Goal: Task Accomplishment & Management: Manage account settings

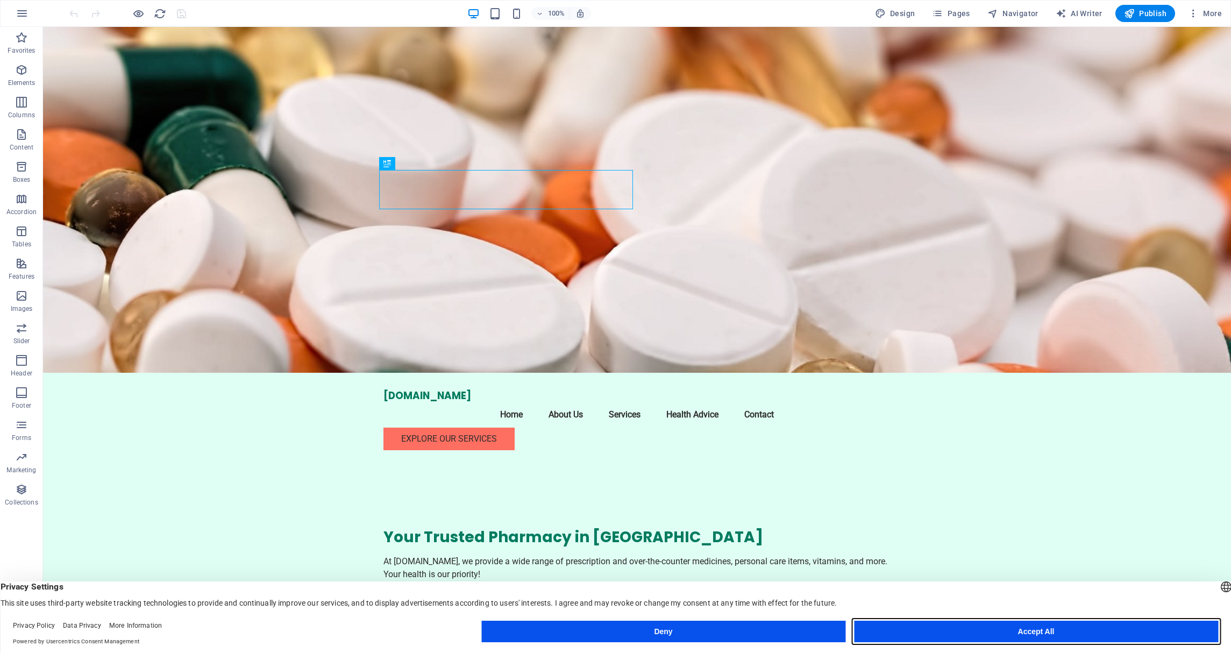
click at [998, 627] on button "Accept All" at bounding box center [1036, 631] width 364 height 22
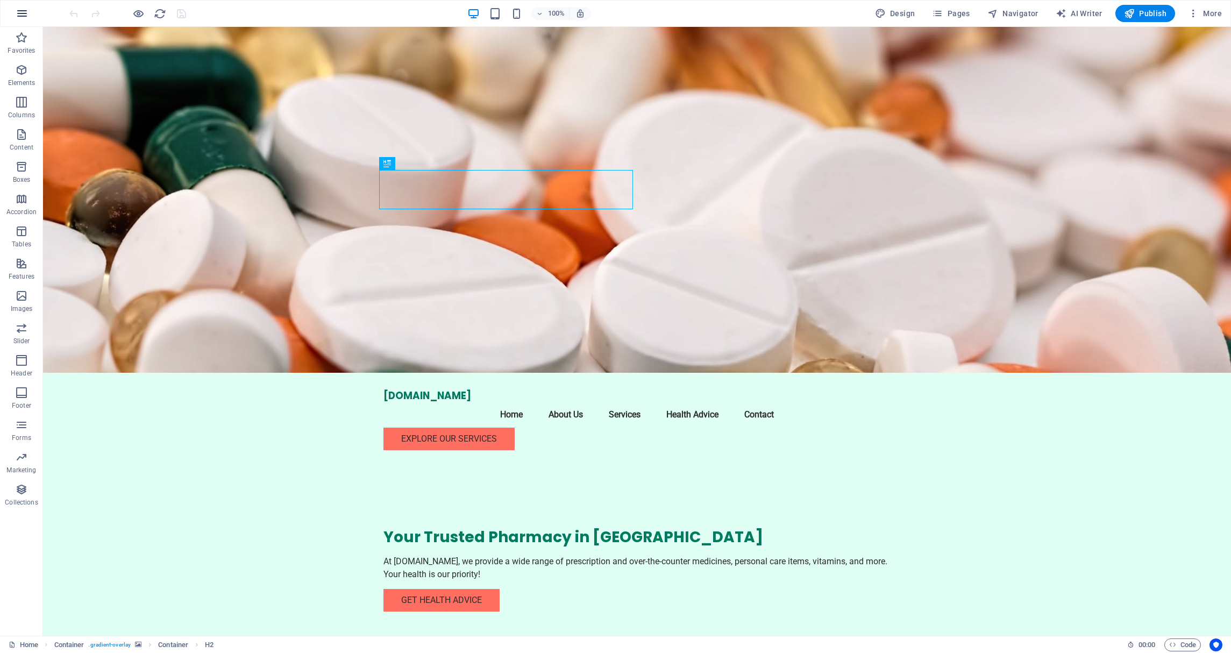
click at [15, 18] on button "button" at bounding box center [22, 14] width 26 height 26
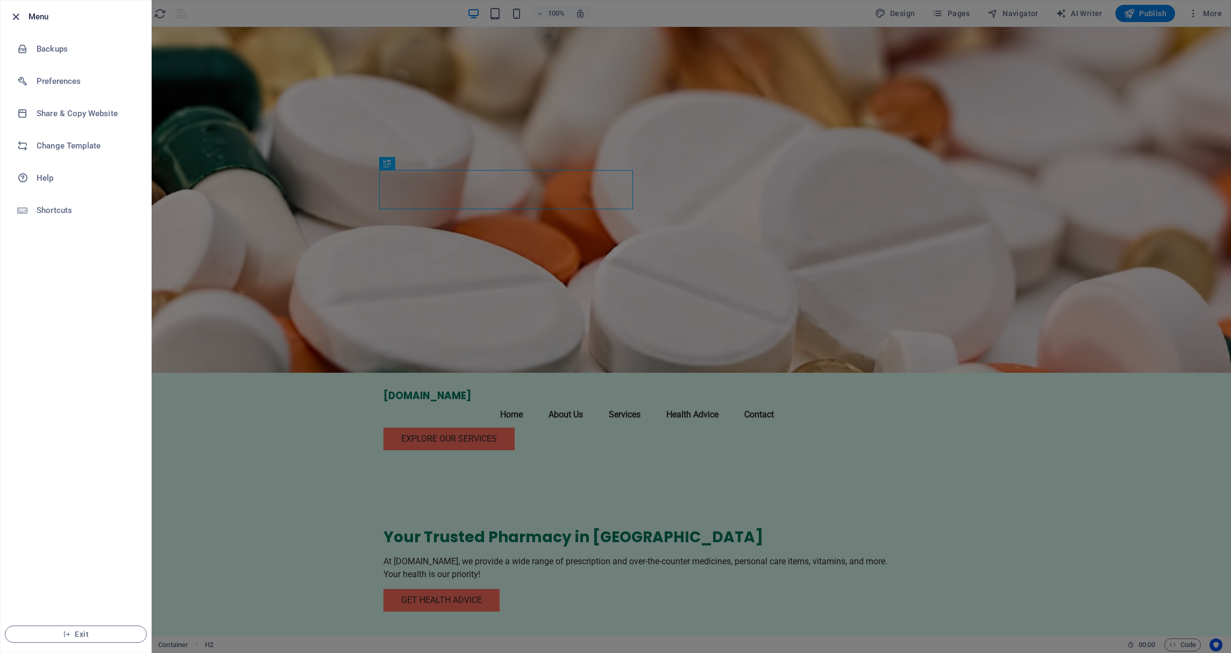
click at [17, 16] on icon "button" at bounding box center [16, 17] width 12 height 12
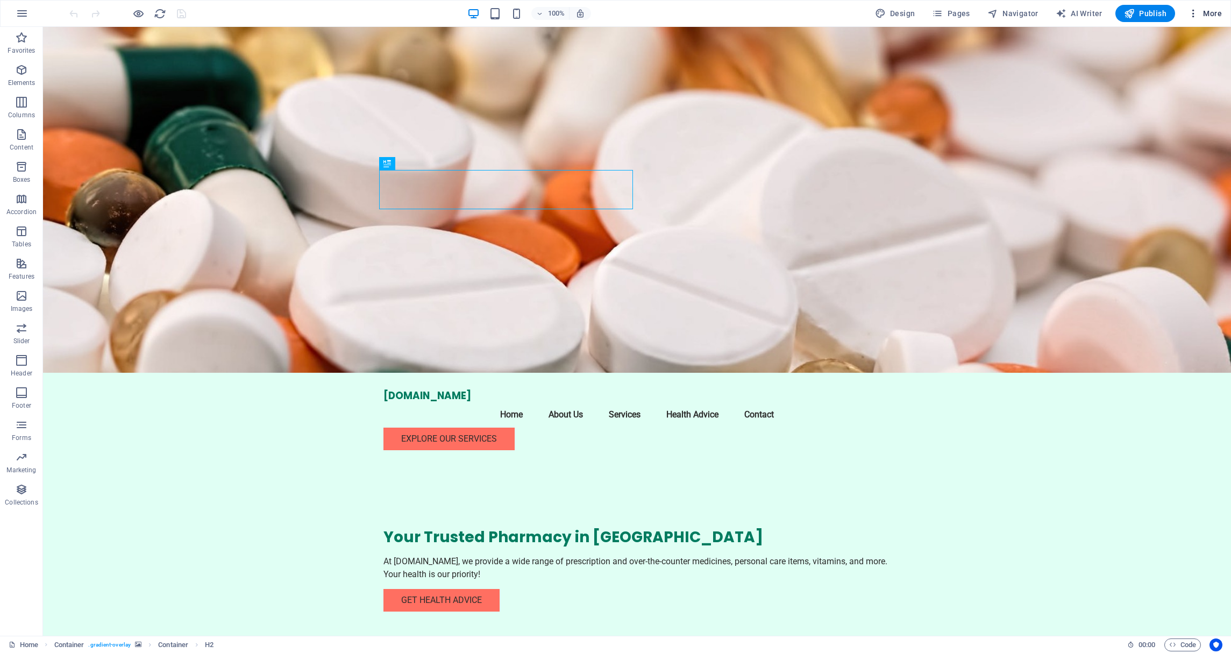
click at [1202, 14] on span "More" at bounding box center [1205, 13] width 34 height 11
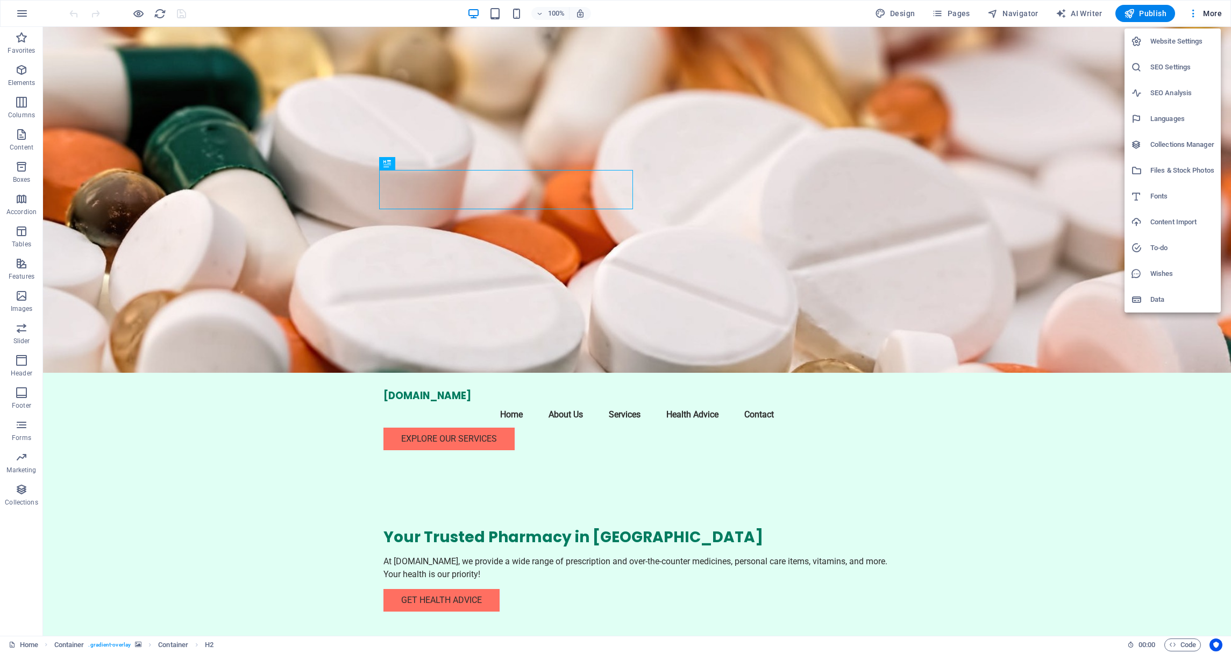
click at [1207, 13] on div at bounding box center [615, 326] width 1231 height 653
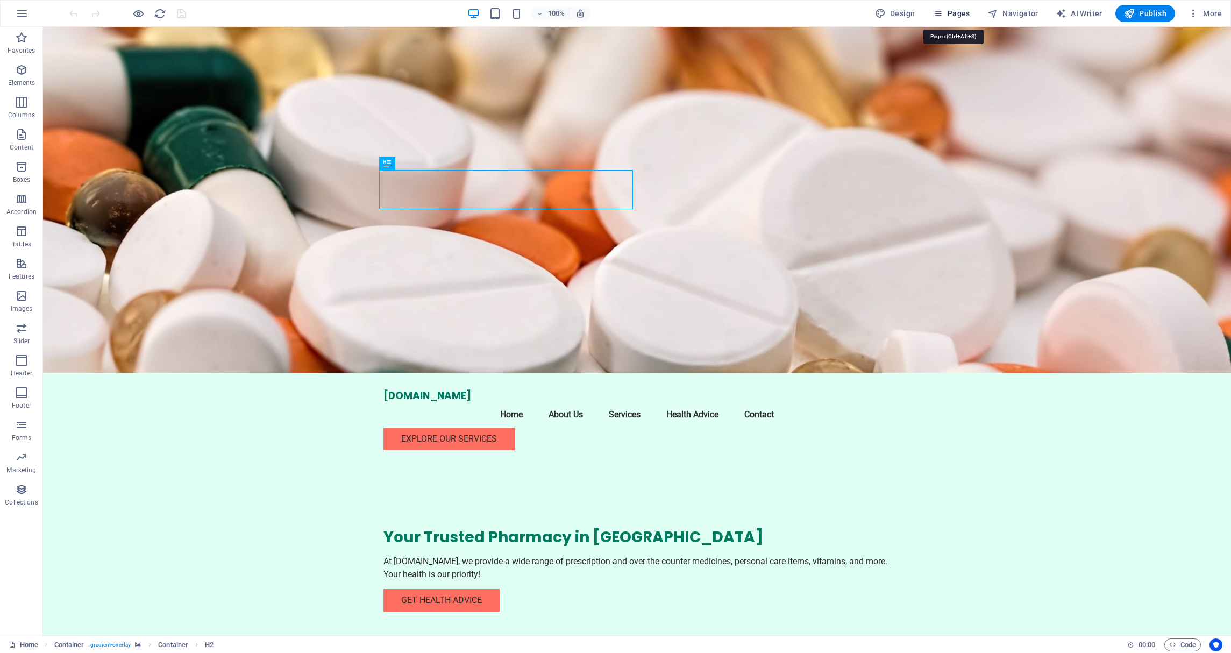
click at [956, 15] on span "Pages" at bounding box center [951, 13] width 38 height 11
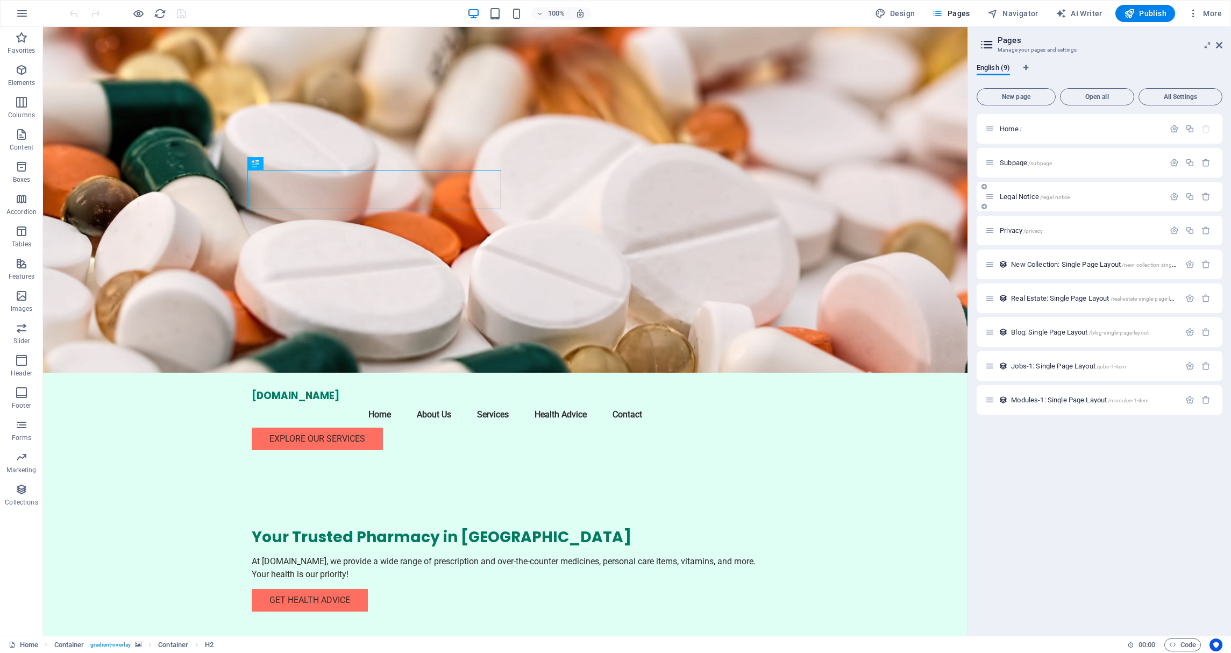
click at [1124, 196] on p "Legal Notice /legal-notice" at bounding box center [1080, 196] width 161 height 7
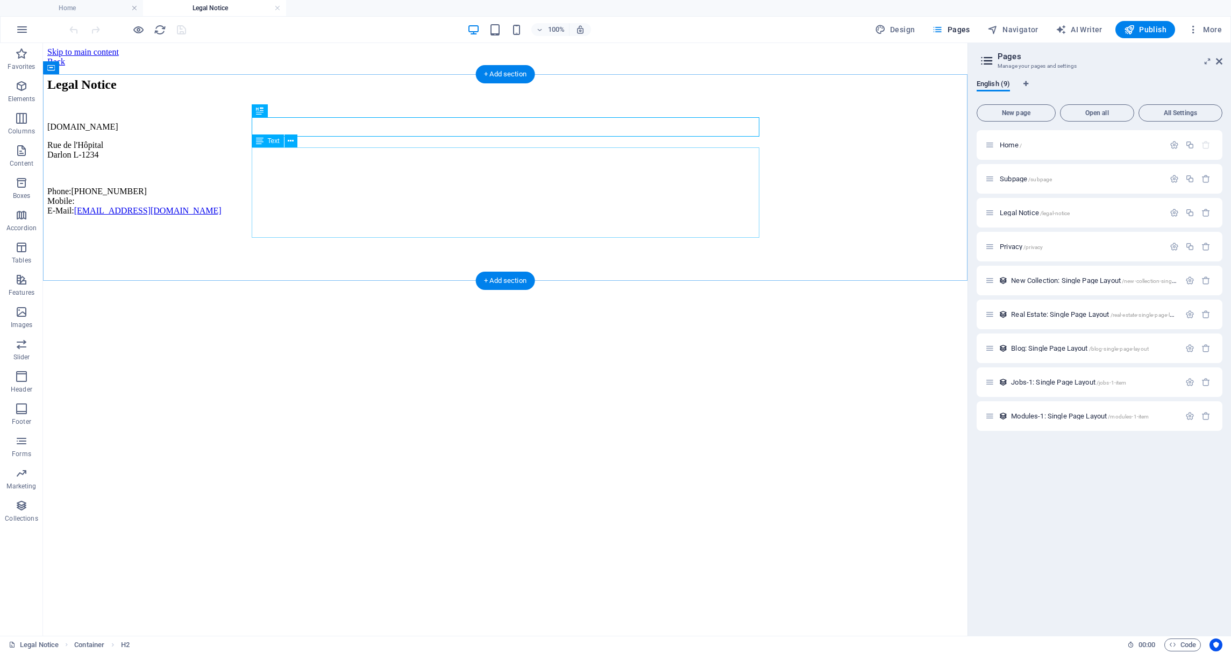
click at [254, 154] on div "pharmacieroutedarlon.lu Rue de l'Hôpital Darlon L-1234 Phone: +352 123 456 Mobi…" at bounding box center [505, 169] width 916 height 94
click at [259, 155] on div "pharmacieroutedarlon.lu Rue de l'Hôpital Darlon L-1234 Phone: +352 123 456 Mobi…" at bounding box center [505, 169] width 916 height 94
click at [269, 142] on span "Text" at bounding box center [274, 141] width 12 height 6
click at [253, 153] on div "pharmacieroutedarlon.lu Rue de l'Hôpital Darlon L-1234 Phone: +352 123 456 Mobi…" at bounding box center [505, 169] width 916 height 94
click at [341, 156] on div "pharmacieroutedarlon.lu Rue de l'Hôpital Darlon L-1234 Phone: +352 123 456 Mobi…" at bounding box center [505, 169] width 916 height 94
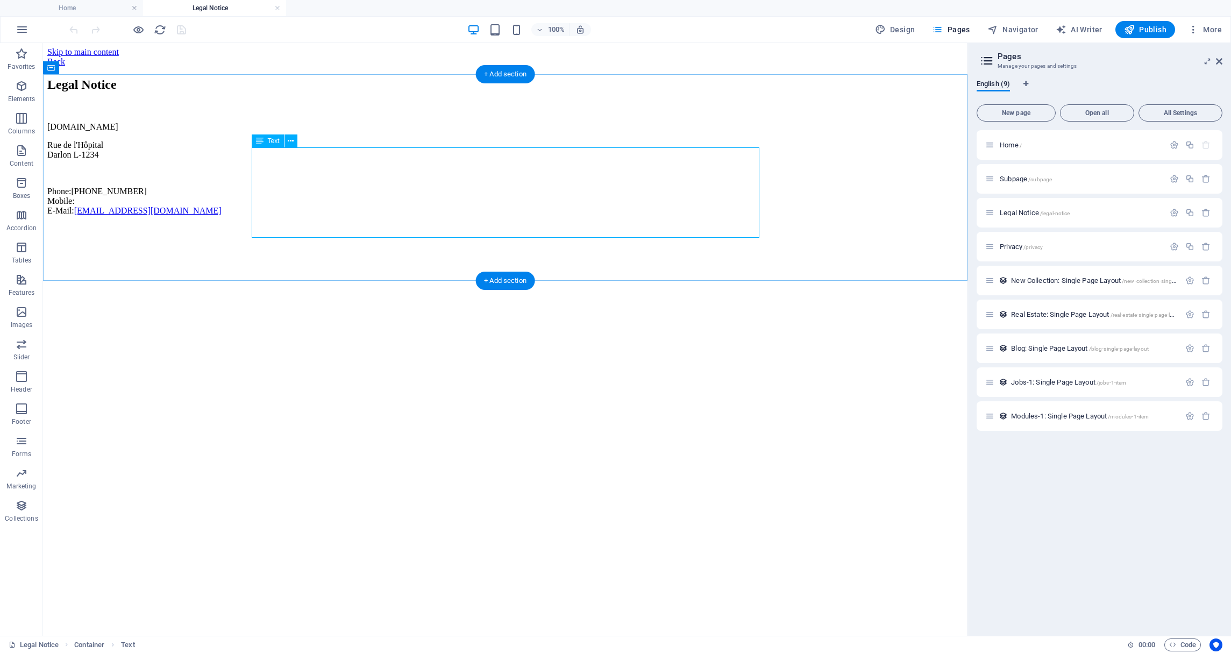
drag, startPoint x: 517, startPoint y: 162, endPoint x: 487, endPoint y: 162, distance: 29.6
click at [516, 162] on div "pharmacieroutedarlon.lu Rue de l'Hôpital Darlon L-1234 Phone: +352 123 456 Mobi…" at bounding box center [505, 169] width 916 height 94
click at [318, 169] on div "pharmacieroutedarlon.lu Rue de l'Hôpital Darlon L-1234 Phone: +352 123 456 Mobi…" at bounding box center [505, 169] width 916 height 94
click at [290, 165] on div "pharmacieroutedarlon.lu Rue de l'Hôpital Darlon L-1234 Phone: +352 123 456 Mobi…" at bounding box center [505, 169] width 916 height 94
click at [262, 154] on div "pharmacieroutedarlon.lu Rue de l'Hôpital Darlon L-1234 Phone: +352 123 456 Mobi…" at bounding box center [505, 169] width 916 height 94
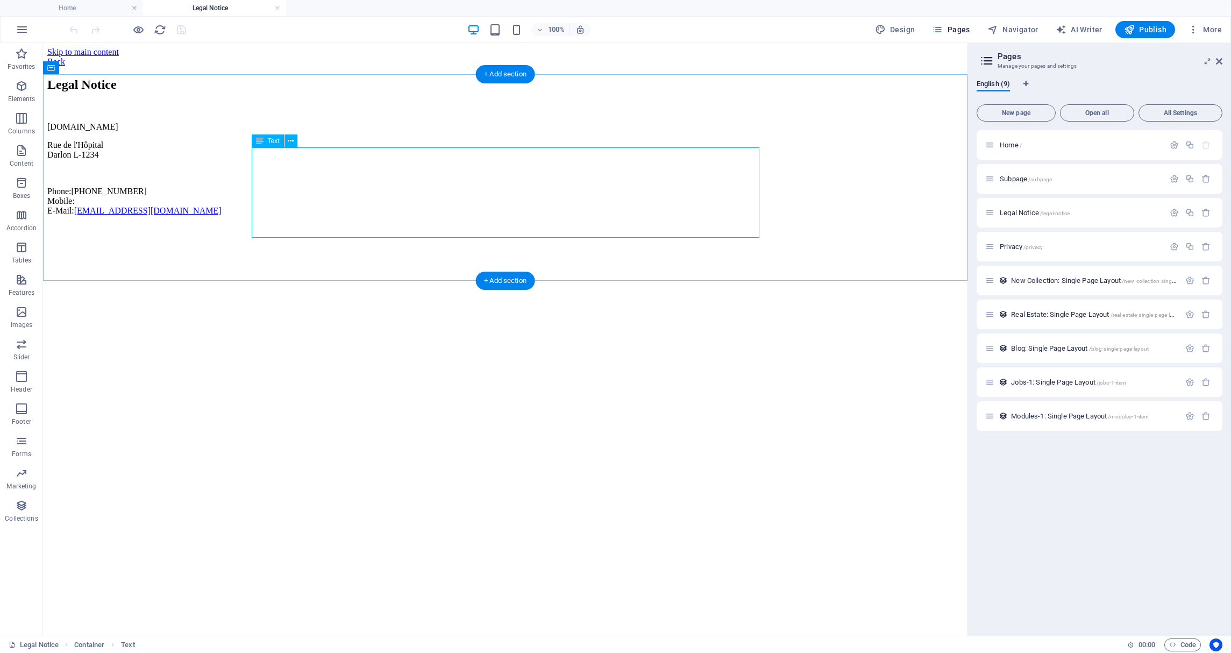
click at [263, 154] on div "pharmacieroutedarlon.lu Rue de l'Hôpital Darlon L-1234 Phone: +352 123 456 Mobi…" at bounding box center [505, 169] width 916 height 94
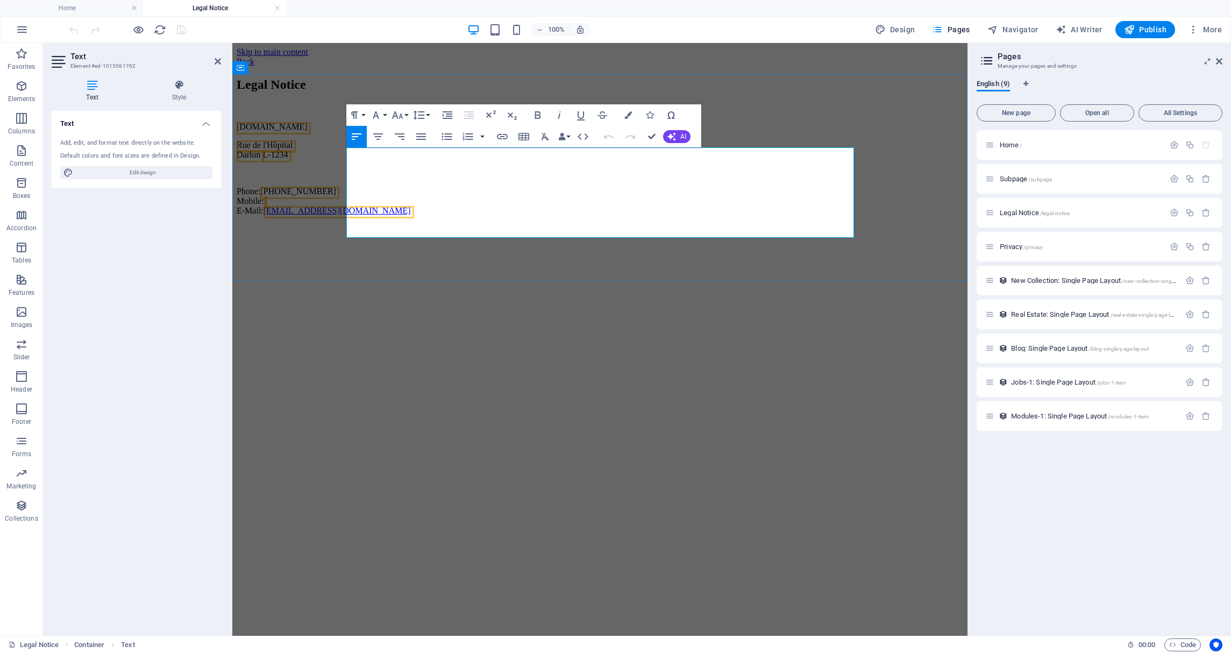
click at [308, 131] on span "pharmacieroutedarlon.lu" at bounding box center [272, 126] width 71 height 9
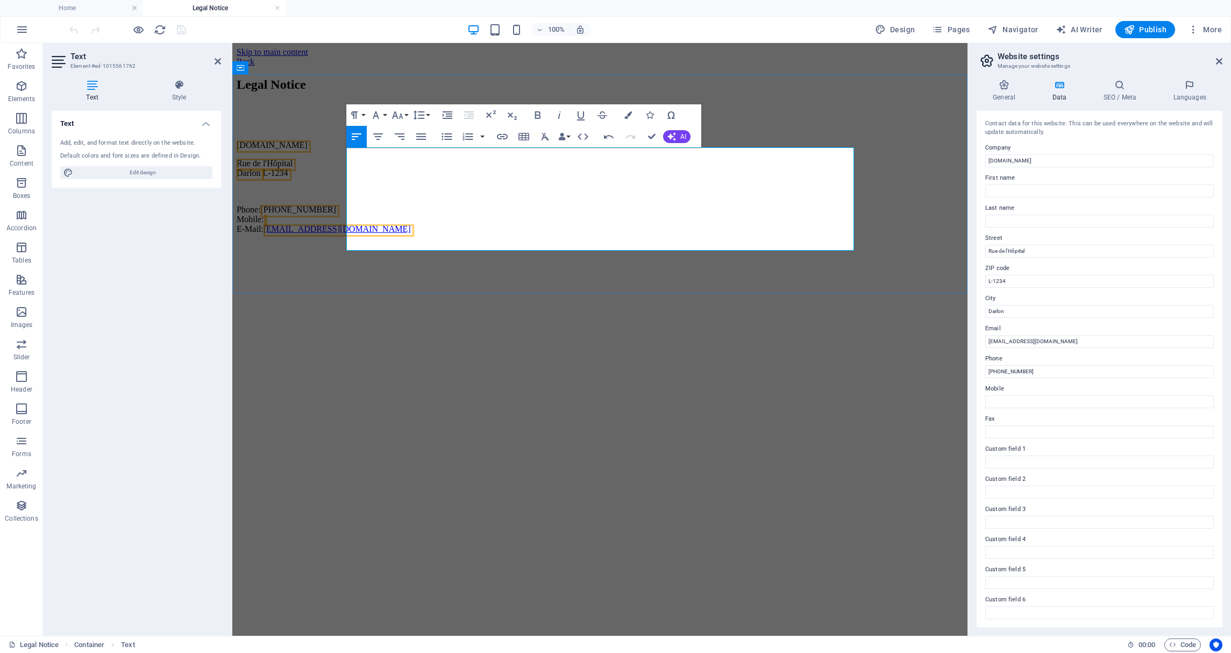
click at [360, 132] on p at bounding box center [600, 127] width 726 height 10
drag, startPoint x: 405, startPoint y: 181, endPoint x: 339, endPoint y: 180, distance: 65.6
click at [342, 180] on div "Legal Notice Pharmacie Route d'Arlon www.pharmacieroutedarlon.lu Rue de l'Hôpit…" at bounding box center [600, 155] width 726 height 156
drag, startPoint x: 370, startPoint y: 191, endPoint x: 320, endPoint y: 190, distance: 49.5
click at [320, 190] on div "Legal Notice Pharmacie Route d'Arlon www.pharmacieroutedarlon.lu 204, route d'A…" at bounding box center [600, 155] width 726 height 156
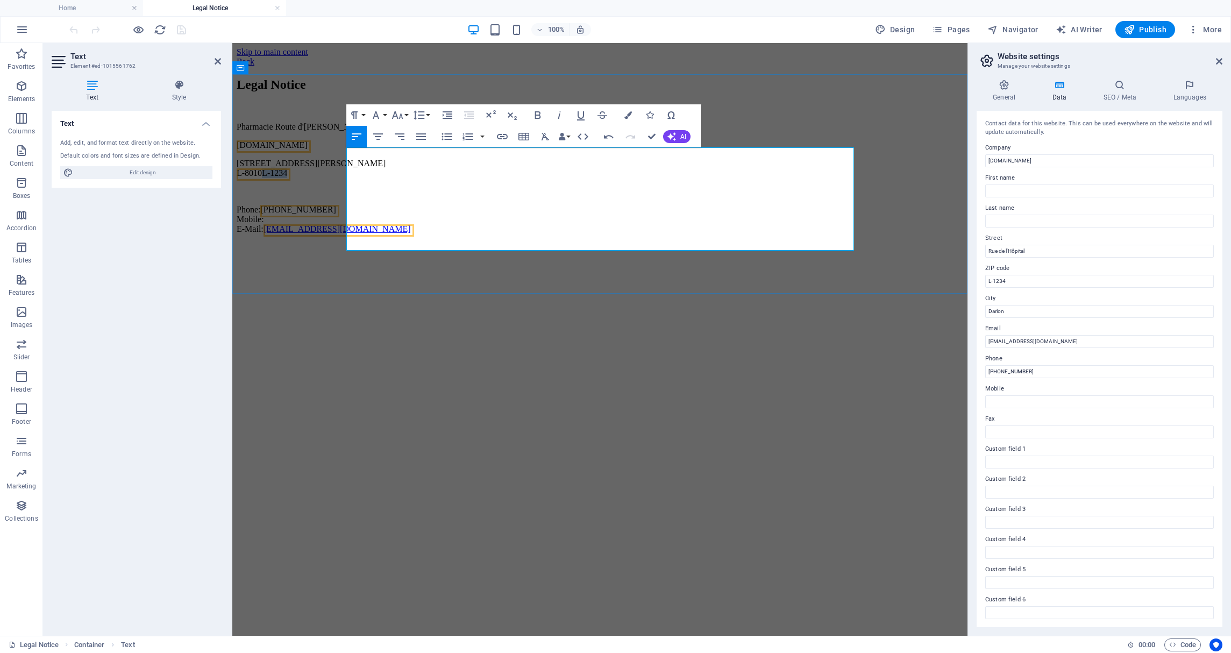
drag, startPoint x: 399, startPoint y: 193, endPoint x: 376, endPoint y: 192, distance: 23.1
click at [287, 177] on span "L-8010 L-1234" at bounding box center [262, 172] width 51 height 9
click at [335, 214] on span "+352 123 456" at bounding box center [297, 209] width 75 height 9
drag, startPoint x: 426, startPoint y: 218, endPoint x: 397, endPoint y: 216, distance: 29.1
click at [335, 214] on span "+352 123 456" at bounding box center [297, 209] width 75 height 9
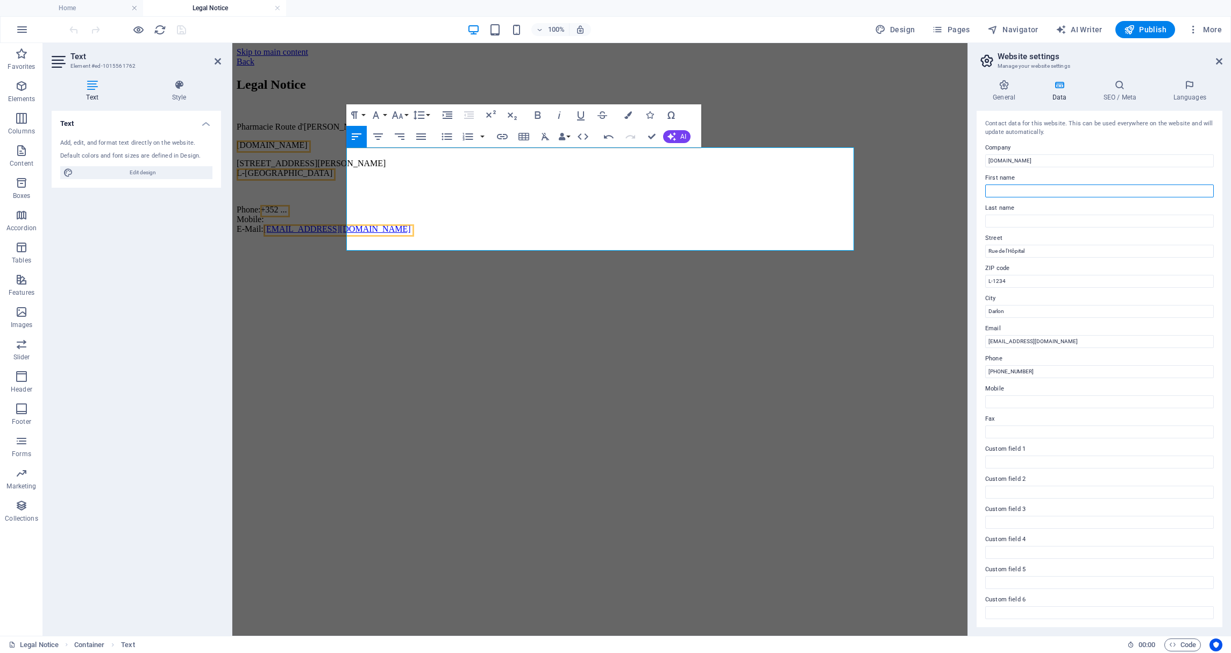
click at [1009, 191] on input "First name" at bounding box center [1099, 190] width 229 height 13
click at [1021, 190] on input "First name" at bounding box center [1099, 190] width 229 height 13
click at [1003, 192] on input "First name" at bounding box center [1099, 190] width 229 height 13
type input "Carole"
click at [1012, 223] on input "Last name" at bounding box center [1099, 221] width 229 height 13
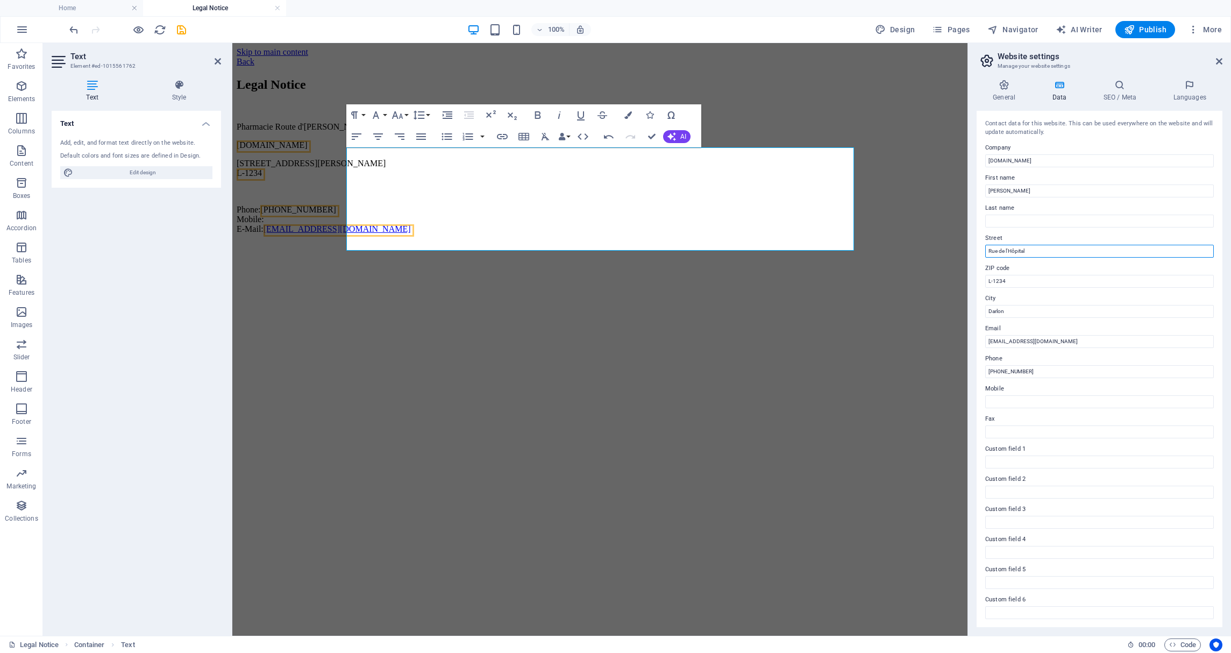
click at [1011, 249] on input "Rue de l'Hôpital" at bounding box center [1099, 251] width 229 height 13
drag, startPoint x: 1255, startPoint y: 230, endPoint x: 943, endPoint y: 189, distance: 315.0
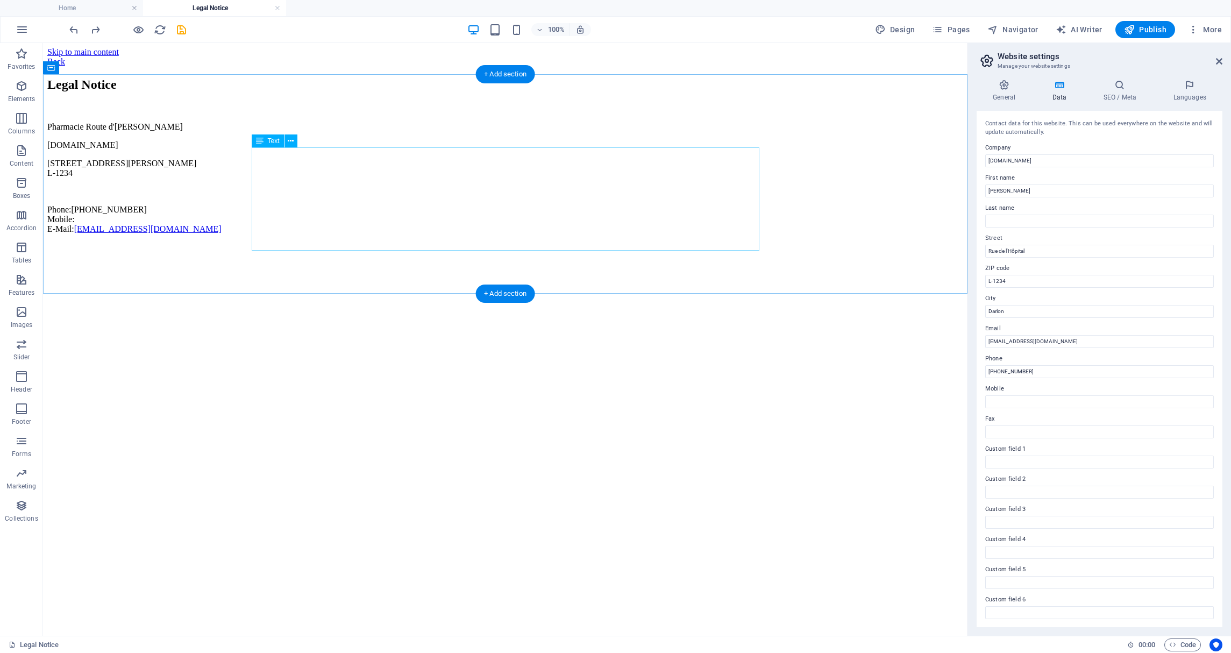
click at [274, 188] on div "Pharmacie Route d'Arlon pharmacieroutedarlon.lu 204, route d'Arlon L-1234 Phone…" at bounding box center [505, 178] width 916 height 112
click at [268, 186] on div "Pharmacie Route d'Arlon pharmacieroutedarlon.lu 204, route d'Arlon L-1234 Phone…" at bounding box center [505, 178] width 916 height 112
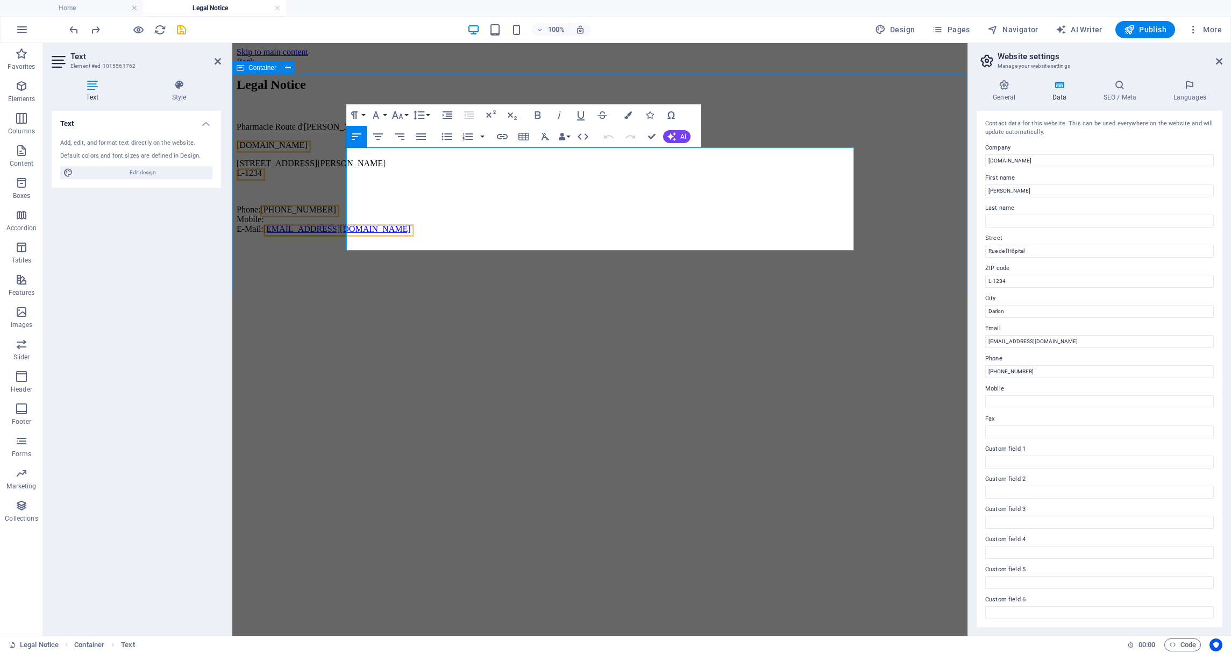
click at [885, 117] on div "Legal Notice Pharmacie Route d'Arlon pharmacieroutedarlon.lu 204, route d'Arlon…" at bounding box center [600, 155] width 726 height 156
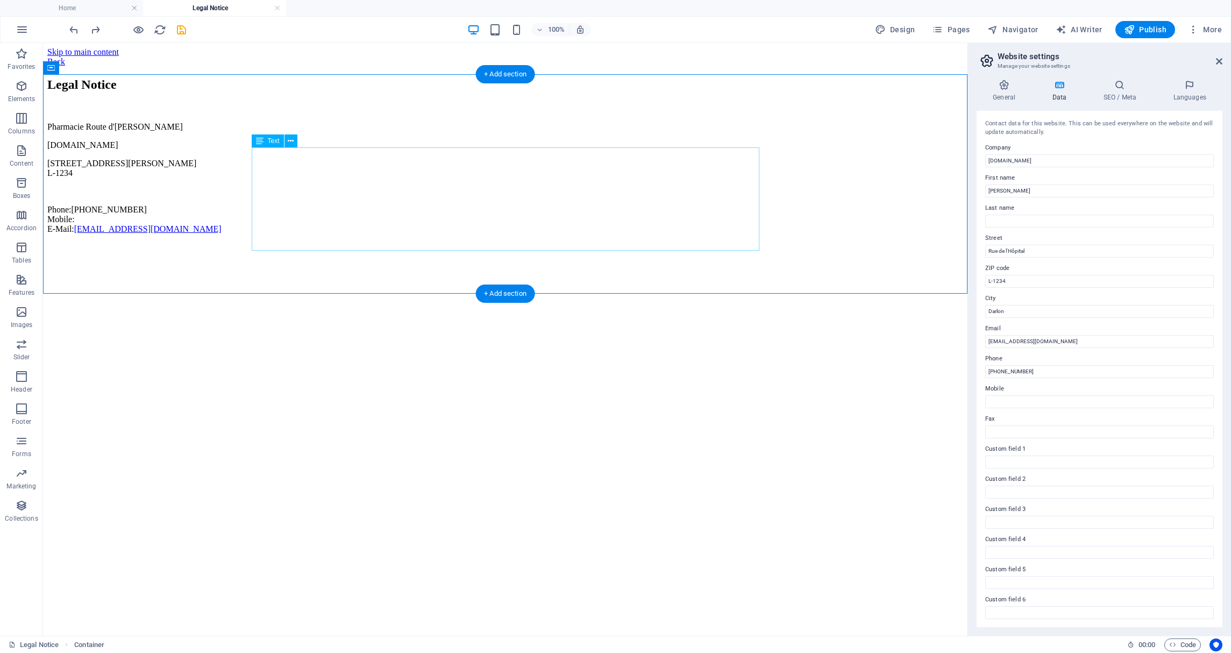
click at [267, 170] on div "Pharmacie Route d'Arlon pharmacieroutedarlon.lu 204, route d'Arlon L-1234 Phone…" at bounding box center [505, 178] width 916 height 112
click at [266, 171] on div "Pharmacie Route d'Arlon pharmacieroutedarlon.lu 204, route d'Arlon L-1234 Phone…" at bounding box center [505, 178] width 916 height 112
click at [267, 171] on div "Pharmacie Route d'Arlon pharmacieroutedarlon.lu 204, route d'Arlon L-1234 Phone…" at bounding box center [505, 178] width 916 height 112
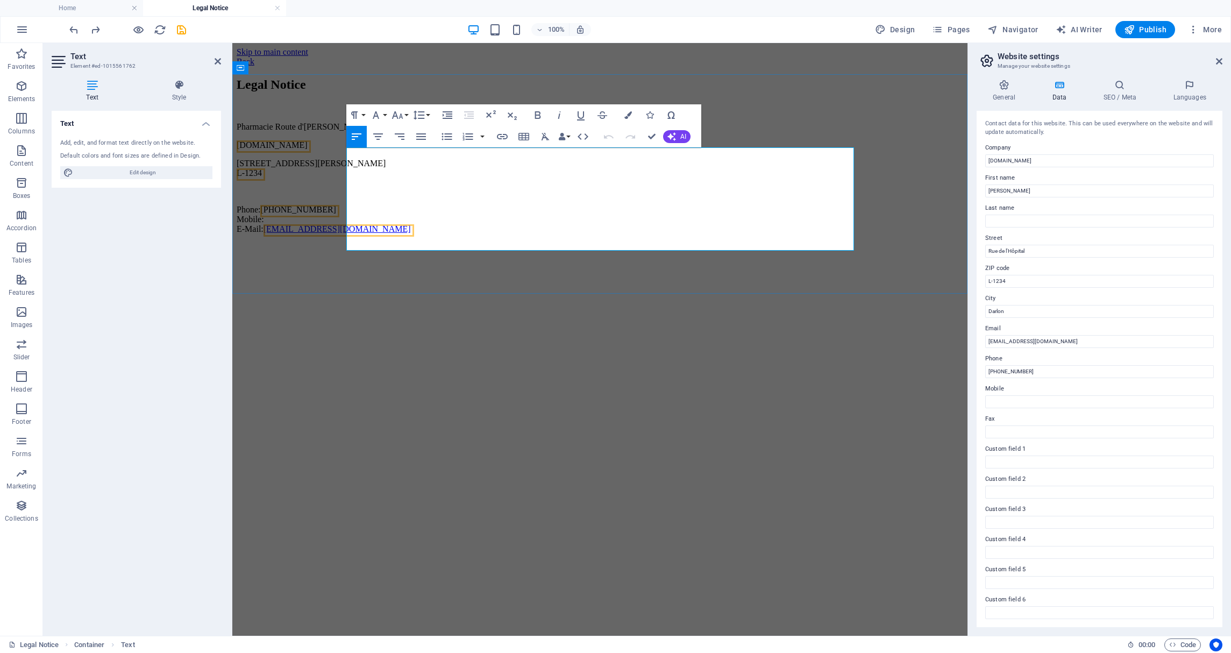
click at [308, 149] on span "pharmacieroutedarlon.lu" at bounding box center [272, 144] width 71 height 9
click at [654, 242] on html "Skip to main content Back Legal Notice Pharmacie Route d'Arlon www.pharmacierou…" at bounding box center [599, 142] width 735 height 199
click at [903, 234] on div "Legal Notice Pharmacie Route d'Arlon www.pharmacieroutedarlon.lu 204, route d'A…" at bounding box center [600, 155] width 726 height 156
click at [963, 234] on div "Legal Notice Pharmacie Route d'Arlon www.pharmacieroutedarlon.lu 204, route d'A…" at bounding box center [600, 155] width 726 height 156
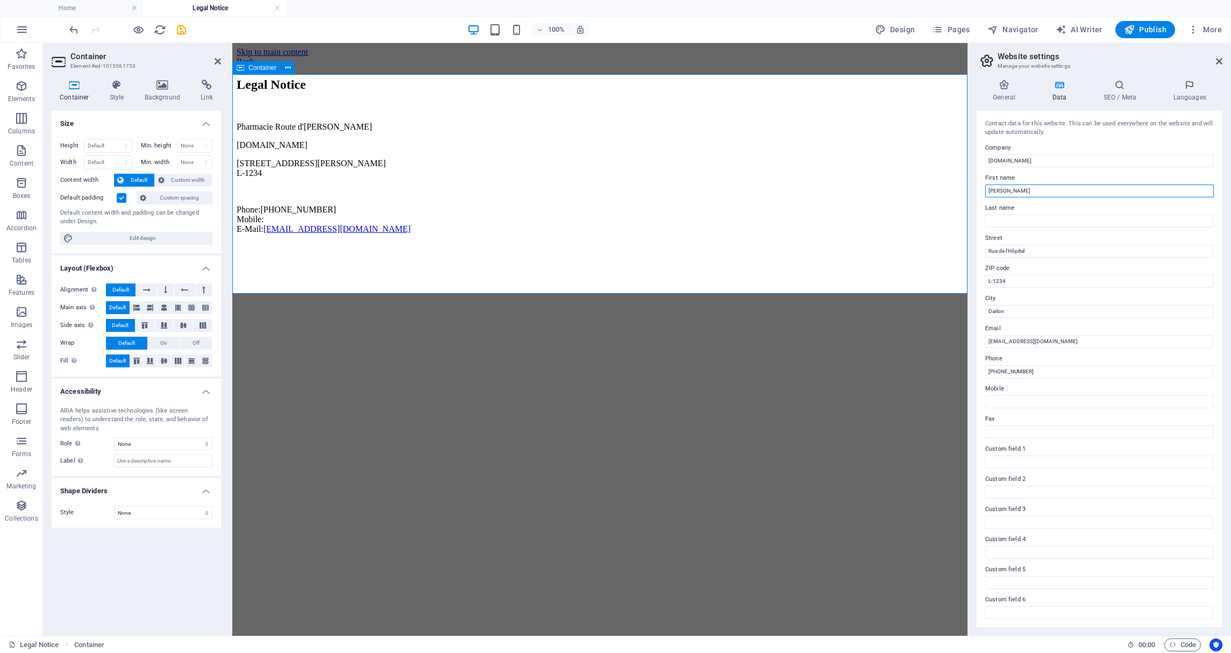
drag, startPoint x: 1245, startPoint y: 234, endPoint x: 952, endPoint y: 188, distance: 296.7
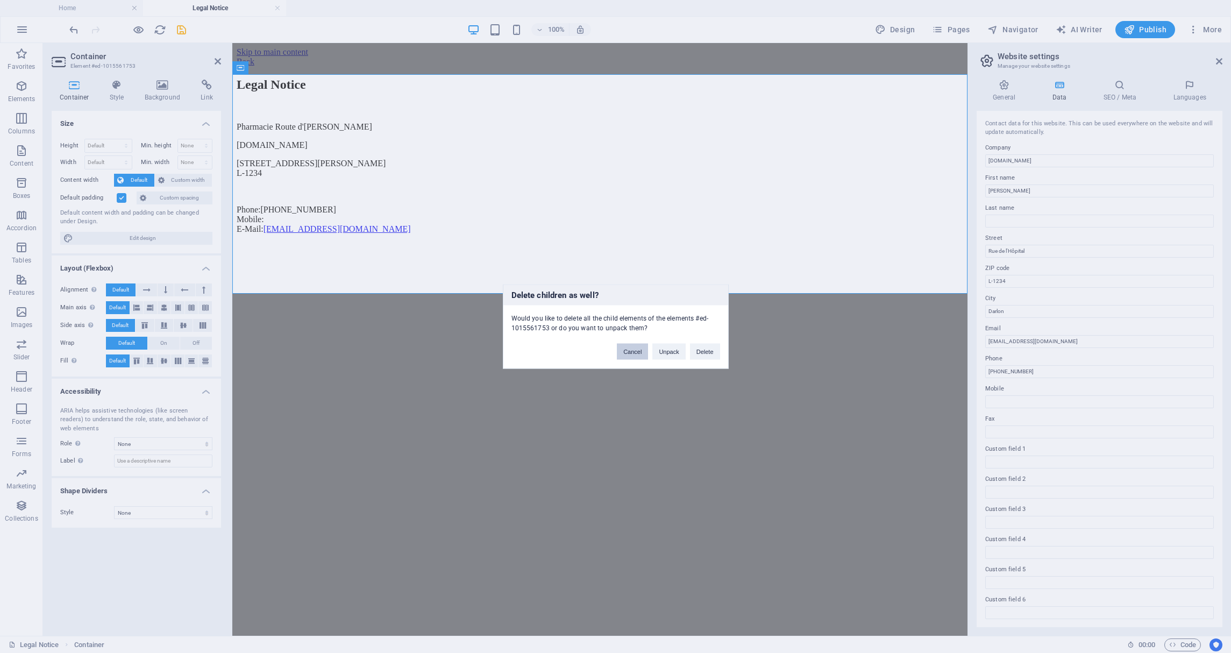
click at [636, 353] on button "Cancel" at bounding box center [632, 352] width 31 height 16
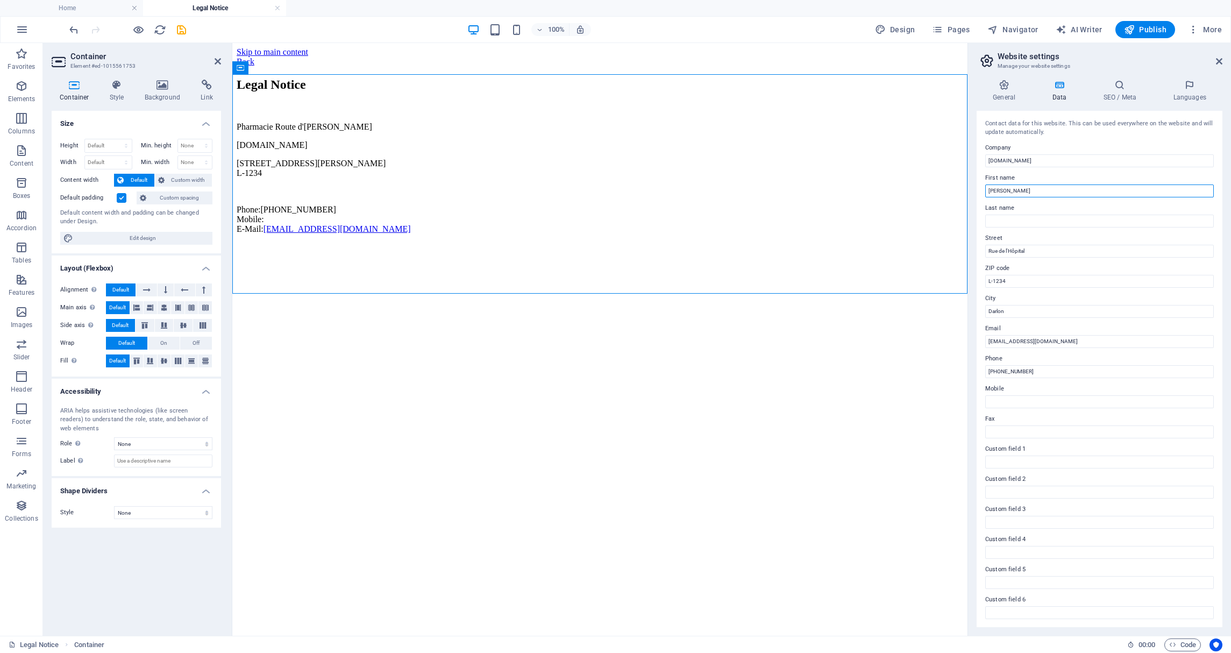
click at [1028, 191] on input "Carole" at bounding box center [1099, 190] width 229 height 13
type input "C"
click at [1039, 253] on input "Rue de l'Hôpital" at bounding box center [1099, 251] width 229 height 13
drag, startPoint x: 1272, startPoint y: 296, endPoint x: 958, endPoint y: 252, distance: 317.0
type input "[STREET_ADDRESS][PERSON_NAME]"
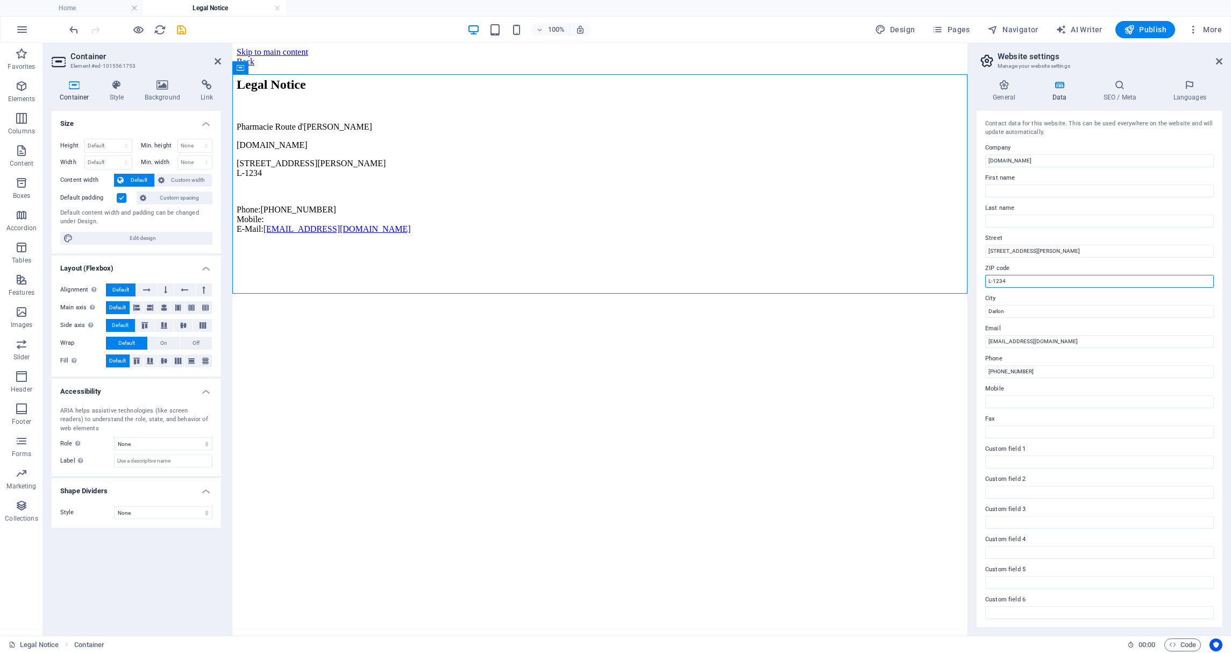
drag, startPoint x: 1011, startPoint y: 281, endPoint x: 967, endPoint y: 277, distance: 44.2
click at [972, 282] on div "General Data SEO / Meta Languages Website name pharmacieroutedarlon.lu Logo Dra…" at bounding box center [1099, 353] width 263 height 565
type input "L-8010"
click at [1004, 310] on input "Darlon" at bounding box center [1099, 311] width 229 height 13
drag, startPoint x: 1242, startPoint y: 354, endPoint x: 962, endPoint y: 311, distance: 282.9
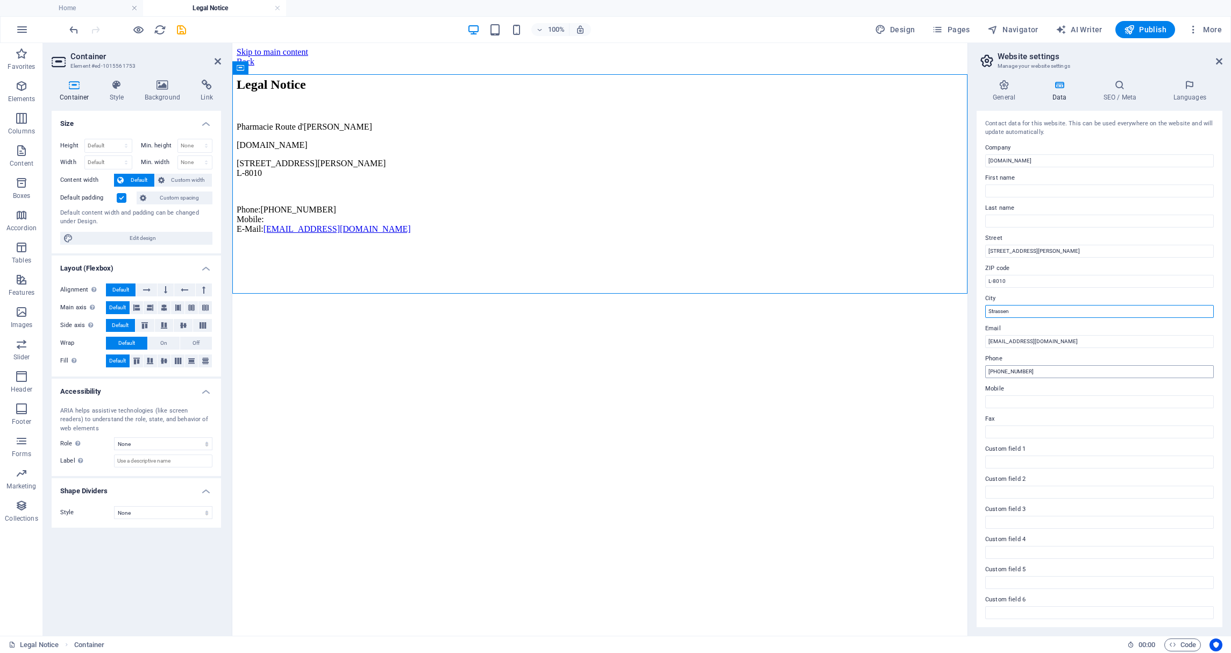
type input "Strassen"
click at [1041, 372] on input "+352 123 456" at bounding box center [1099, 371] width 229 height 13
drag, startPoint x: 1041, startPoint y: 372, endPoint x: 1002, endPoint y: 370, distance: 38.7
click at [1002, 370] on input "+352 123 456" at bounding box center [1099, 371] width 229 height 13
type input "+352"
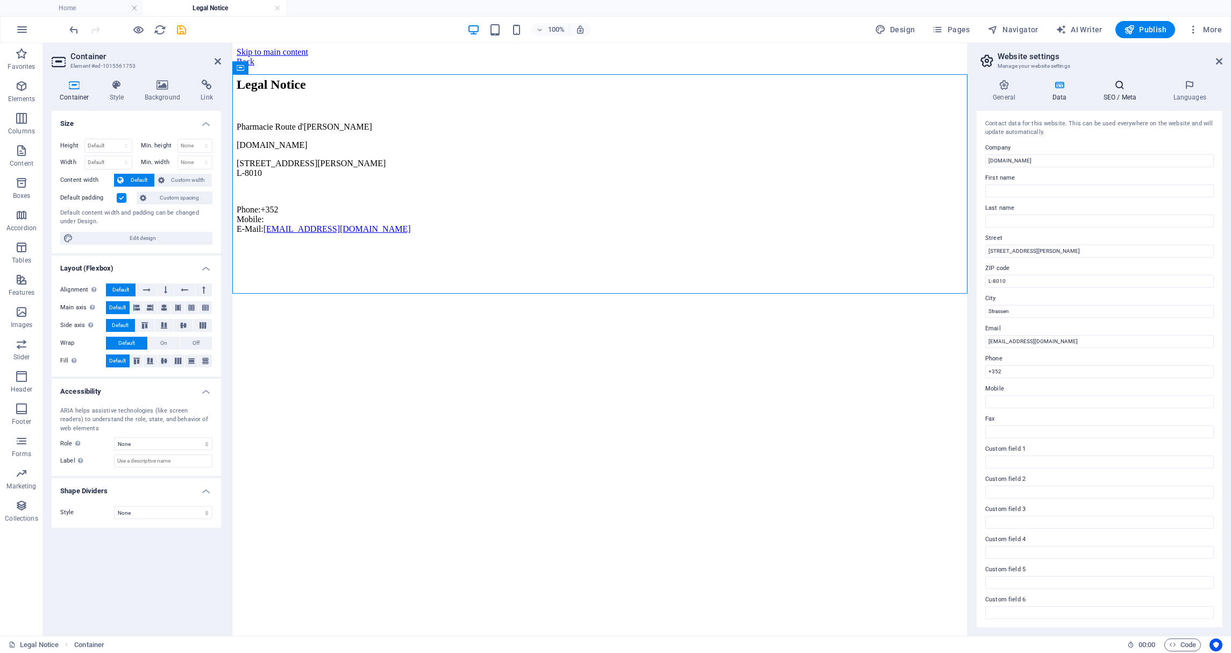
click at [1127, 87] on icon at bounding box center [1120, 85] width 66 height 11
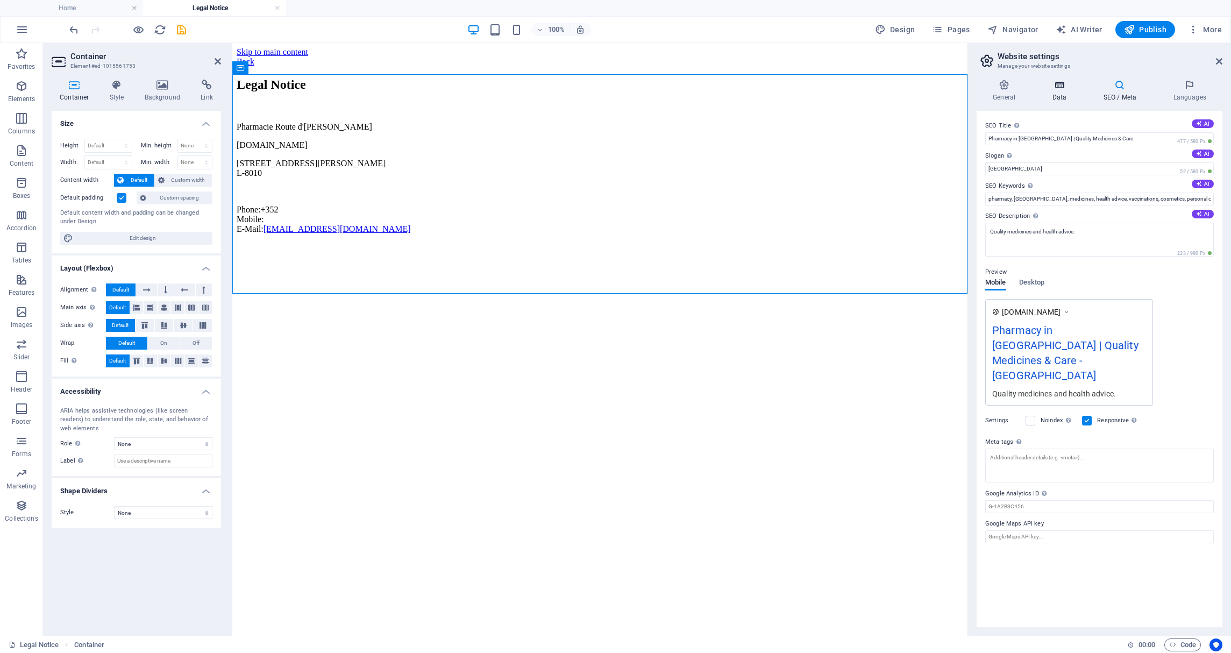
click at [1068, 94] on h4 "Data" at bounding box center [1061, 91] width 51 height 23
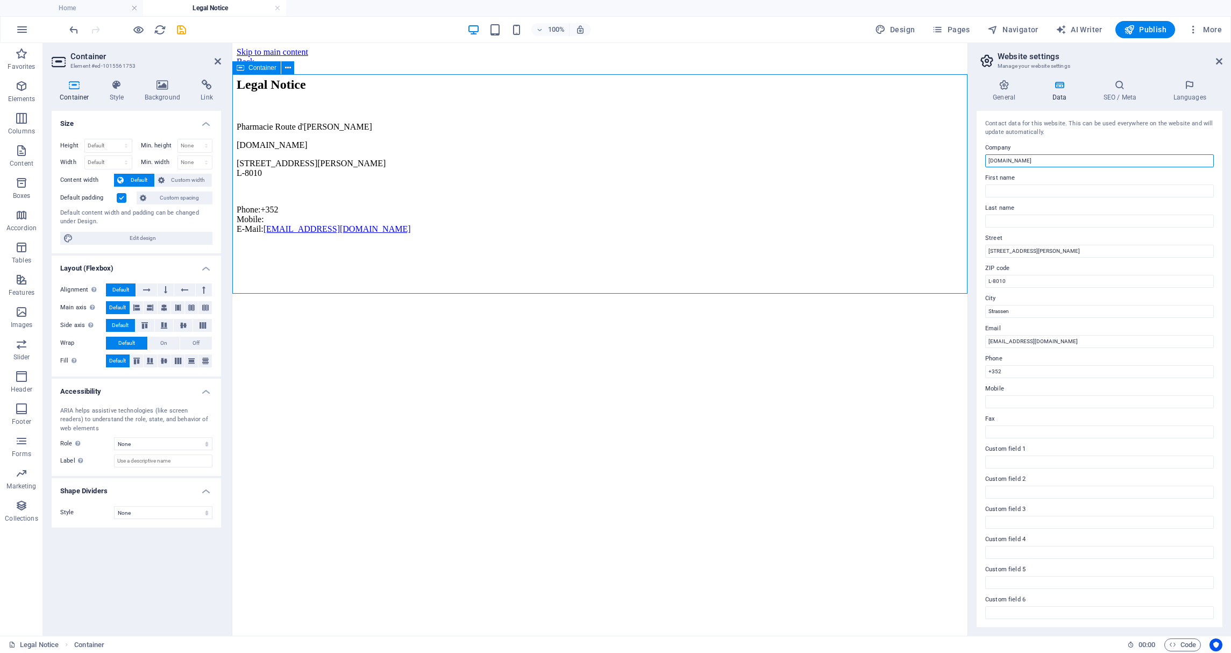
drag, startPoint x: 1293, startPoint y: 204, endPoint x: 960, endPoint y: 161, distance: 335.5
type input "Pharmacie Route d'[PERSON_NAME]"
click at [1015, 188] on input "First name" at bounding box center [1099, 190] width 229 height 13
type input "Pharmacie Route d'[PERSON_NAME]"
click at [1109, 239] on label "Street" at bounding box center [1099, 238] width 229 height 13
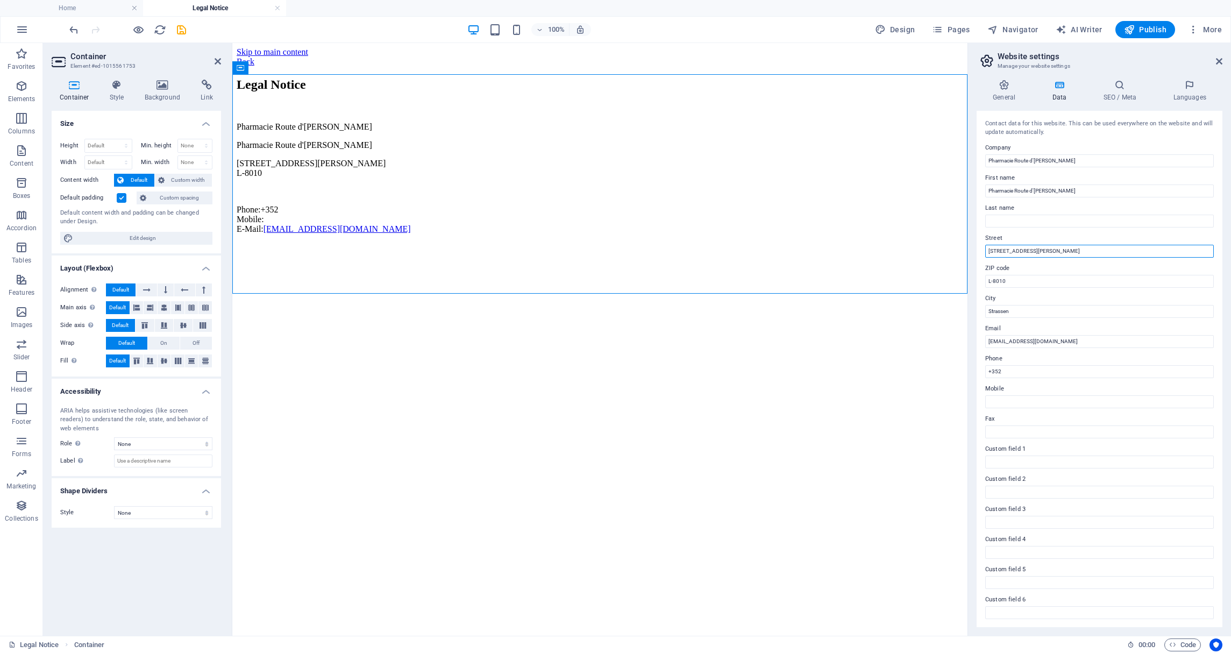
click at [1109, 245] on input "[STREET_ADDRESS][PERSON_NAME]" at bounding box center [1099, 251] width 229 height 13
click at [1218, 59] on icon at bounding box center [1219, 61] width 6 height 9
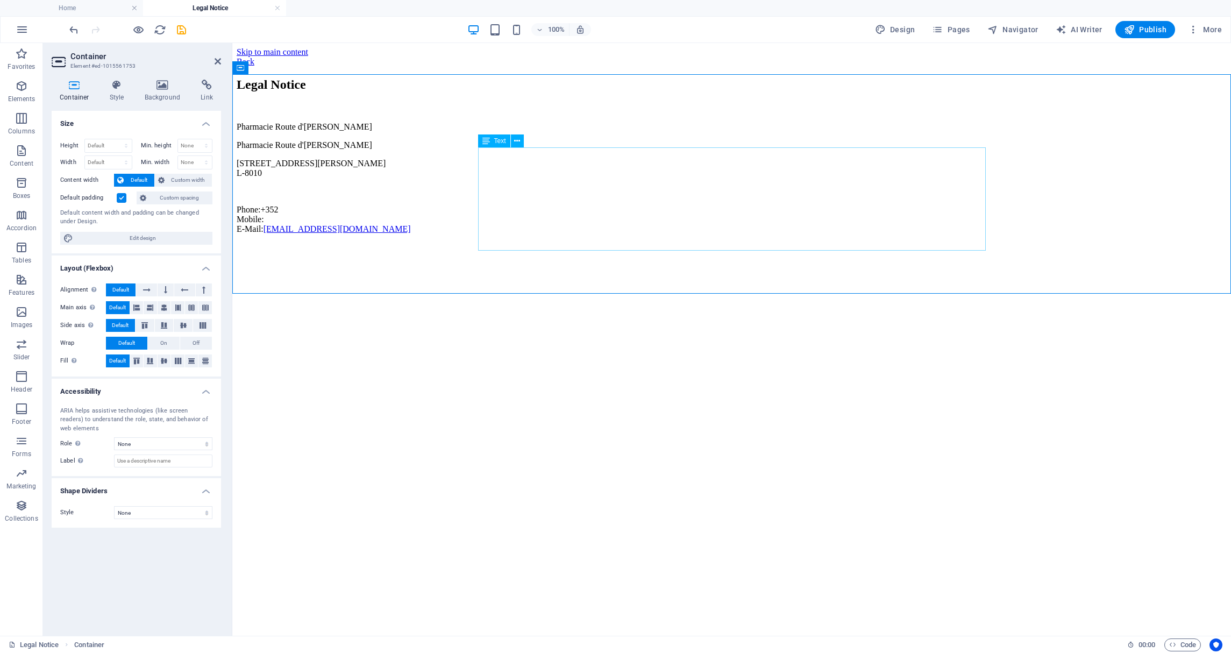
click at [553, 166] on div "Pharmacie Route d'Arlon Pharmacie Route d'Arlon 204, route d'Arlon L-8010 Phone…" at bounding box center [732, 178] width 990 height 112
click at [553, 165] on div "Pharmacie Route d'Arlon Pharmacie Route d'Arlon 204, route d'Arlon L-8010 Phone…" at bounding box center [732, 178] width 990 height 112
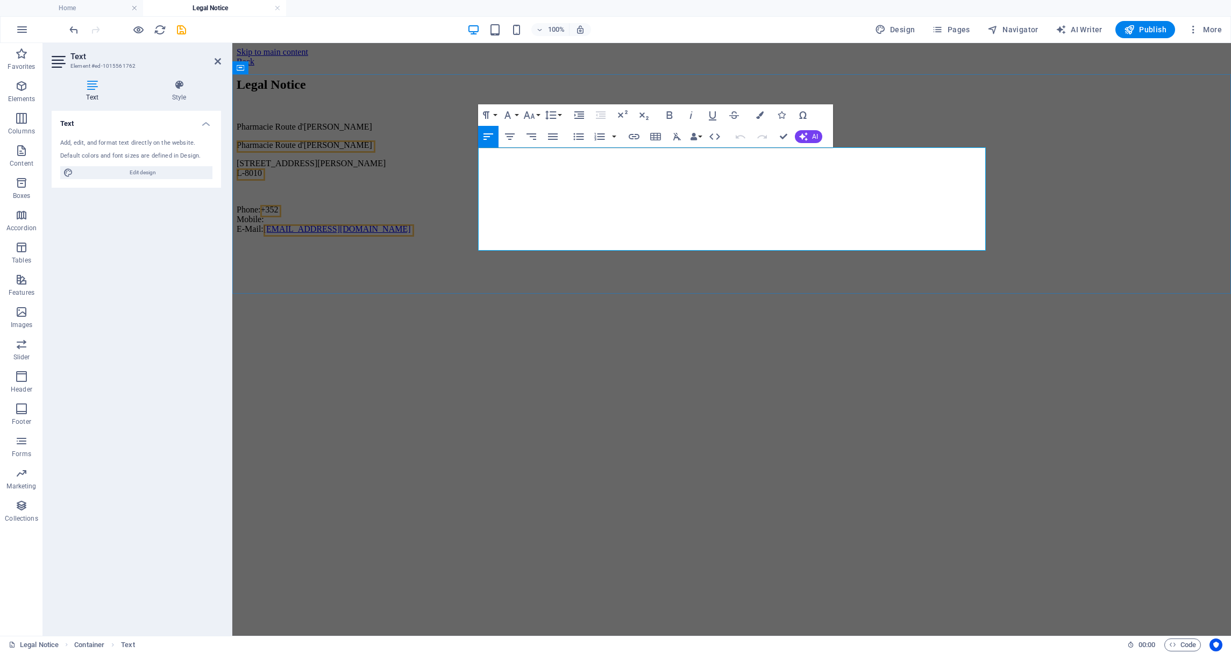
click at [575, 150] on p "Pharmacie Route d'[PERSON_NAME]" at bounding box center [732, 145] width 990 height 10
drag, startPoint x: 574, startPoint y: 166, endPoint x: 486, endPoint y: 171, distance: 88.8
click at [486, 150] on p "Pharmacie Route d'[PERSON_NAME]" at bounding box center [732, 145] width 990 height 10
click at [438, 168] on div "Legal Notice Pharmacie Route d'Arlon www.pharmacieroutedarlon.lu 204, route d'A…" at bounding box center [732, 155] width 990 height 156
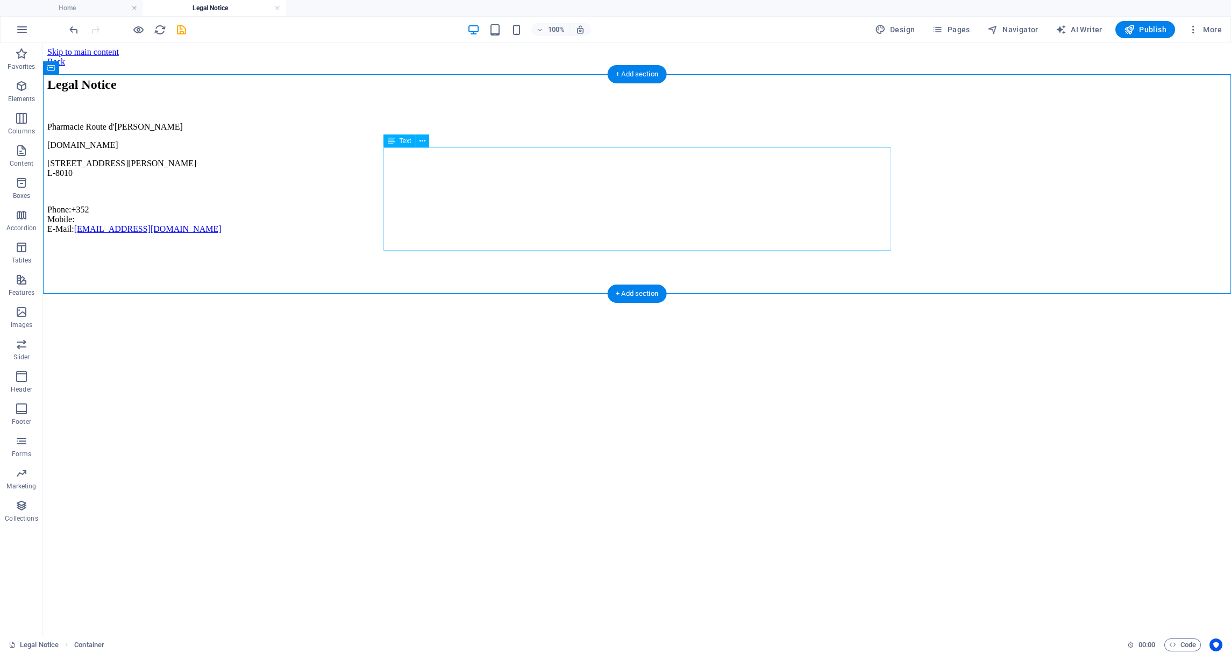
click at [423, 194] on div "Pharmacie Route d'Arlon www.pharmacieroutedarlon.lu 204, route d'Arlon L-8010 P…" at bounding box center [636, 178] width 1179 height 112
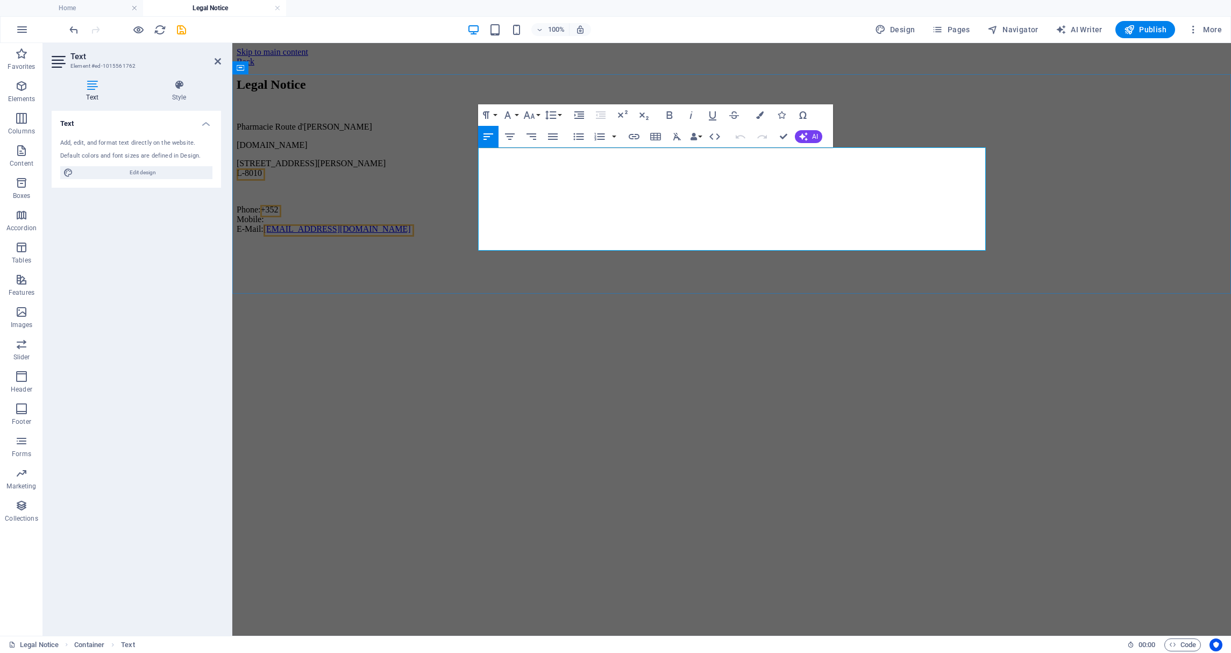
click at [522, 178] on p "204, route d'Arlon L-8010" at bounding box center [732, 168] width 990 height 19
click at [548, 217] on p "Phone: +352 Mobile: E-Mail: info@pharmacieroutedarlon.lu" at bounding box center [732, 219] width 990 height 29
click at [1048, 143] on div "Legal Notice Pharmacie Route d'Arlon www.pharmacieroutedarlon.lu 204, route d'A…" at bounding box center [732, 155] width 990 height 156
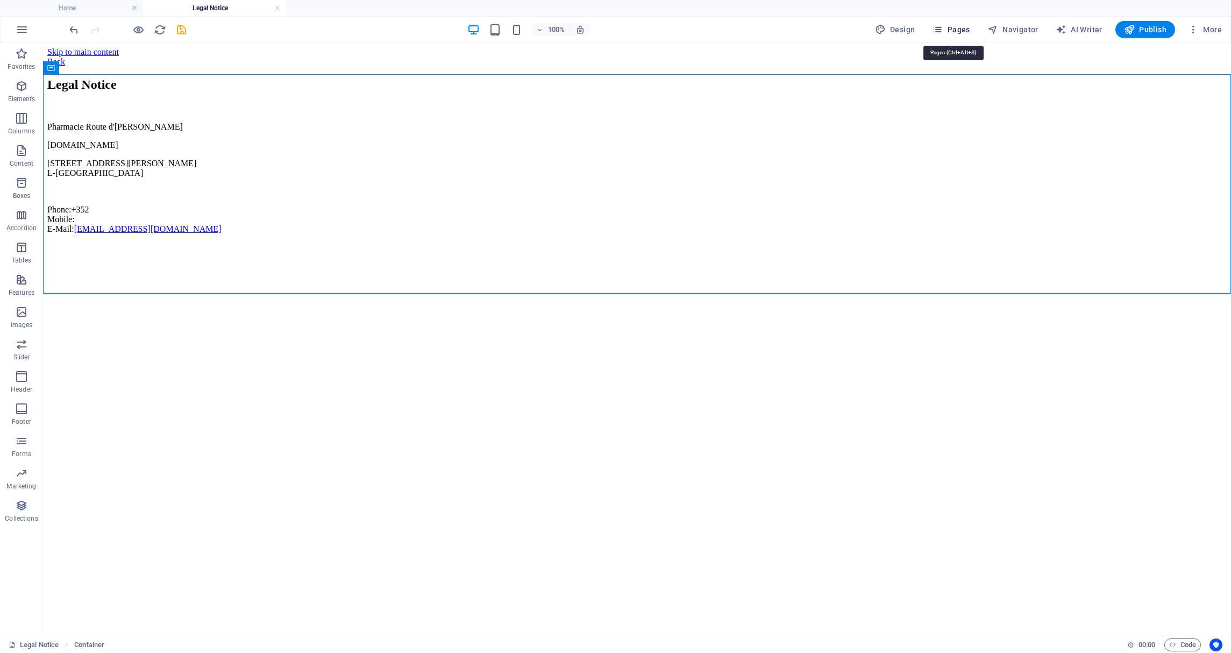
click at [948, 26] on span "Pages" at bounding box center [951, 29] width 38 height 11
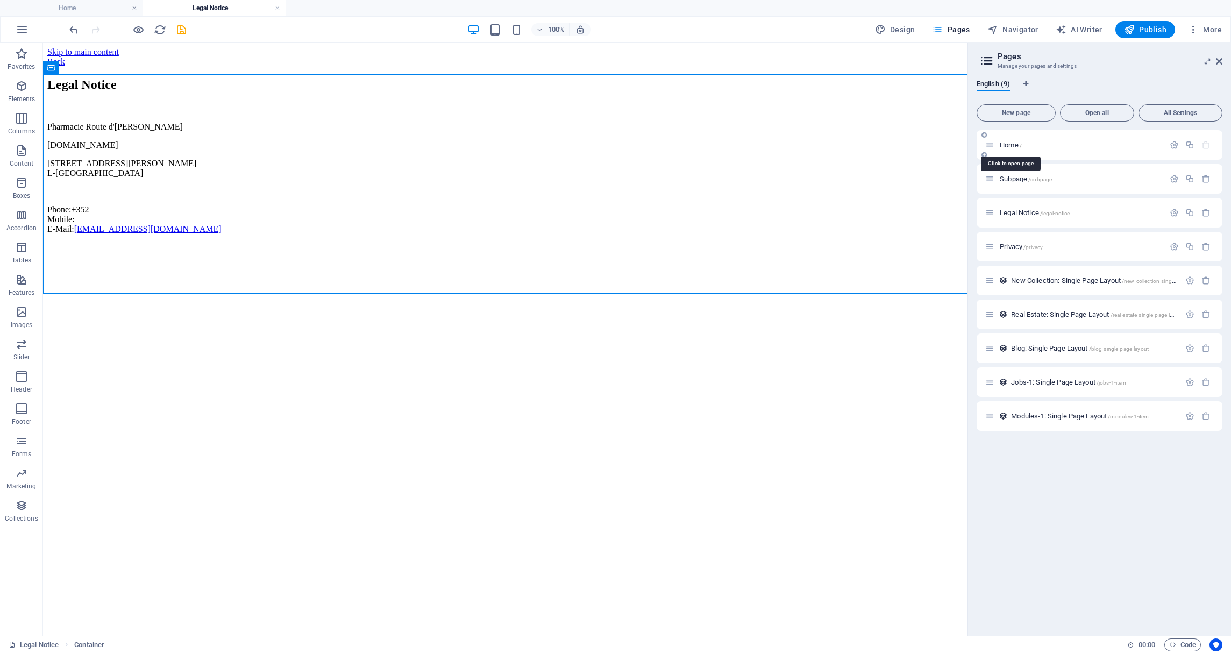
click at [1008, 142] on span "Home /" at bounding box center [1011, 145] width 22 height 8
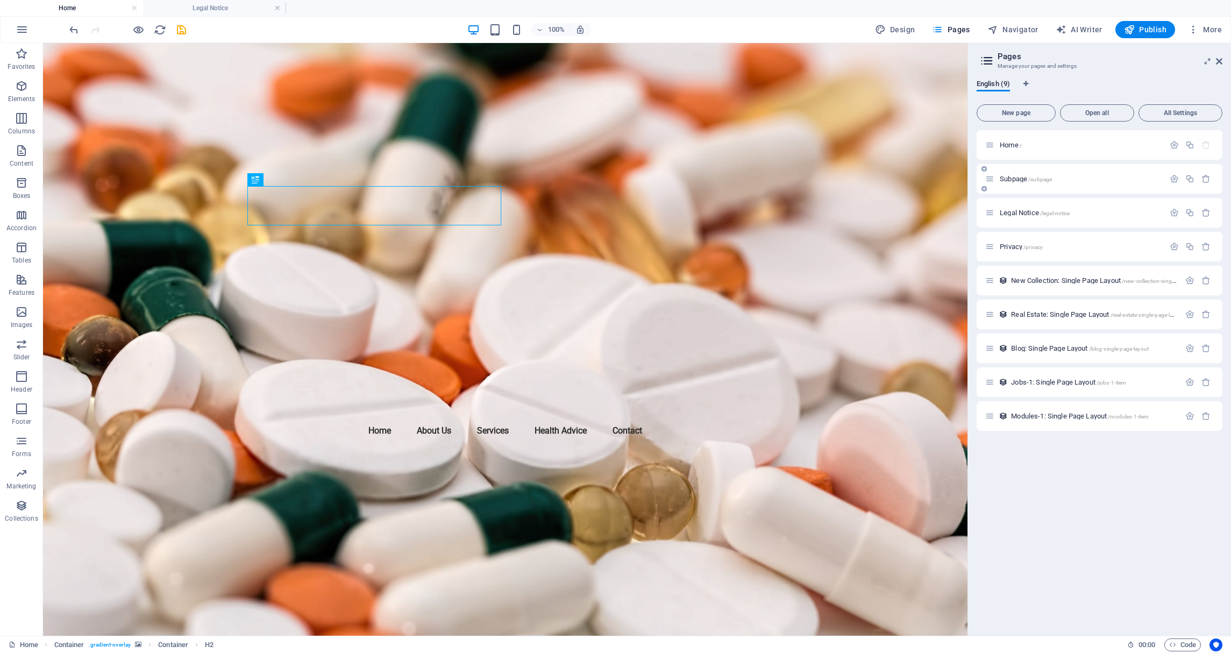
click at [1016, 180] on span "Subpage /subpage" at bounding box center [1026, 179] width 52 height 8
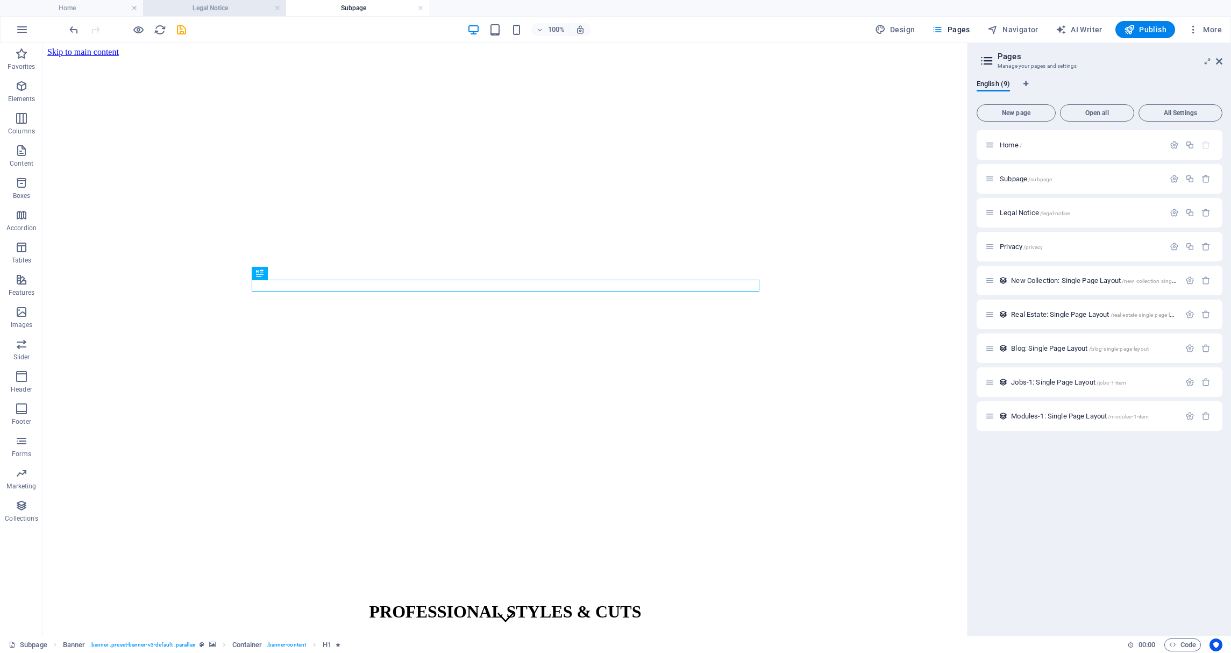
click at [249, 8] on h4 "Legal Notice" at bounding box center [214, 8] width 143 height 12
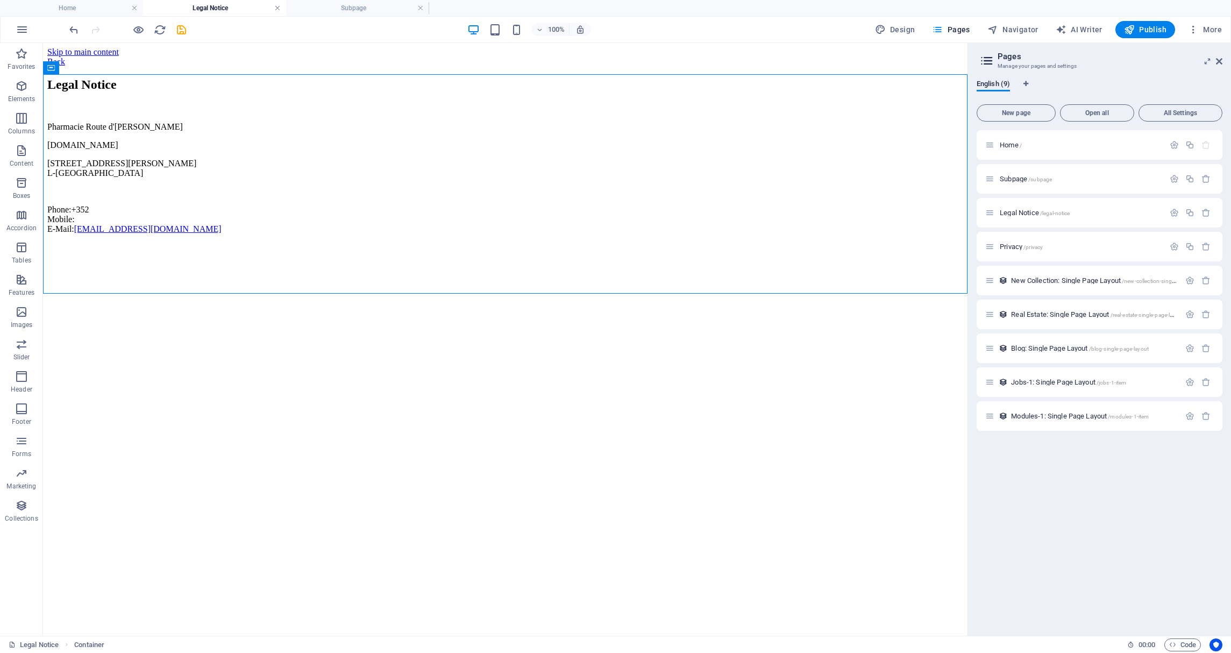
click at [277, 9] on link at bounding box center [277, 8] width 6 height 10
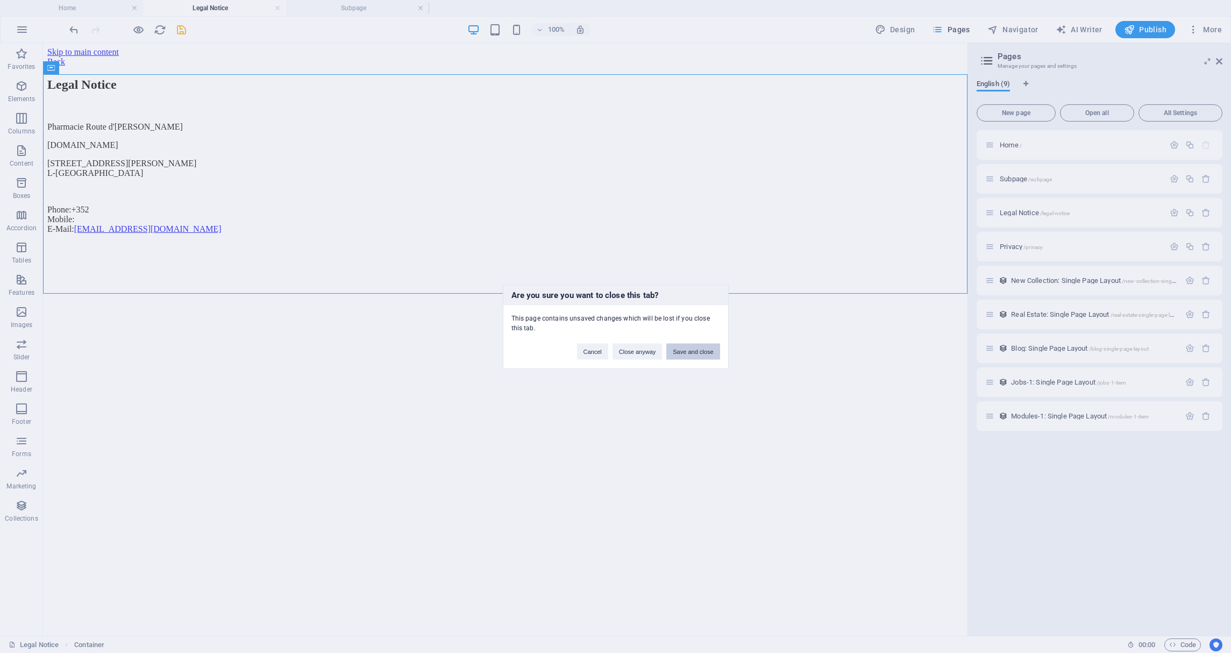
click at [699, 349] on button "Save and close" at bounding box center [692, 352] width 53 height 16
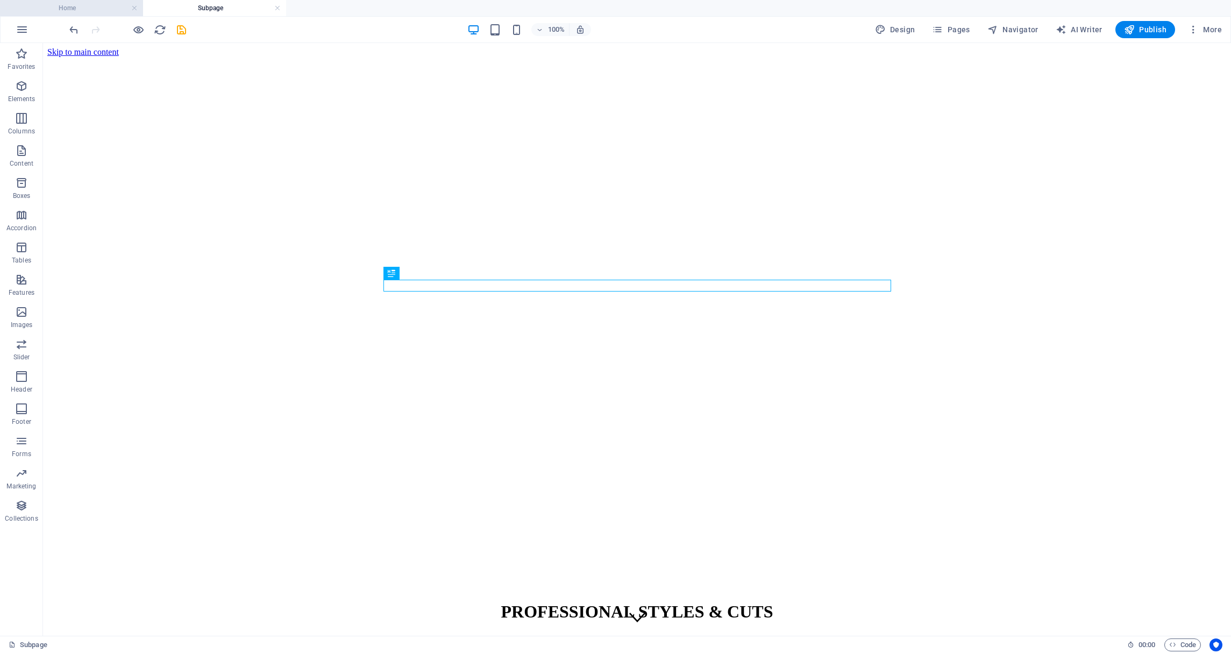
click at [94, 8] on h4 "Home" at bounding box center [71, 8] width 143 height 12
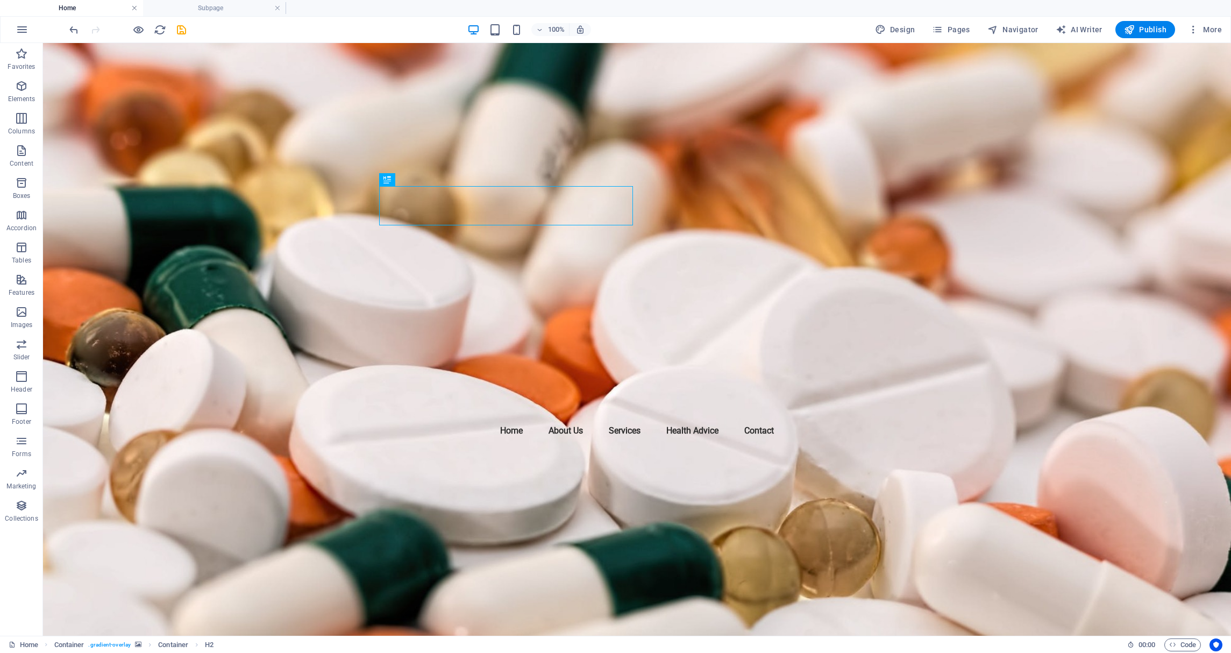
drag, startPoint x: 133, startPoint y: 8, endPoint x: 138, endPoint y: 20, distance: 13.5
click at [133, 8] on link at bounding box center [134, 8] width 6 height 10
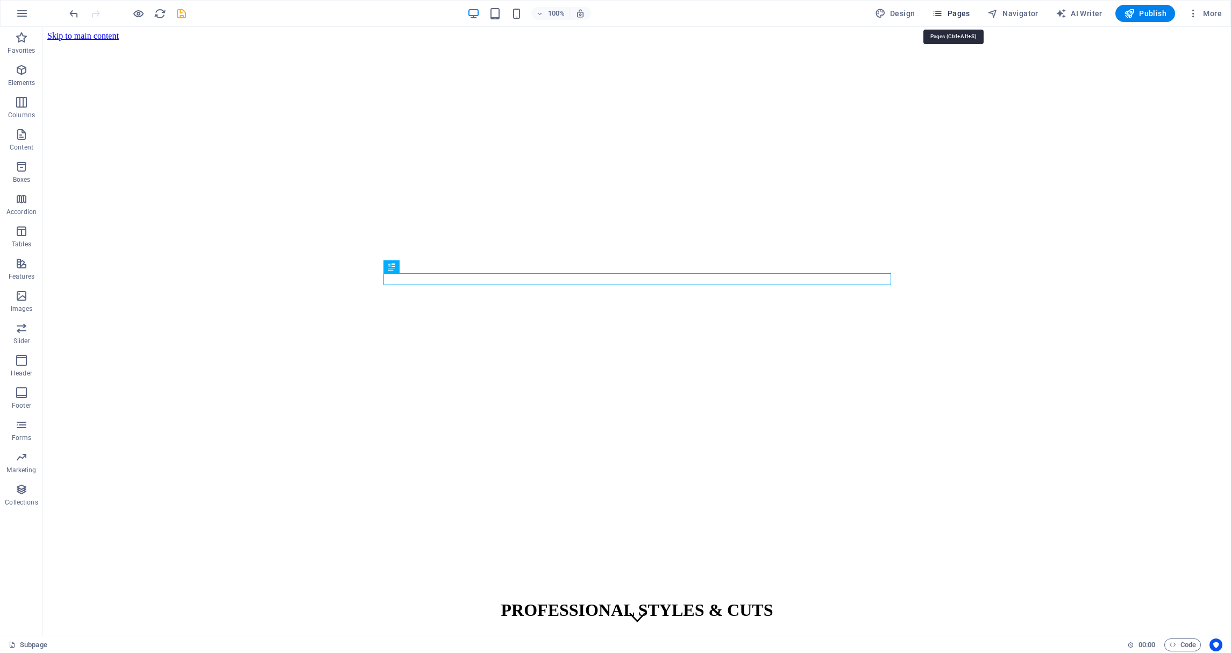
click at [955, 12] on span "Pages" at bounding box center [951, 13] width 38 height 11
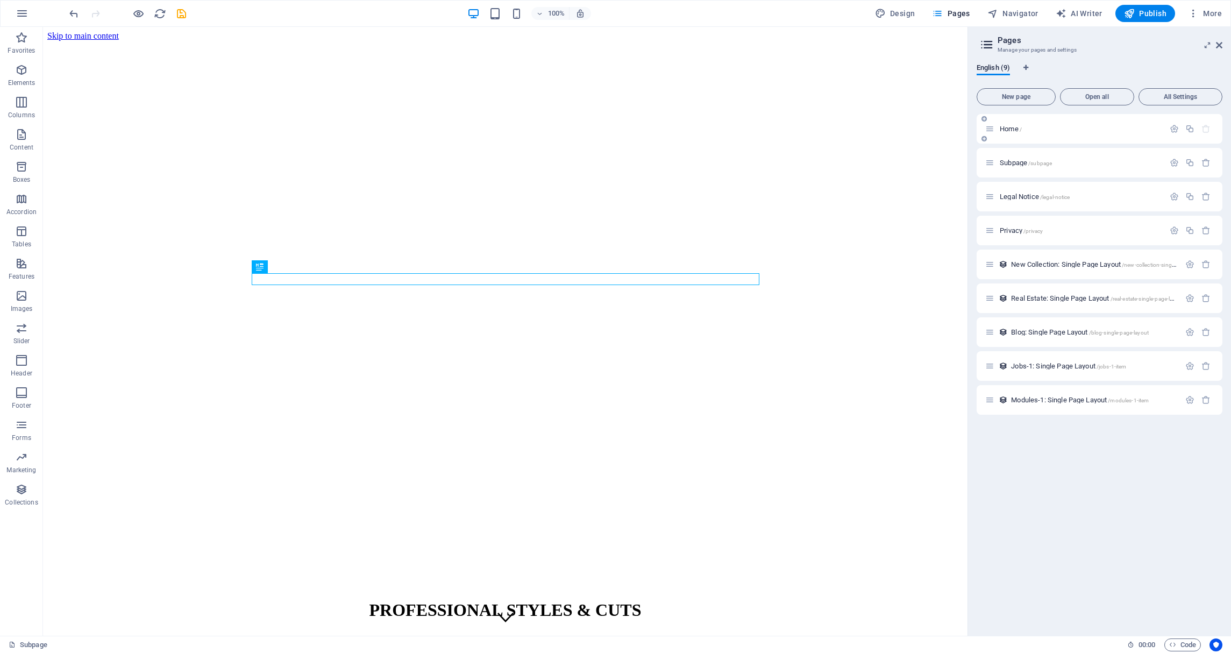
click at [1012, 129] on span "Home /" at bounding box center [1011, 129] width 22 height 8
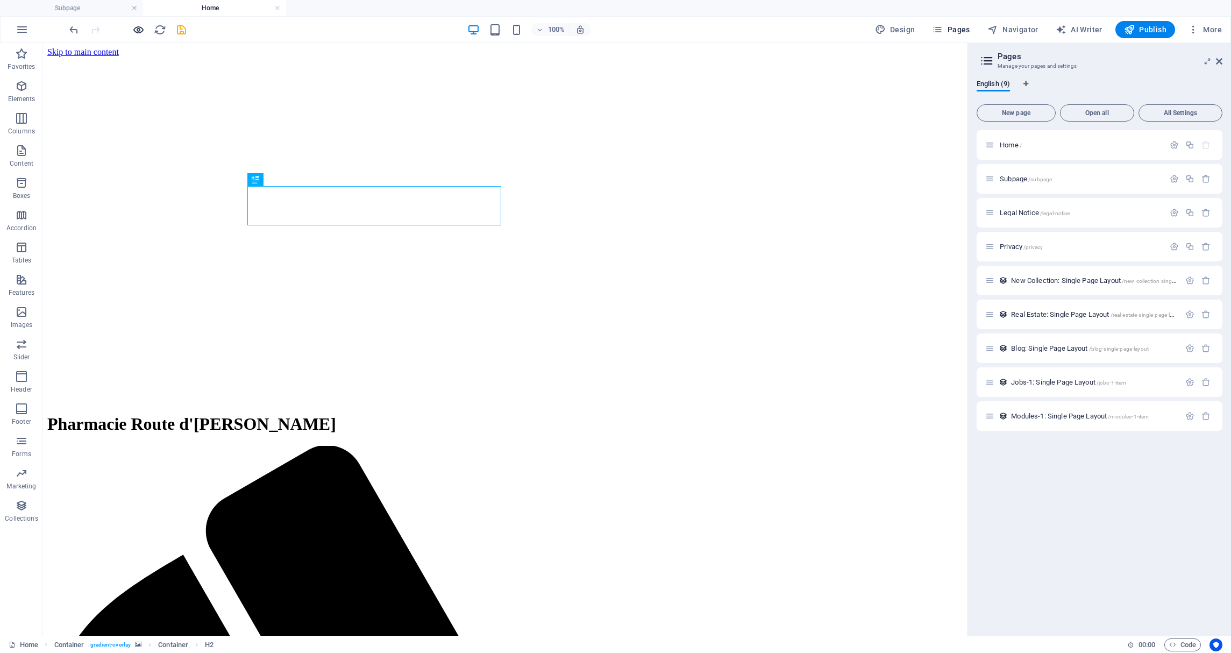
click at [137, 8] on link at bounding box center [134, 8] width 6 height 10
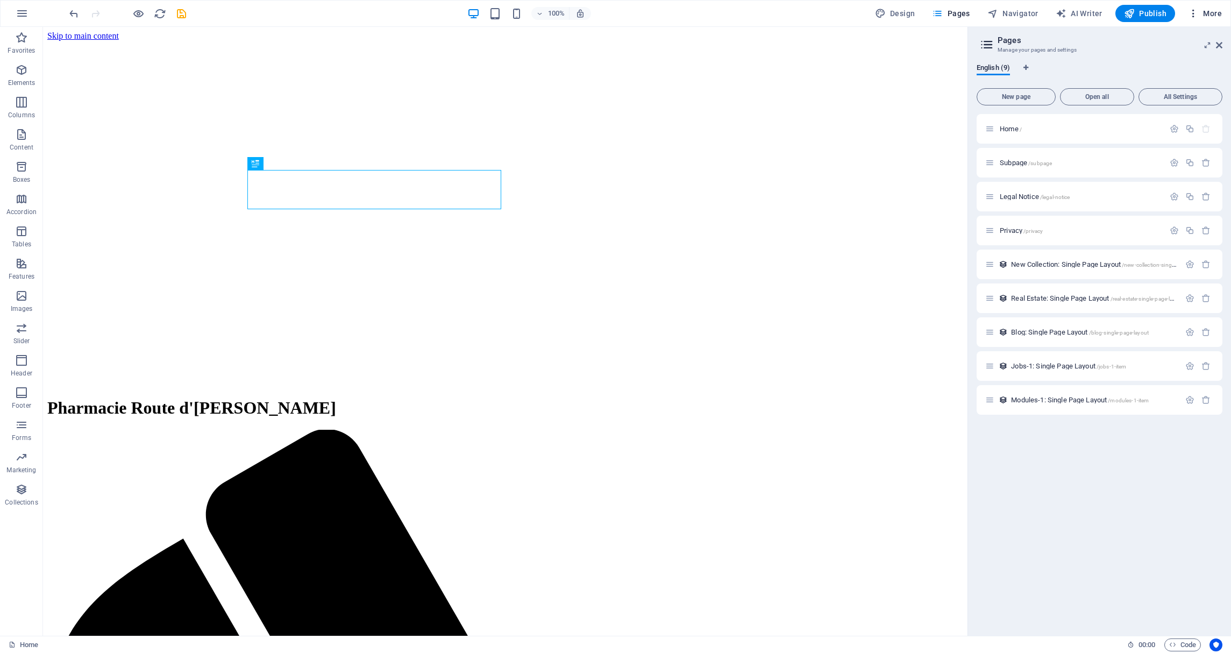
click at [1196, 16] on icon "button" at bounding box center [1193, 13] width 11 height 11
click at [1175, 49] on li "Website Settings" at bounding box center [1172, 41] width 96 height 26
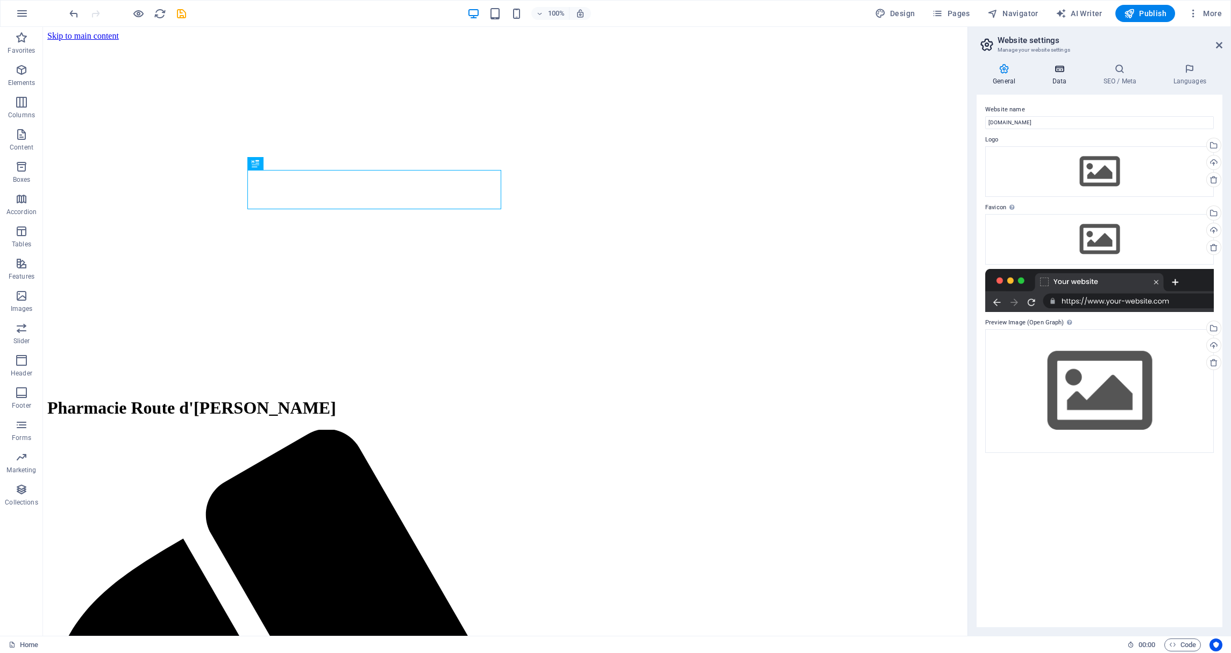
click at [1065, 73] on icon at bounding box center [1059, 68] width 47 height 11
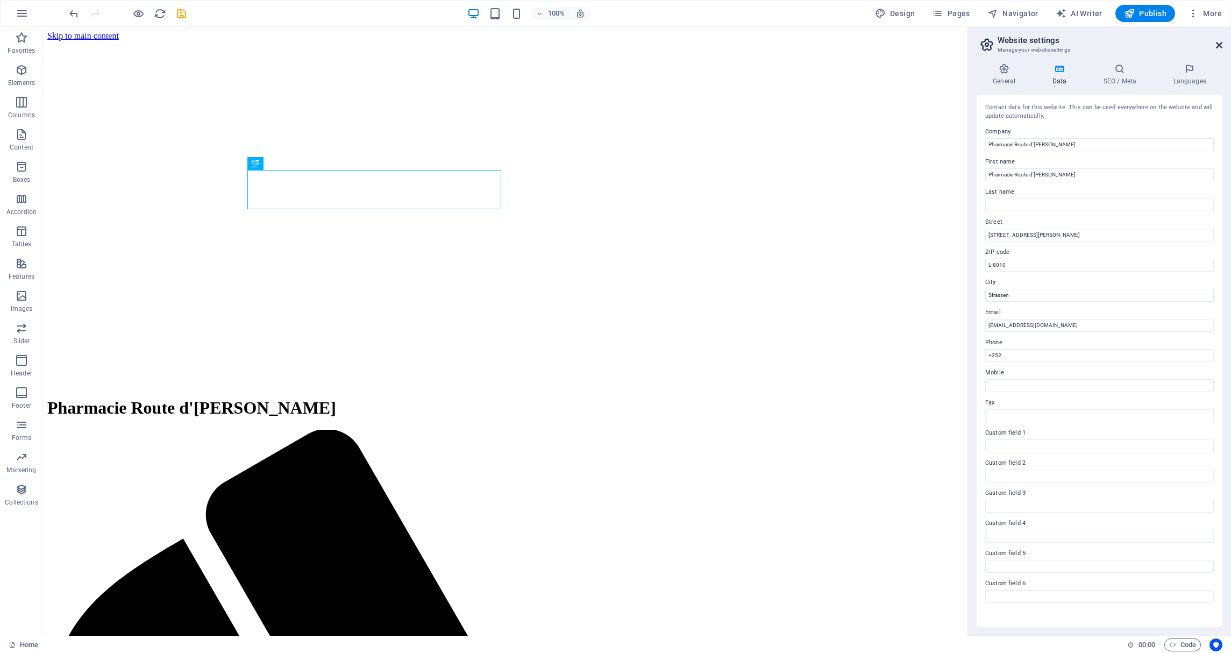
click at [1220, 44] on icon at bounding box center [1219, 45] width 6 height 9
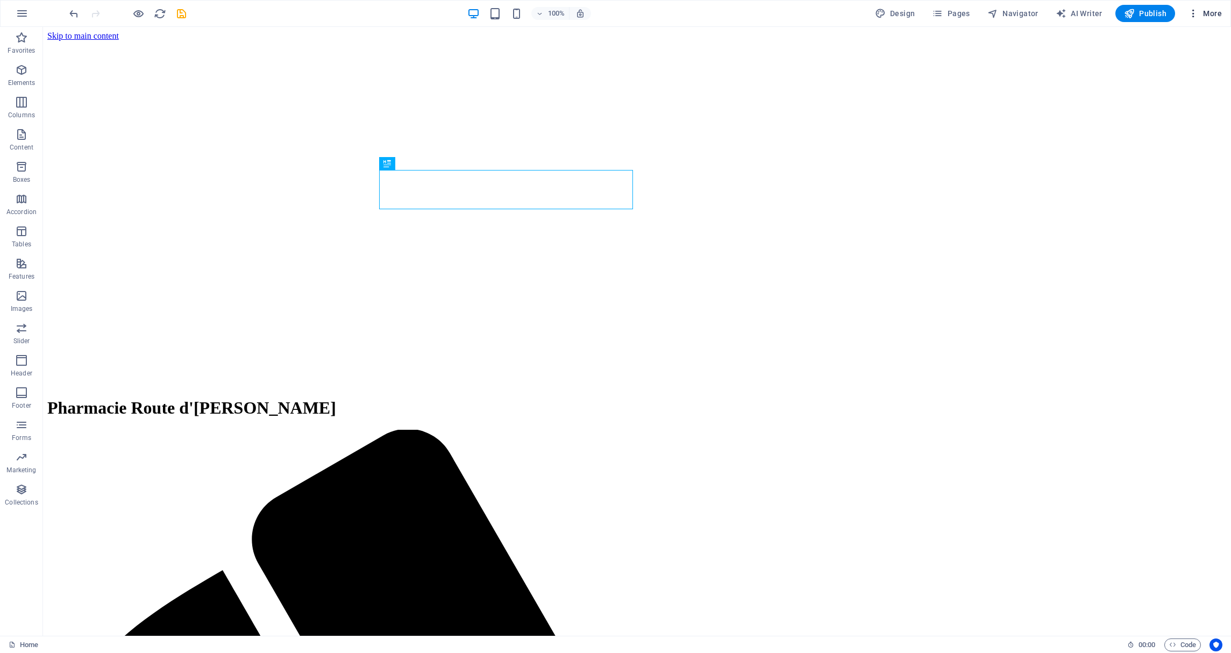
click at [1208, 12] on span "More" at bounding box center [1205, 13] width 34 height 11
click at [1169, 196] on h6 "Fonts" at bounding box center [1182, 196] width 64 height 13
select select "popularity"
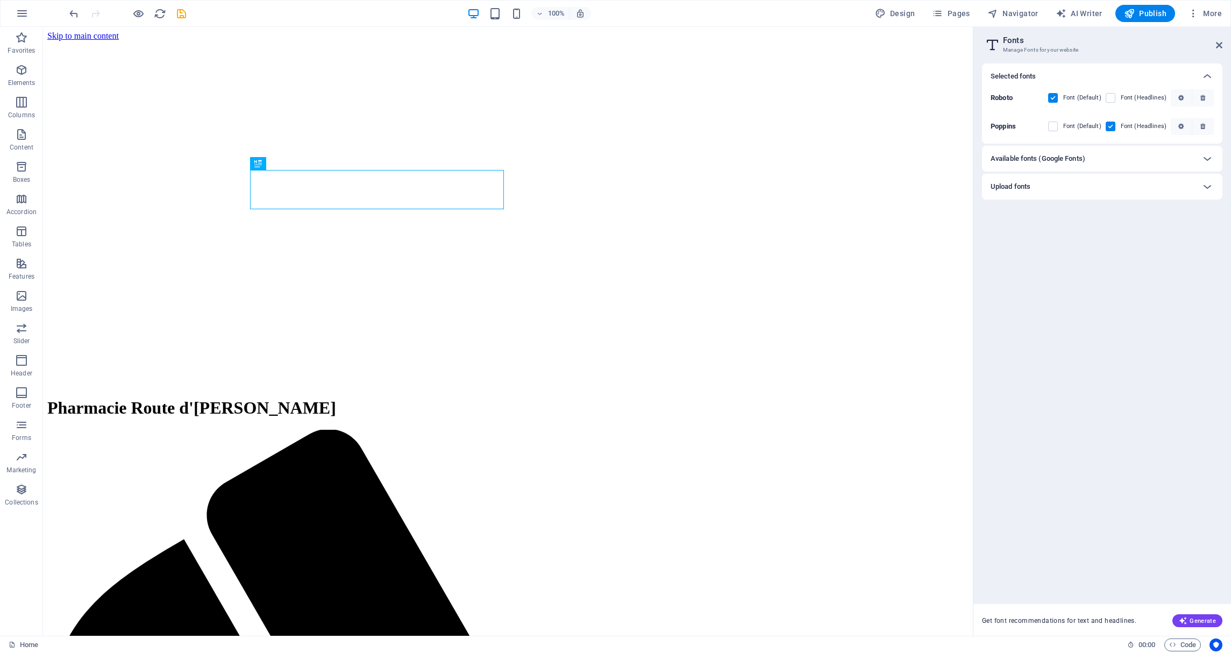
click at [1052, 158] on h6 "Available fonts (Google Fonts)" at bounding box center [1037, 158] width 95 height 13
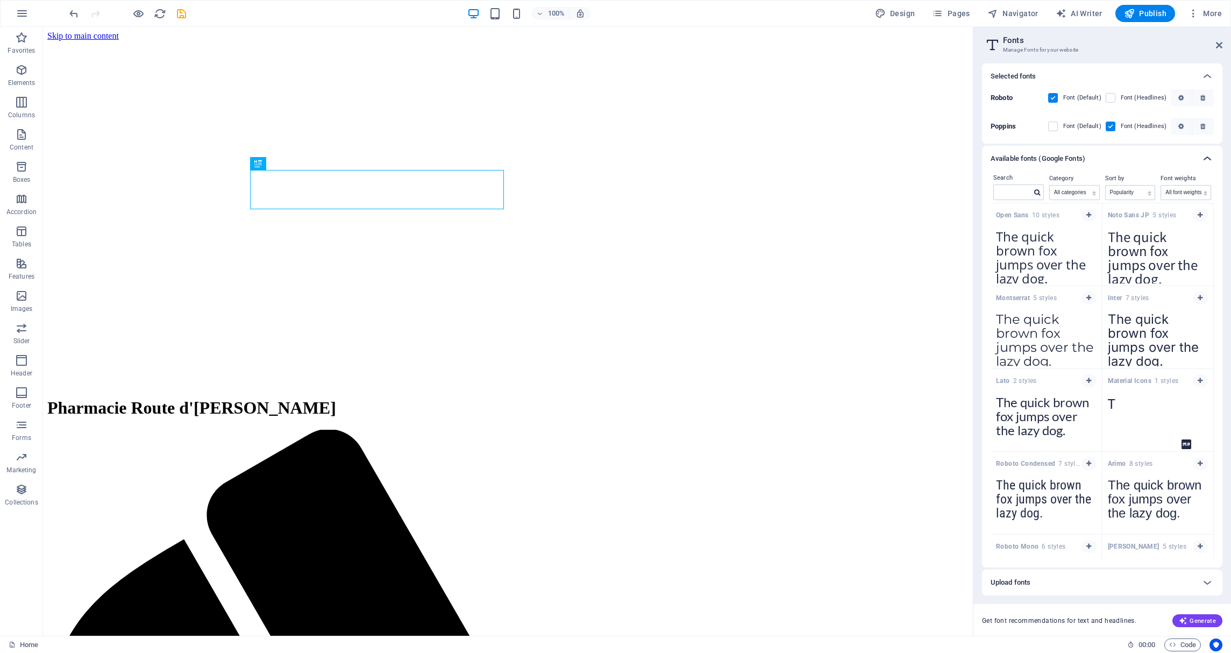
click at [1203, 156] on icon at bounding box center [1207, 158] width 13 height 13
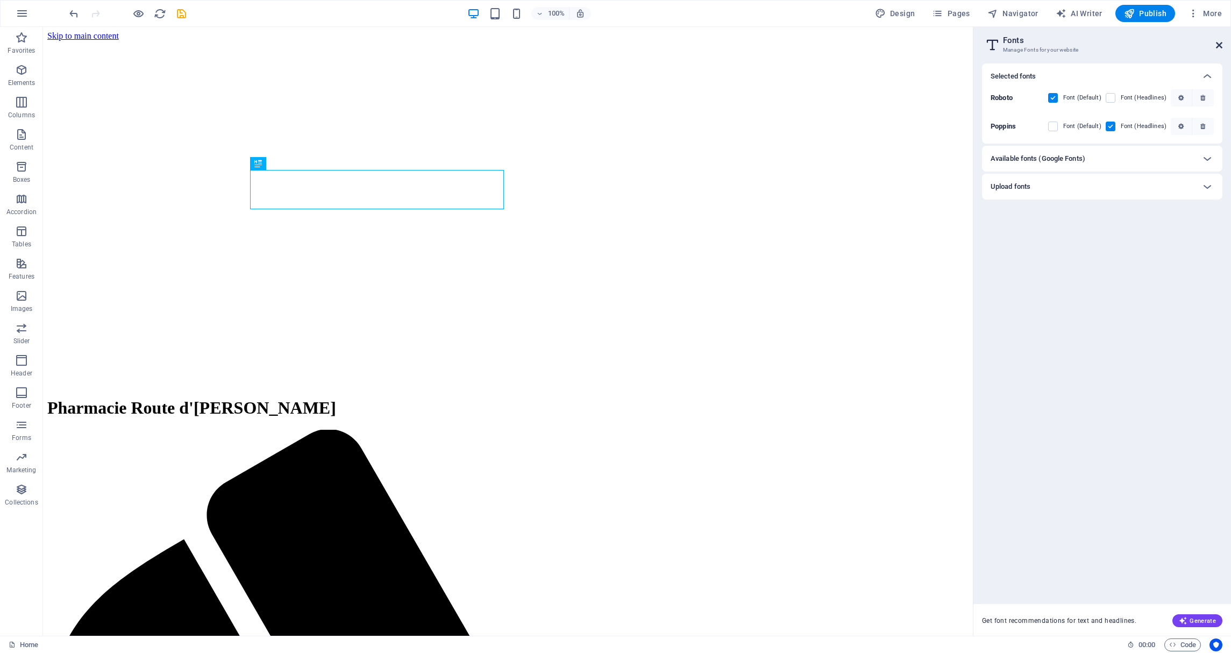
click at [1217, 44] on icon at bounding box center [1219, 45] width 6 height 9
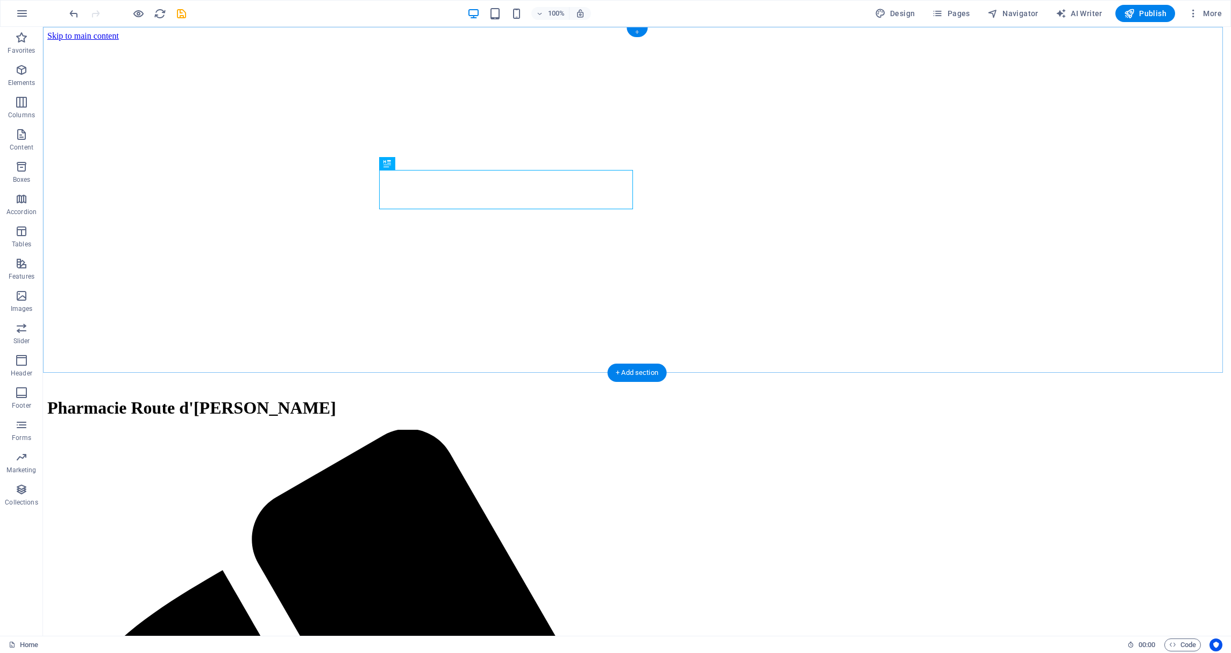
click at [636, 31] on div "+" at bounding box center [636, 32] width 21 height 10
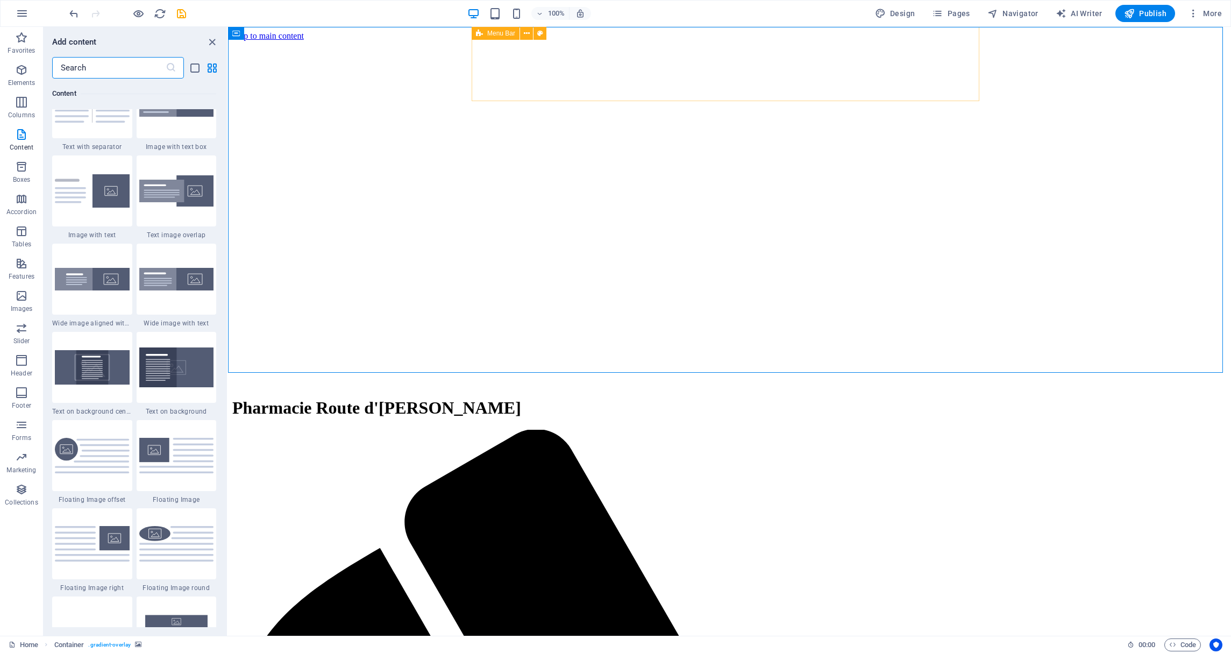
scroll to position [1885, 0]
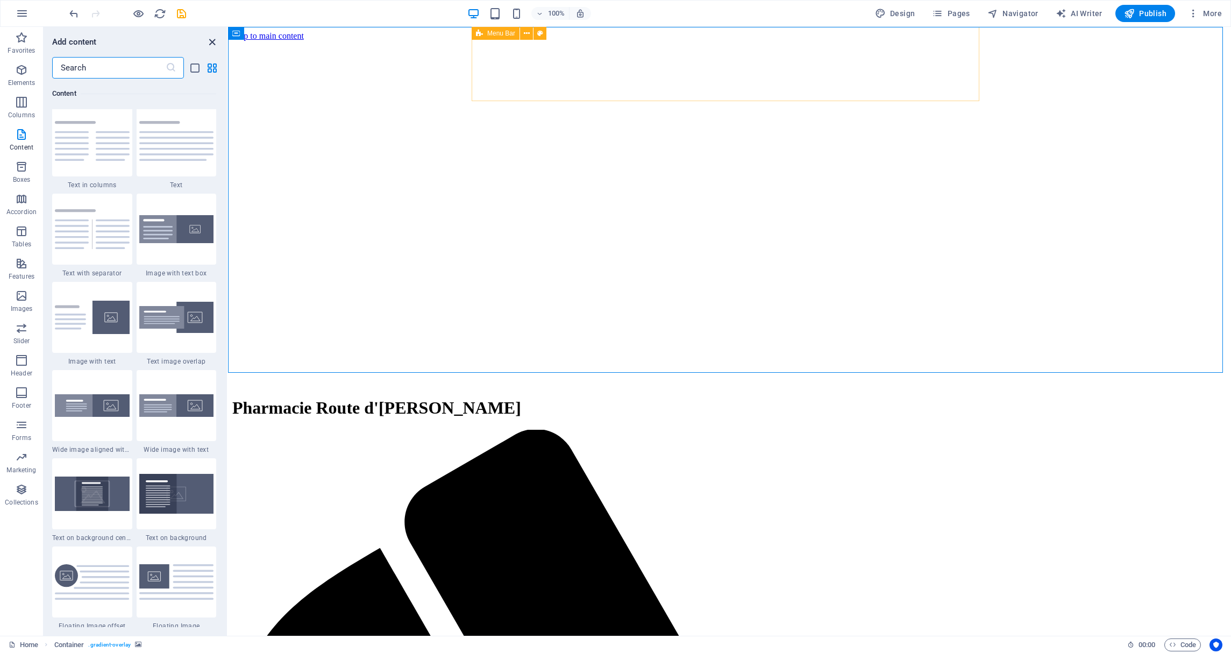
click at [213, 41] on icon "close panel" at bounding box center [212, 42] width 12 height 12
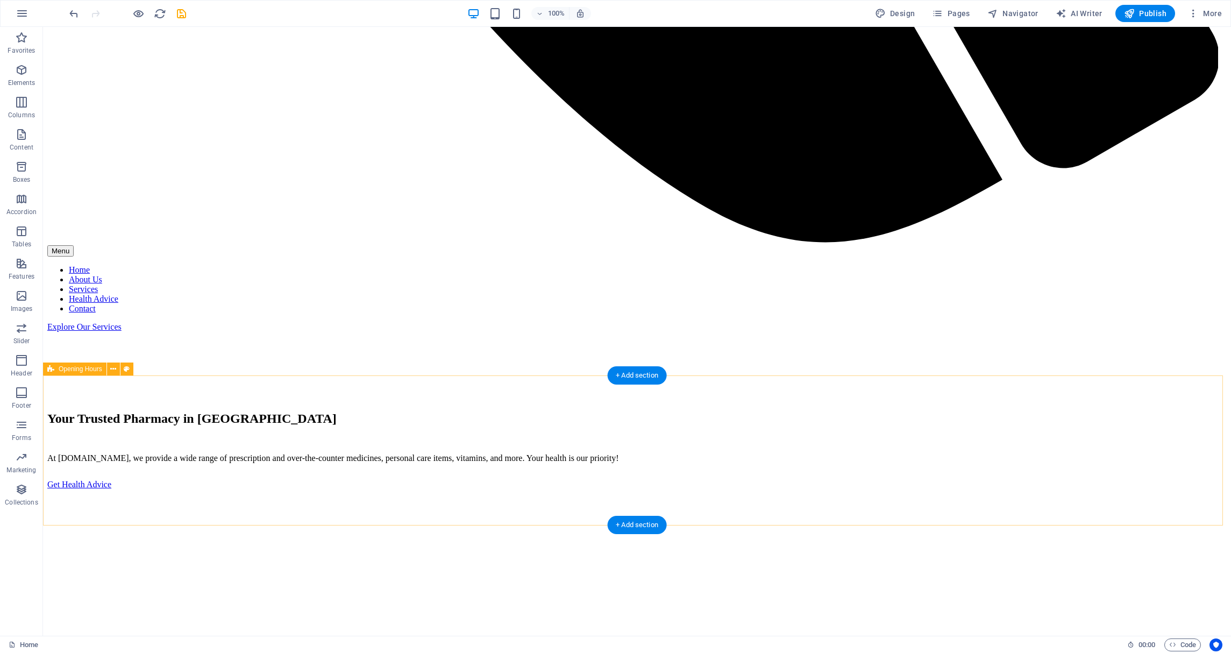
scroll to position [1780, 0]
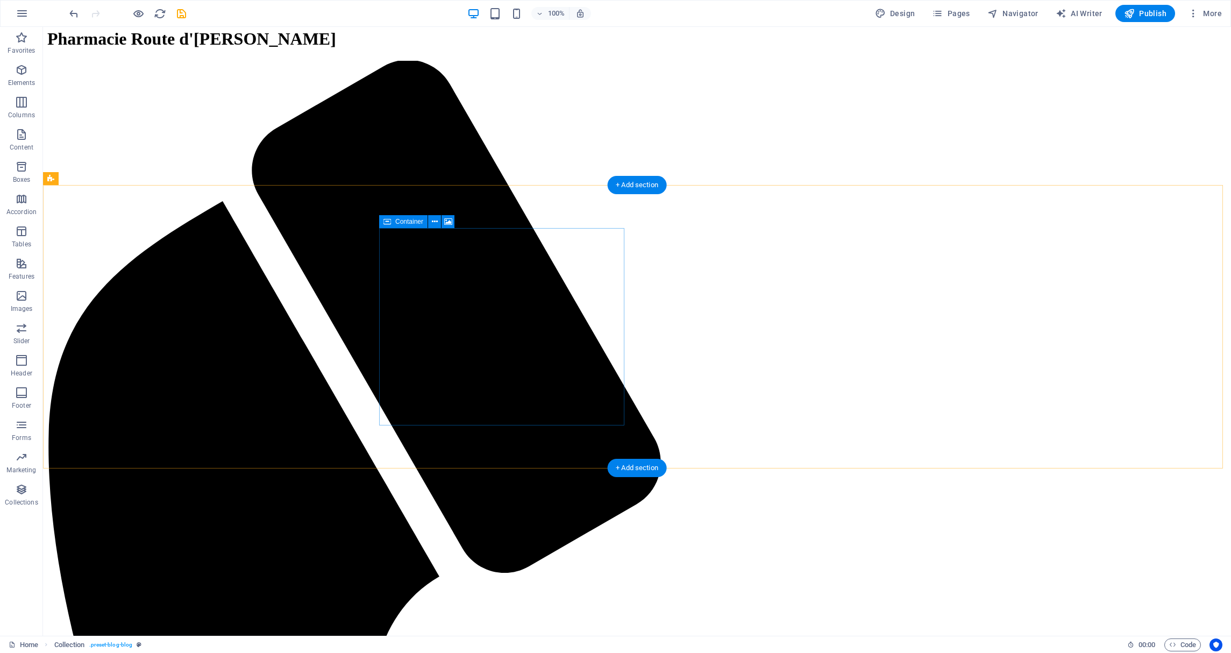
scroll to position [0, 0]
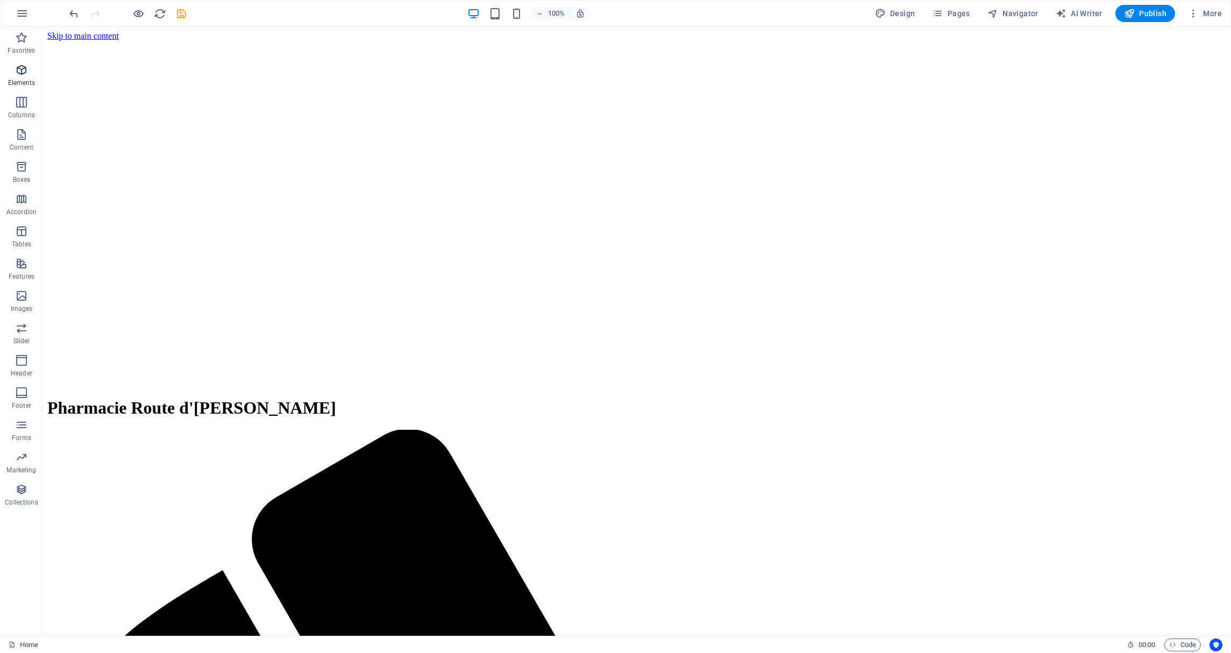
click at [27, 77] on span "Elements" at bounding box center [21, 76] width 43 height 26
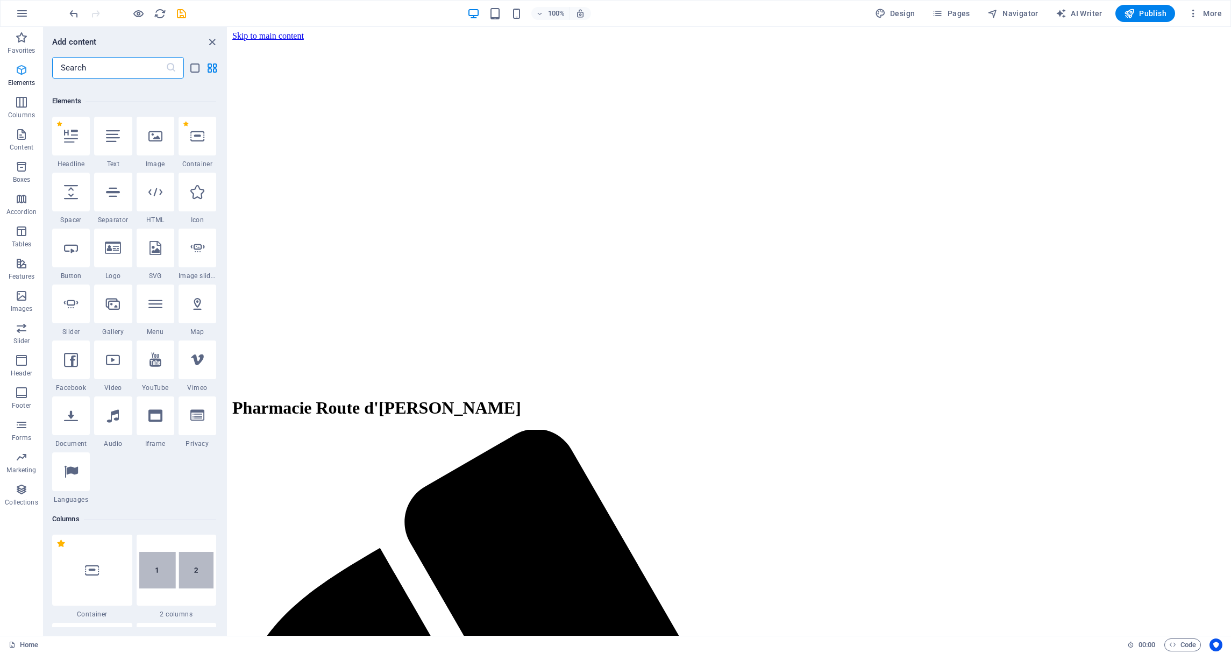
scroll to position [115, 0]
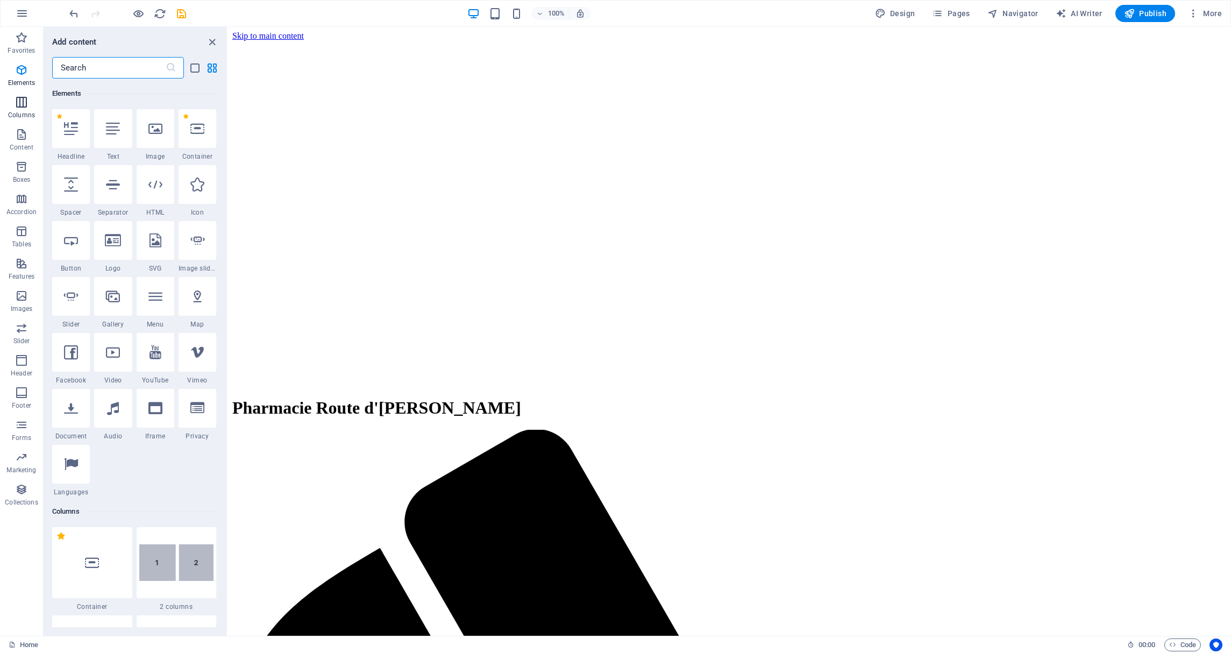
click at [18, 105] on icon "button" at bounding box center [21, 102] width 13 height 13
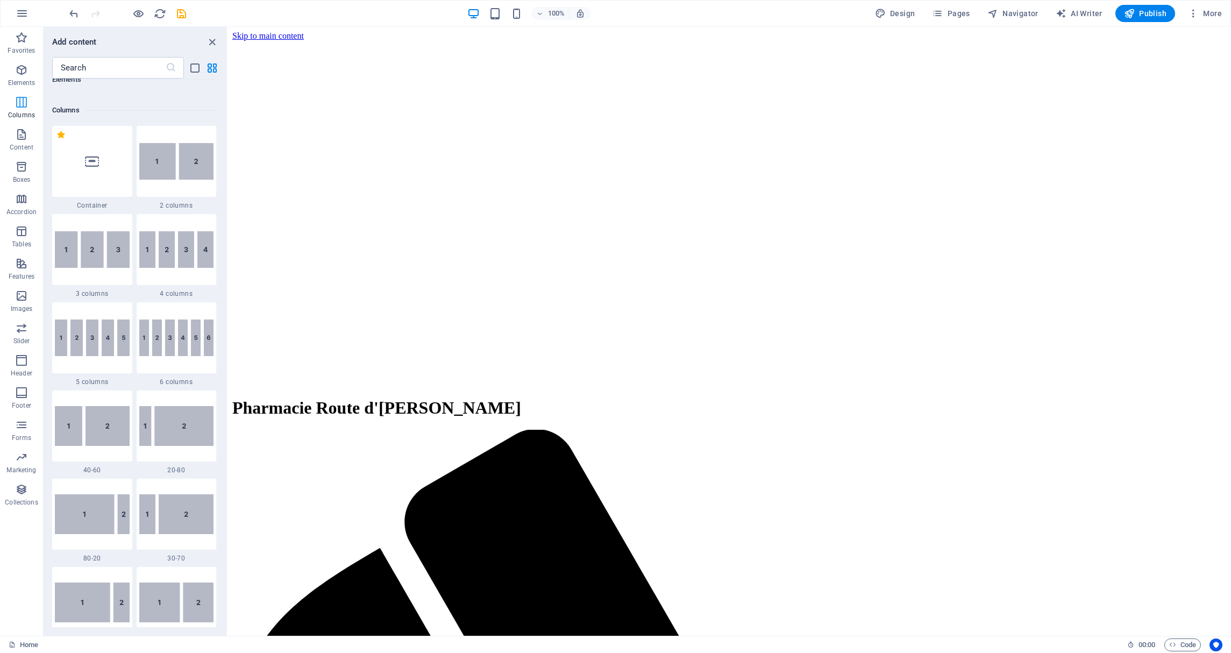
scroll to position [532, 0]
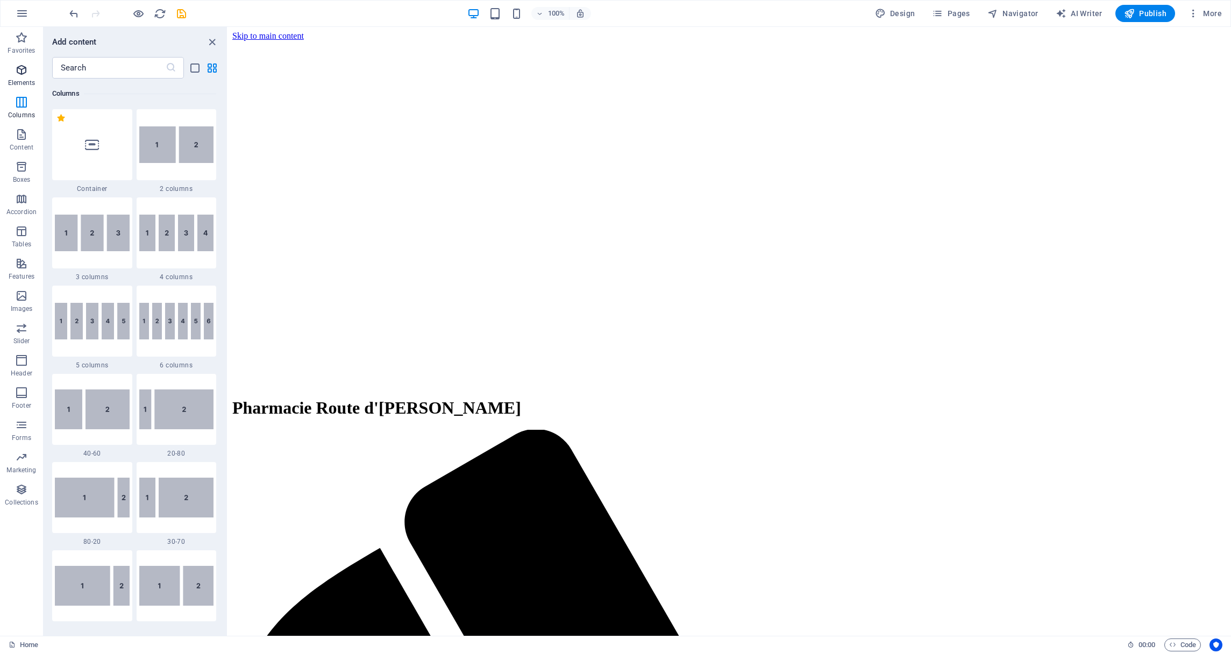
click at [23, 66] on icon "button" at bounding box center [21, 69] width 13 height 13
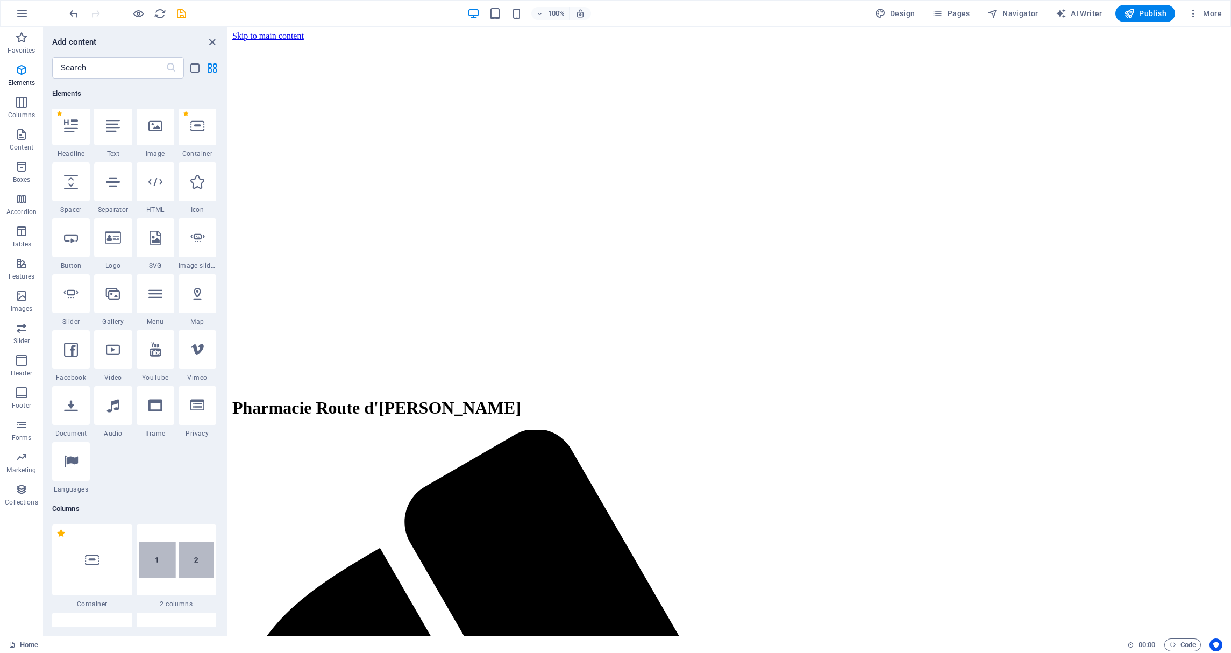
scroll to position [115, 0]
click at [213, 39] on icon "close panel" at bounding box center [212, 42] width 12 height 12
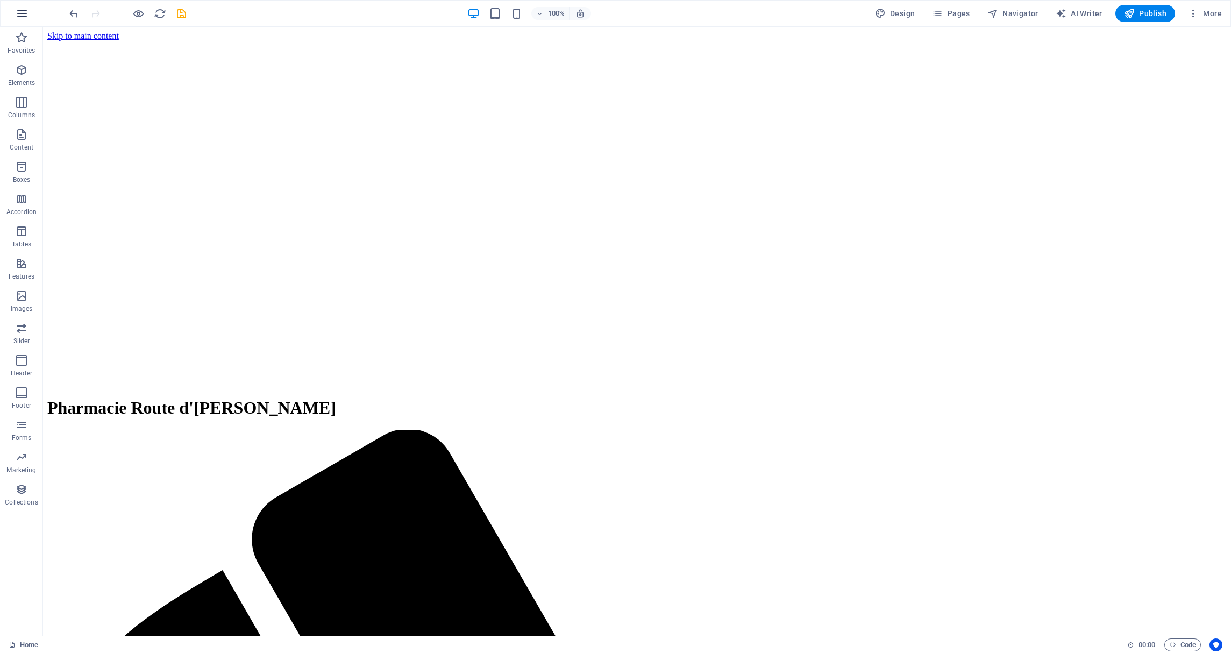
click at [19, 10] on icon "button" at bounding box center [22, 13] width 13 height 13
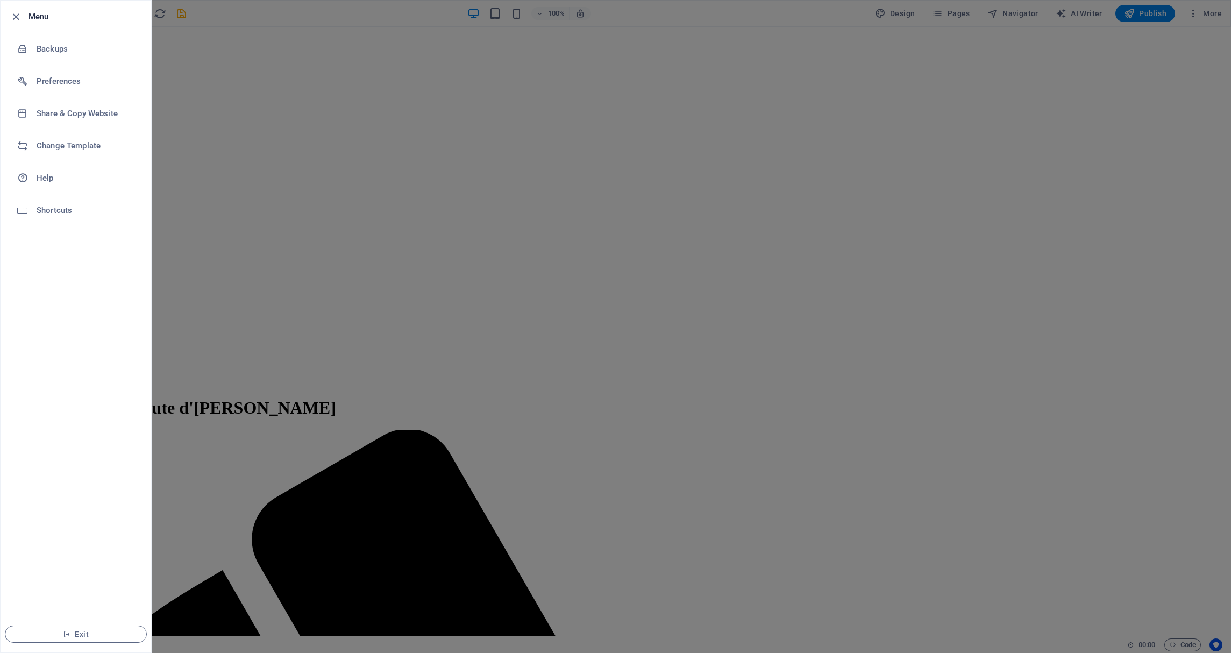
click at [29, 16] on h6 "Menu" at bounding box center [85, 16] width 114 height 13
click at [13, 14] on icon "button" at bounding box center [16, 17] width 12 height 12
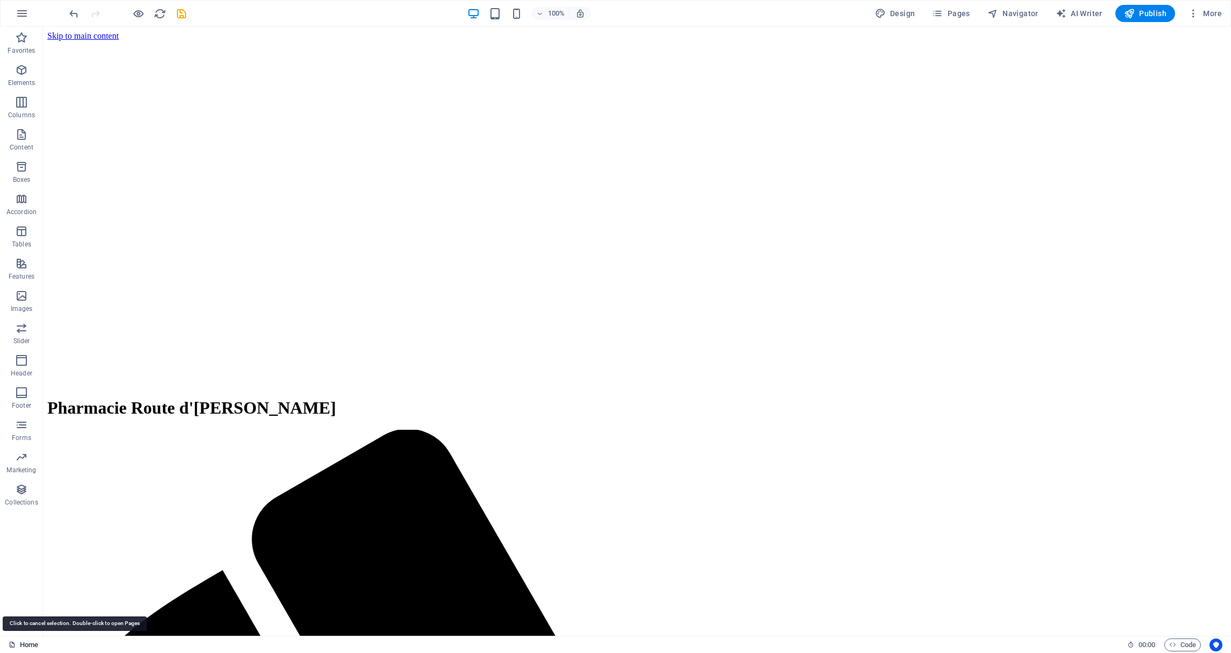
click at [29, 642] on link "Home" at bounding box center [24, 644] width 30 height 13
click at [21, 568] on div "Favorites Elements Columns Content Boxes Accordion Tables Features Images Slide…" at bounding box center [21, 331] width 43 height 609
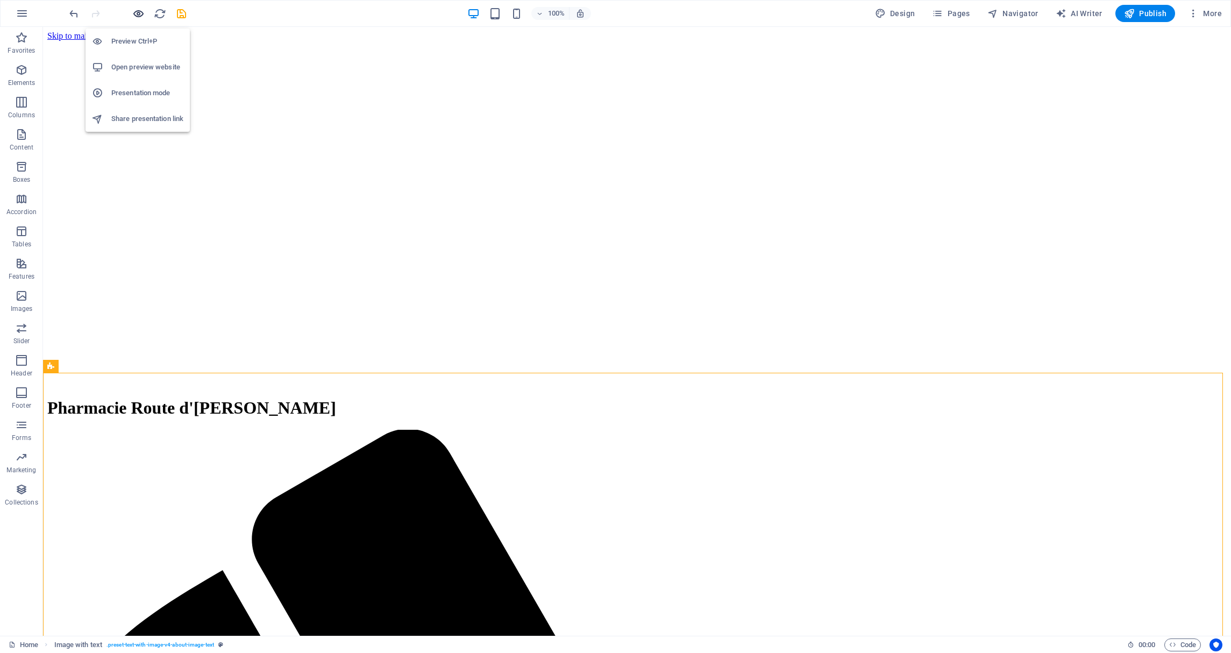
click at [140, 13] on icon "button" at bounding box center [138, 14] width 12 height 12
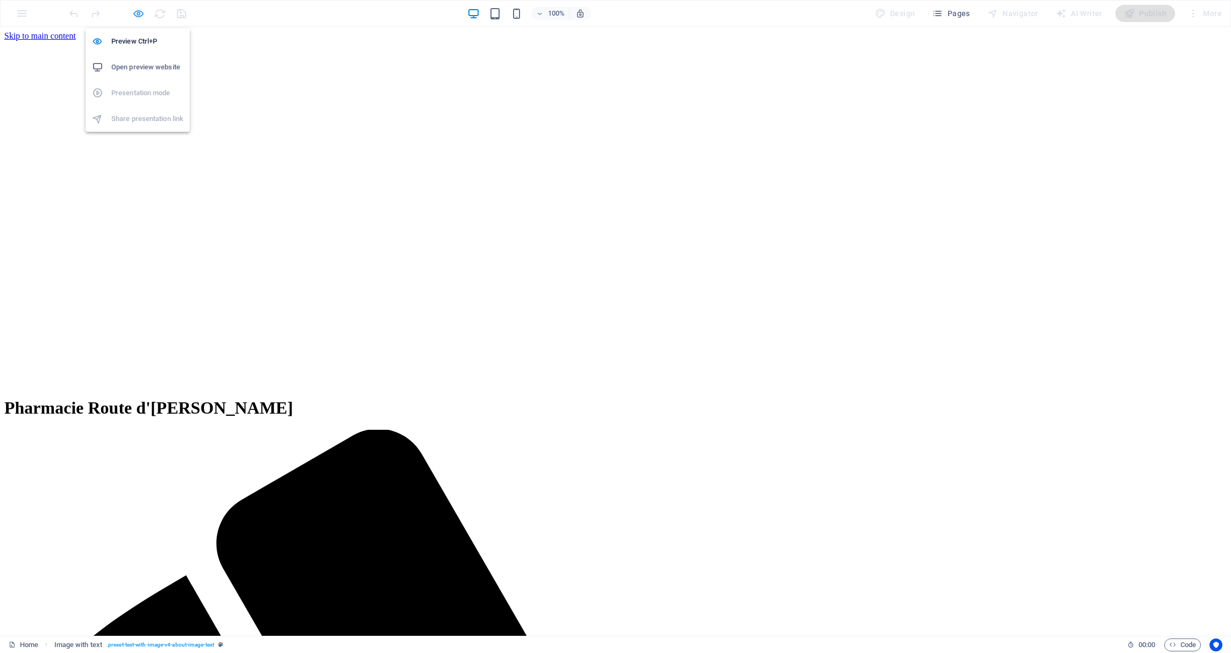
click at [136, 13] on icon "button" at bounding box center [138, 14] width 12 height 12
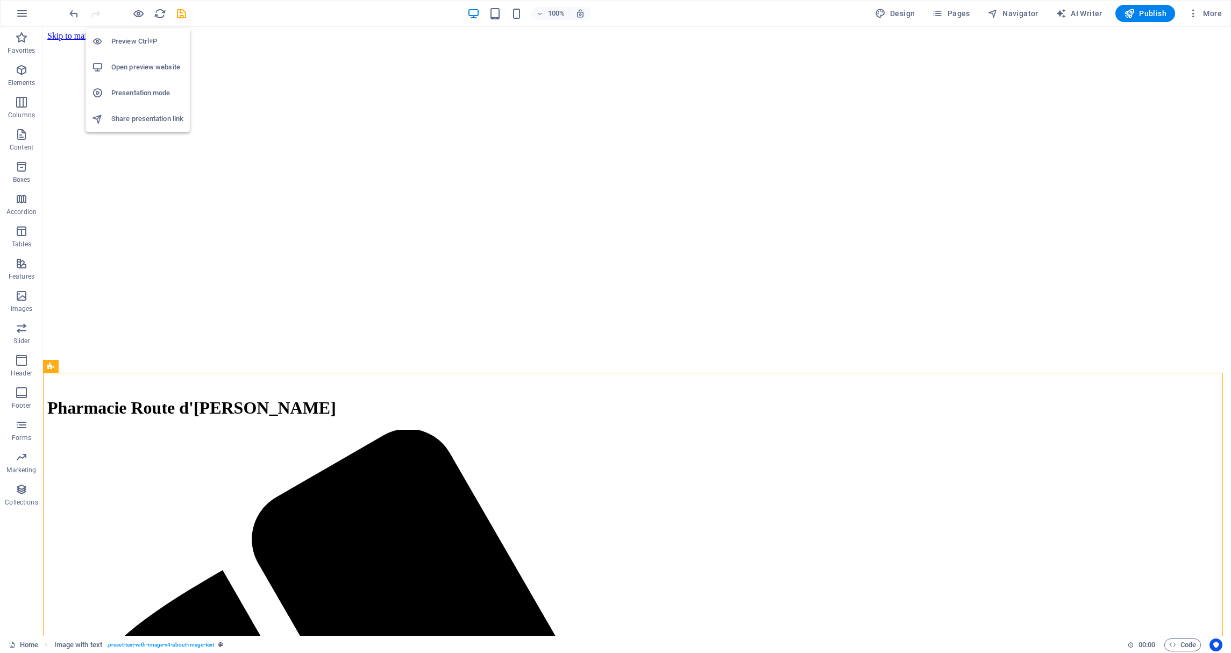
click at [142, 72] on h6 "Open preview website" at bounding box center [147, 67] width 72 height 13
click at [153, 41] on figure at bounding box center [636, 41] width 1179 height 0
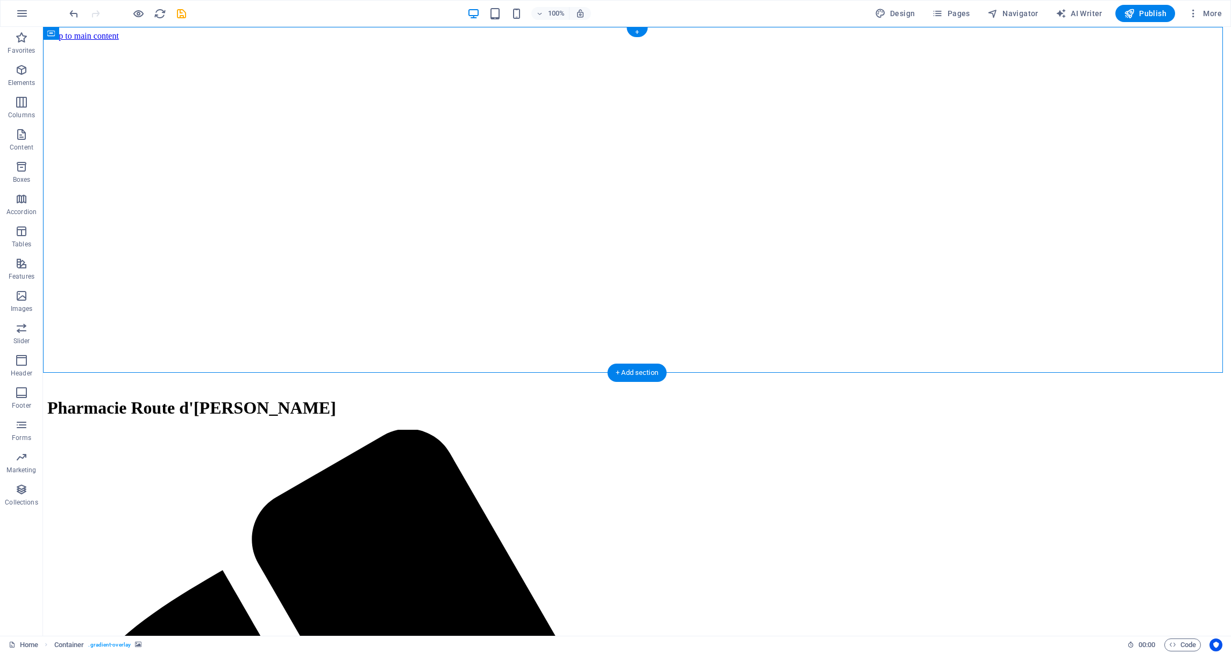
click at [153, 41] on figure at bounding box center [636, 41] width 1179 height 0
select select "header"
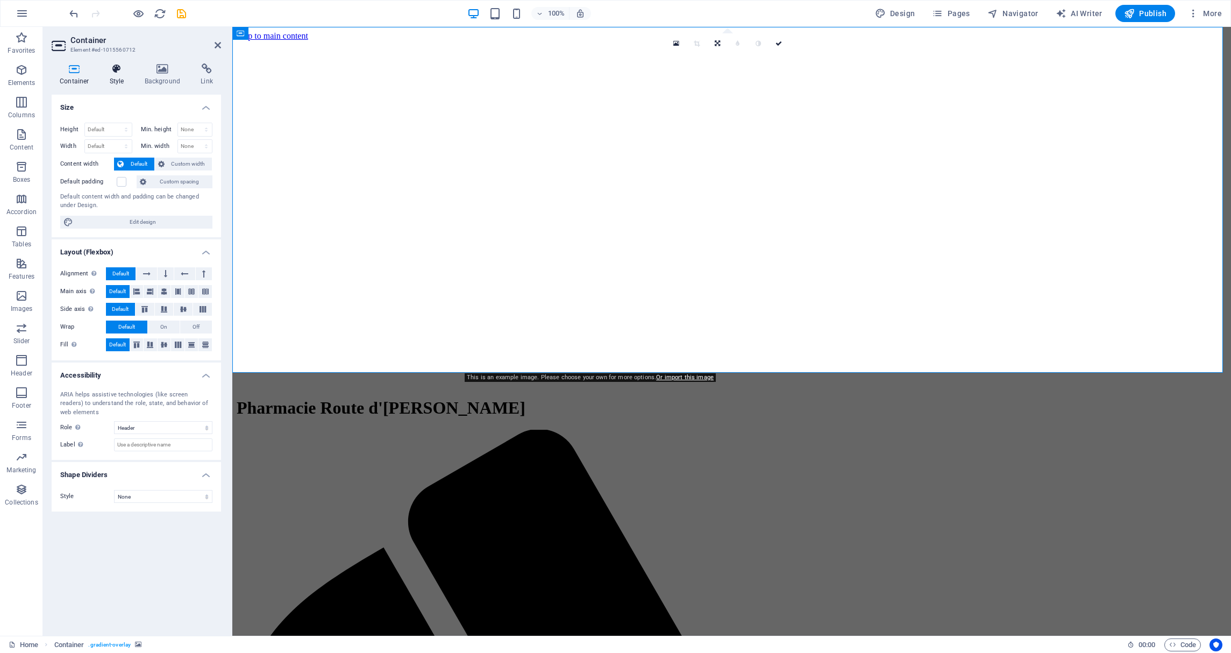
click at [122, 72] on icon at bounding box center [117, 68] width 31 height 11
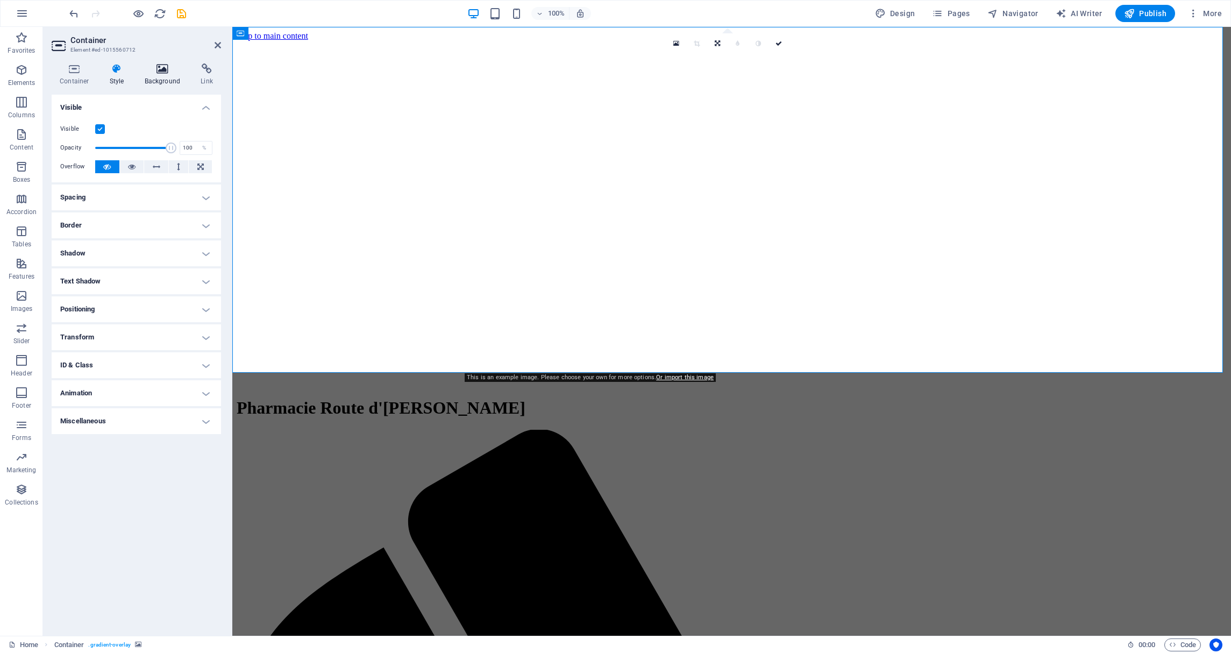
click at [161, 70] on icon at bounding box center [163, 68] width 52 height 11
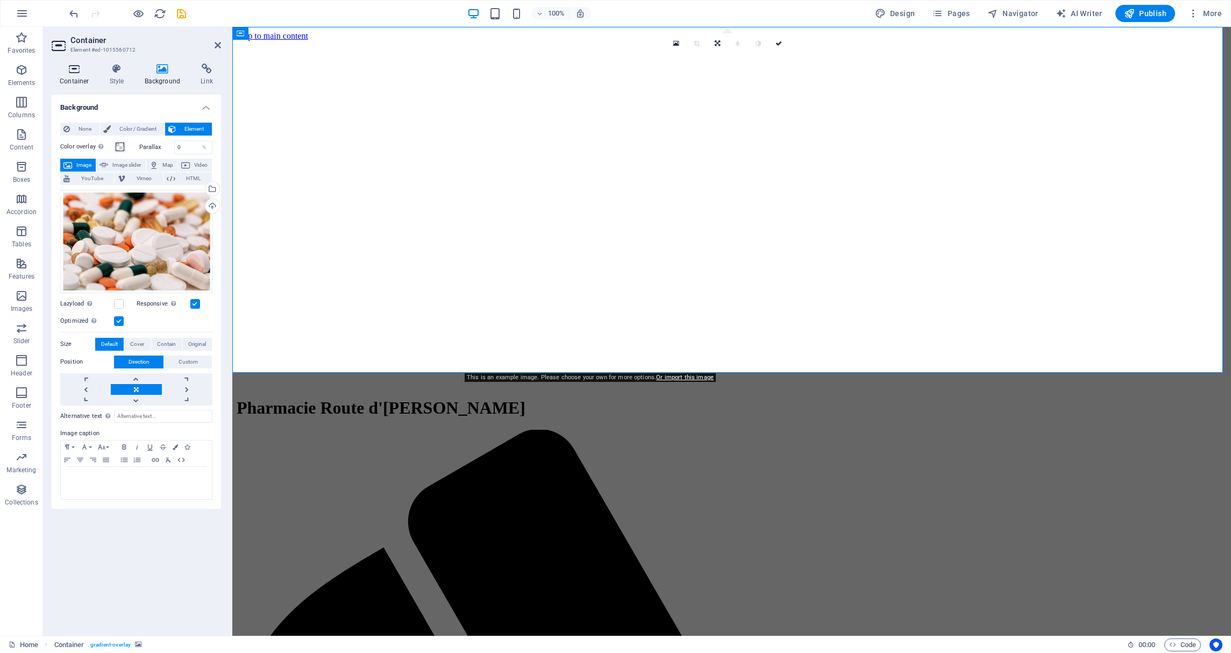
click at [74, 71] on icon at bounding box center [75, 68] width 46 height 11
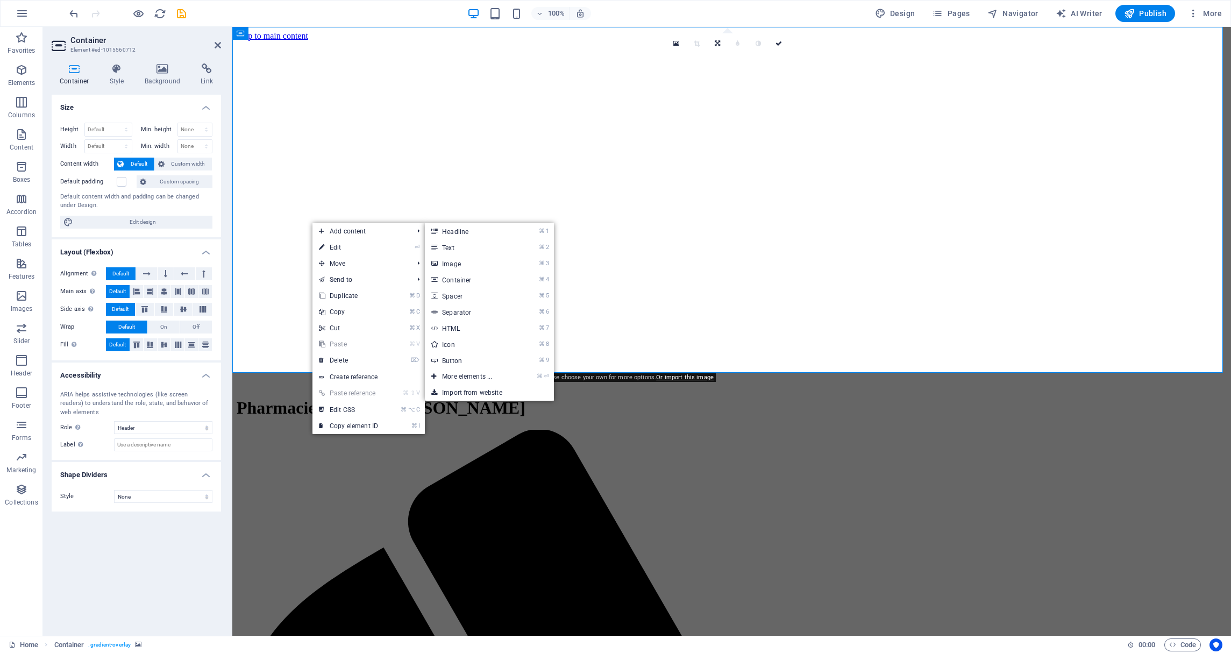
click at [359, 41] on figure at bounding box center [732, 41] width 990 height 0
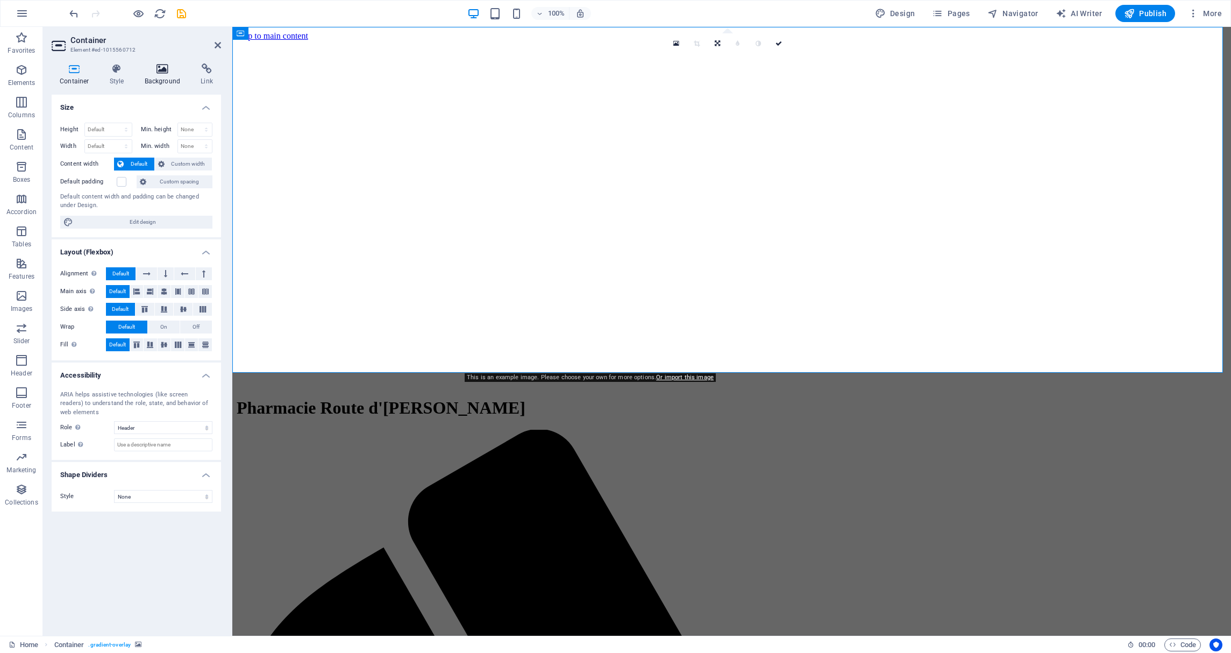
click at [161, 69] on icon at bounding box center [163, 68] width 52 height 11
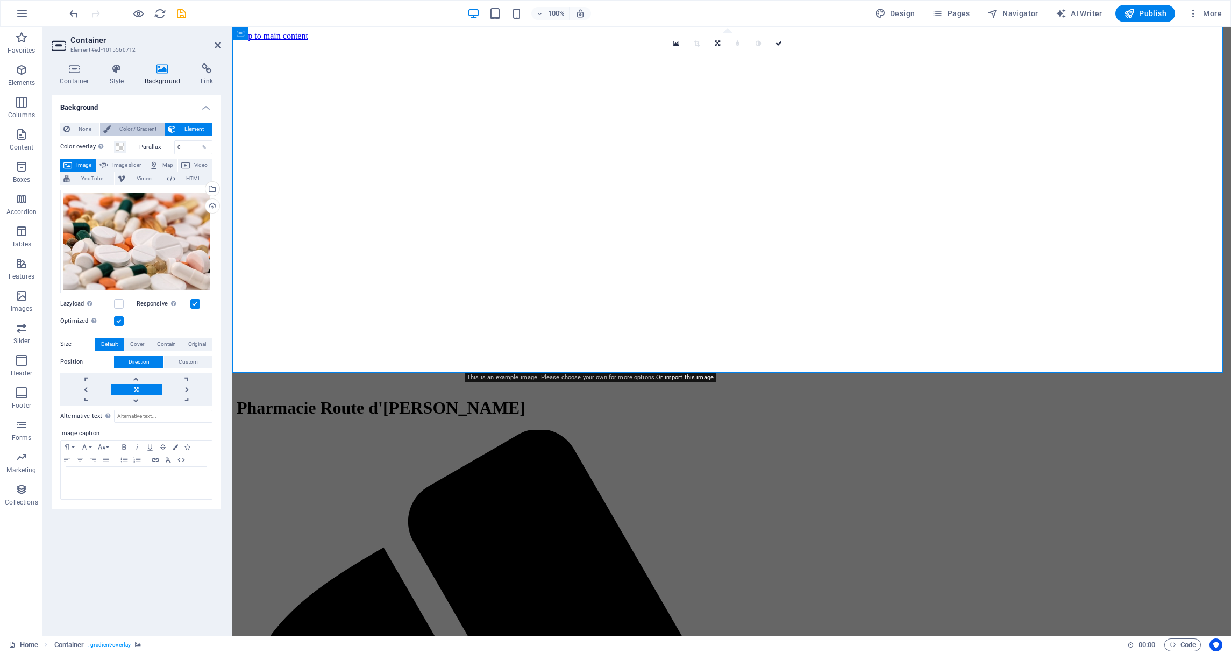
click at [148, 123] on span "Color / Gradient" at bounding box center [137, 129] width 47 height 13
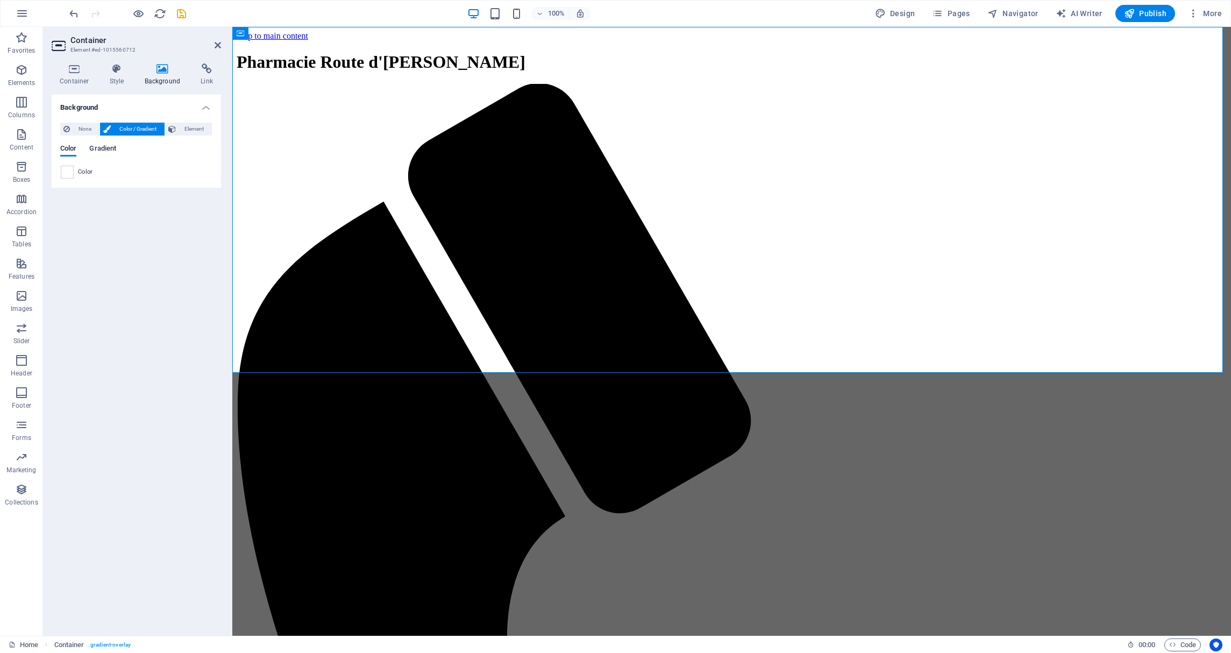
click at [103, 148] on span "Gradient" at bounding box center [102, 149] width 27 height 15
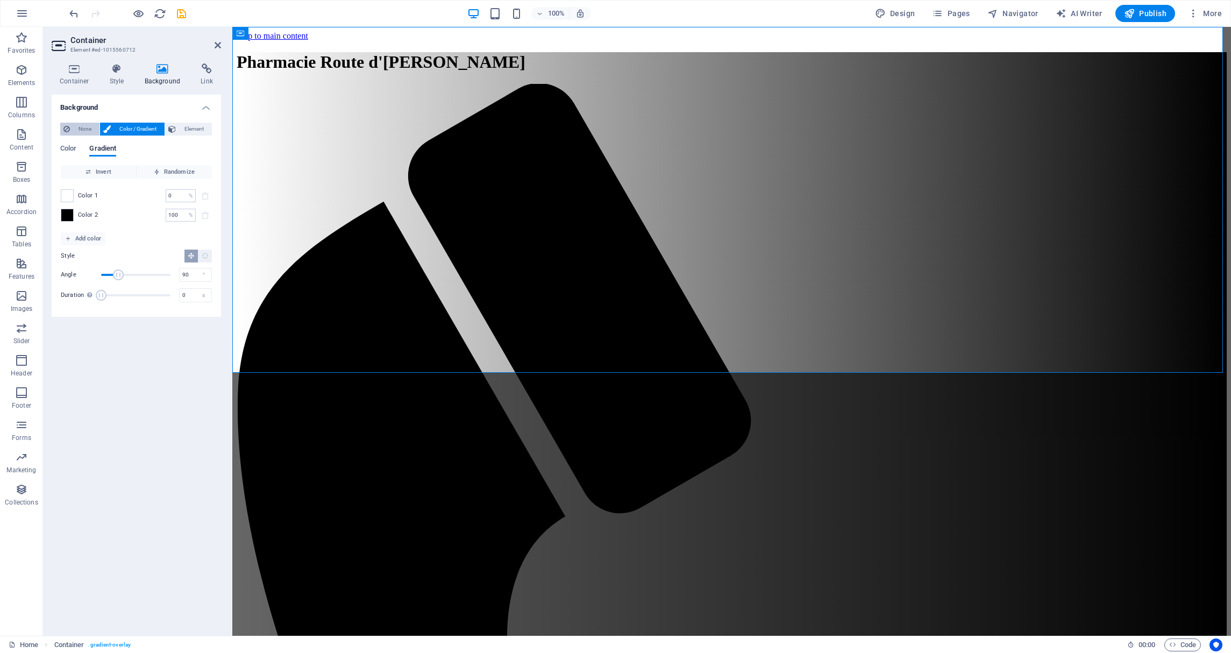
click at [86, 126] on span "None" at bounding box center [84, 129] width 23 height 13
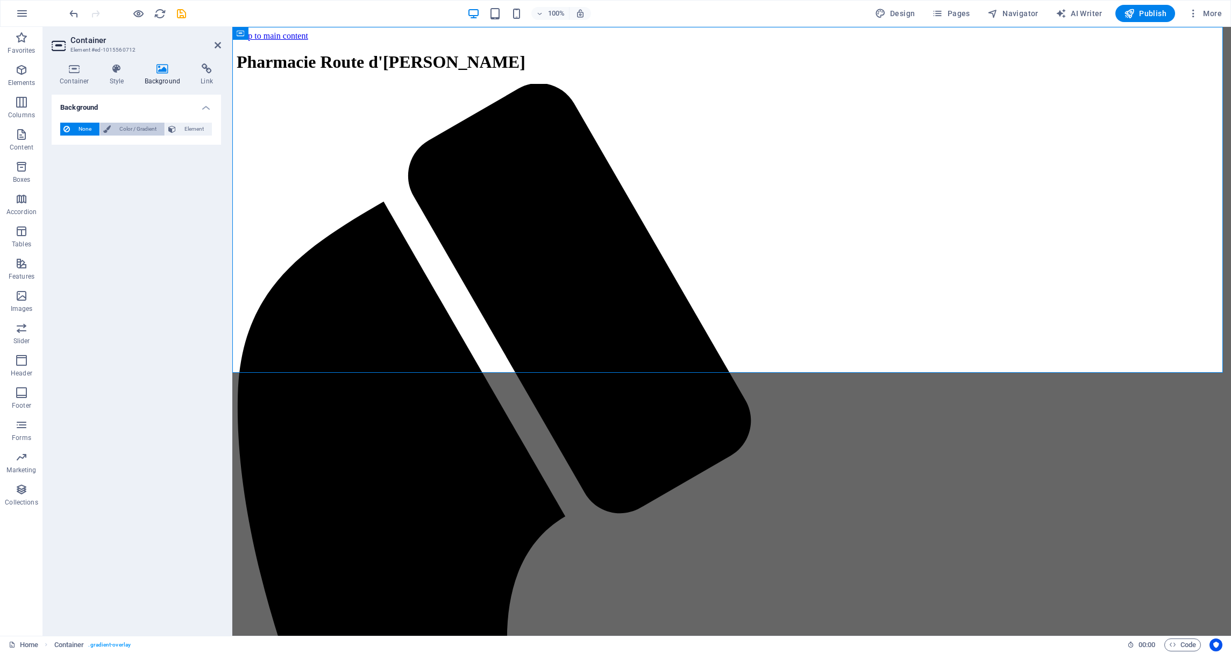
click at [138, 129] on span "Color / Gradient" at bounding box center [137, 129] width 47 height 13
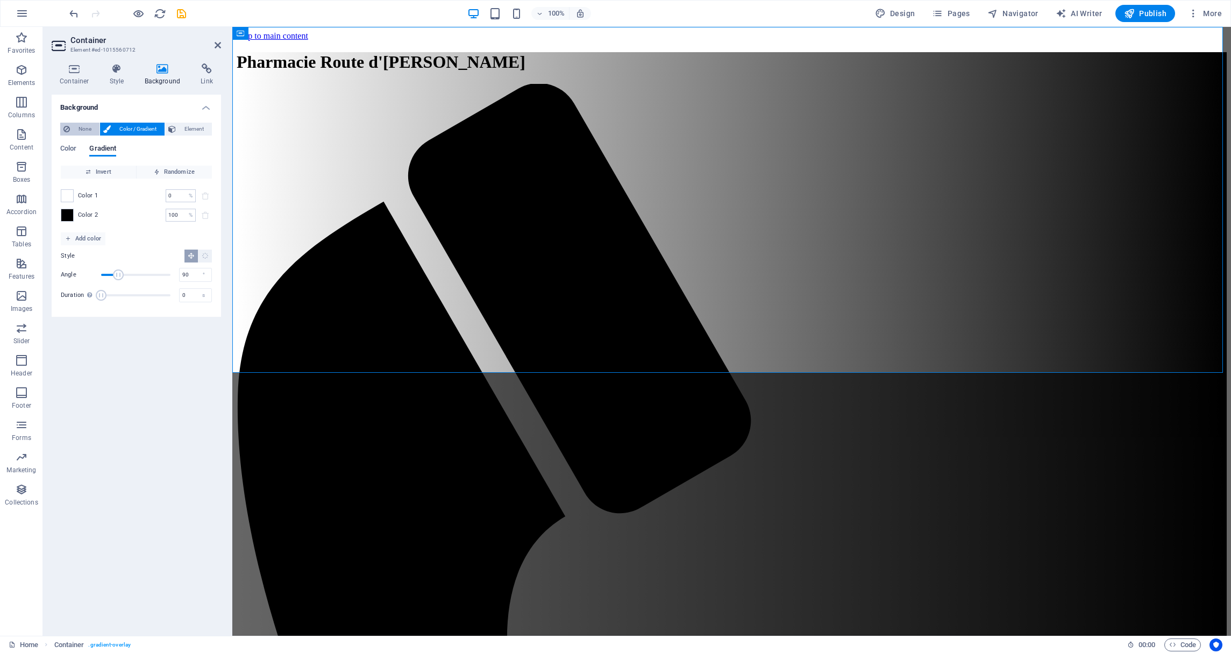
click at [66, 128] on icon at bounding box center [66, 129] width 6 height 13
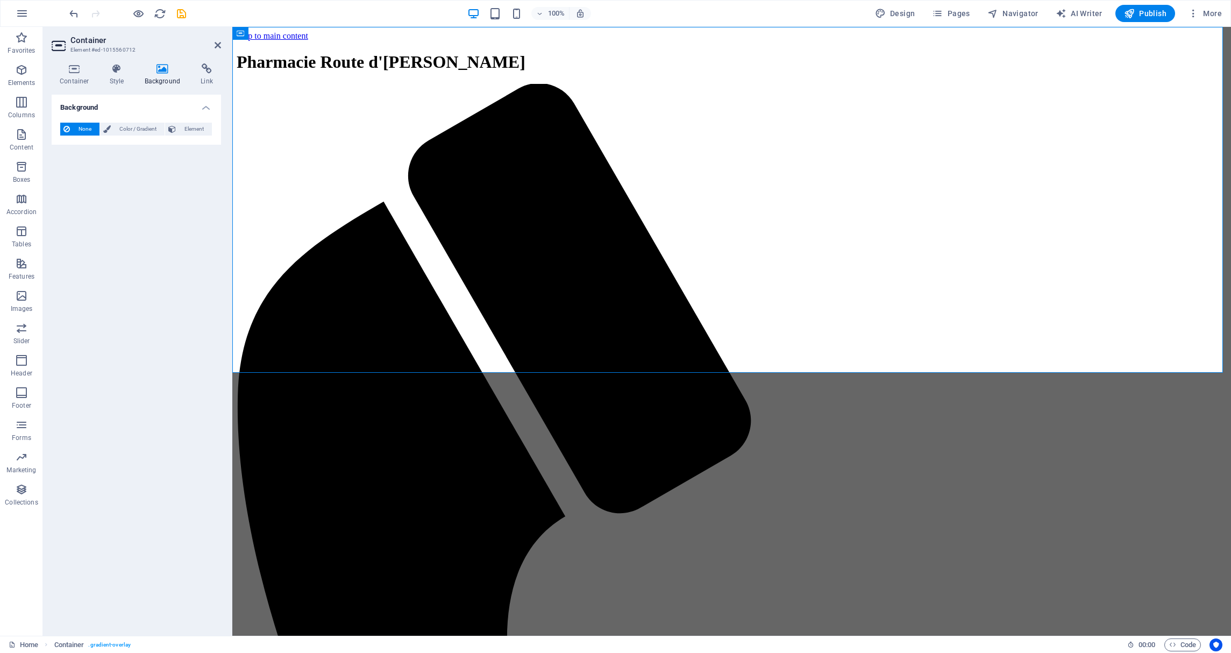
click at [165, 67] on icon at bounding box center [163, 68] width 52 height 11
click at [165, 68] on icon at bounding box center [163, 68] width 52 height 11
click at [204, 72] on icon at bounding box center [206, 68] width 28 height 11
click at [168, 70] on icon at bounding box center [163, 68] width 52 height 11
click at [204, 182] on div "Background None Color / Gradient Element Stretch background to full-width Color…" at bounding box center [136, 361] width 169 height 532
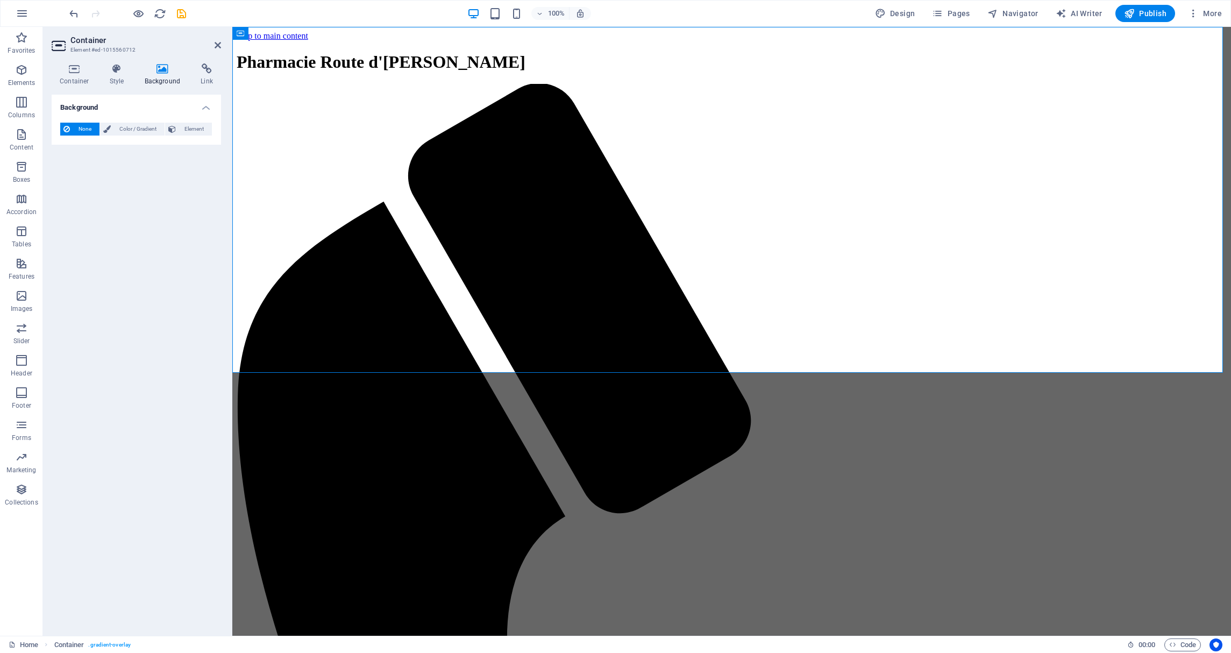
click at [192, 178] on div "Background None Color / Gradient Element Stretch background to full-width Color…" at bounding box center [136, 361] width 169 height 532
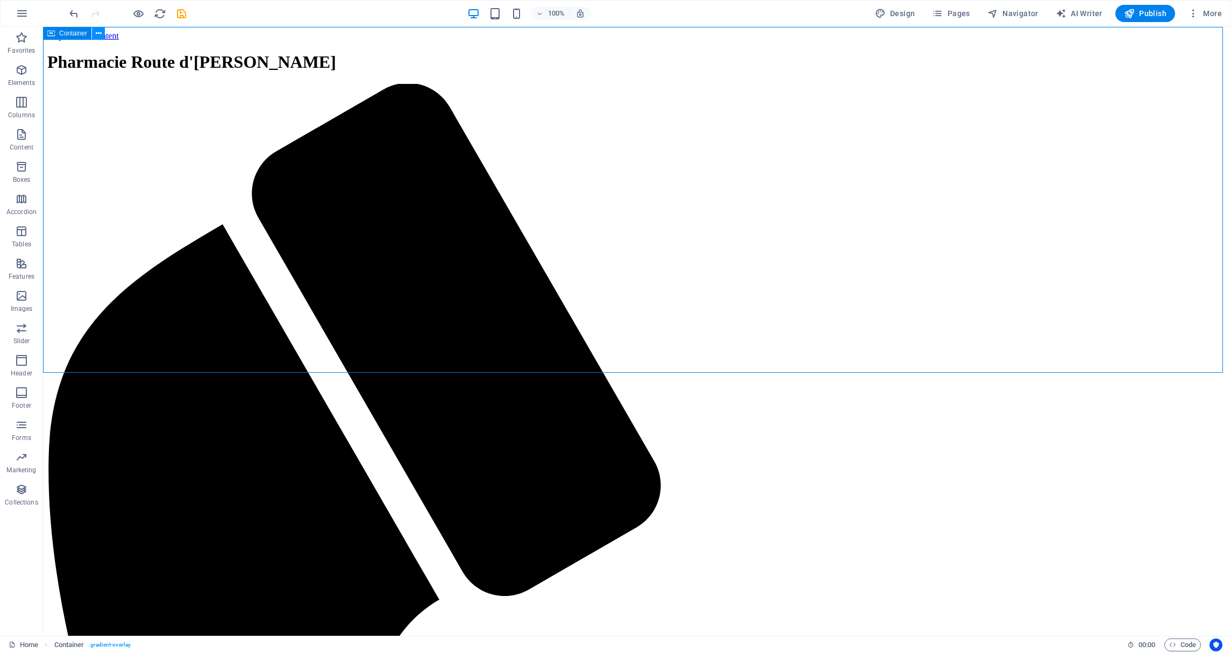
click at [99, 32] on icon at bounding box center [99, 33] width 6 height 11
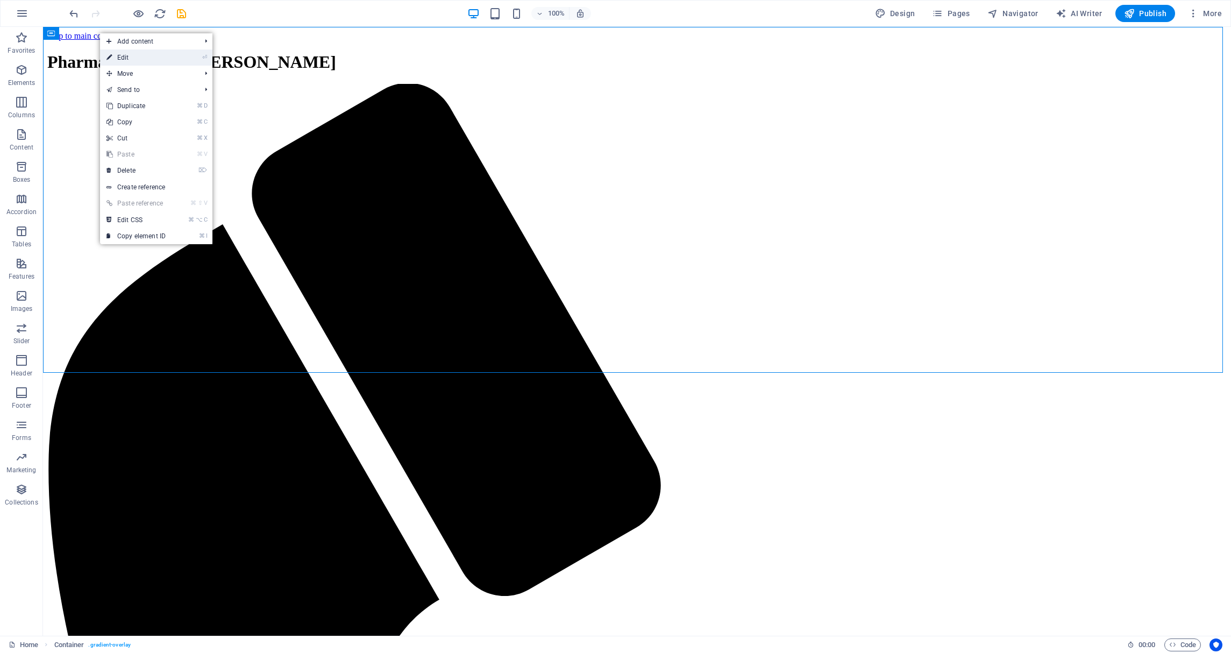
click at [149, 56] on link "⏎ Edit" at bounding box center [136, 57] width 72 height 16
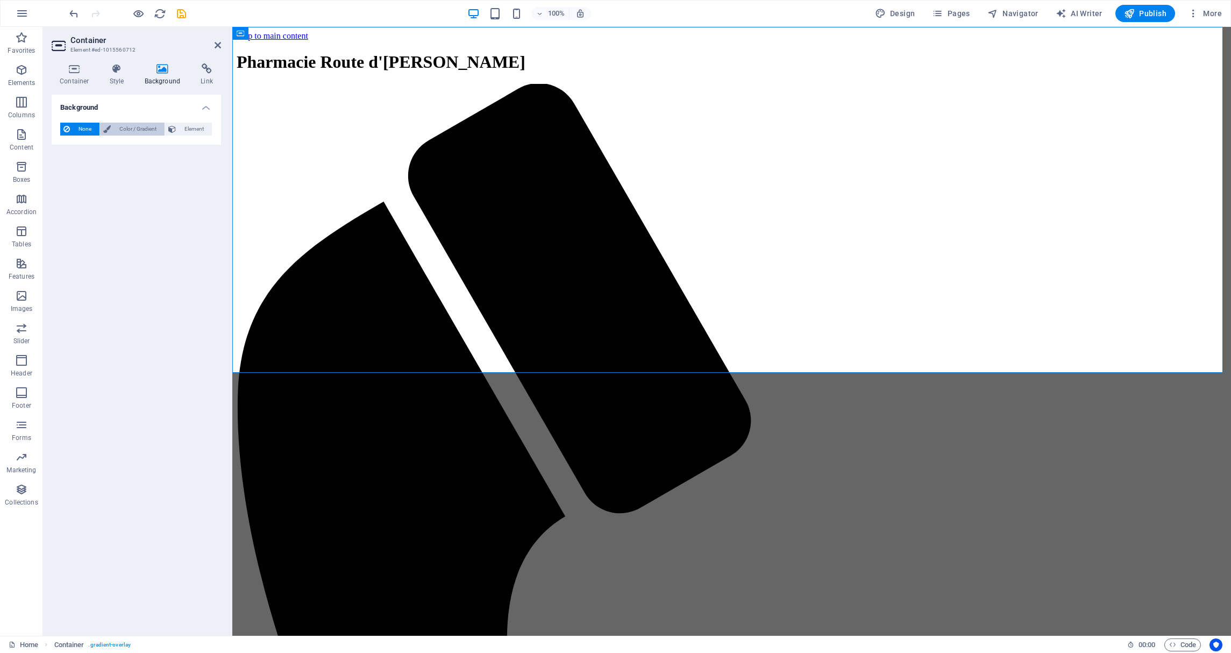
click at [124, 128] on span "Color / Gradient" at bounding box center [137, 129] width 47 height 13
click at [69, 170] on span at bounding box center [67, 172] width 12 height 12
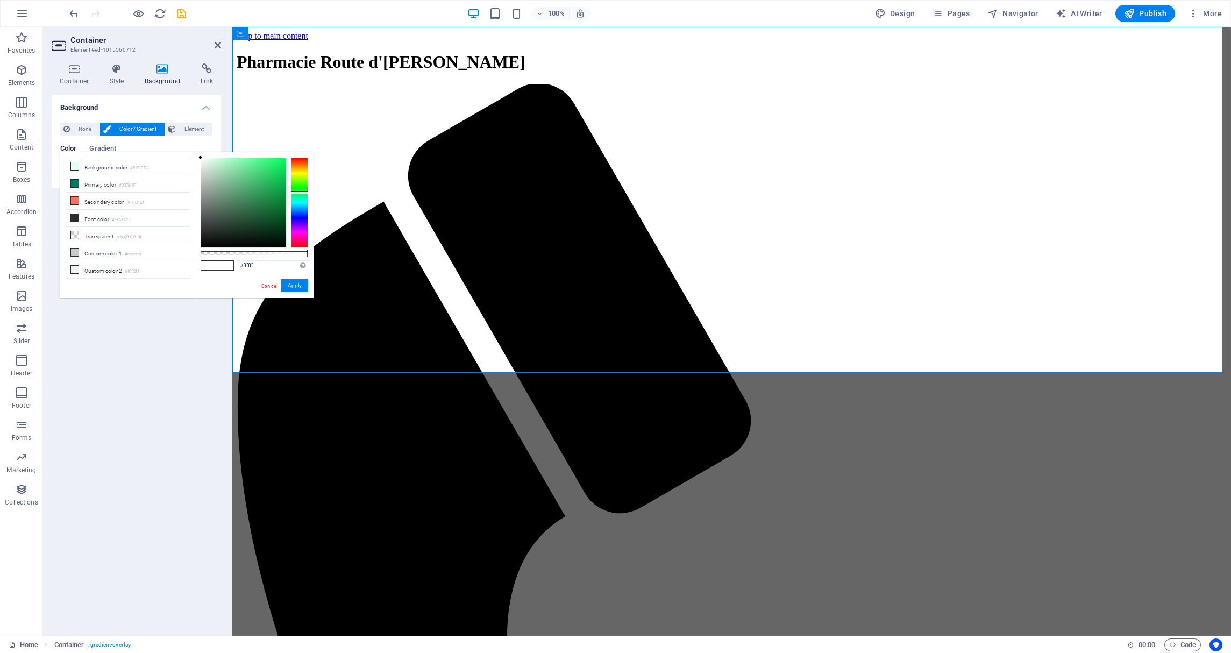
drag, startPoint x: 306, startPoint y: 183, endPoint x: 306, endPoint y: 192, distance: 9.1
click at [306, 192] on div at bounding box center [299, 203] width 17 height 90
drag, startPoint x: 306, startPoint y: 192, endPoint x: 296, endPoint y: 207, distance: 17.4
click at [303, 201] on div at bounding box center [299, 199] width 17 height 3
click at [215, 266] on span at bounding box center [209, 265] width 16 height 9
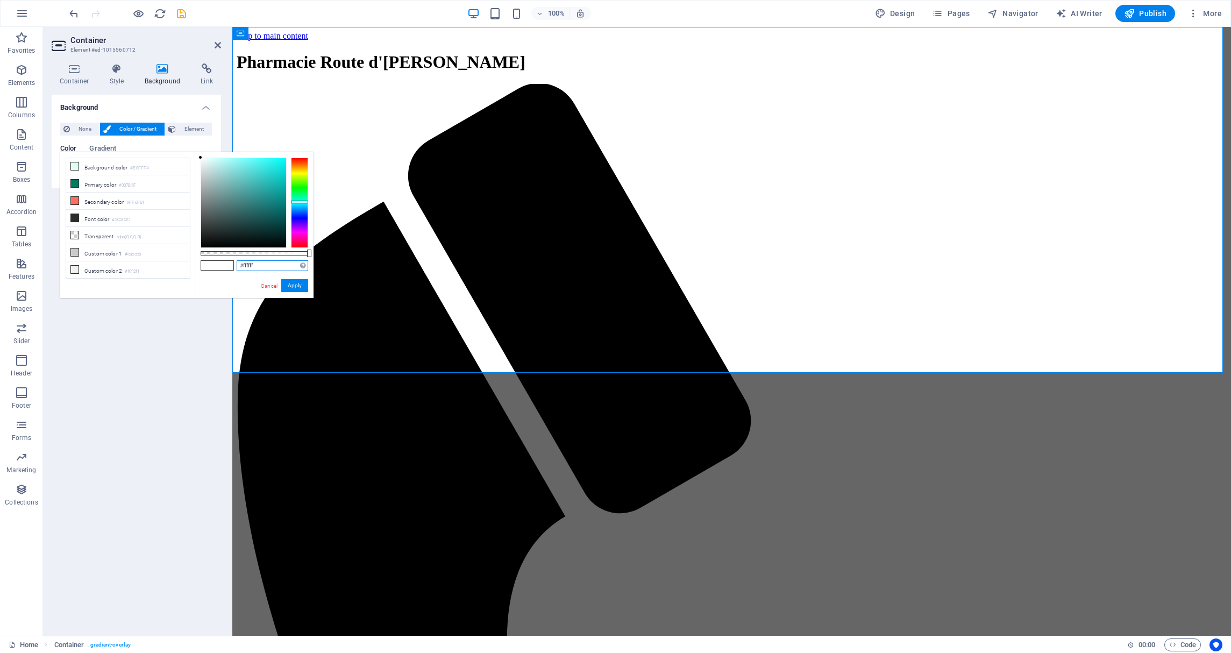
click at [251, 265] on input "#ffffff" at bounding box center [273, 265] width 72 height 11
click at [130, 183] on small "#007B5F" at bounding box center [127, 186] width 17 height 8
click at [130, 166] on li "Background color #E0FFF4" at bounding box center [128, 166] width 124 height 17
click at [263, 283] on link "Cancel" at bounding box center [269, 286] width 19 height 8
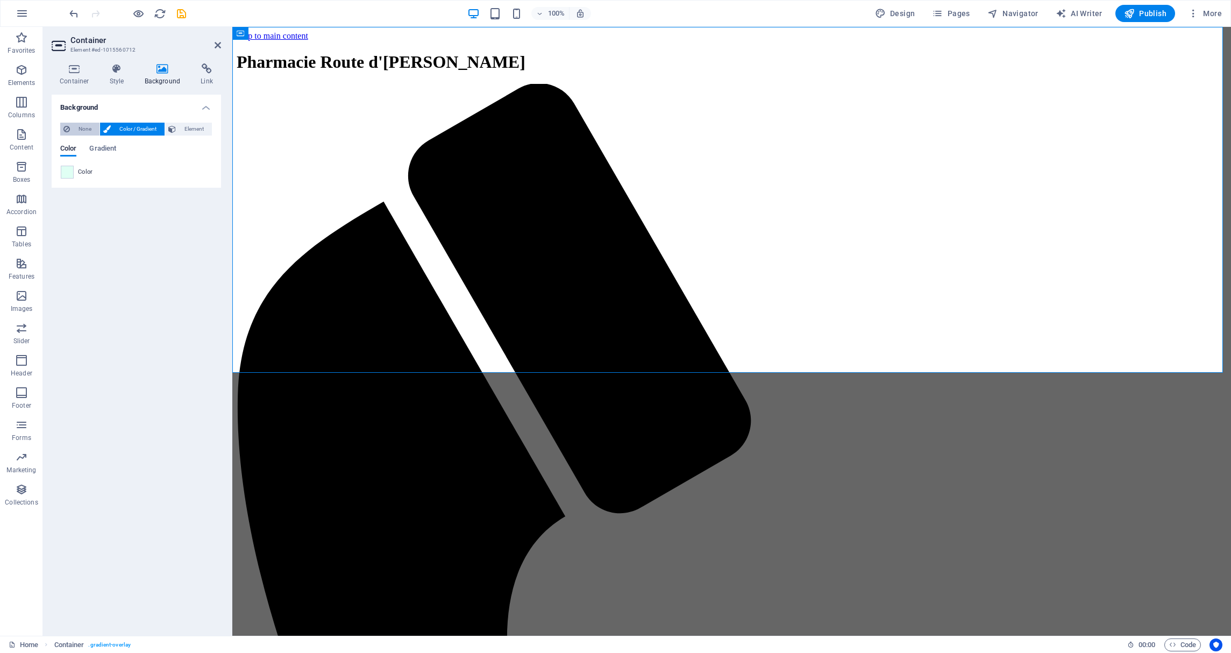
click at [78, 131] on span "None" at bounding box center [84, 129] width 23 height 13
click at [120, 70] on icon at bounding box center [117, 68] width 31 height 11
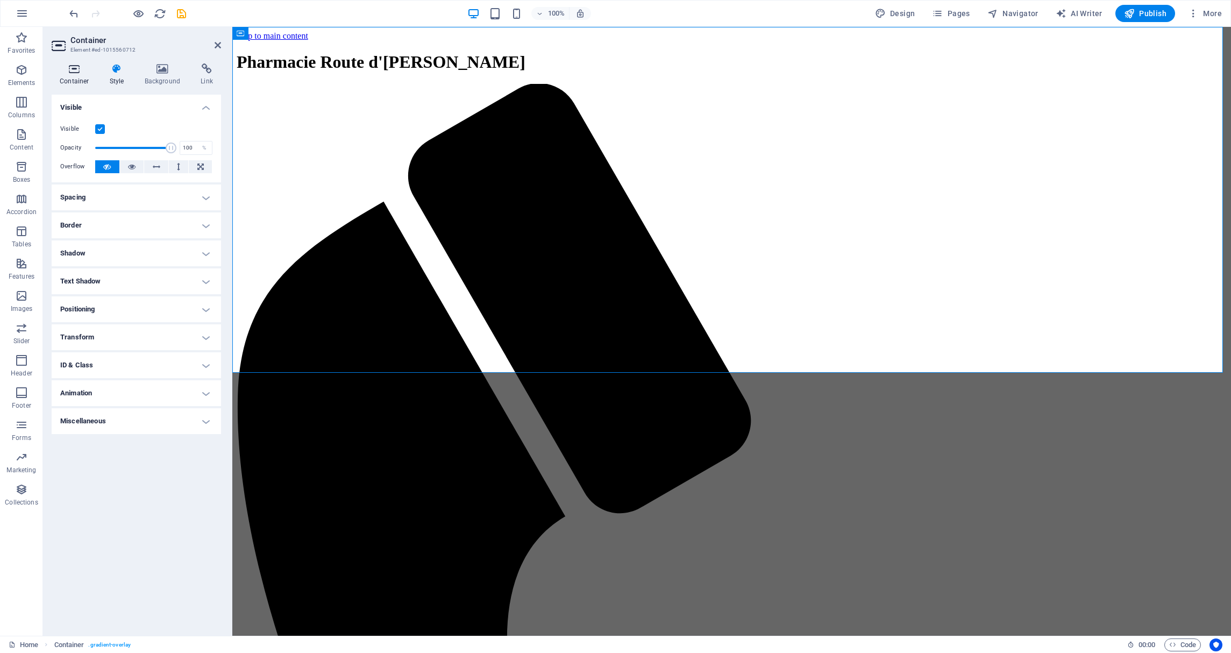
click at [80, 72] on icon at bounding box center [75, 68] width 46 height 11
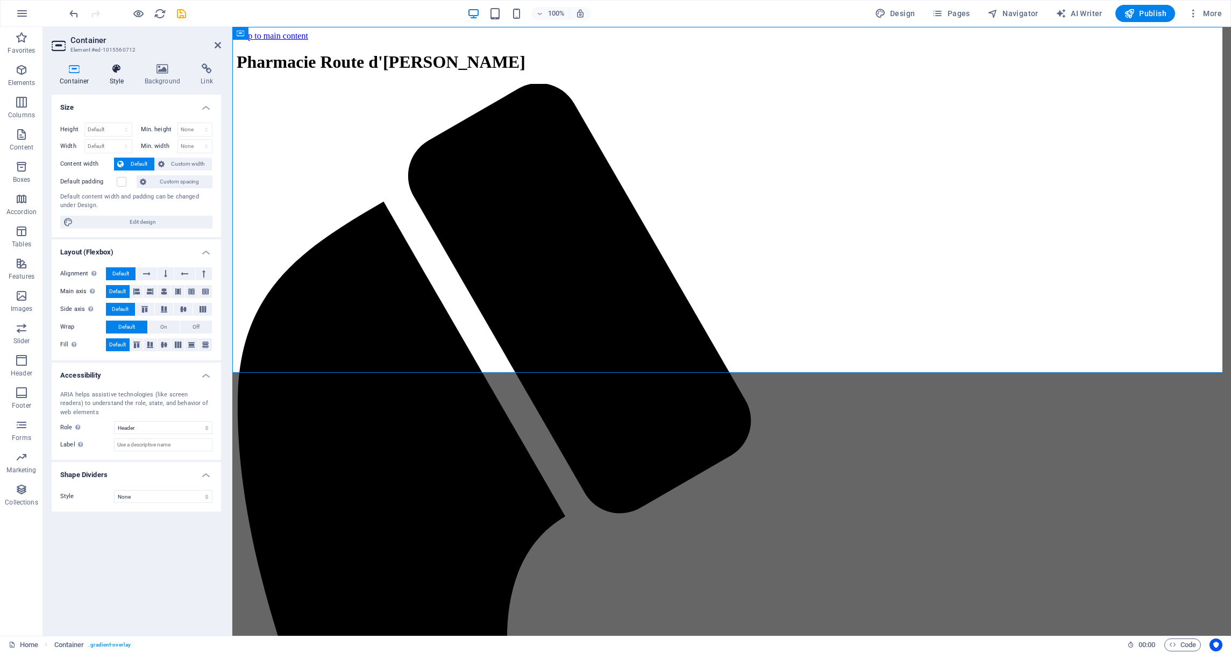
click at [119, 70] on icon at bounding box center [117, 68] width 31 height 11
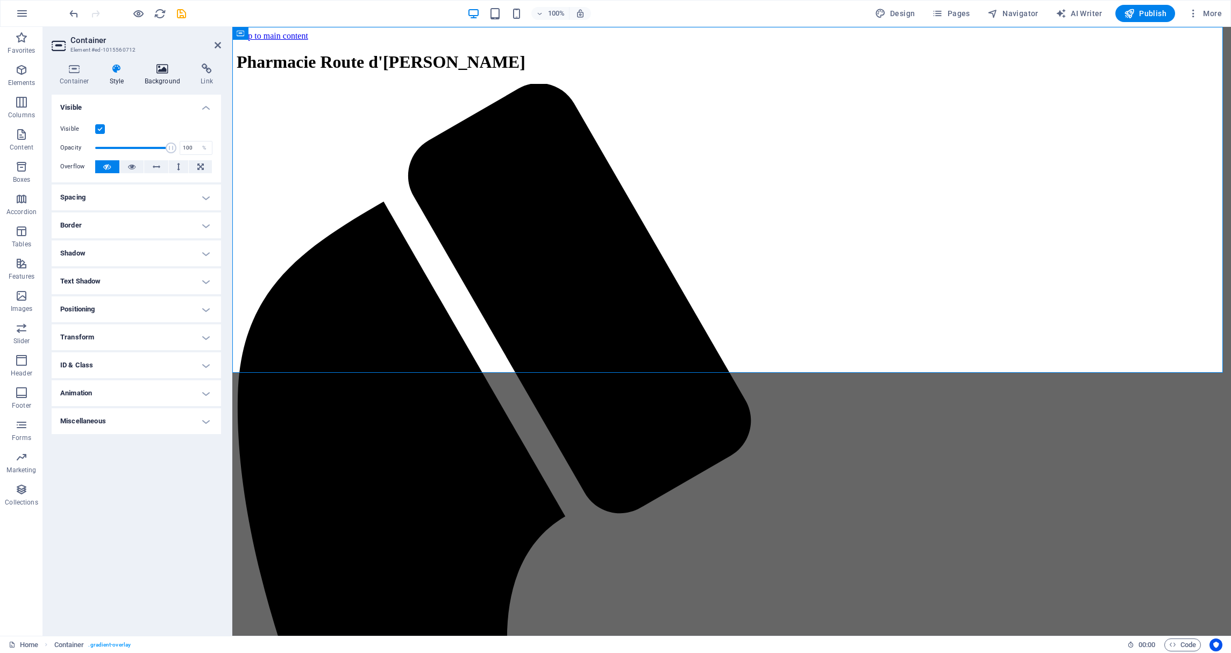
click at [165, 77] on h4 "Background" at bounding box center [165, 74] width 56 height 23
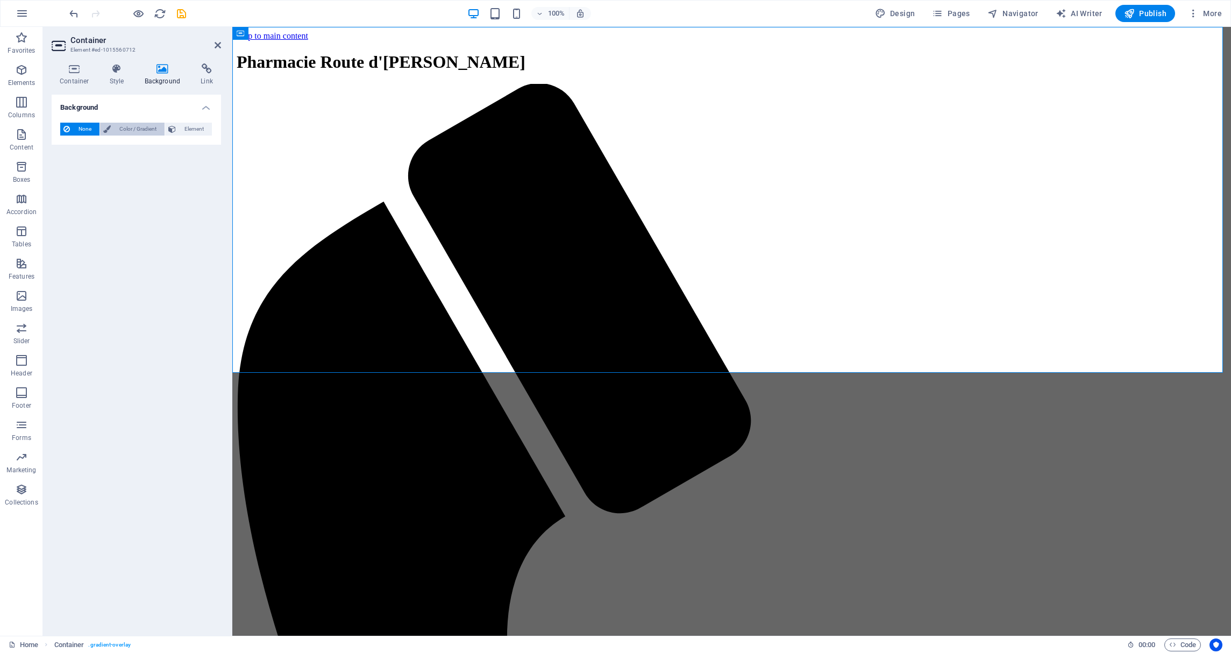
click at [130, 126] on span "Color / Gradient" at bounding box center [137, 129] width 47 height 13
click at [66, 173] on span at bounding box center [67, 172] width 12 height 12
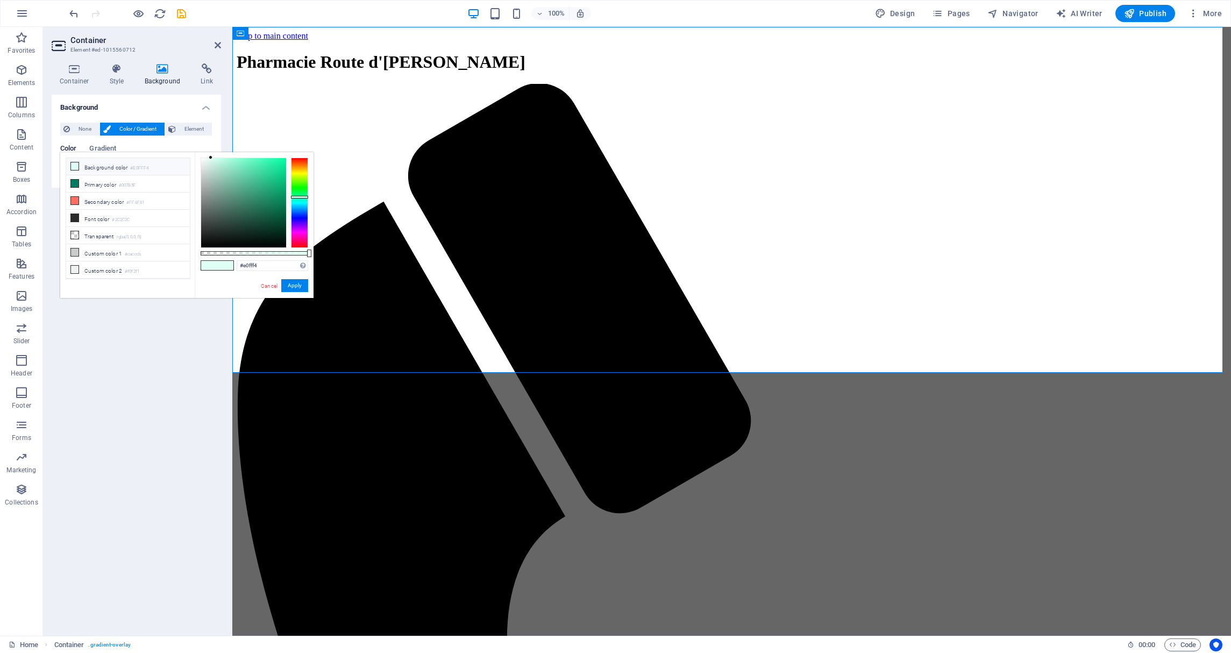
click at [91, 167] on li "Background color #E0FFF4" at bounding box center [128, 166] width 124 height 17
click at [110, 236] on li "Transparent rgba(0,0,0,.0)" at bounding box center [128, 235] width 124 height 17
click at [103, 164] on li "Background color #E0FFF4" at bounding box center [128, 166] width 124 height 17
click at [103, 235] on li "Transparent rgba(0,0,0,.0)" at bounding box center [128, 235] width 124 height 17
type input "rgba(0, 0, 0, 0)"
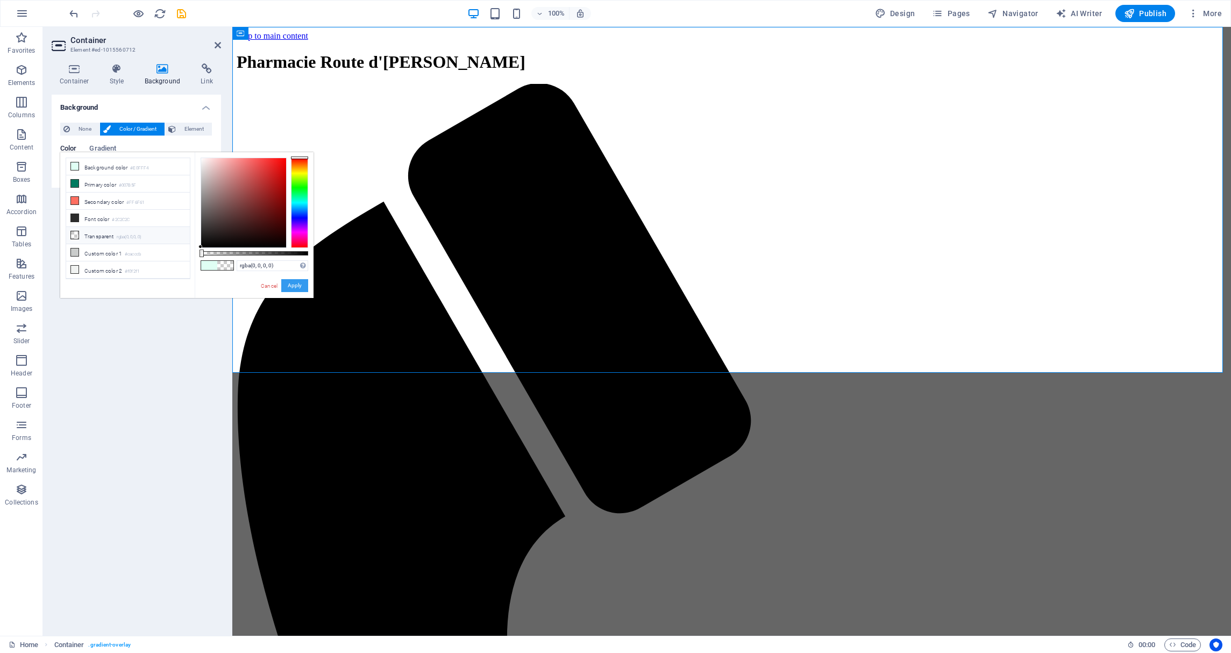
click at [292, 286] on button "Apply" at bounding box center [294, 285] width 27 height 13
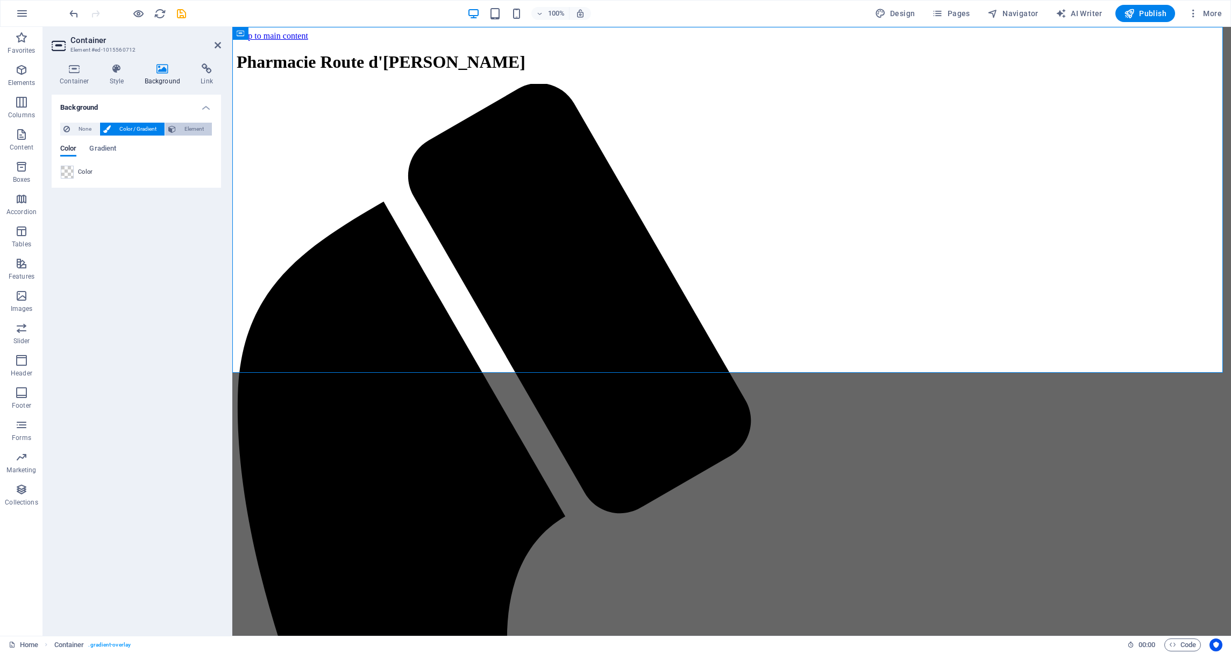
click at [182, 124] on span "Element" at bounding box center [194, 129] width 30 height 13
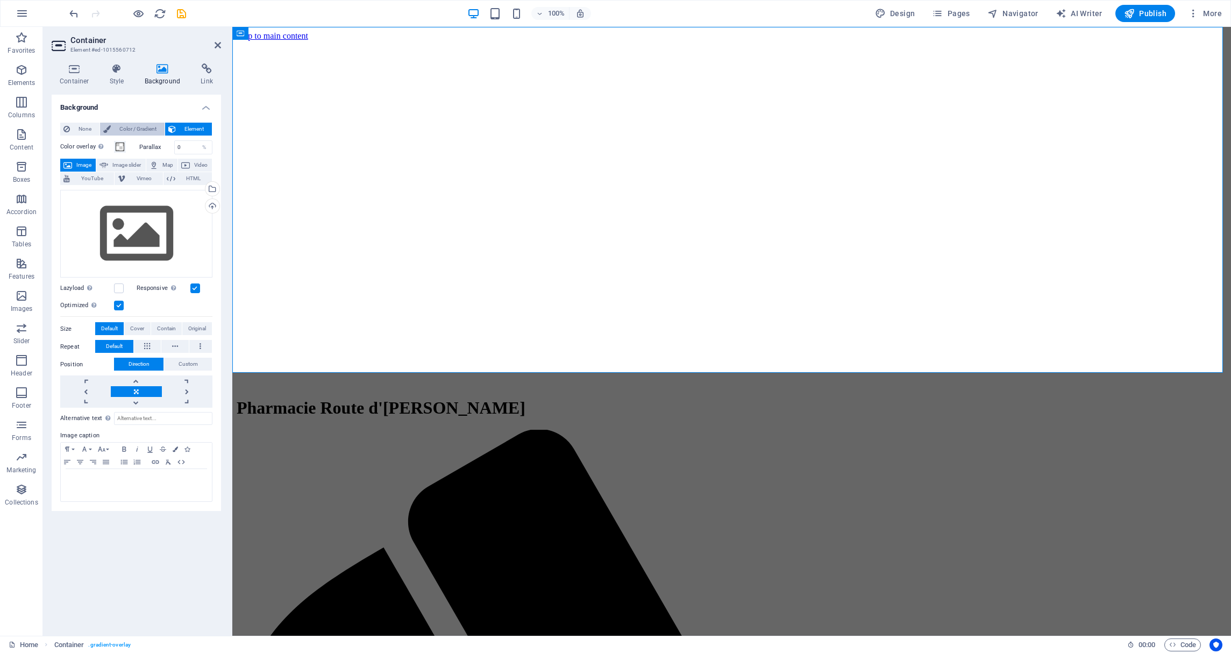
click at [102, 126] on button "Color / Gradient" at bounding box center [132, 129] width 65 height 13
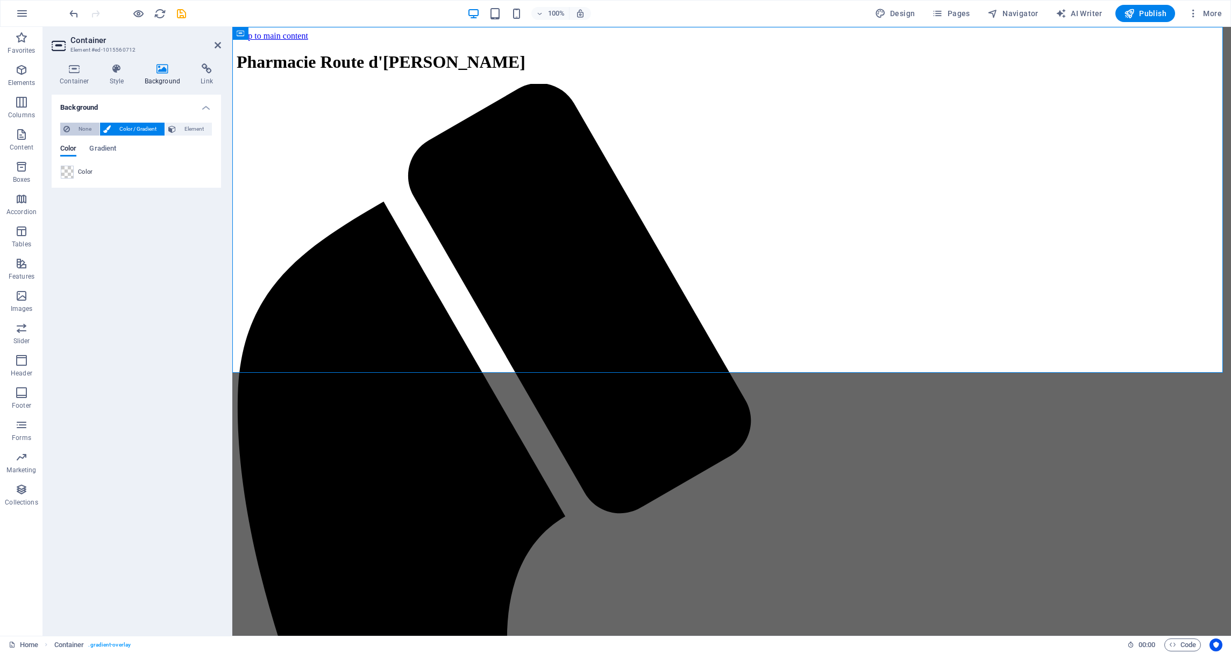
click at [84, 126] on span "None" at bounding box center [84, 129] width 23 height 13
click at [141, 198] on div "Background None Color / Gradient Element Stretch background to full-width Color…" at bounding box center [136, 361] width 169 height 532
click at [72, 78] on h4 "Container" at bounding box center [77, 74] width 50 height 23
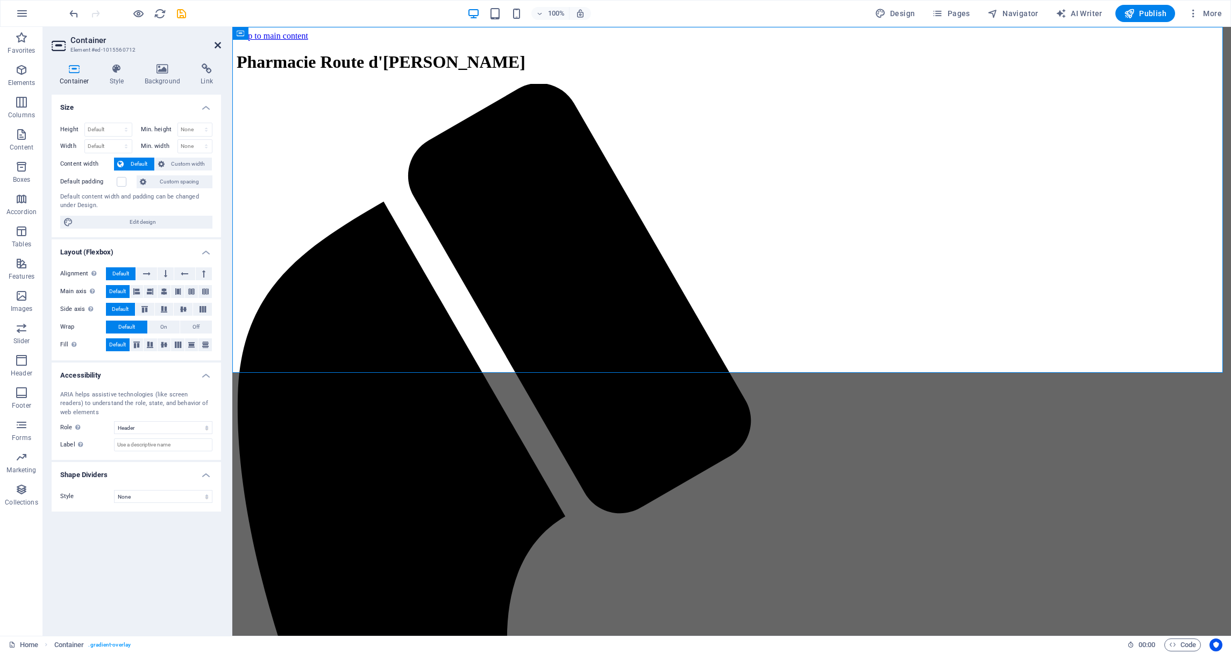
click at [214, 47] on header "Container Element #ed-1015560712" at bounding box center [136, 41] width 169 height 28
click at [216, 46] on icon at bounding box center [218, 45] width 6 height 9
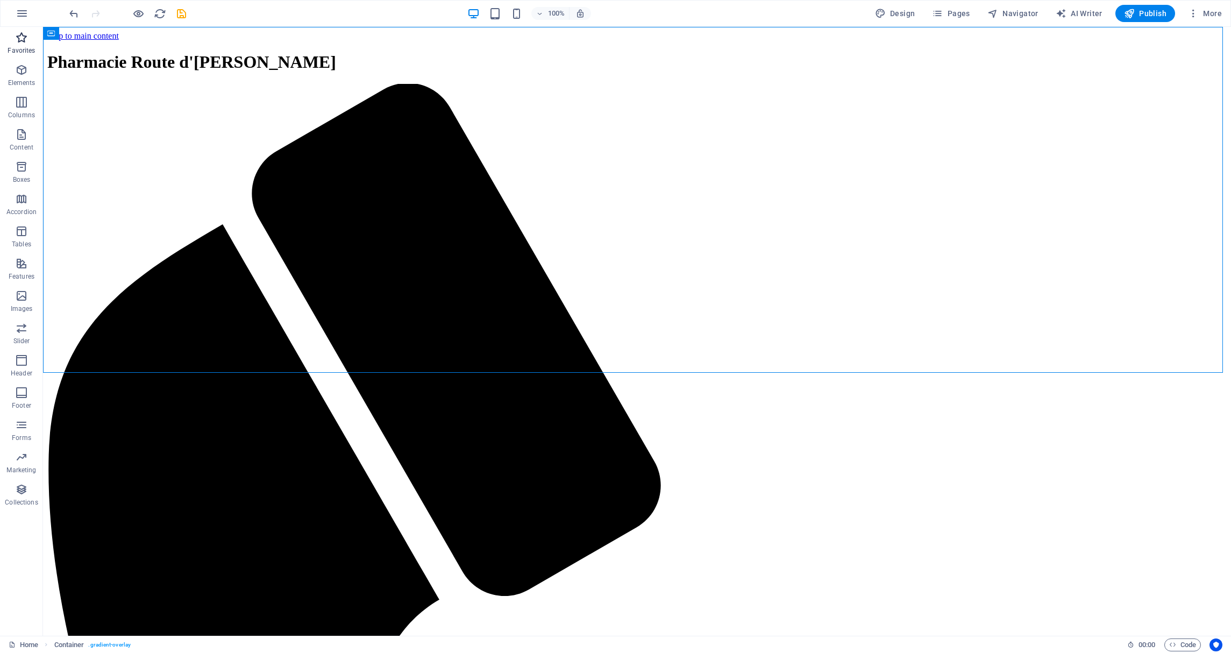
click at [22, 35] on icon "button" at bounding box center [21, 37] width 13 height 13
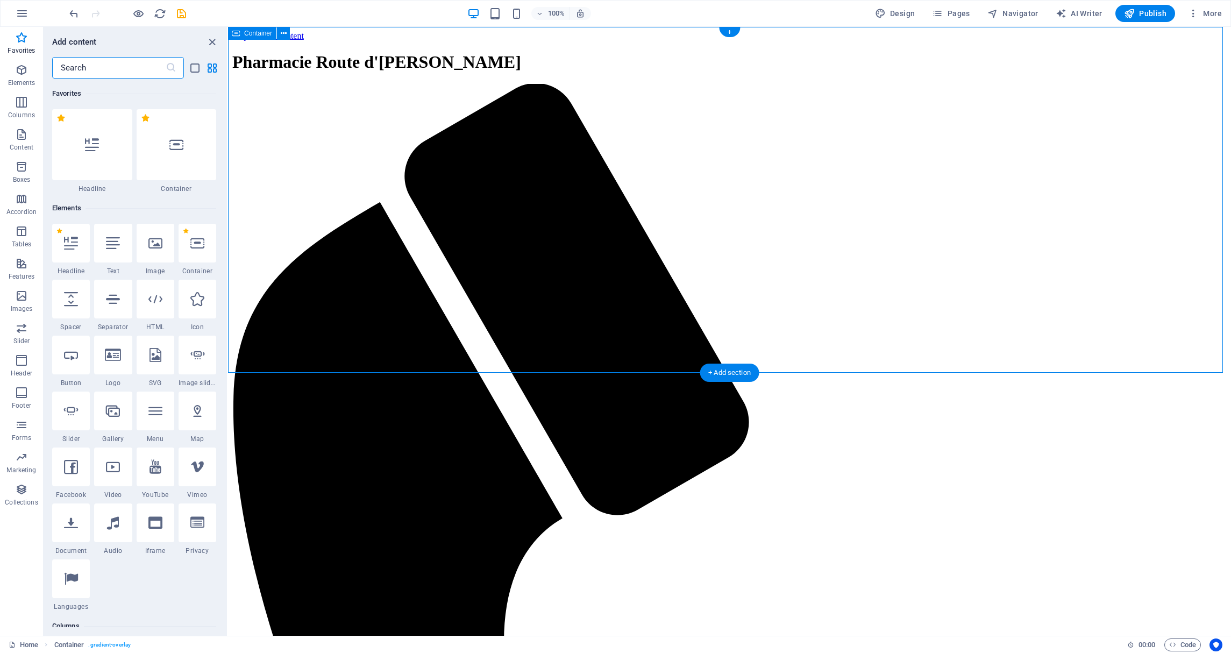
click at [894, 13] on span "Design" at bounding box center [895, 13] width 40 height 11
select select "px"
select select "200"
select select "px"
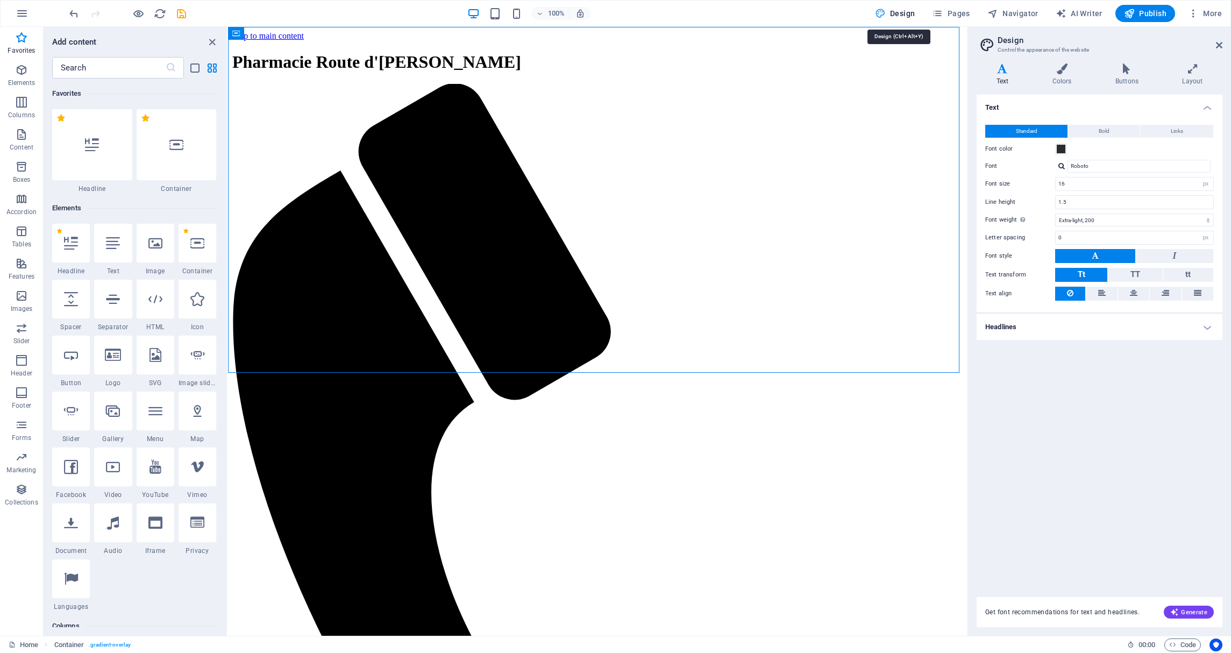
click at [901, 15] on span "Design" at bounding box center [895, 13] width 40 height 11
click at [949, 13] on span "Pages" at bounding box center [951, 13] width 38 height 11
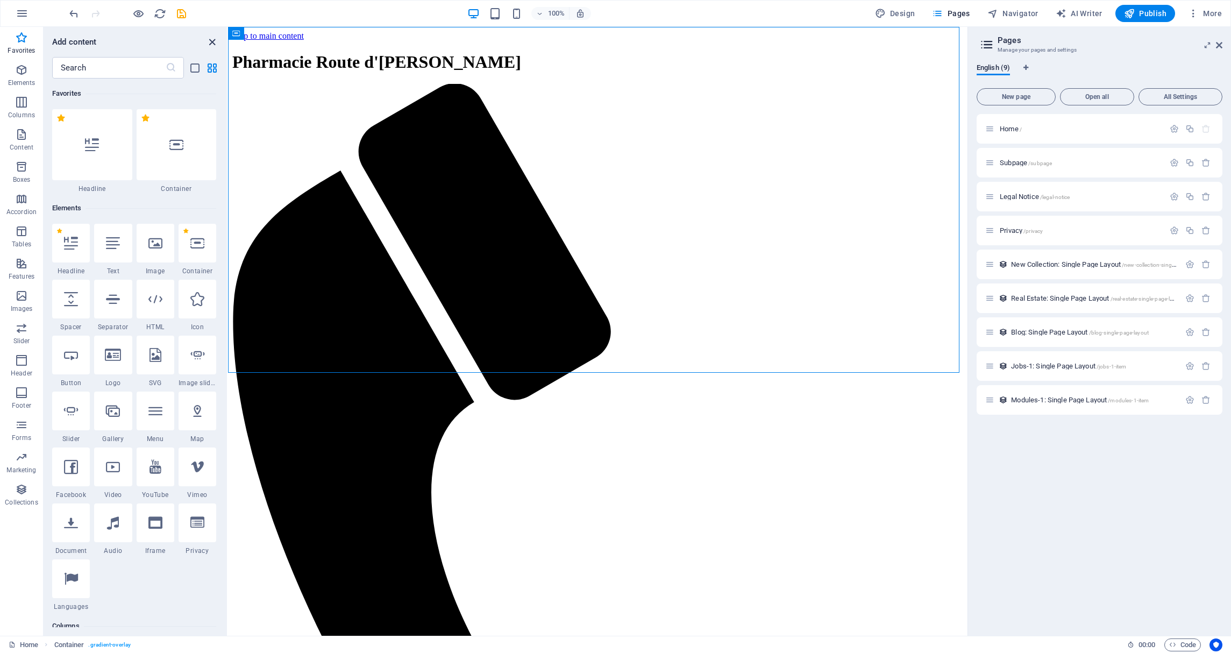
click at [211, 40] on icon "close panel" at bounding box center [212, 42] width 12 height 12
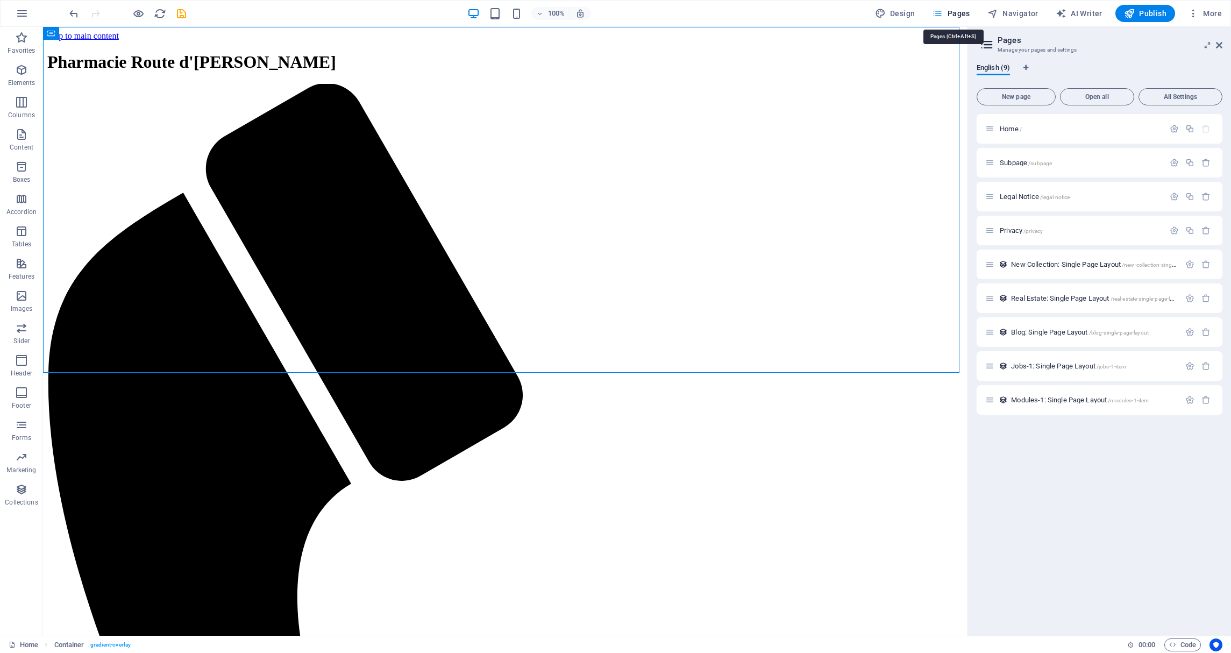
click at [943, 9] on icon "button" at bounding box center [937, 13] width 11 height 11
click at [923, 14] on div "Design Pages Navigator AI Writer Publish More" at bounding box center [1047, 13] width 355 height 17
click at [910, 13] on span "Design" at bounding box center [895, 13] width 40 height 11
select select "px"
select select "200"
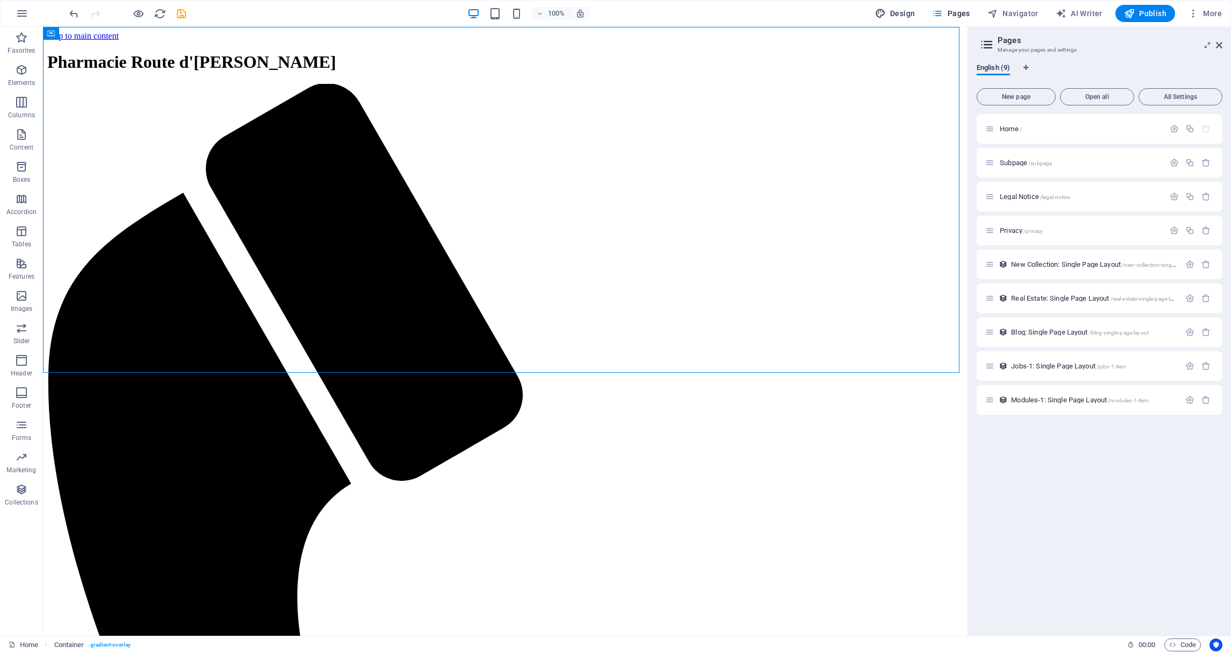
select select "px"
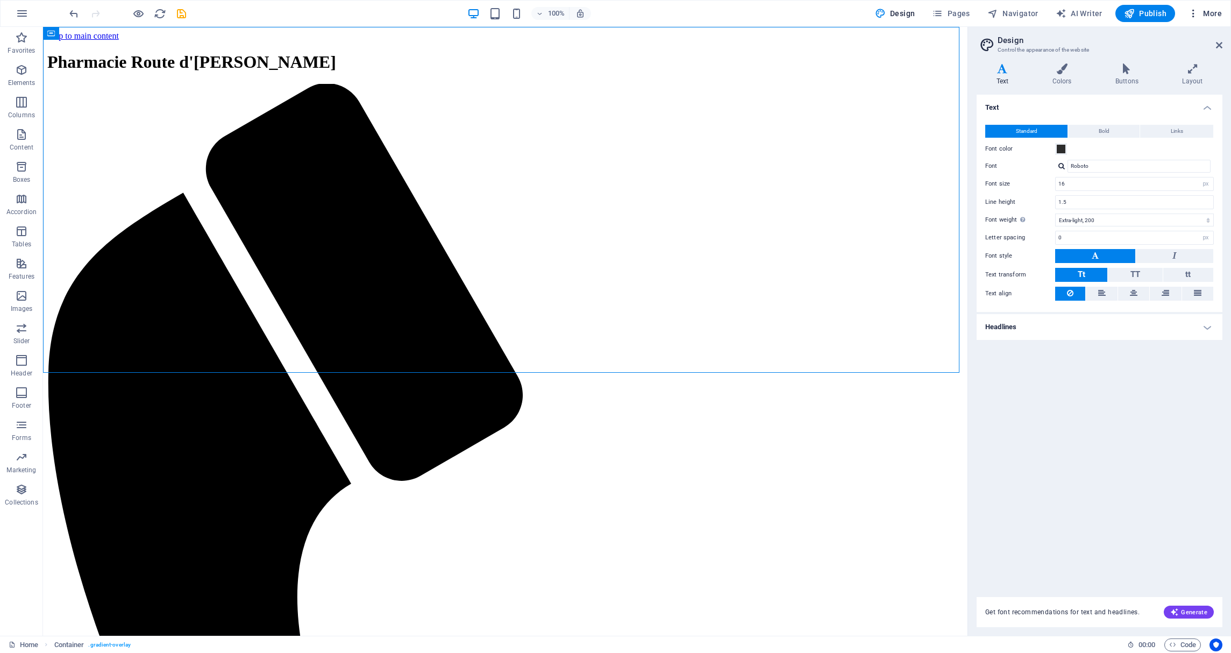
click at [1215, 13] on span "More" at bounding box center [1205, 13] width 34 height 11
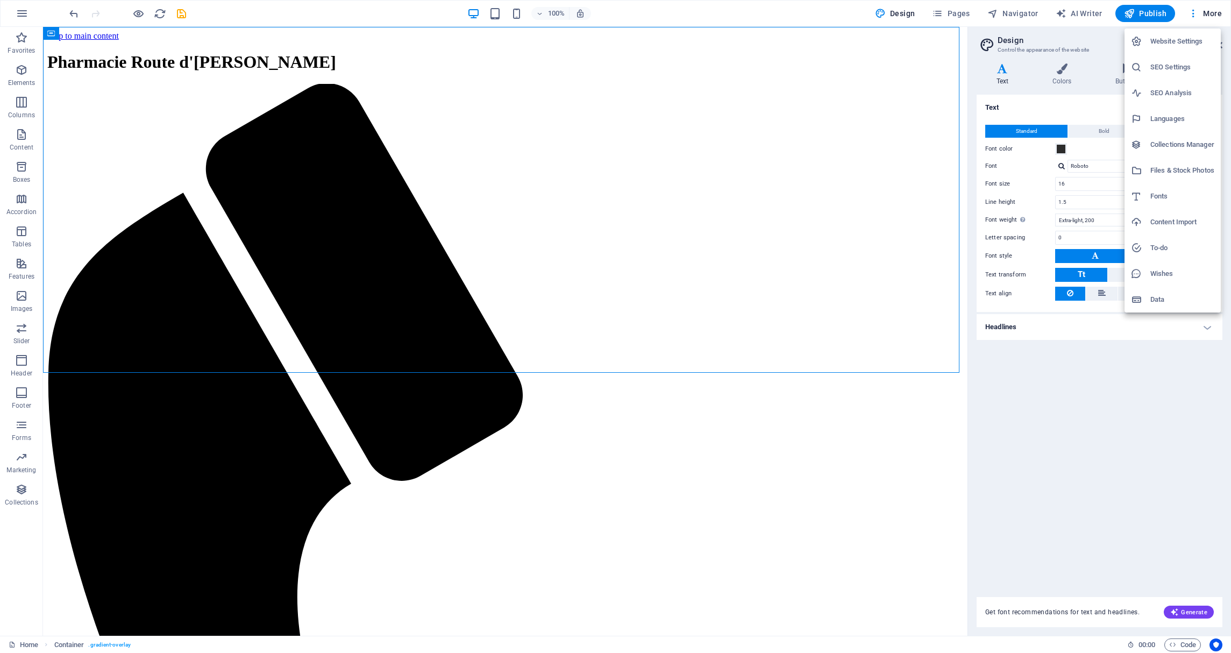
click at [1046, 451] on div at bounding box center [615, 326] width 1231 height 653
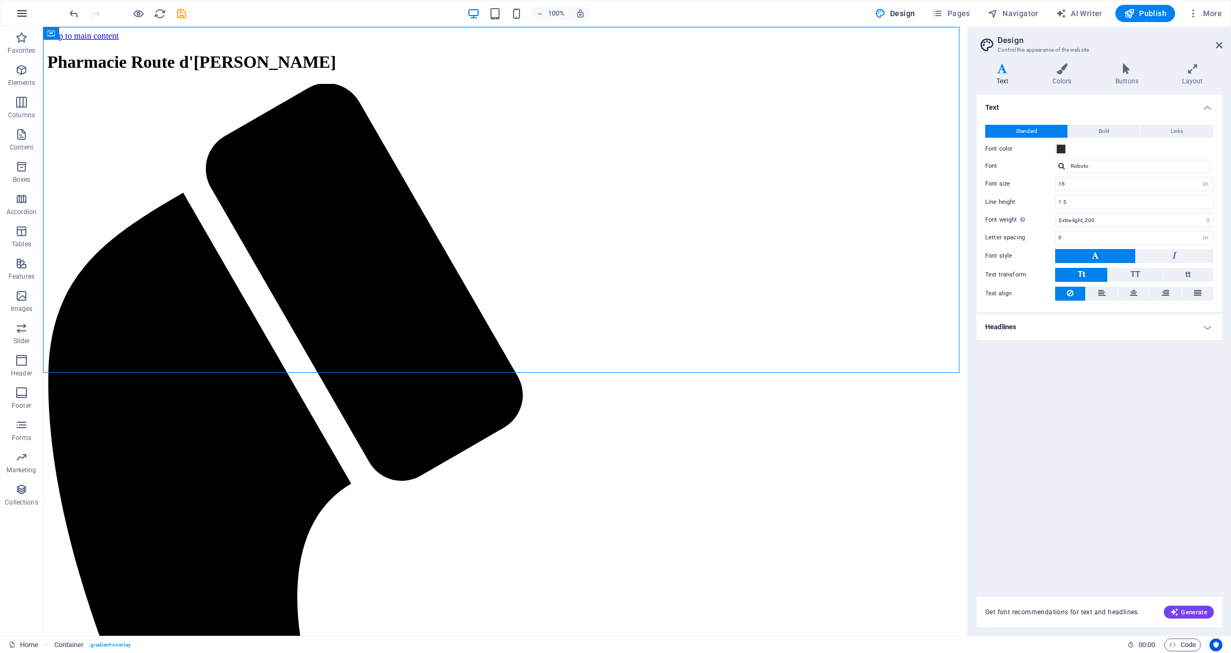
click at [13, 5] on button "button" at bounding box center [22, 14] width 26 height 26
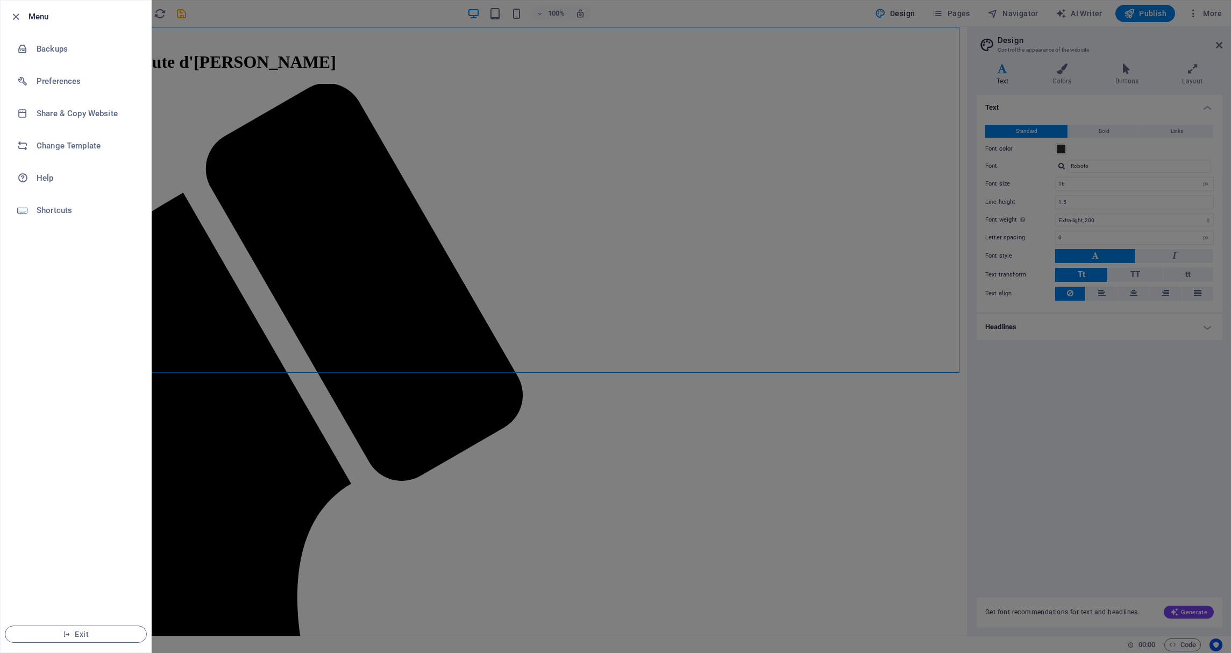
click at [272, 34] on div at bounding box center [615, 326] width 1231 height 653
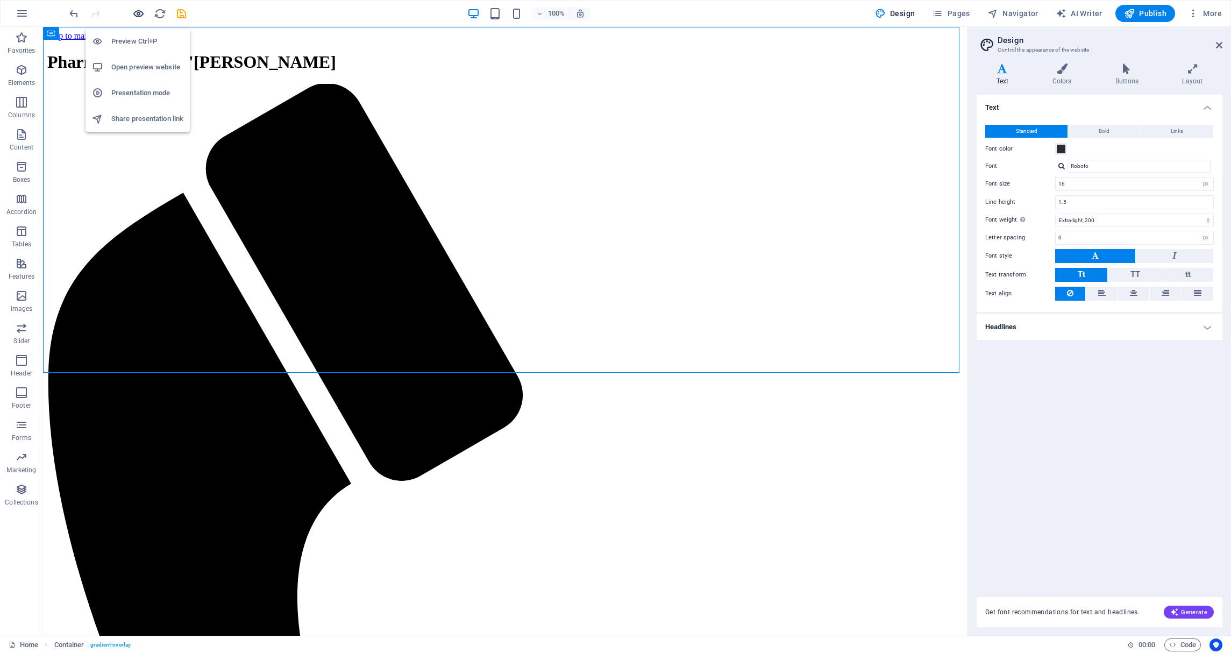
click at [135, 11] on icon "button" at bounding box center [138, 14] width 12 height 12
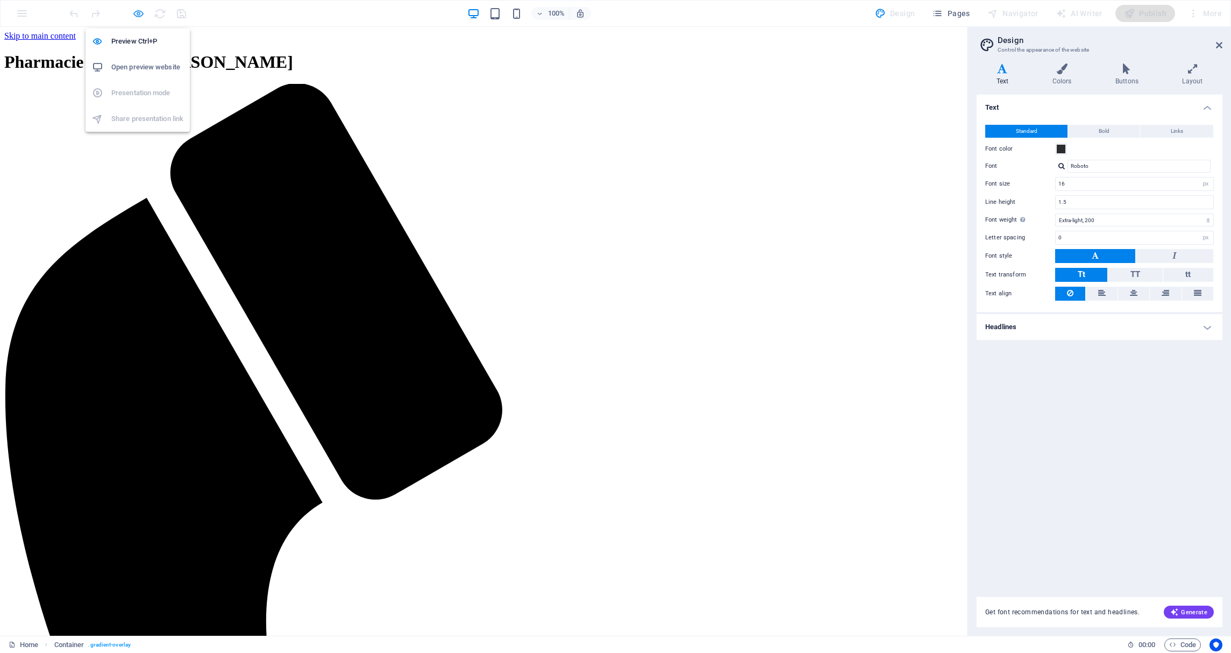
click at [135, 11] on icon "button" at bounding box center [138, 14] width 12 height 12
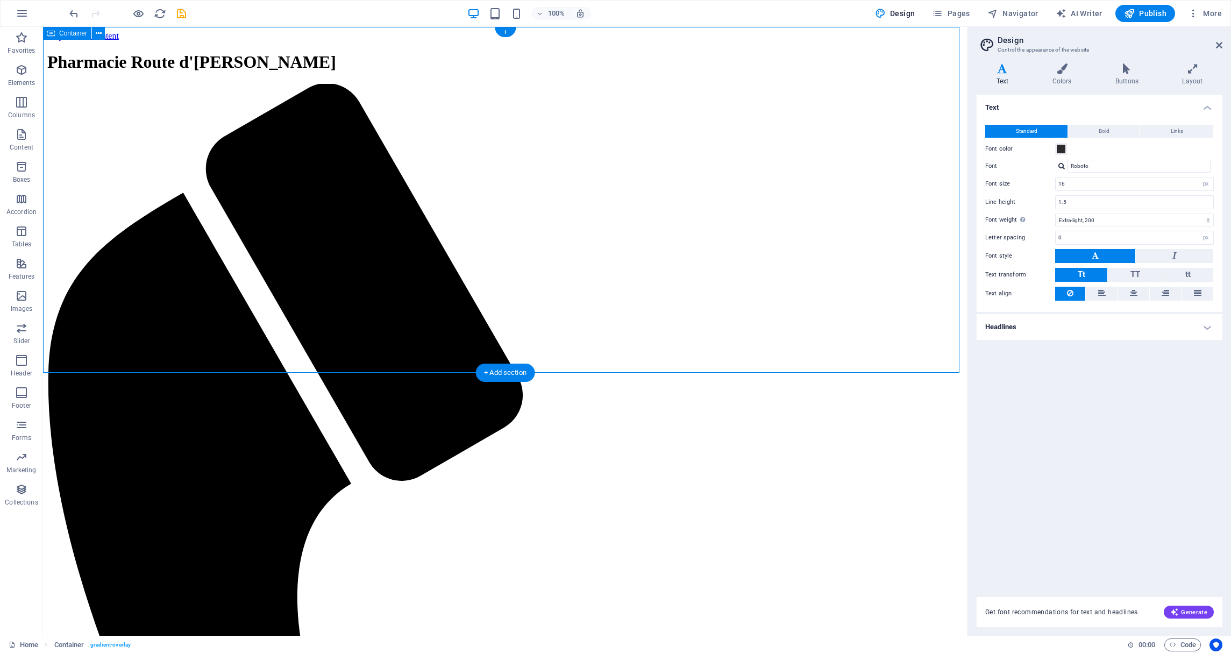
click at [24, 297] on icon "button" at bounding box center [21, 295] width 13 height 13
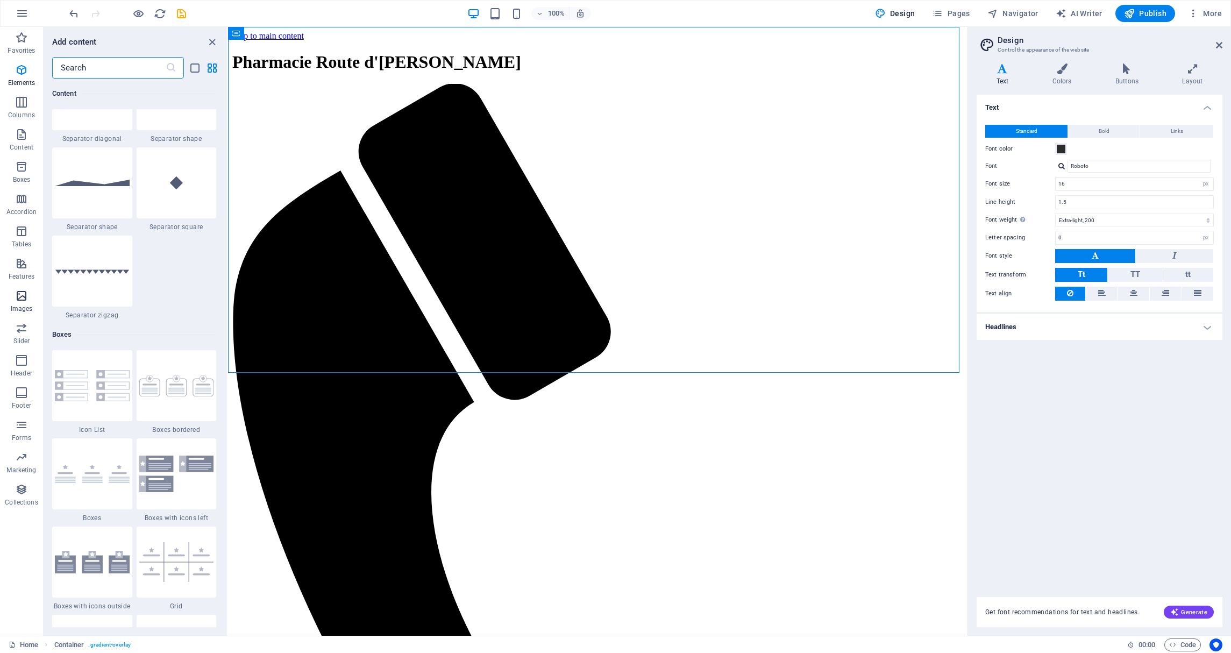
scroll to position [5452, 0]
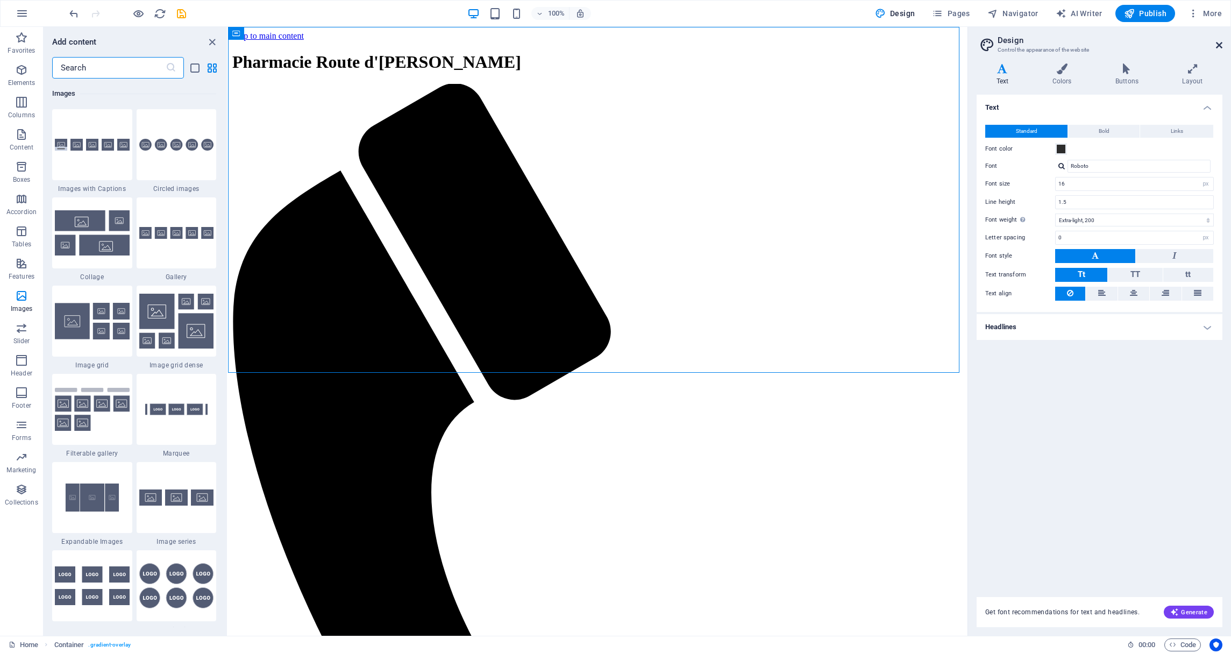
click at [1220, 42] on icon at bounding box center [1219, 45] width 6 height 9
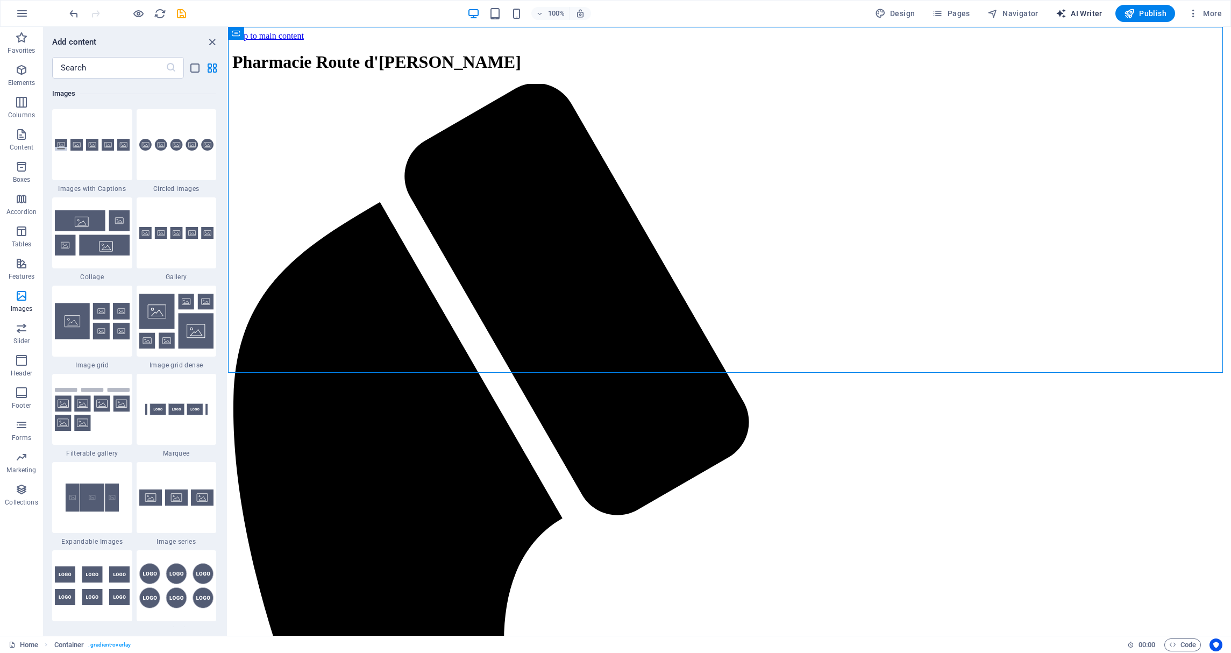
click at [1098, 12] on span "AI Writer" at bounding box center [1078, 13] width 47 height 11
select select "English"
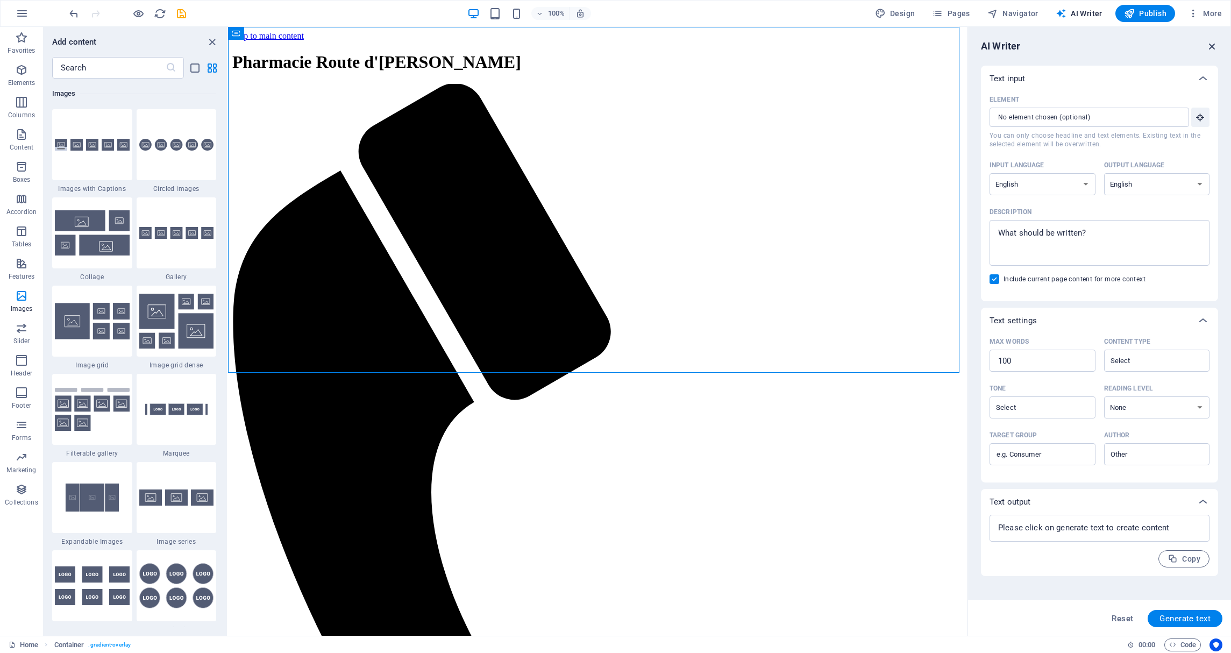
click at [1214, 44] on icon "button" at bounding box center [1212, 46] width 12 height 12
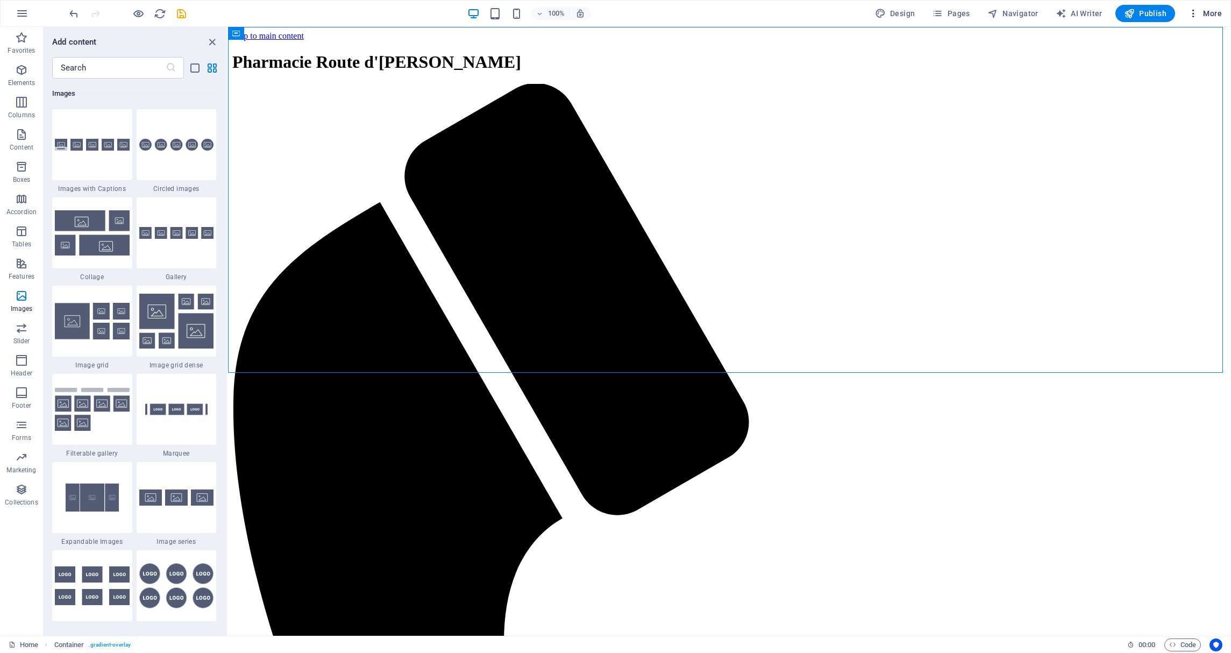
click at [1193, 12] on icon "button" at bounding box center [1193, 13] width 11 height 11
click at [1191, 40] on h6 "Website Settings" at bounding box center [1182, 41] width 64 height 13
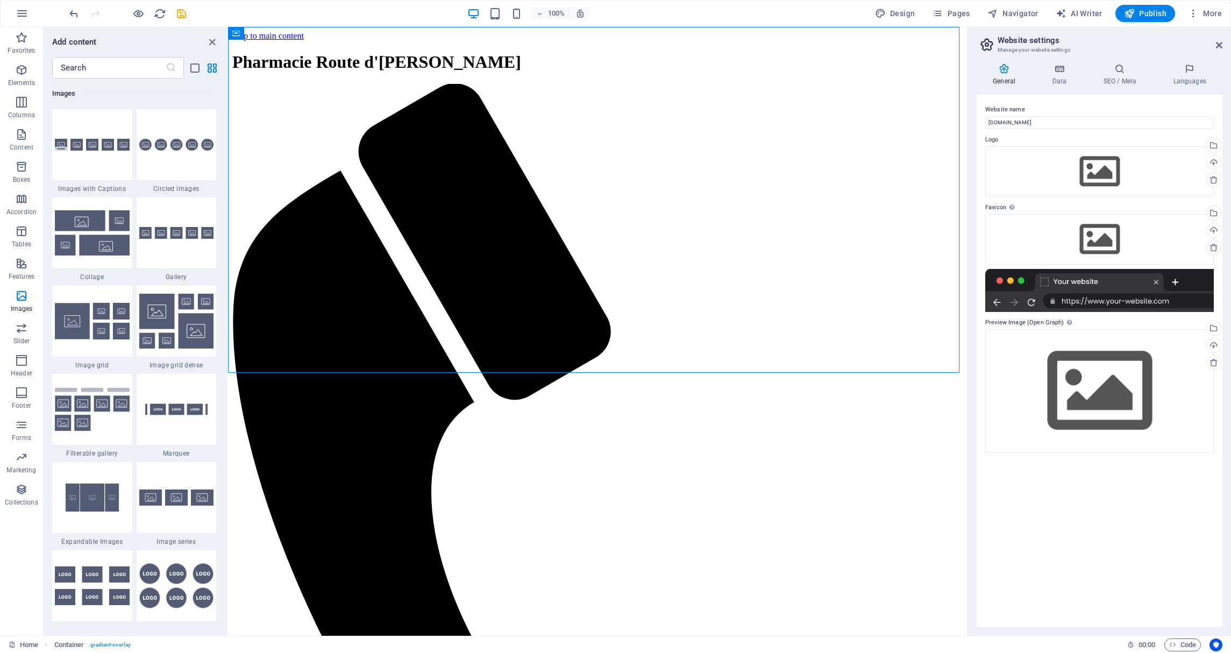
click at [1213, 47] on header "Website settings Manage your website settings" at bounding box center [1101, 41] width 244 height 28
click at [1217, 46] on icon at bounding box center [1219, 45] width 6 height 9
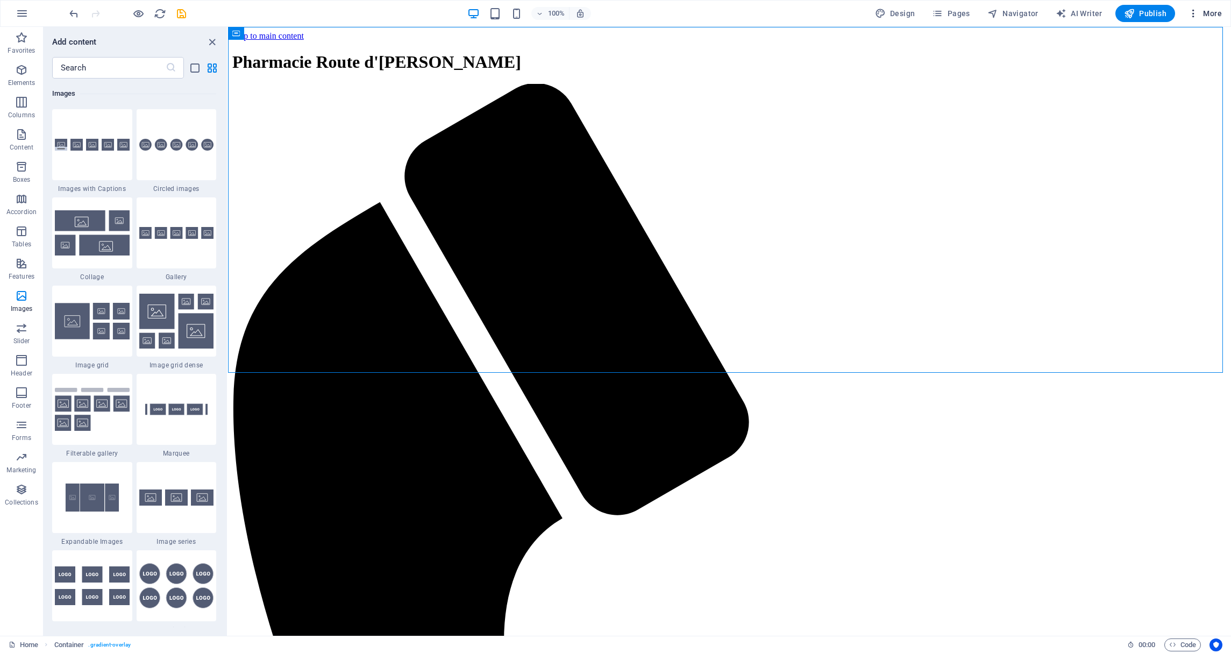
click at [1193, 11] on icon "button" at bounding box center [1193, 13] width 11 height 11
click at [1193, 8] on div at bounding box center [615, 326] width 1231 height 653
click at [959, 13] on span "Pages" at bounding box center [951, 13] width 38 height 11
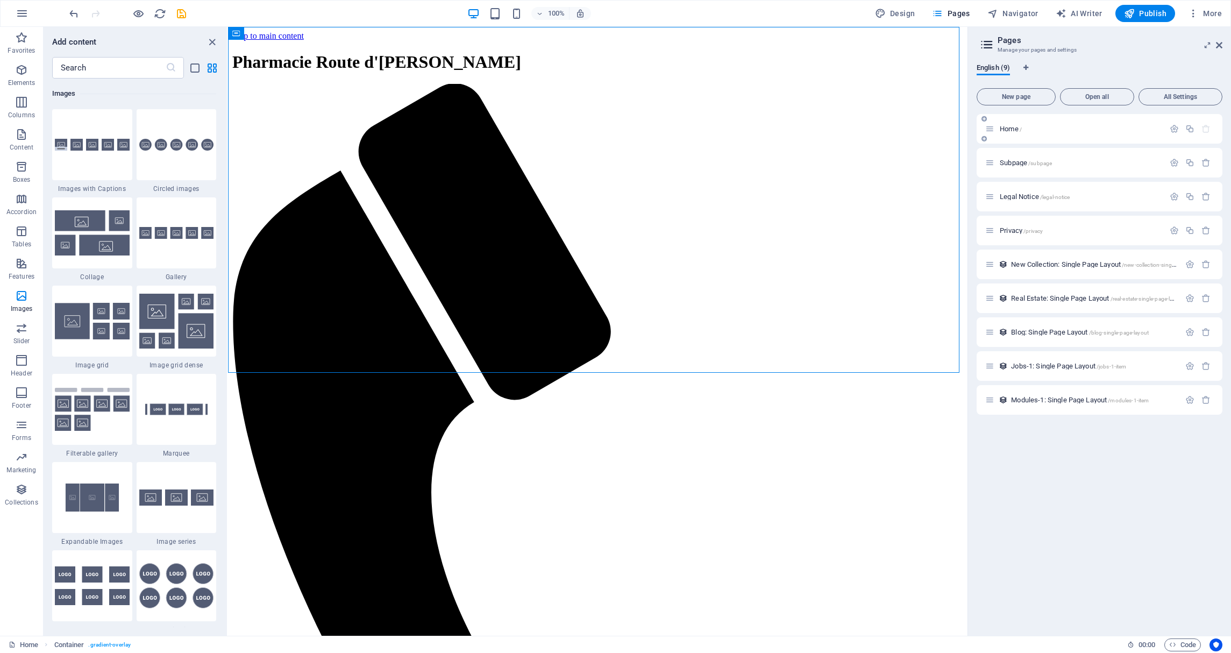
click at [1009, 123] on div "Home /" at bounding box center [1074, 129] width 179 height 12
click at [1010, 131] on span "Home /" at bounding box center [1011, 129] width 22 height 8
click at [1010, 130] on span "Home /" at bounding box center [1011, 129] width 22 height 8
click at [813, 16] on div "100% Design Pages Navigator AI Writer Publish More" at bounding box center [646, 13] width 1159 height 17
click at [1218, 43] on icon at bounding box center [1219, 45] width 6 height 9
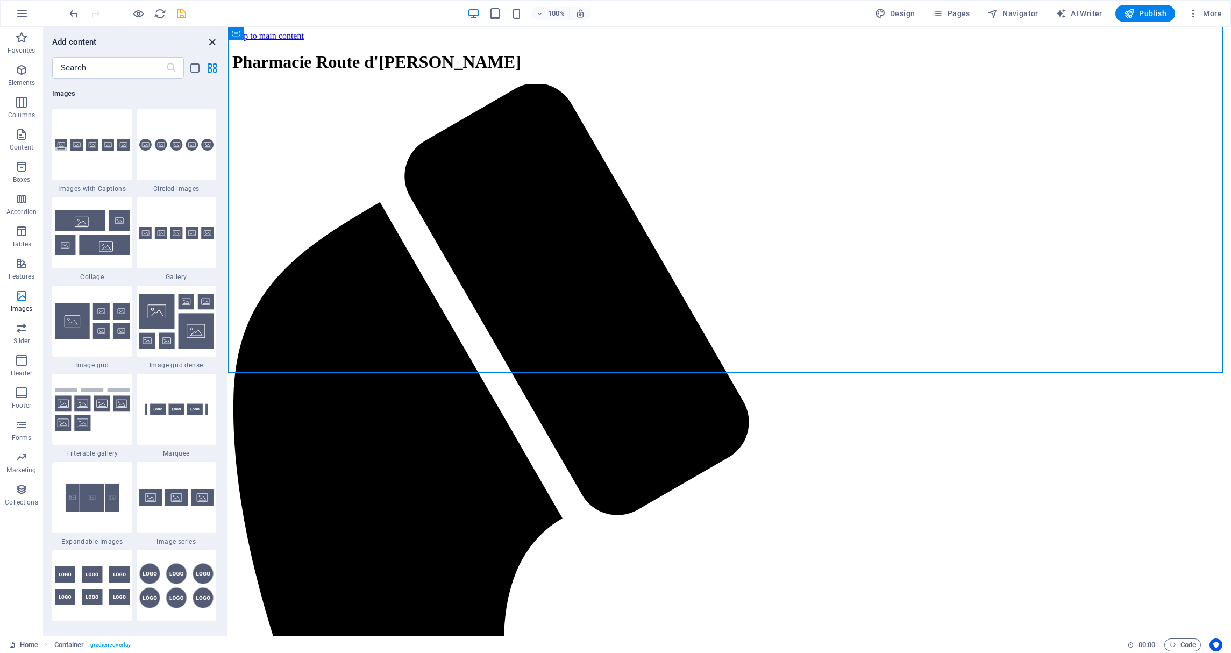
drag, startPoint x: 208, startPoint y: 40, endPoint x: 166, endPoint y: 13, distance: 50.3
click at [208, 40] on icon "close panel" at bounding box center [212, 42] width 12 height 12
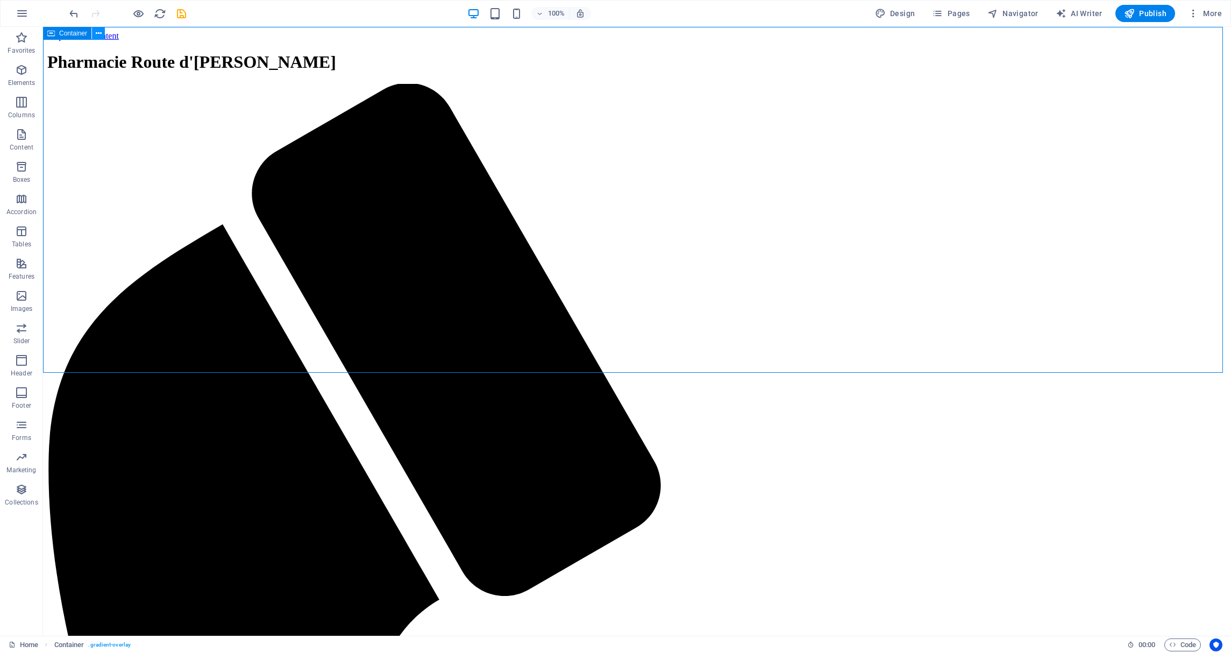
click at [97, 32] on icon at bounding box center [99, 33] width 6 height 11
click at [95, 33] on button at bounding box center [98, 33] width 13 height 13
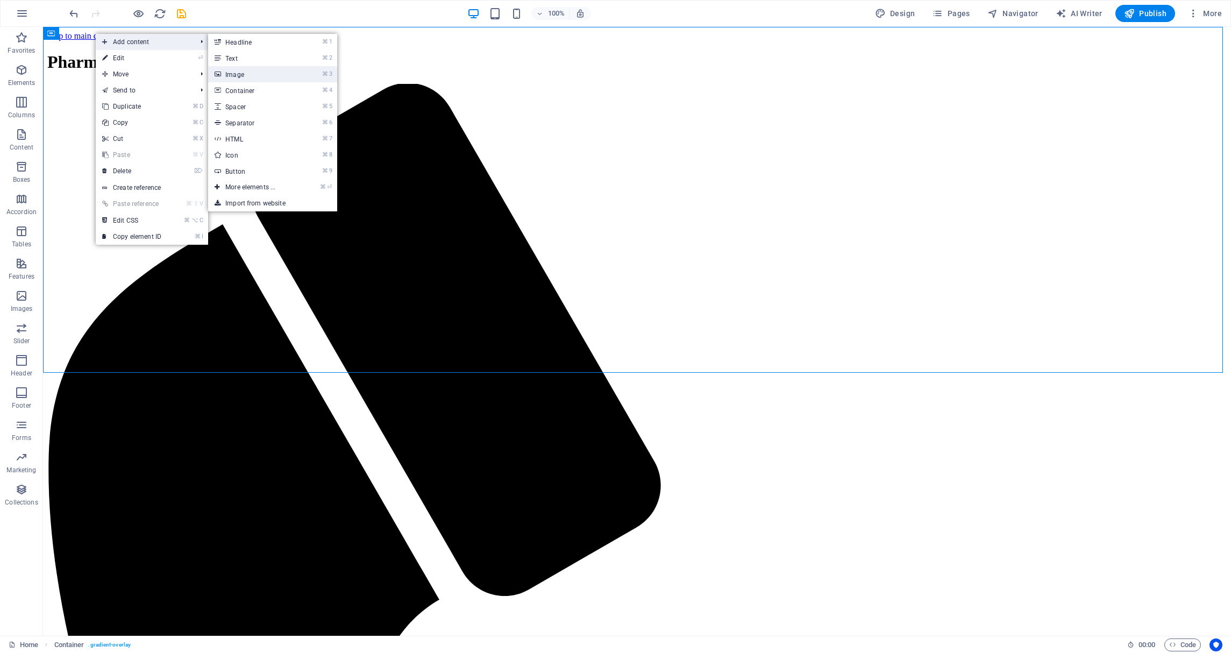
click at [270, 70] on link "⌘ 3 Image" at bounding box center [252, 74] width 89 height 16
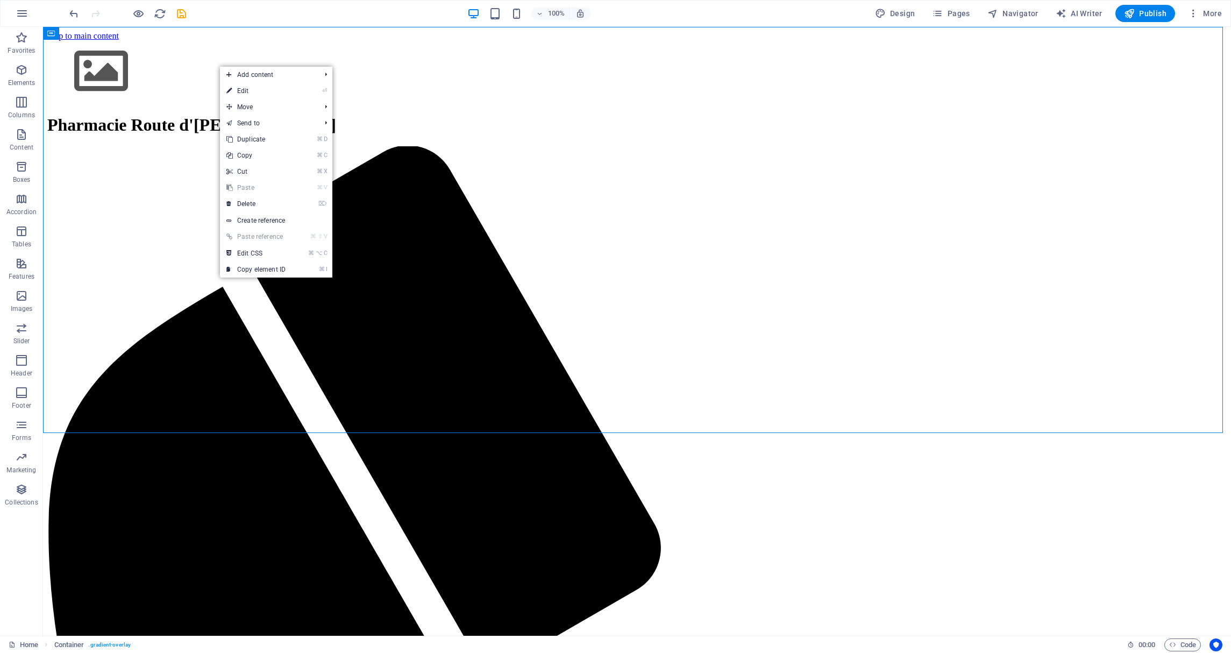
click at [254, 13] on div "100% Design Pages Navigator AI Writer Publish More" at bounding box center [646, 13] width 1159 height 17
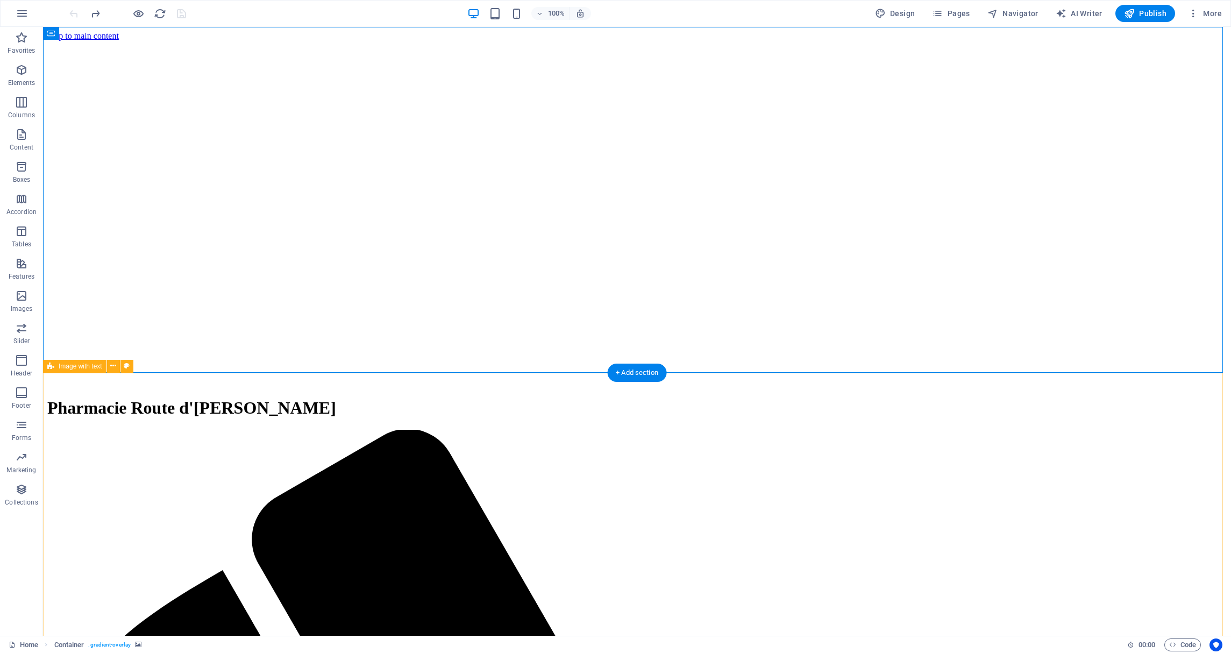
click at [315, 41] on figure at bounding box center [636, 41] width 1179 height 0
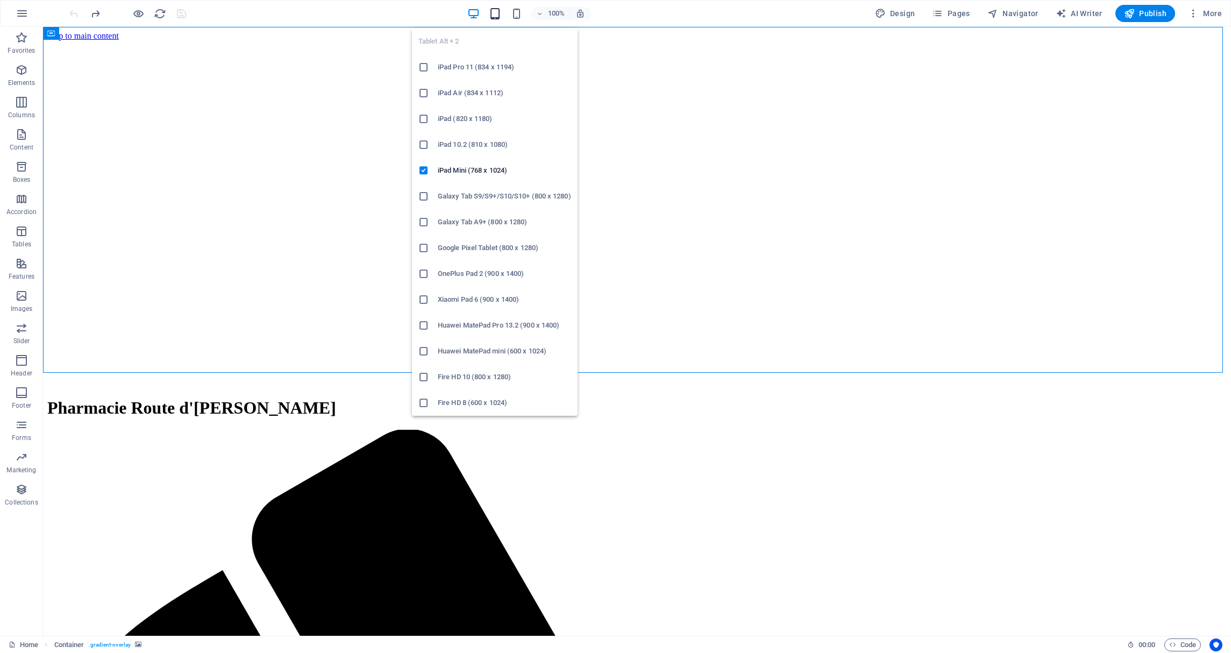
click at [492, 11] on icon "button" at bounding box center [495, 14] width 12 height 12
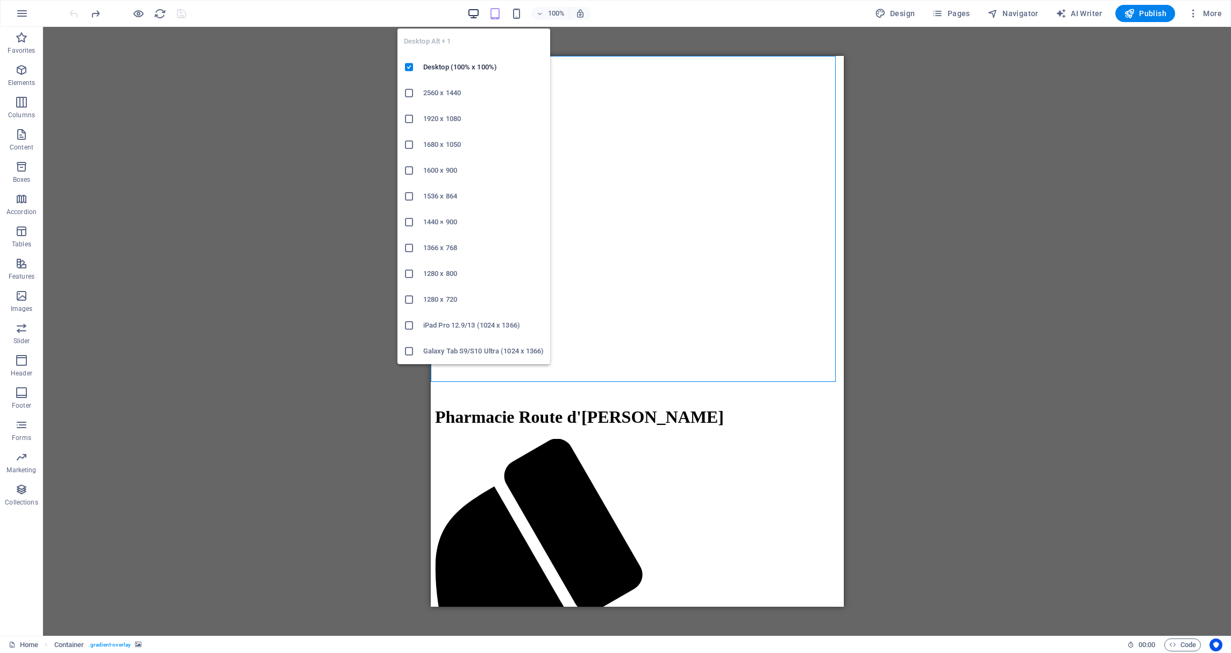
click at [472, 12] on icon "button" at bounding box center [473, 14] width 12 height 12
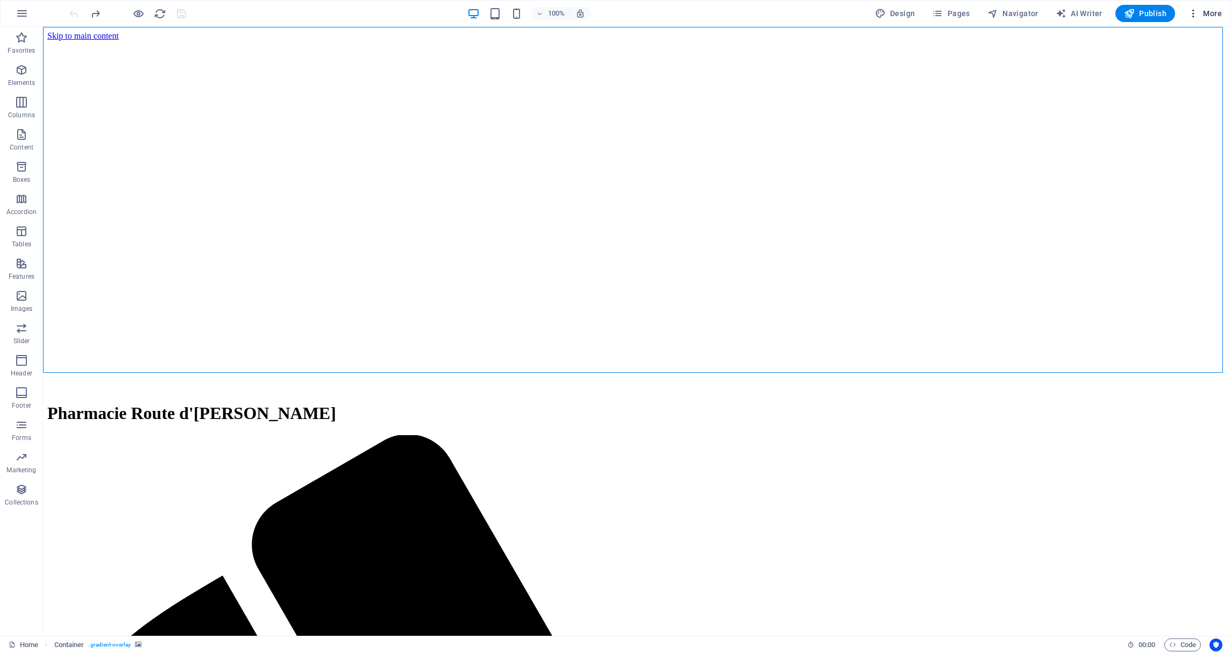
click at [1195, 7] on button "More" at bounding box center [1204, 13] width 42 height 17
click at [1179, 40] on h6 "Website Settings" at bounding box center [1182, 41] width 64 height 13
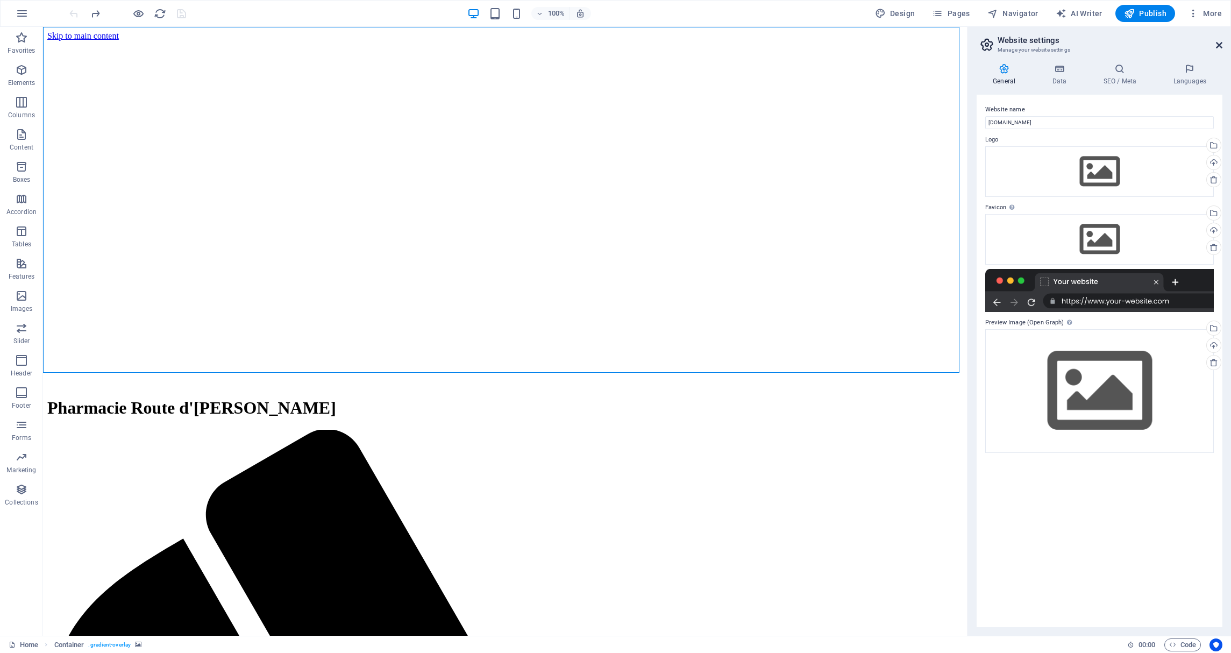
drag, startPoint x: 1220, startPoint y: 44, endPoint x: 1173, endPoint y: 7, distance: 60.1
click at [1220, 44] on icon at bounding box center [1219, 45] width 6 height 9
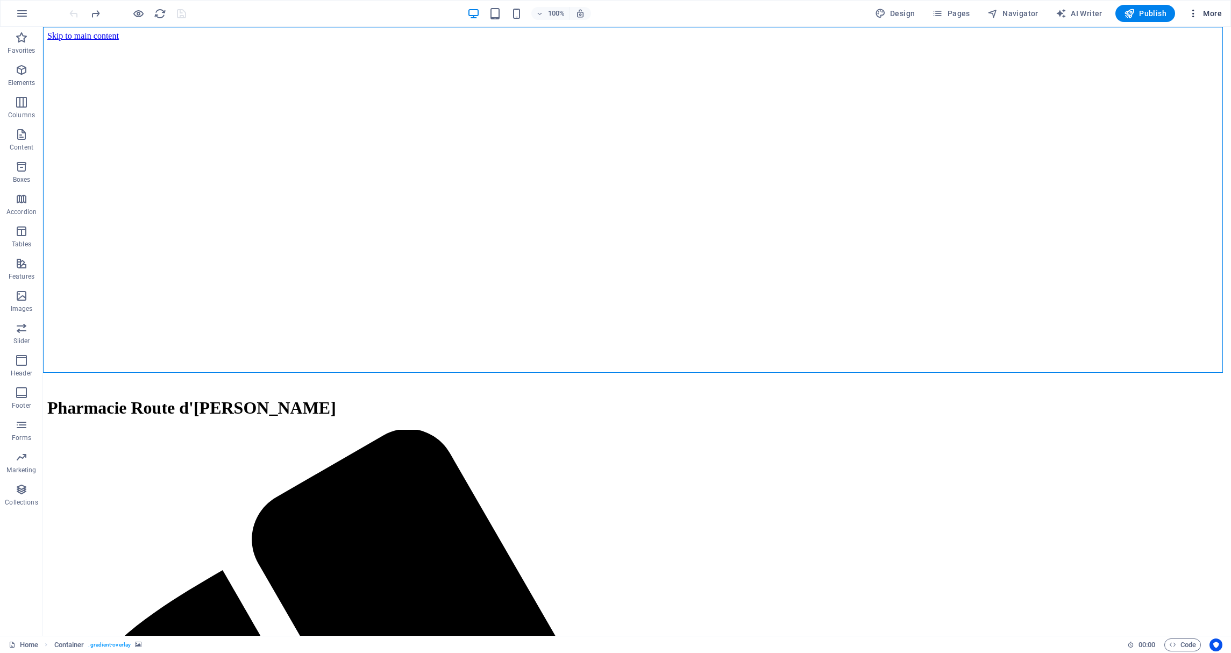
click at [1194, 15] on icon "button" at bounding box center [1193, 13] width 11 height 11
click at [1199, 14] on div at bounding box center [615, 326] width 1231 height 653
click at [1211, 11] on span "More" at bounding box center [1205, 13] width 34 height 11
click at [1173, 145] on h6 "Collections Manager" at bounding box center [1182, 144] width 64 height 13
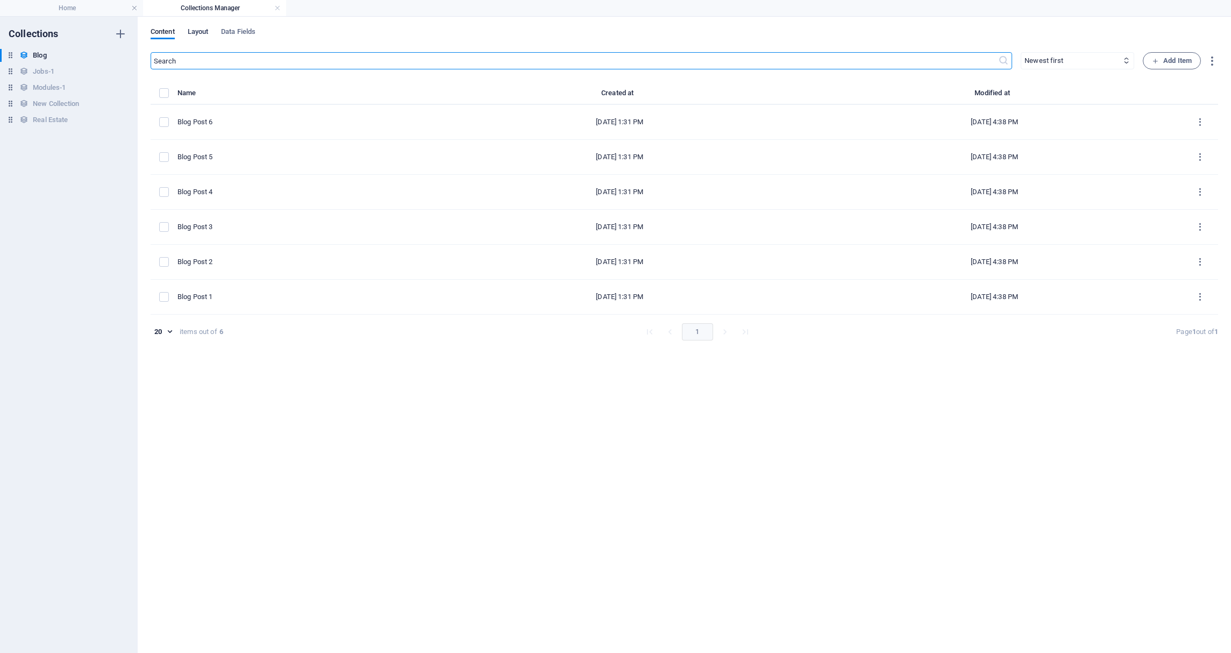
click at [202, 28] on span "Layout" at bounding box center [198, 32] width 21 height 15
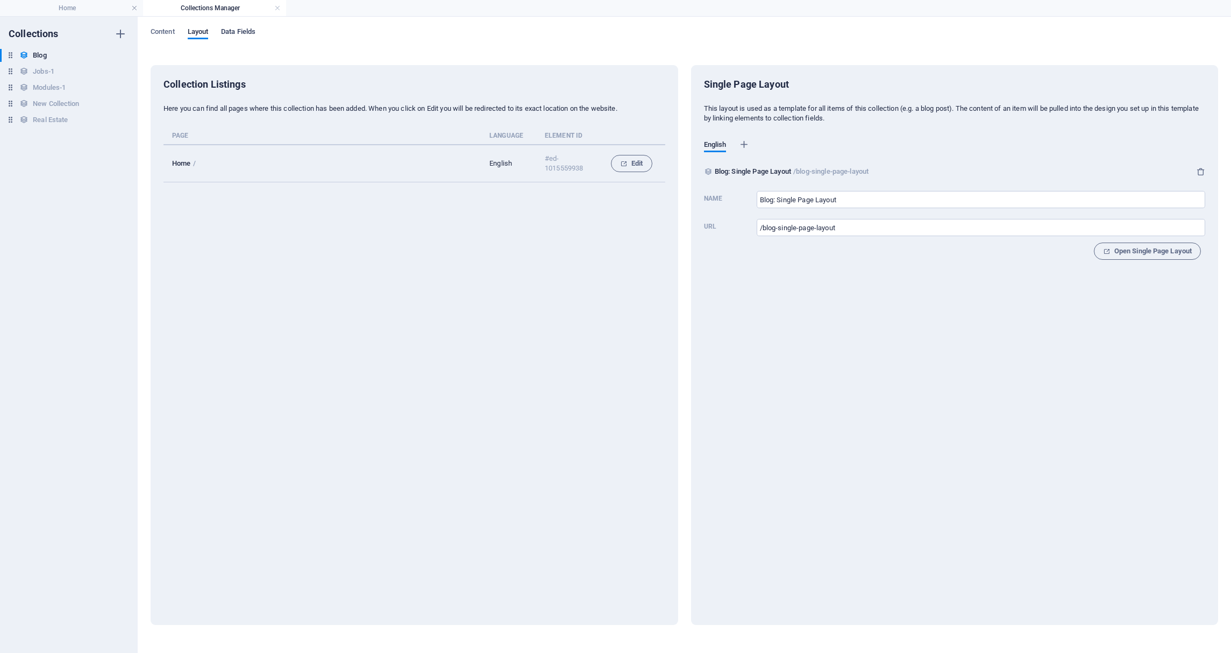
click at [241, 31] on span "Data Fields" at bounding box center [238, 32] width 34 height 15
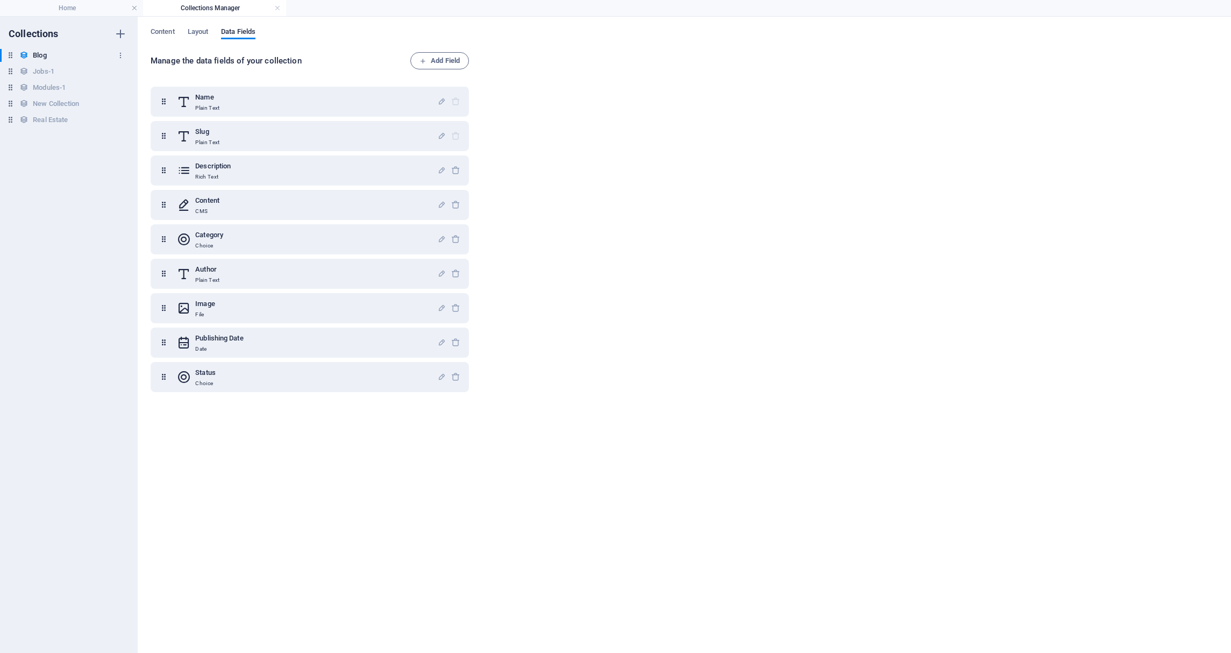
click at [38, 55] on h6 "Blog" at bounding box center [39, 55] width 13 height 13
click at [275, 9] on link at bounding box center [277, 8] width 6 height 10
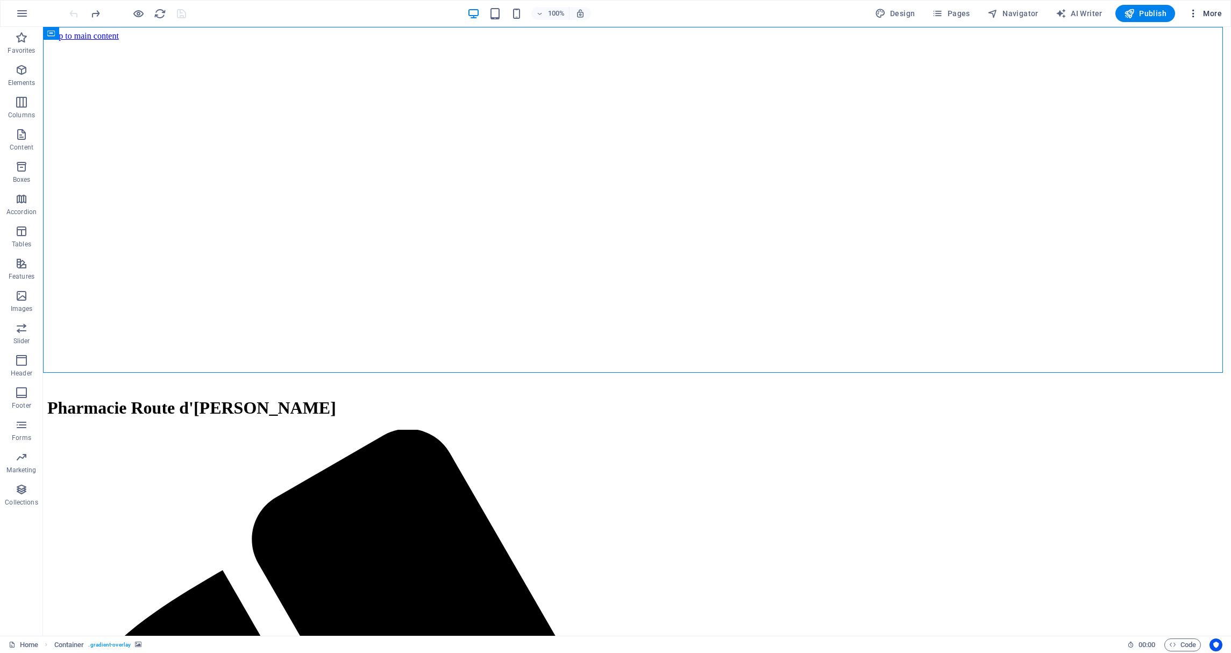
click at [1212, 15] on span "More" at bounding box center [1205, 13] width 34 height 11
click at [1159, 168] on h6 "Files & Stock Photos" at bounding box center [1182, 170] width 64 height 13
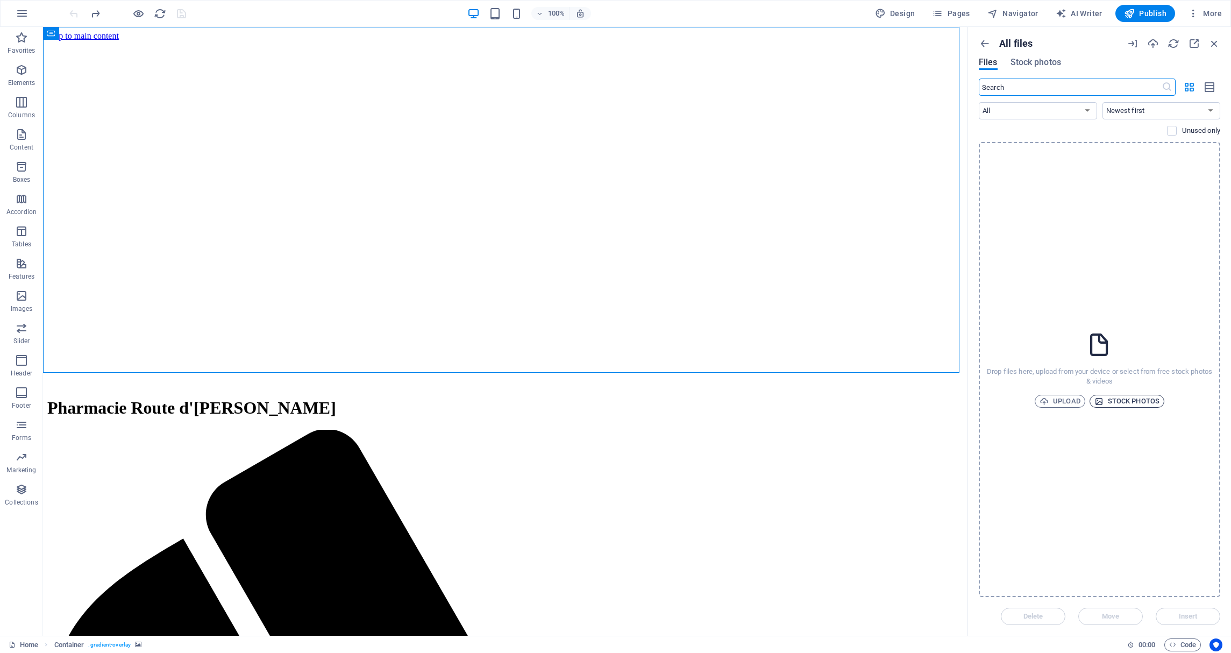
click at [1134, 402] on span "Stock photos" at bounding box center [1126, 401] width 65 height 13
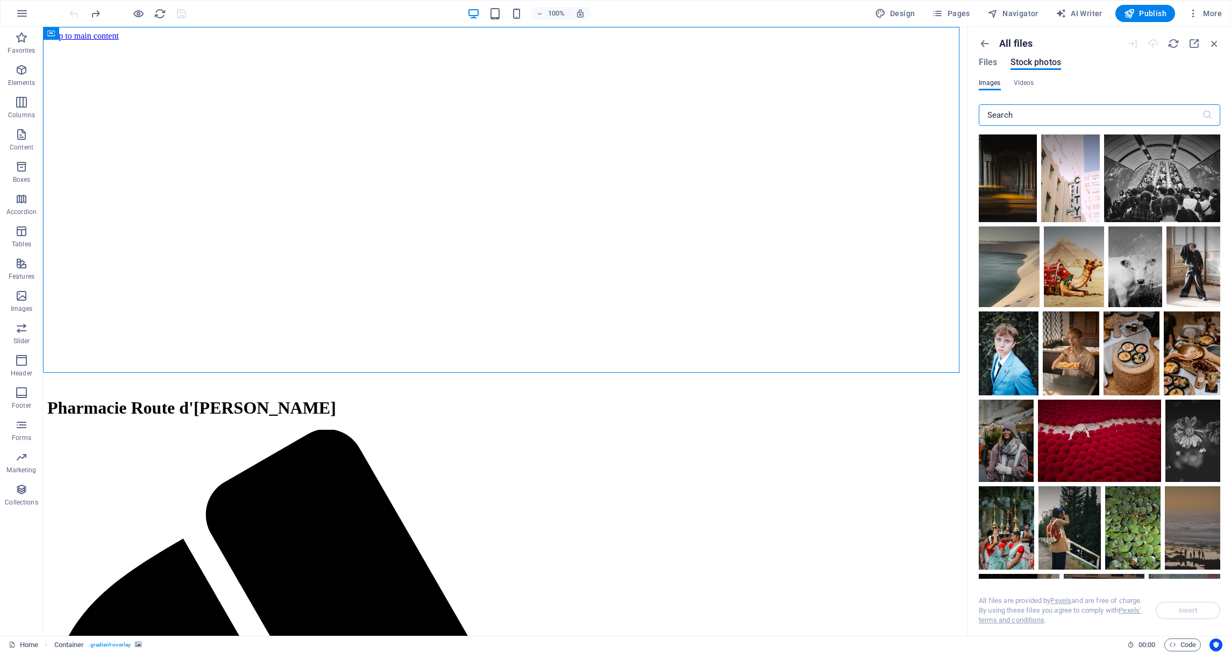
click at [1029, 118] on input "text" at bounding box center [1090, 115] width 223 height 22
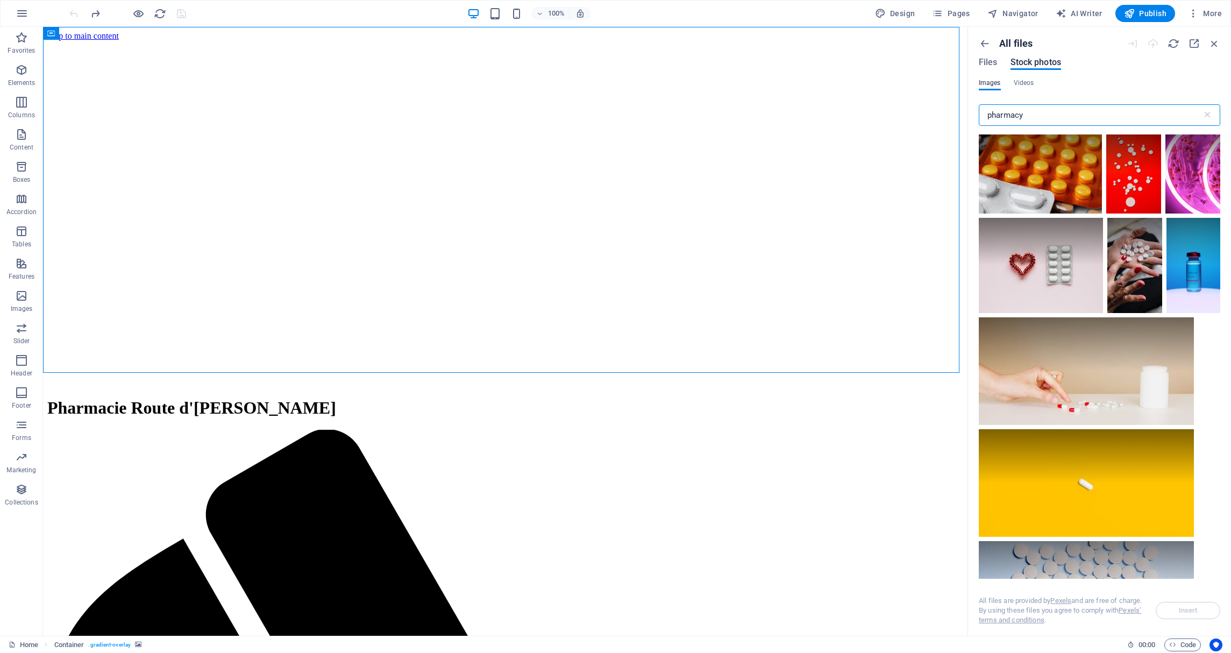
scroll to position [5455, 0]
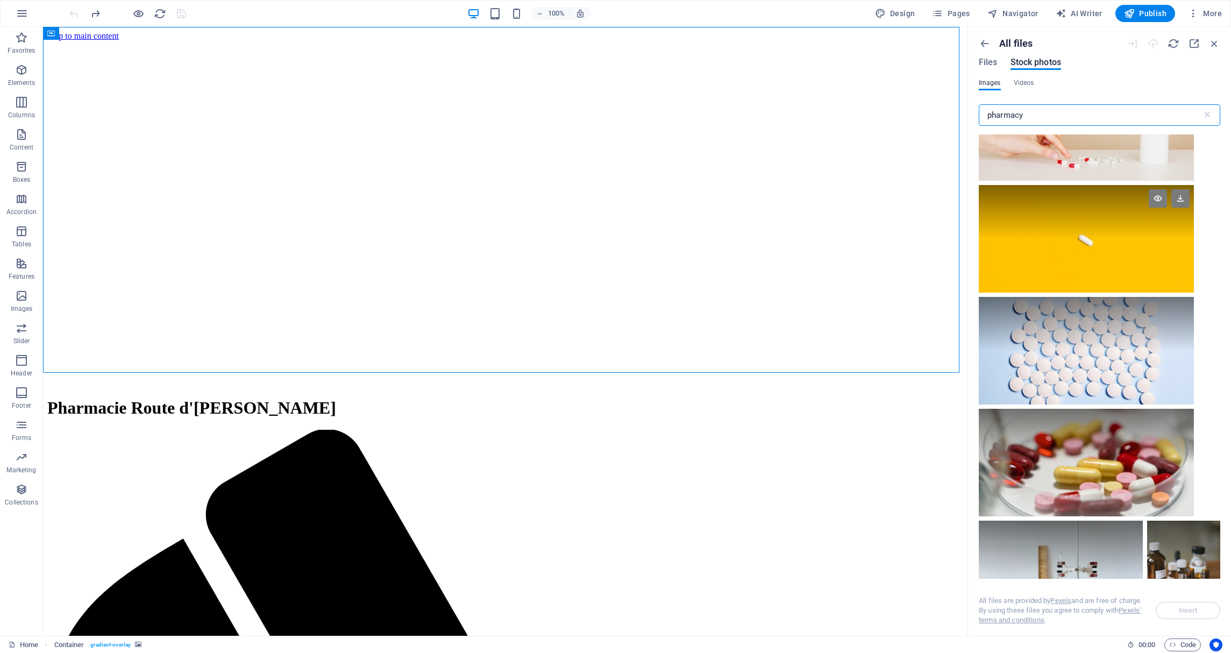
type input "pharmacy"
click at [1062, 233] on div at bounding box center [1086, 239] width 215 height 108
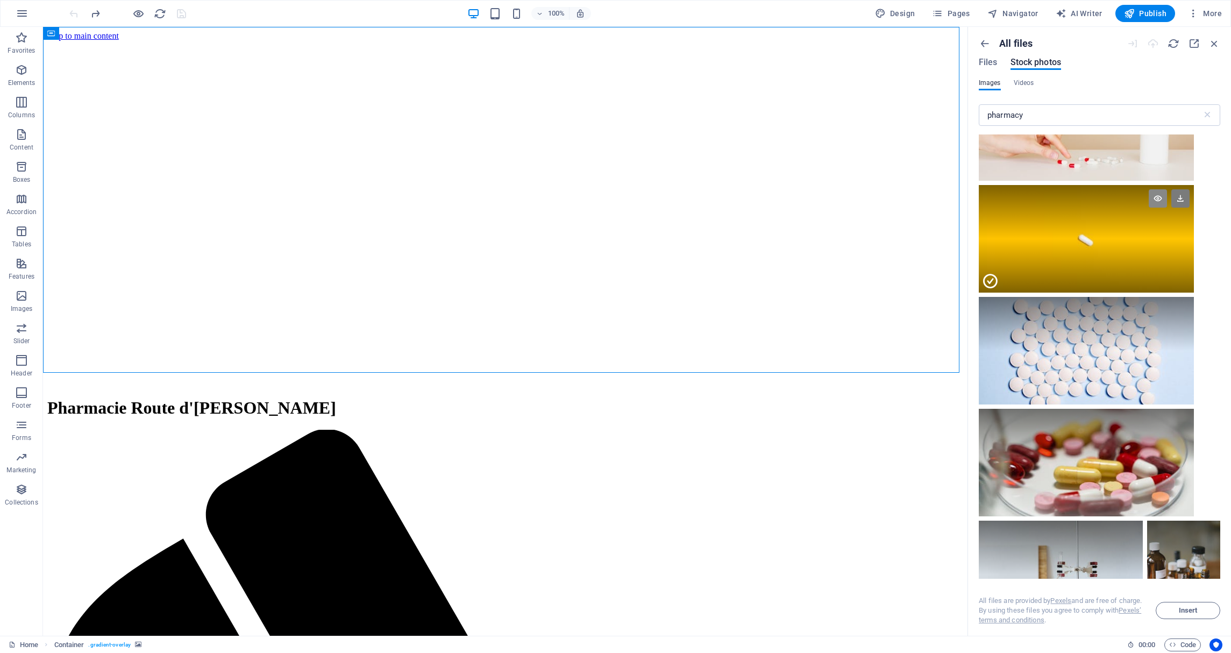
click at [1152, 189] on icon at bounding box center [1157, 198] width 18 height 18
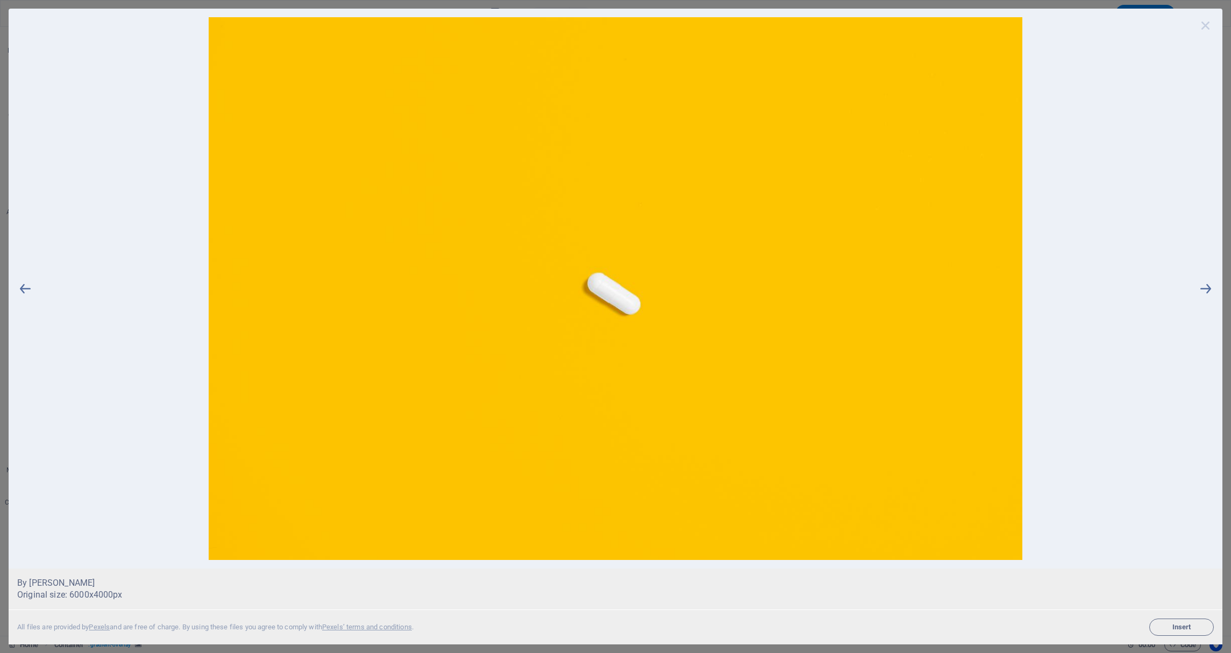
click at [1205, 19] on icon at bounding box center [1205, 25] width 16 height 16
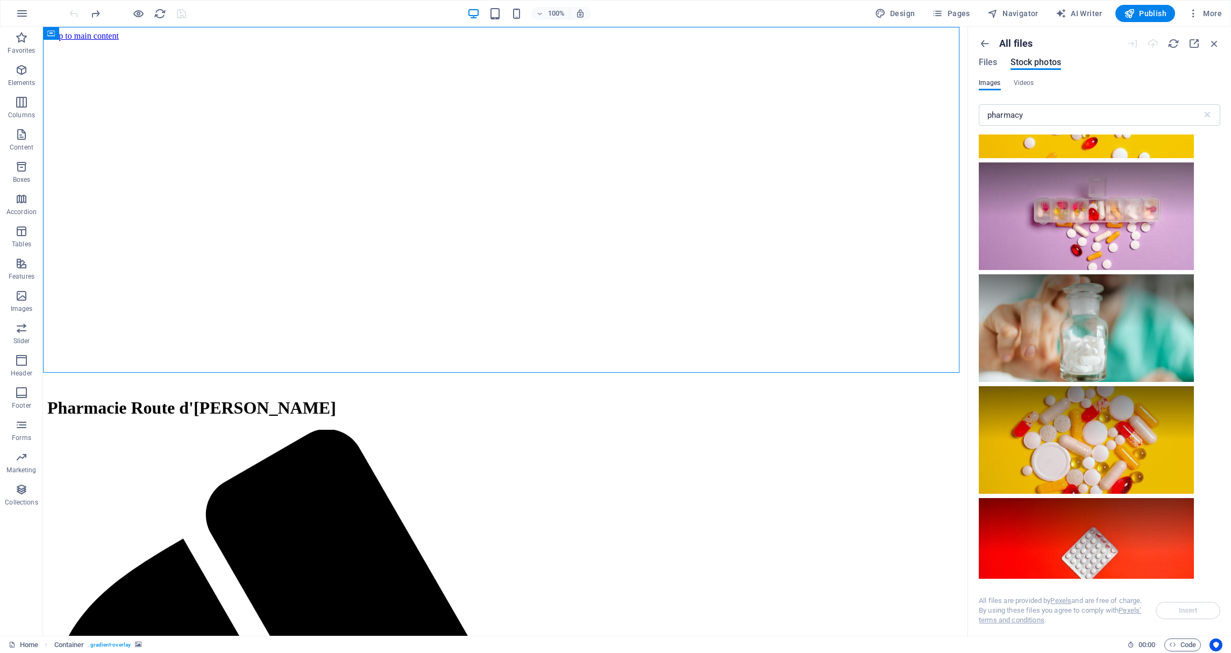
scroll to position [3780, 0]
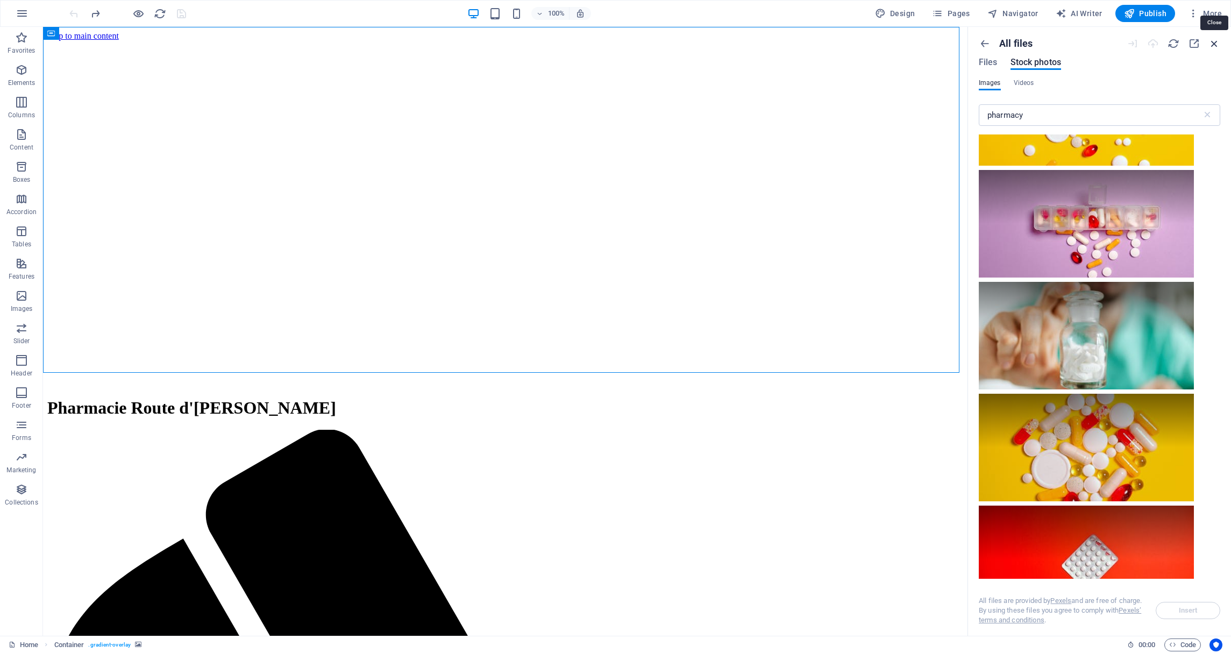
click at [1215, 40] on icon "button" at bounding box center [1214, 44] width 12 height 12
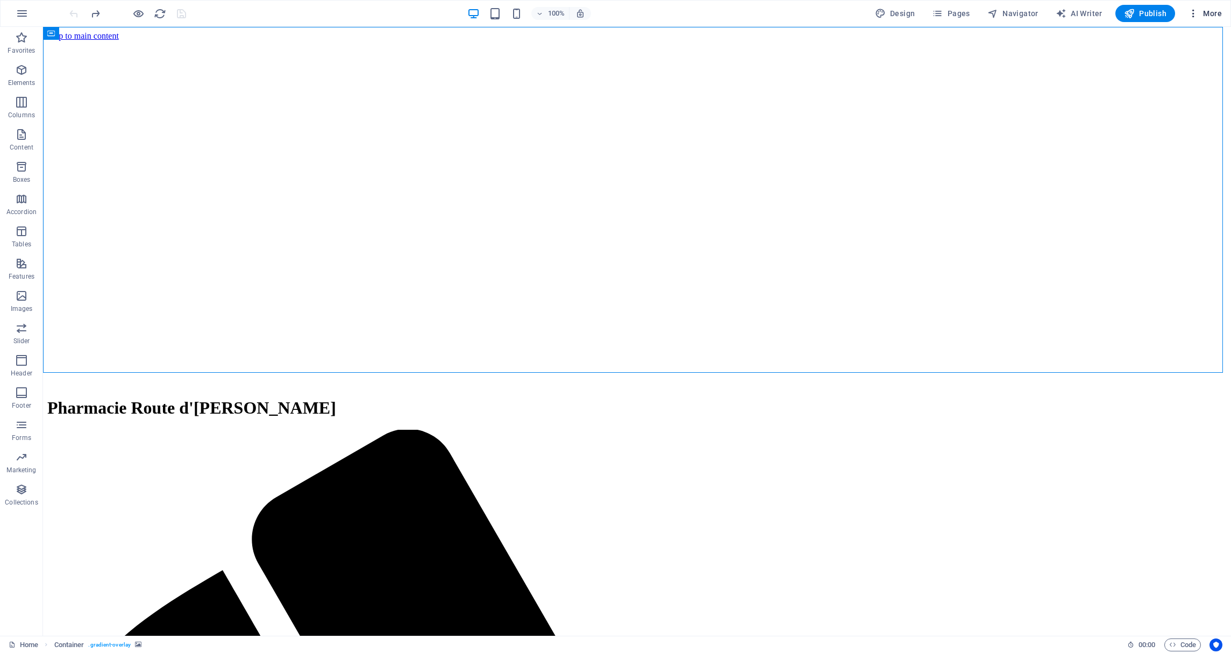
click at [1191, 15] on icon "button" at bounding box center [1193, 13] width 11 height 11
click at [1186, 141] on h6 "Collections Manager" at bounding box center [1182, 144] width 64 height 13
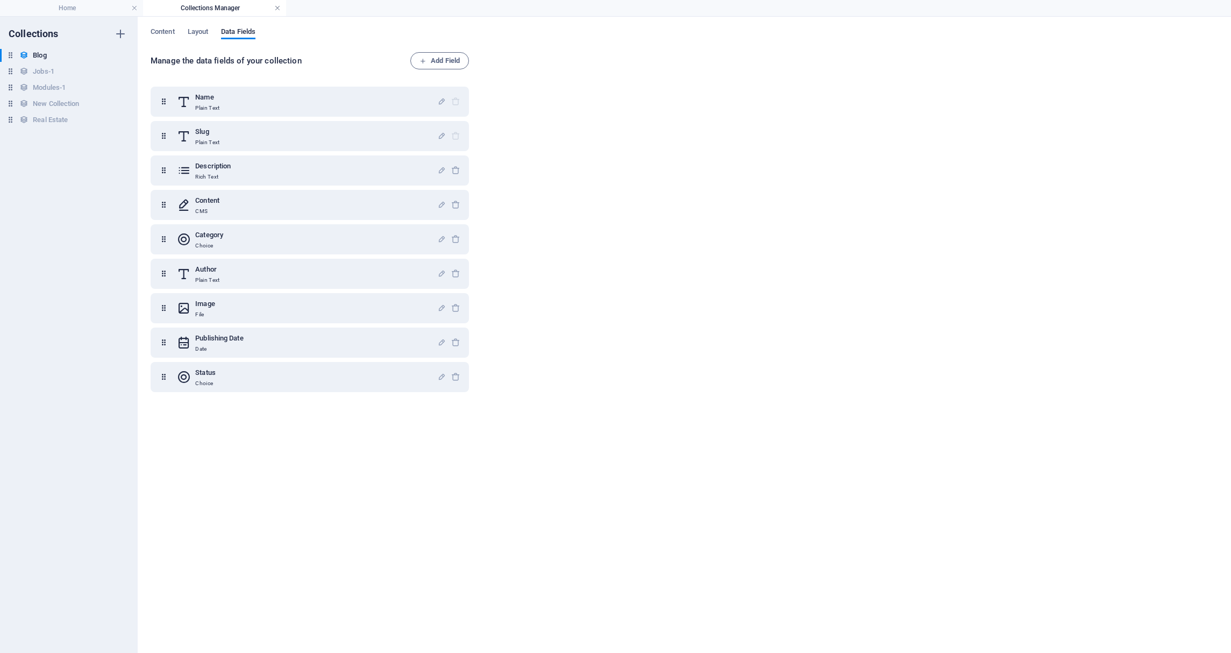
click at [275, 6] on link at bounding box center [277, 8] width 6 height 10
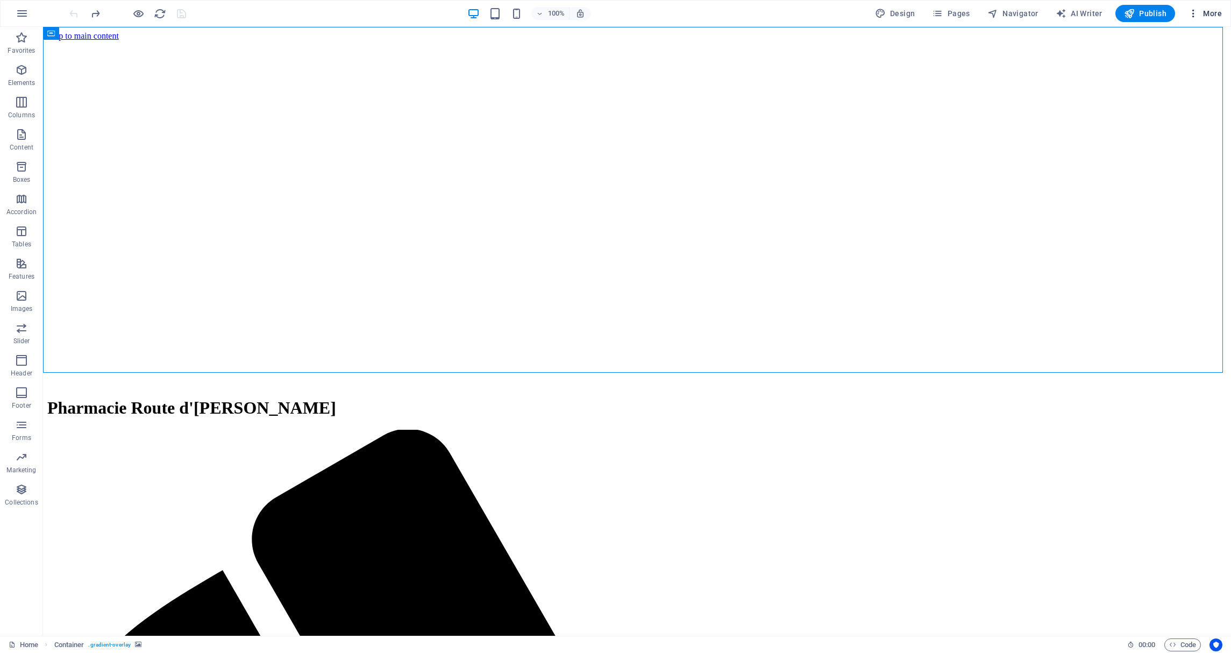
click at [1206, 17] on span "More" at bounding box center [1205, 13] width 34 height 11
click at [943, 15] on div at bounding box center [615, 326] width 1231 height 653
click at [943, 14] on icon "button" at bounding box center [937, 13] width 11 height 11
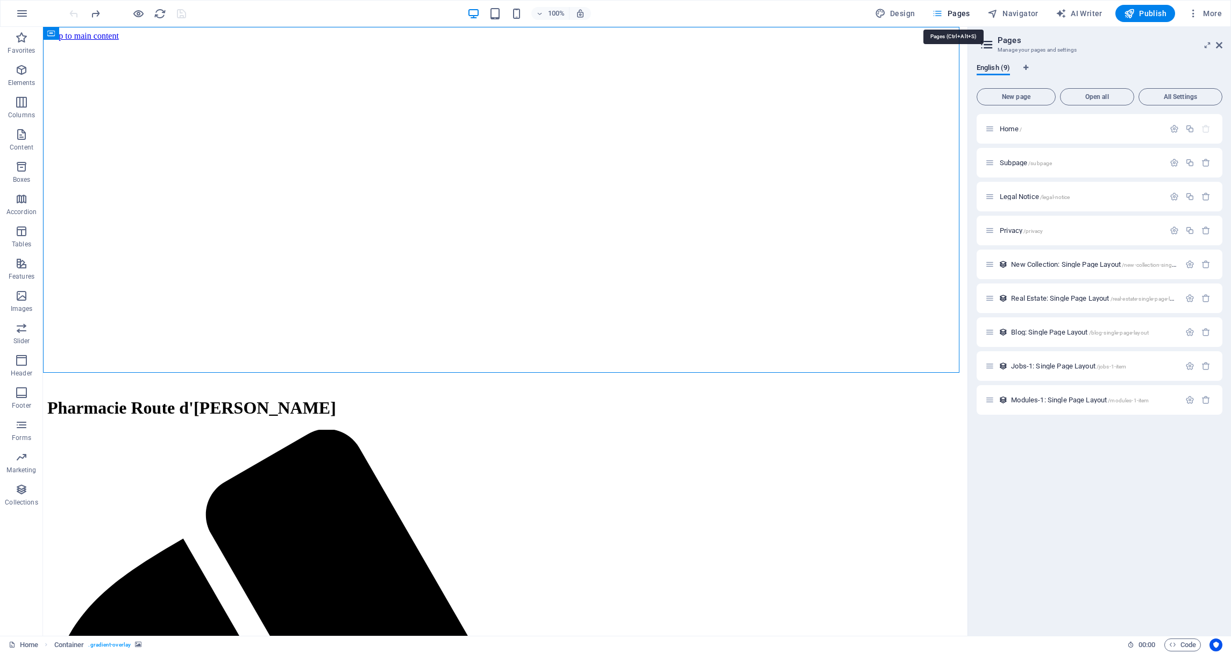
click at [943, 14] on icon "button" at bounding box center [937, 13] width 11 height 11
click at [845, 14] on div "100% Design Pages Navigator AI Writer Publish More" at bounding box center [646, 13] width 1159 height 17
click at [906, 10] on span "Design" at bounding box center [895, 13] width 40 height 11
select select "px"
select select "200"
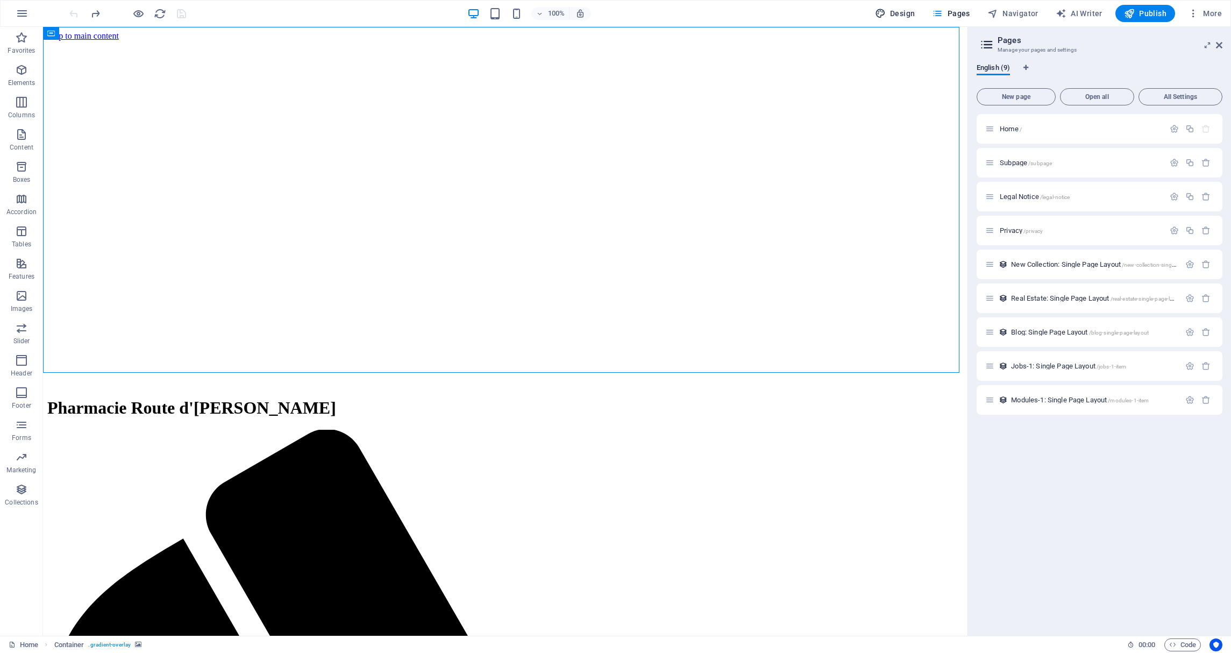
select select "px"
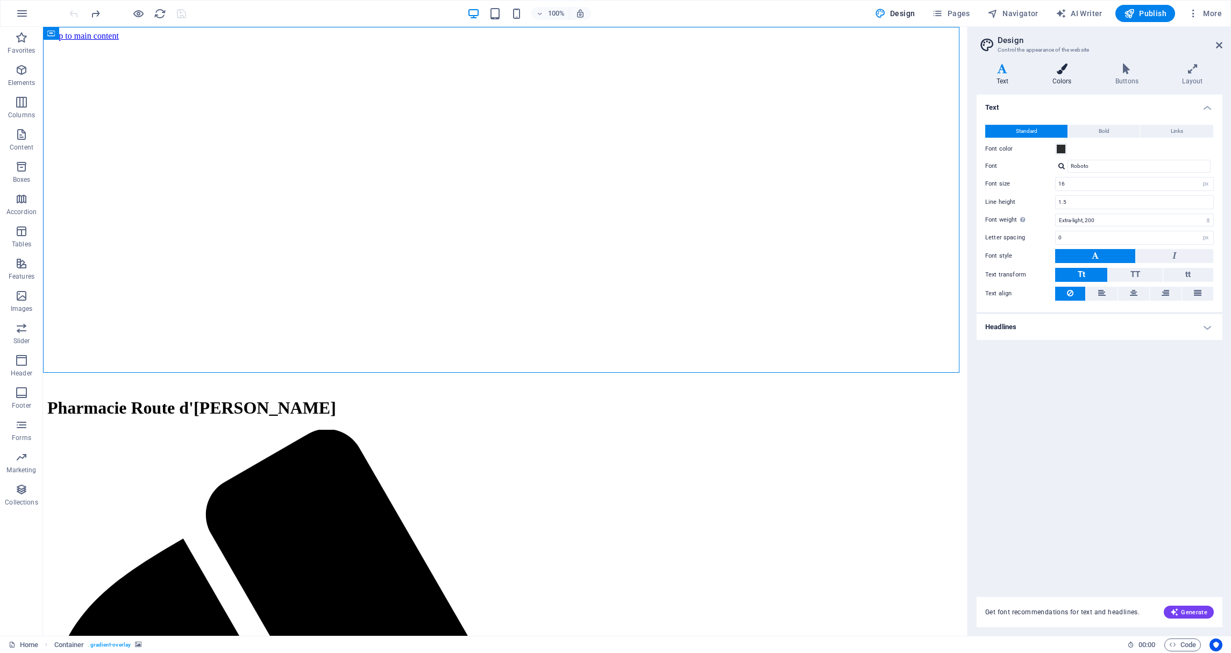
click at [1061, 79] on h4 "Colors" at bounding box center [1063, 74] width 63 height 23
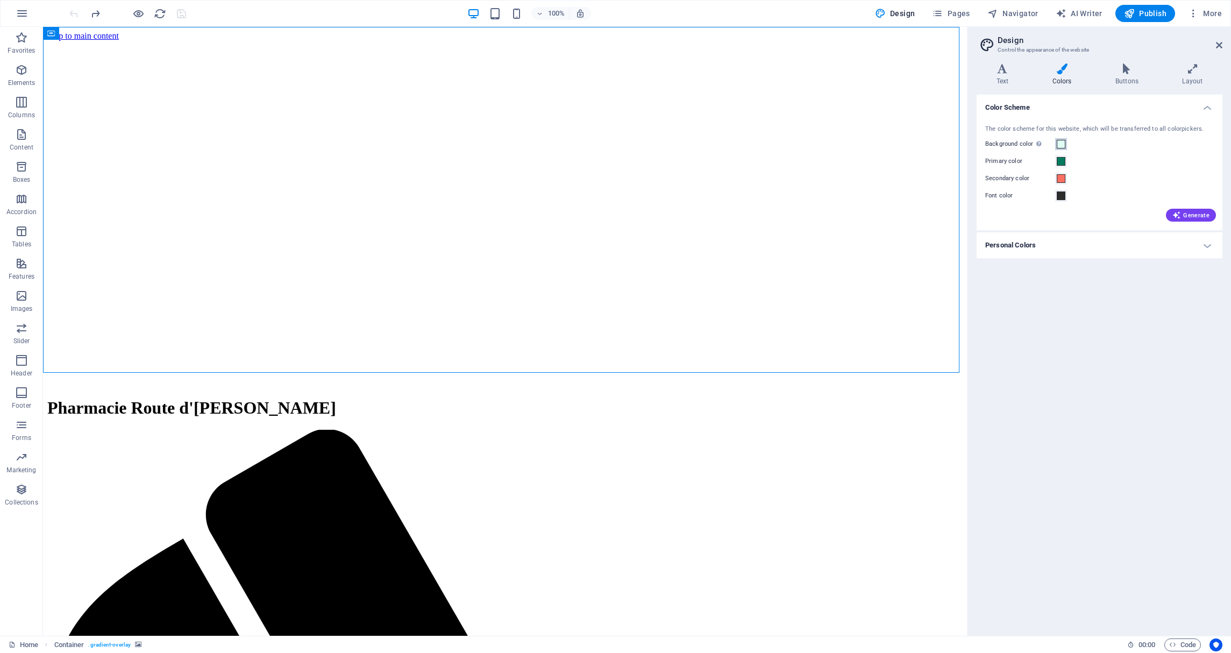
click at [1060, 145] on span at bounding box center [1061, 144] width 9 height 9
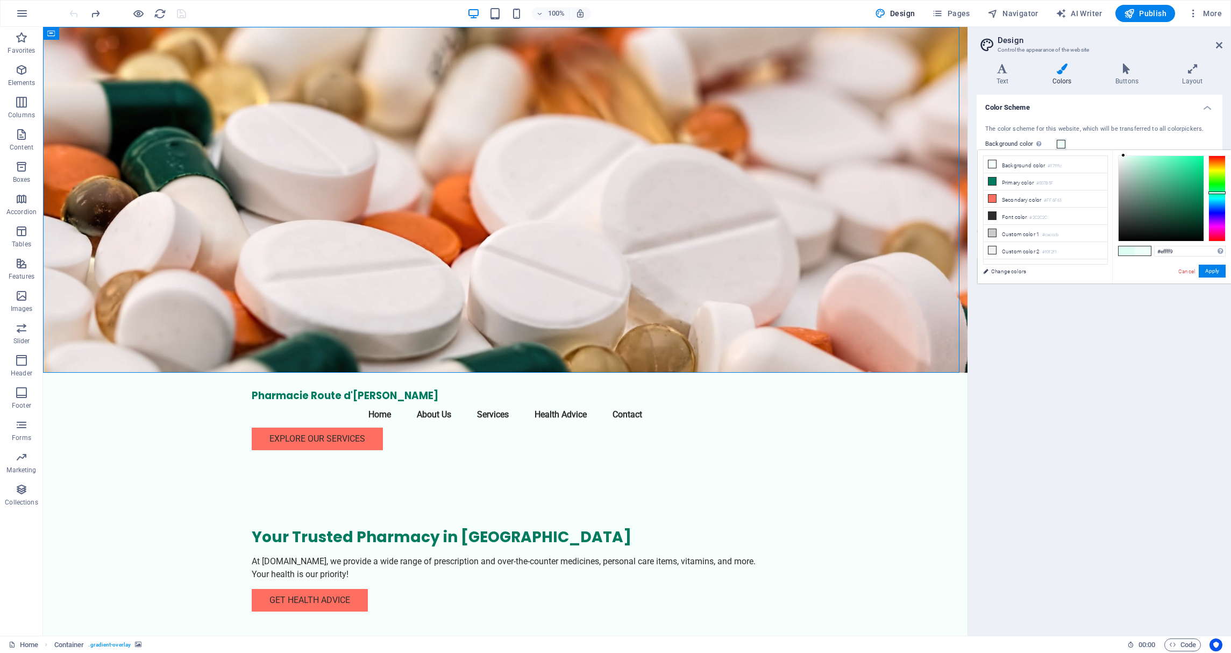
click at [1123, 152] on div "#effff9 Supported formats #0852ed rgb(8, 82, 237) rgba(8, 82, 237, 90%) hsv(221…" at bounding box center [1171, 294] width 119 height 289
drag, startPoint x: 1123, startPoint y: 153, endPoint x: 1169, endPoint y: 198, distance: 64.6
click at [1169, 198] on div at bounding box center [1169, 198] width 4 height 4
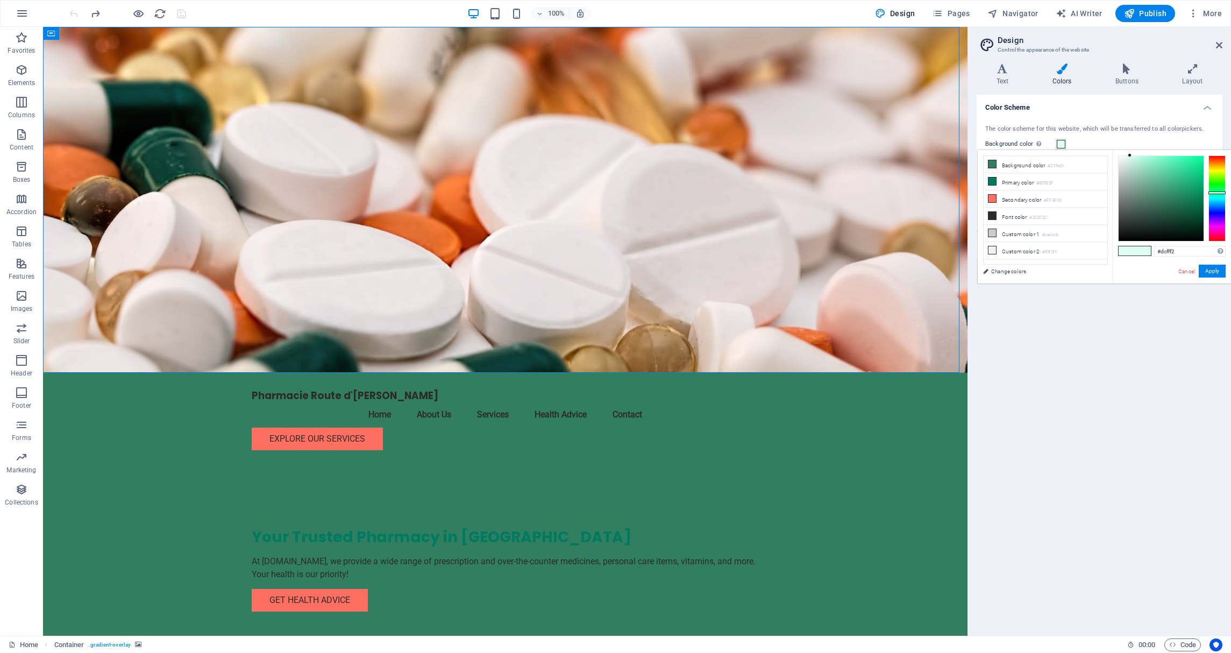
drag, startPoint x: 1169, startPoint y: 198, endPoint x: 1130, endPoint y: 153, distance: 59.4
click at [1130, 154] on div at bounding box center [1129, 155] width 4 height 4
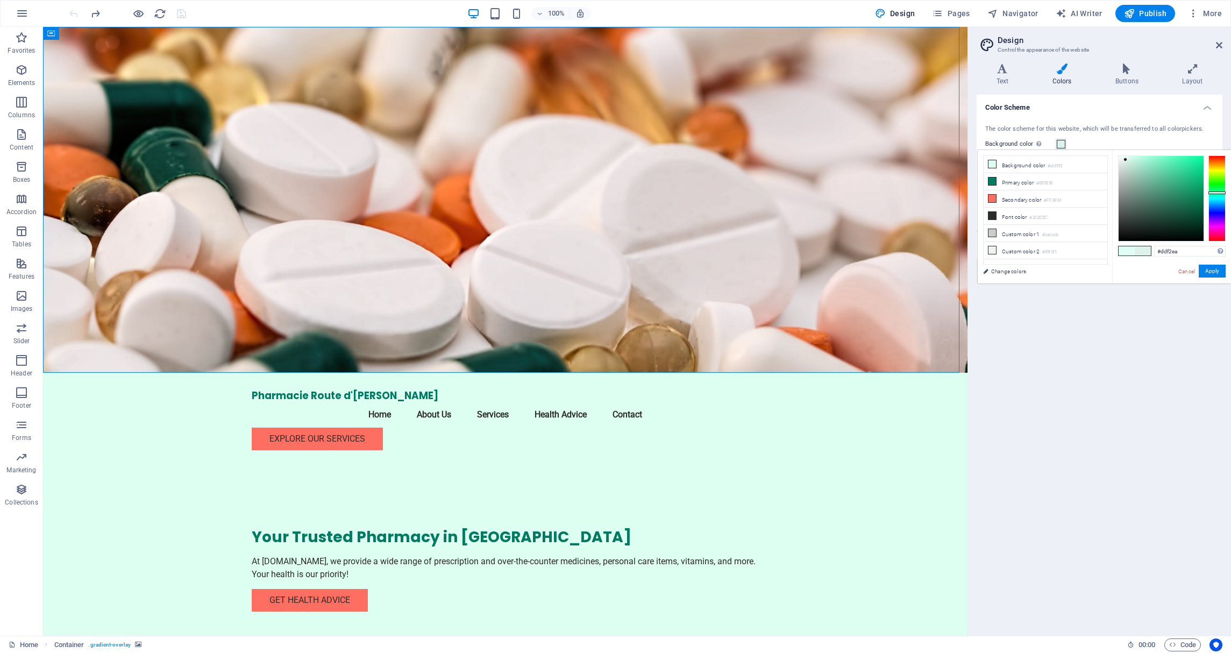
drag, startPoint x: 1130, startPoint y: 153, endPoint x: 1125, endPoint y: 160, distance: 7.8
click at [1125, 160] on div at bounding box center [1125, 160] width 4 height 4
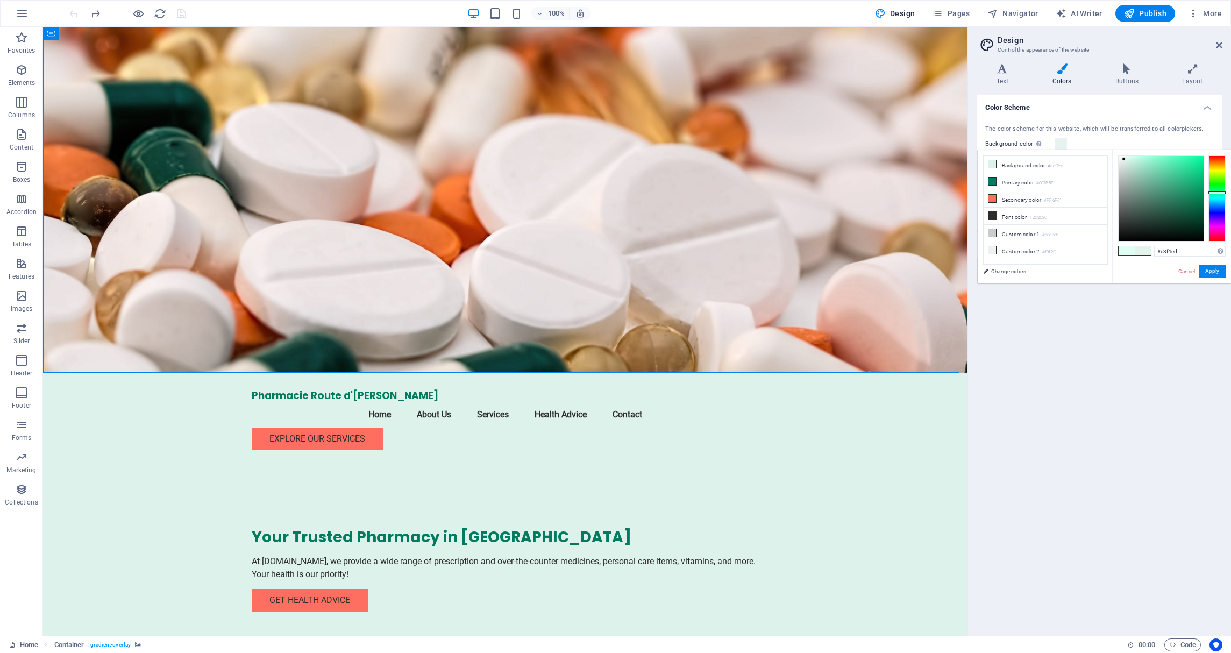
click at [1124, 159] on div at bounding box center [1124, 159] width 4 height 4
click at [1122, 159] on div at bounding box center [1122, 158] width 4 height 4
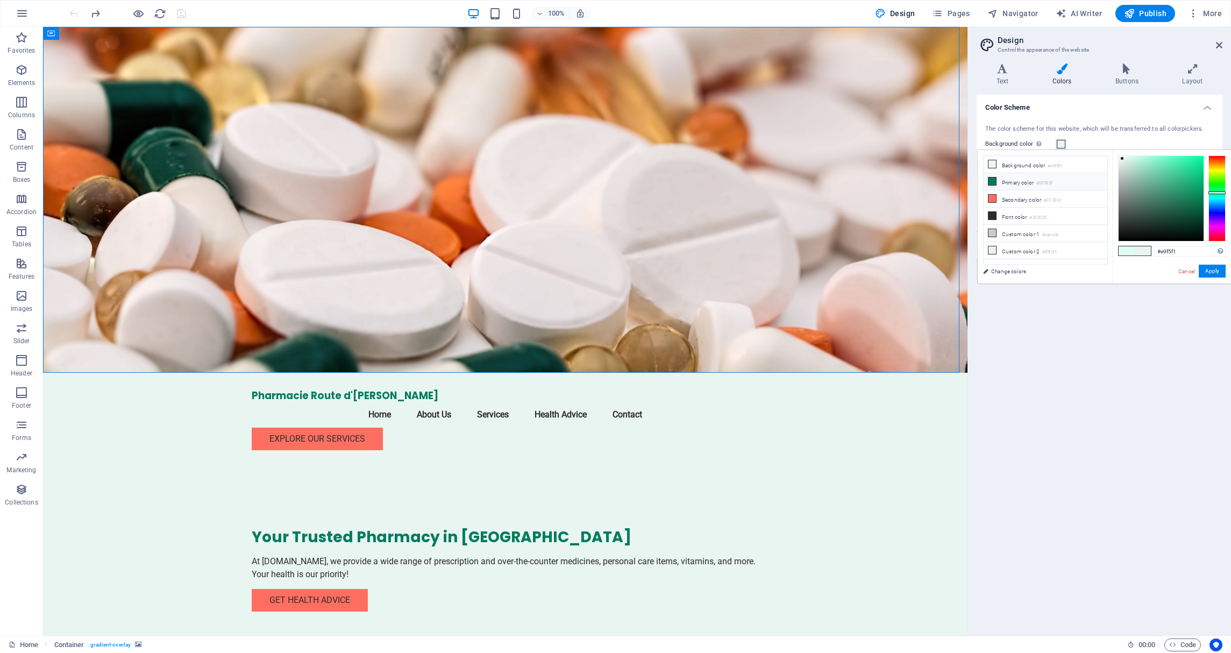
click at [1029, 181] on li "Primary color #007B5F" at bounding box center [1045, 181] width 124 height 17
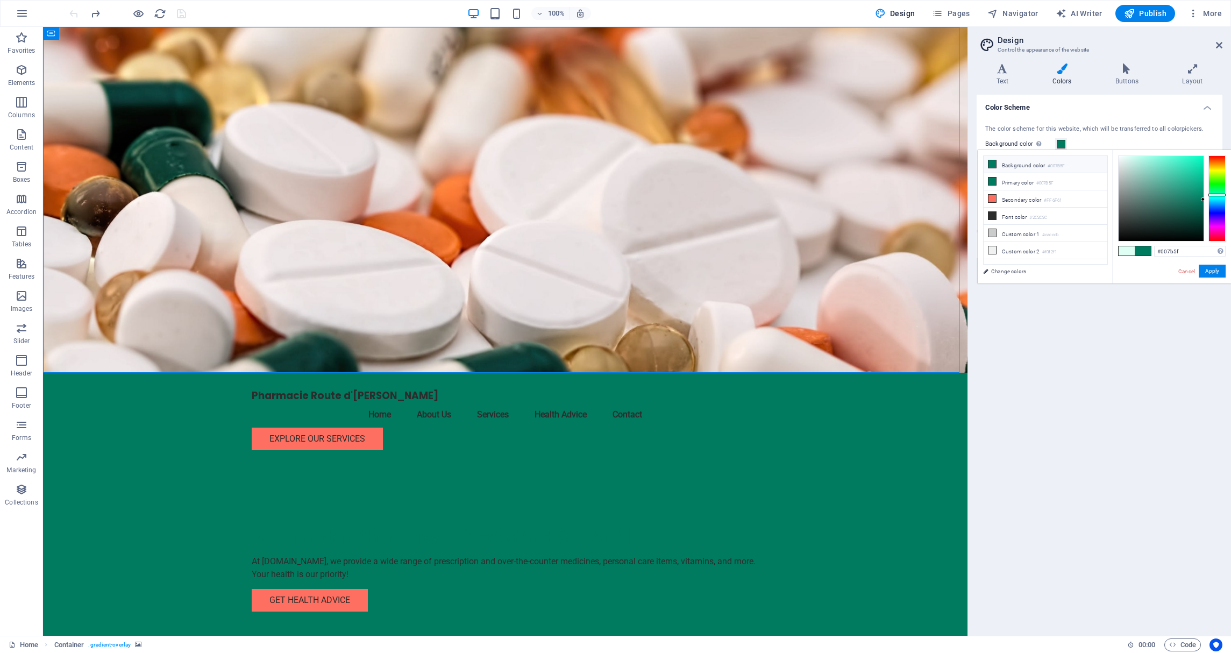
click at [994, 162] on icon at bounding box center [992, 164] width 8 height 8
click at [1024, 163] on li "Background color #007B5F" at bounding box center [1045, 164] width 124 height 17
type input "#f9f9f9"
click at [1125, 158] on div at bounding box center [1160, 198] width 85 height 85
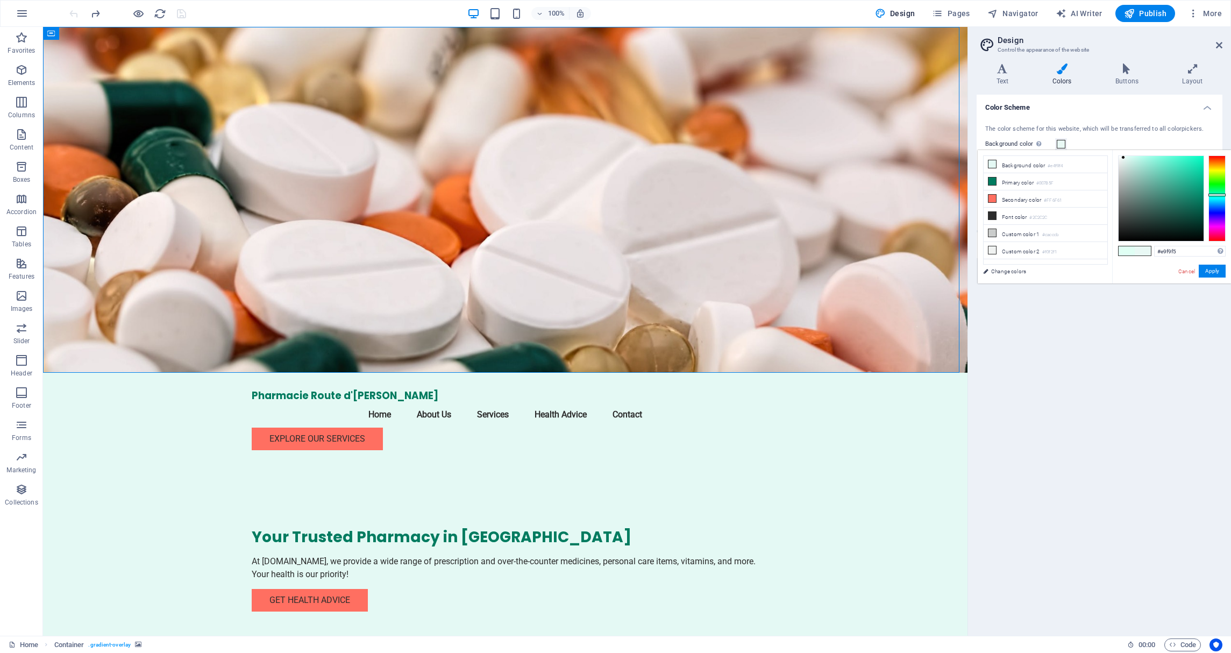
type input "#e7f7f4"
click at [1123, 158] on div at bounding box center [1161, 198] width 86 height 86
click at [1214, 268] on button "Apply" at bounding box center [1211, 271] width 27 height 13
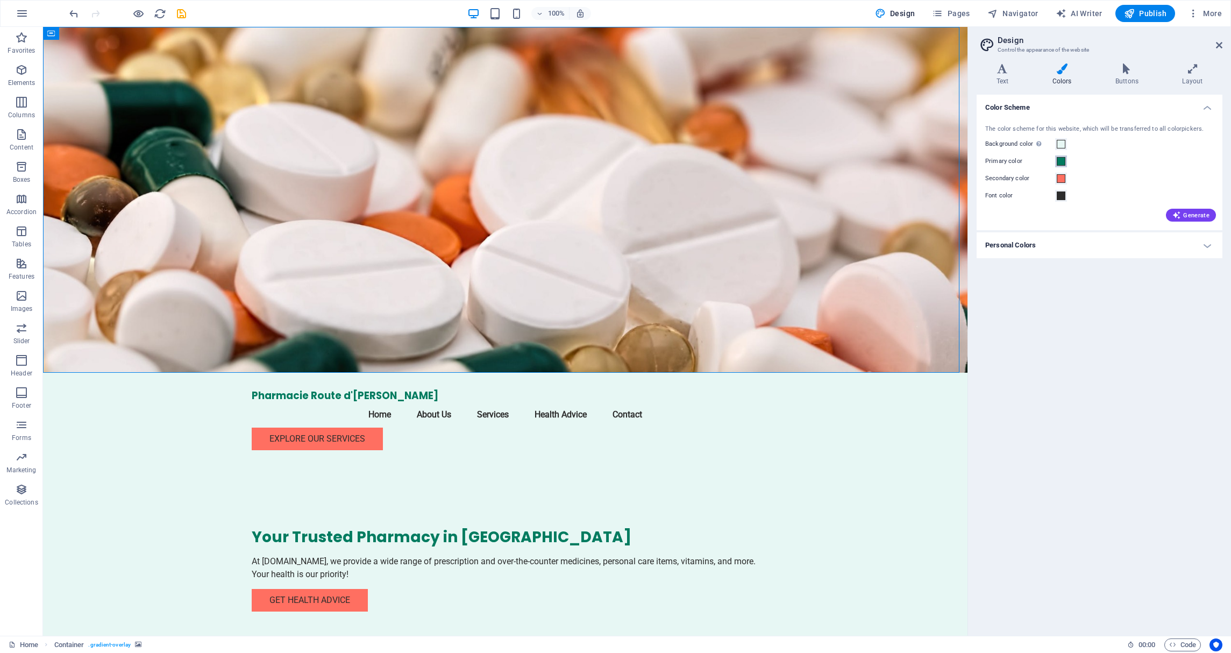
click at [1061, 160] on span at bounding box center [1061, 161] width 9 height 9
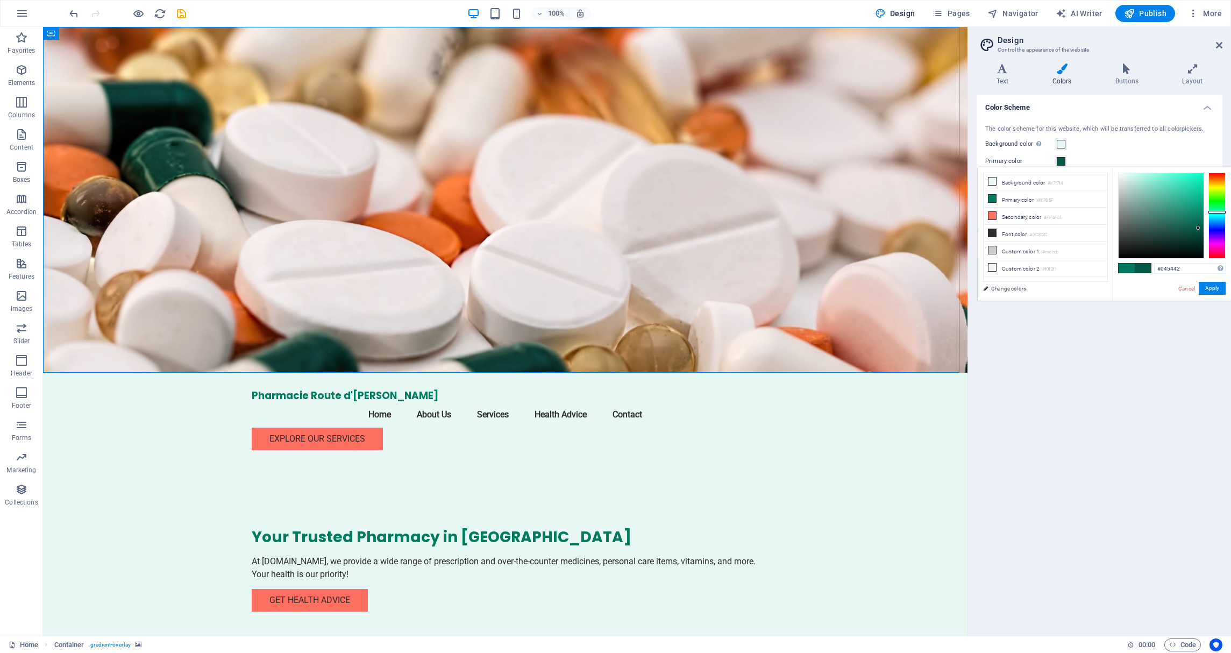
type input "#045241"
drag, startPoint x: 1201, startPoint y: 217, endPoint x: 1199, endPoint y: 230, distance: 13.0
click at [1199, 230] on div at bounding box center [1198, 228] width 4 height 4
click at [1191, 289] on link "Cancel" at bounding box center [1186, 288] width 19 height 8
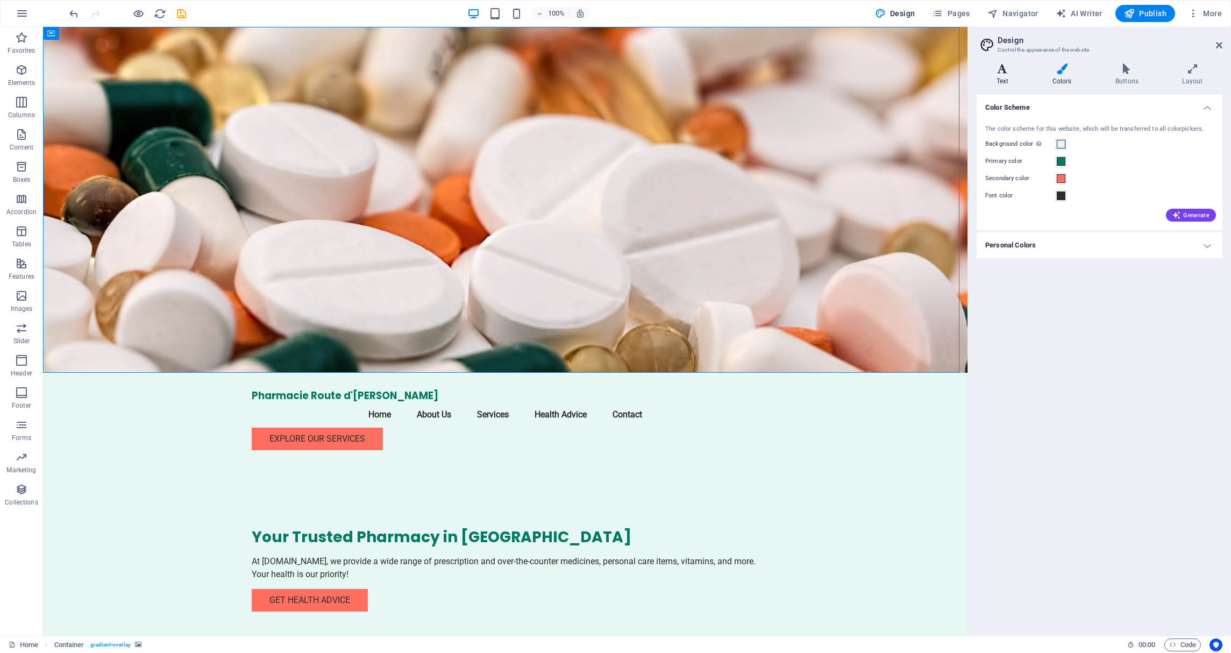
click at [1004, 80] on h4 "Text" at bounding box center [1004, 74] width 56 height 23
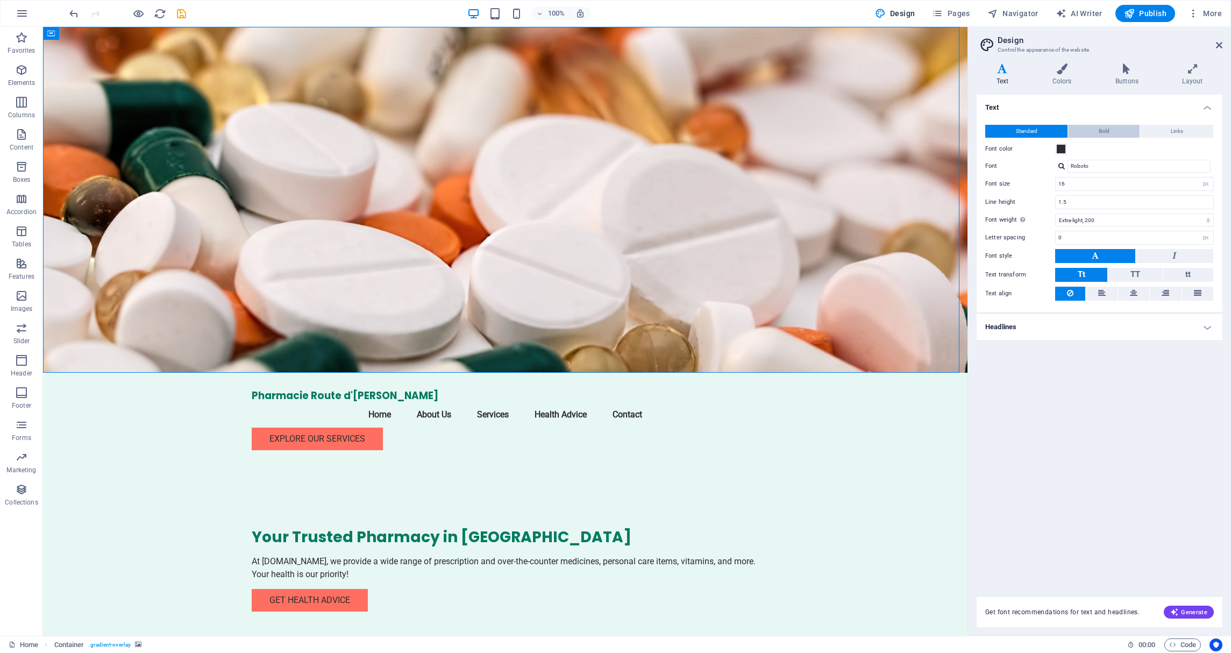
click at [1097, 133] on button "Bold" at bounding box center [1104, 131] width 72 height 13
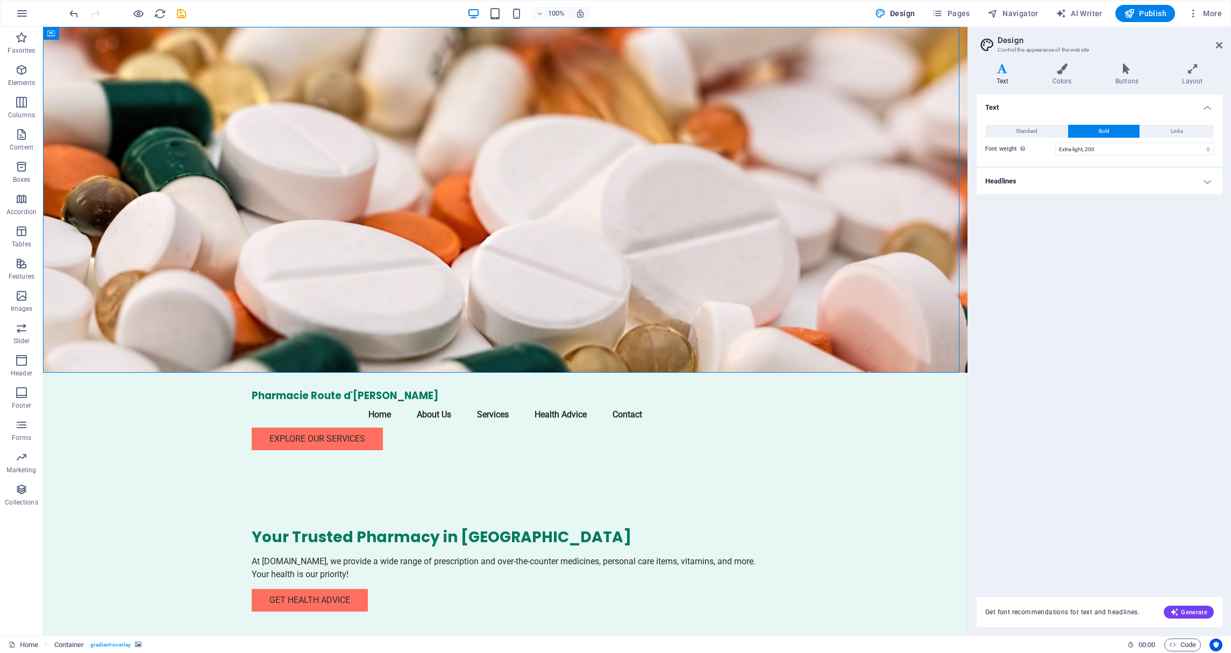
click at [1083, 174] on h4 "Headlines" at bounding box center [1099, 181] width 246 height 26
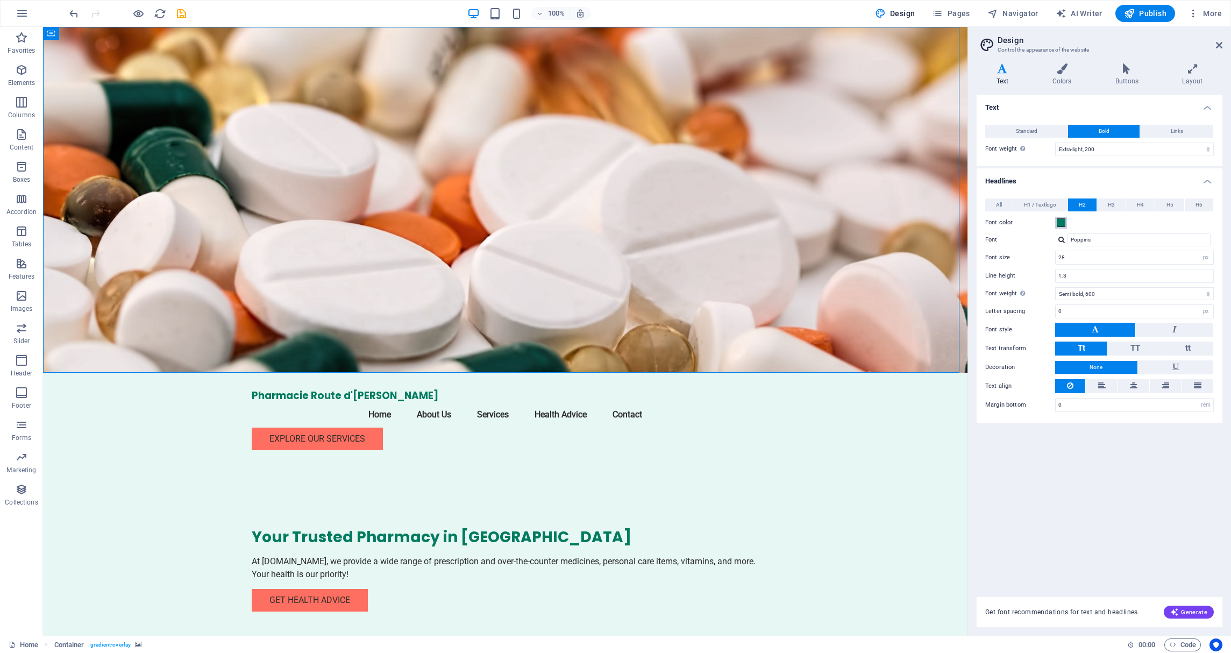
click at [1061, 220] on span at bounding box center [1061, 222] width 9 height 9
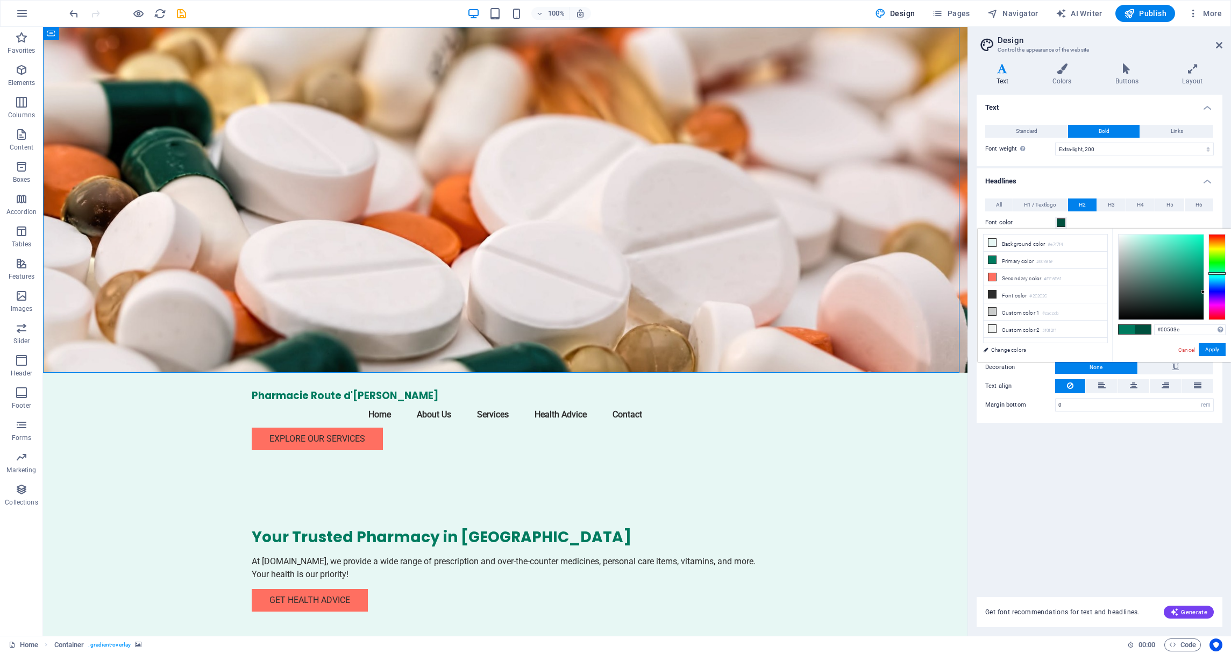
drag, startPoint x: 1201, startPoint y: 281, endPoint x: 1204, endPoint y: 292, distance: 11.6
click at [1204, 292] on div at bounding box center [1203, 292] width 4 height 4
drag, startPoint x: 1202, startPoint y: 290, endPoint x: 1186, endPoint y: 280, distance: 18.8
click at [1186, 280] on div at bounding box center [1186, 281] width 4 height 4
type input "#205d4f"
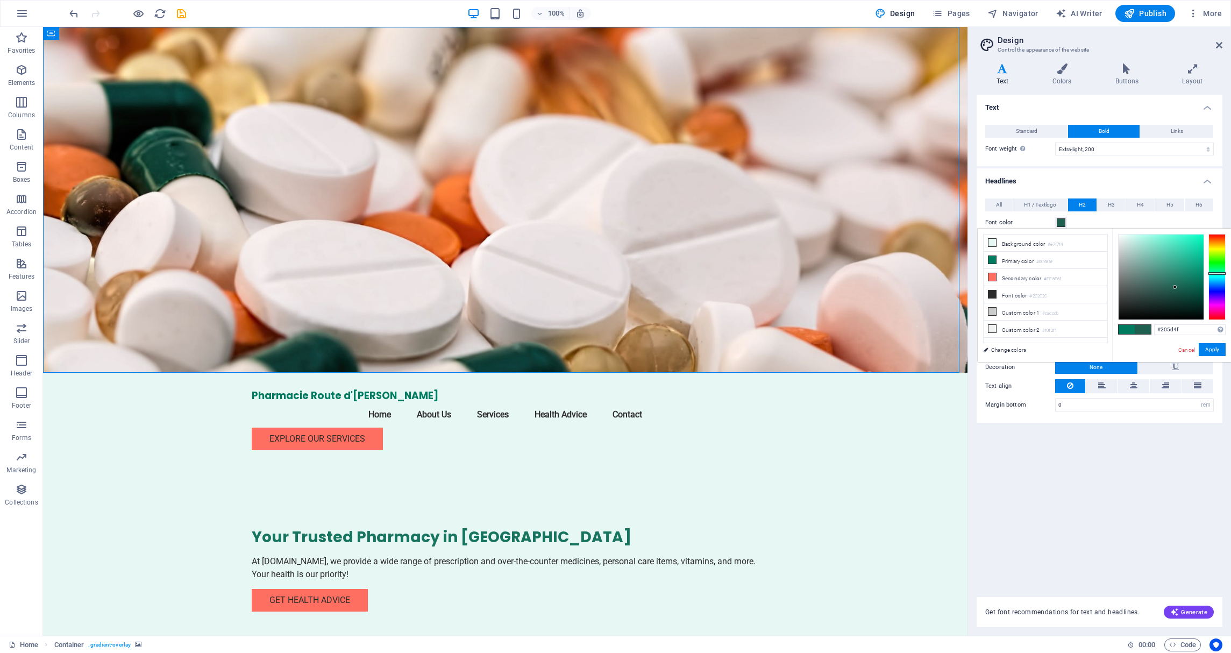
drag, startPoint x: 1187, startPoint y: 280, endPoint x: 1174, endPoint y: 288, distance: 15.2
click at [1174, 288] on div at bounding box center [1175, 287] width 4 height 4
click at [1209, 348] on button "Apply" at bounding box center [1211, 349] width 27 height 13
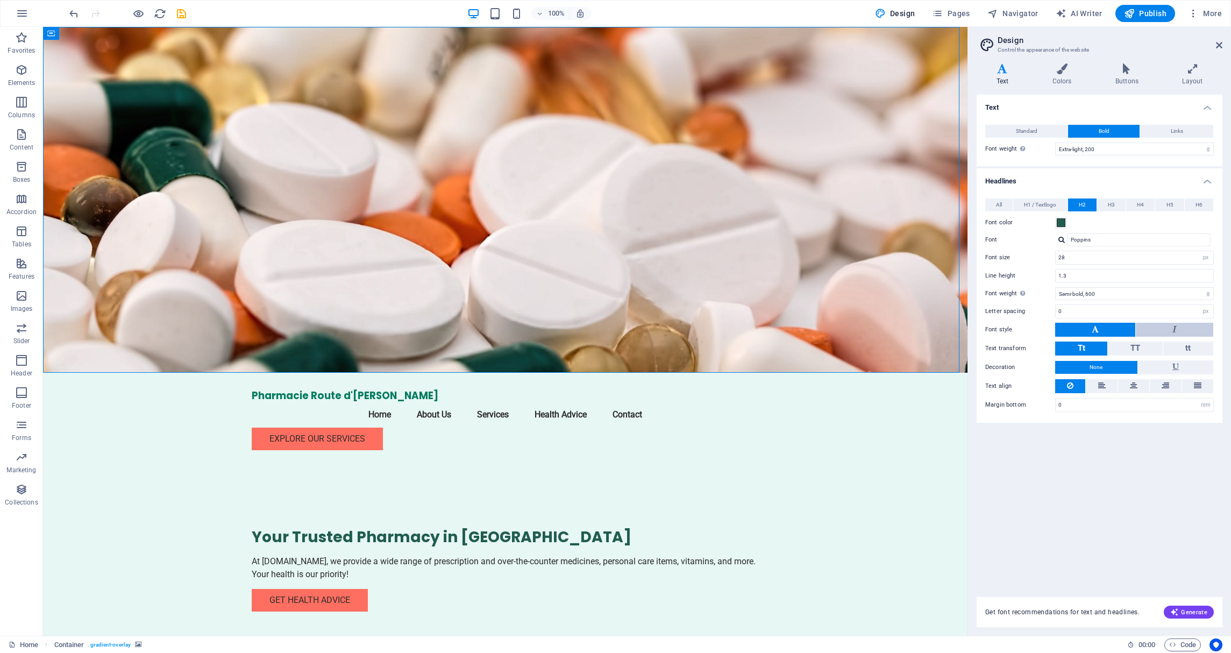
click at [1155, 326] on button at bounding box center [1174, 330] width 77 height 14
click at [1103, 326] on button at bounding box center [1095, 330] width 80 height 14
click at [1129, 346] on button "TT" at bounding box center [1135, 348] width 54 height 14
click at [1075, 346] on button "Tt" at bounding box center [1081, 348] width 52 height 14
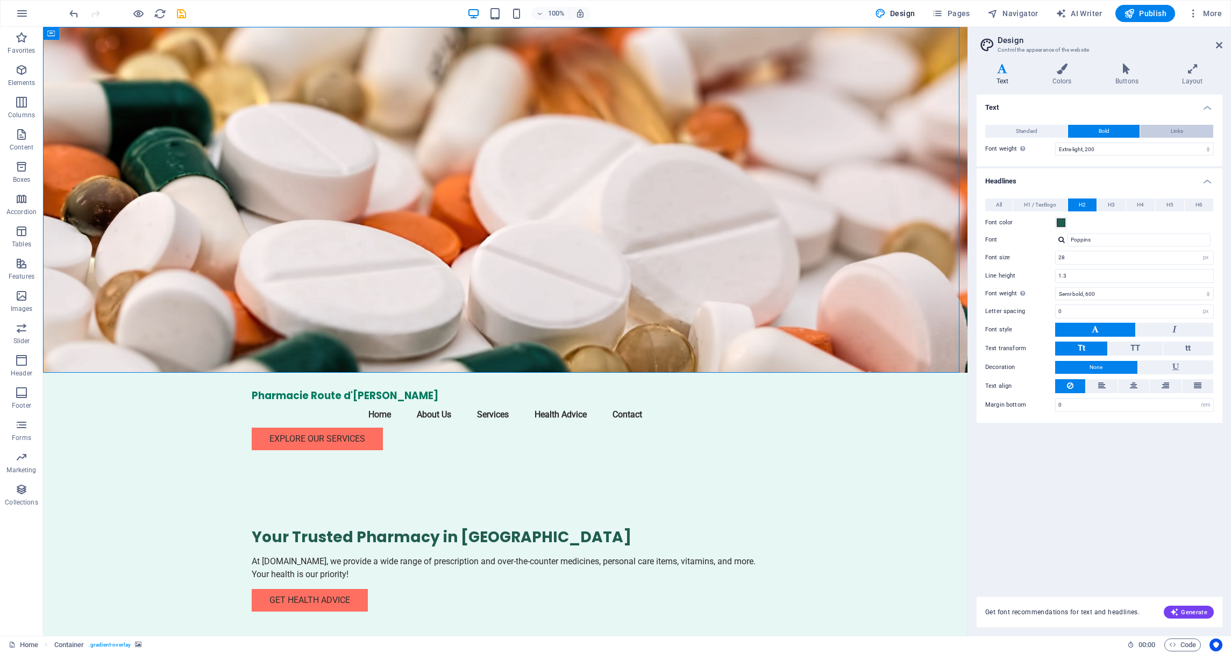
click at [1166, 128] on button "Links" at bounding box center [1176, 131] width 73 height 13
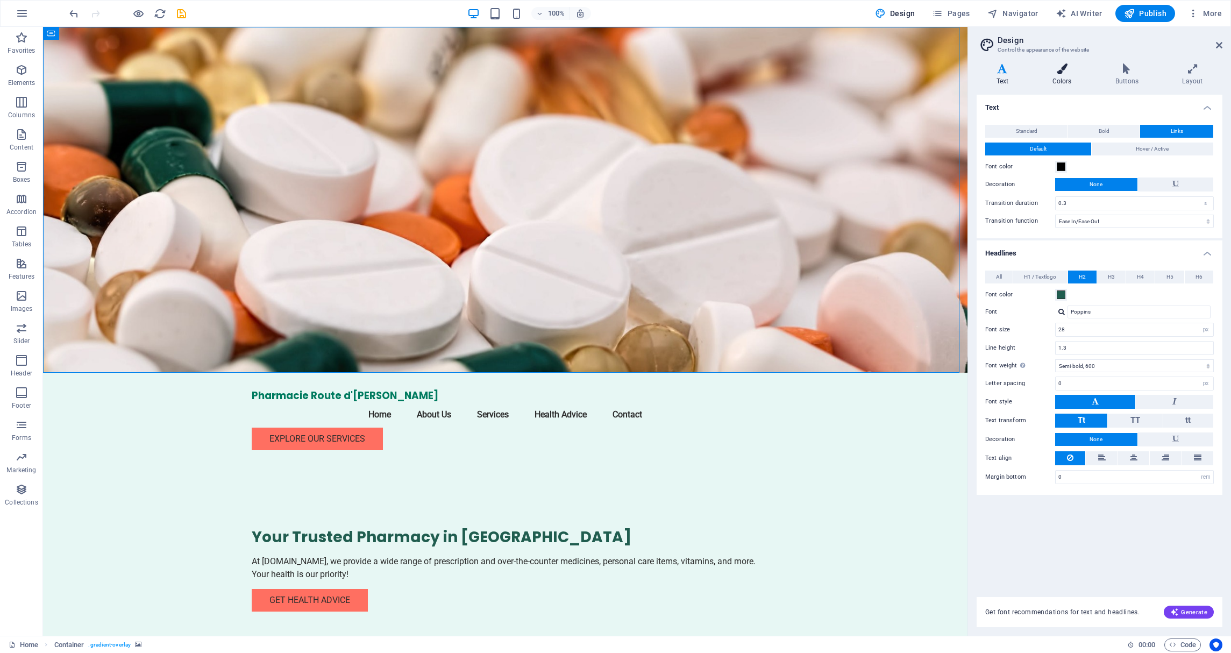
click at [1061, 70] on icon at bounding box center [1061, 68] width 59 height 11
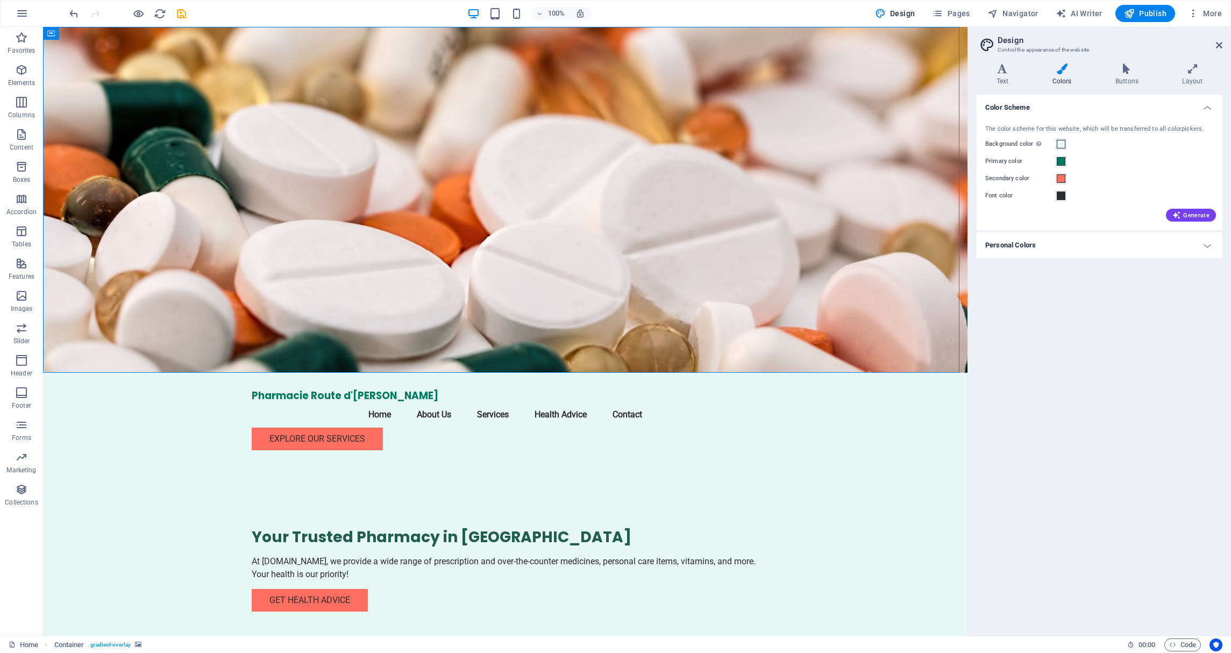
click at [1205, 244] on h4 "Personal Colors" at bounding box center [1099, 245] width 246 height 26
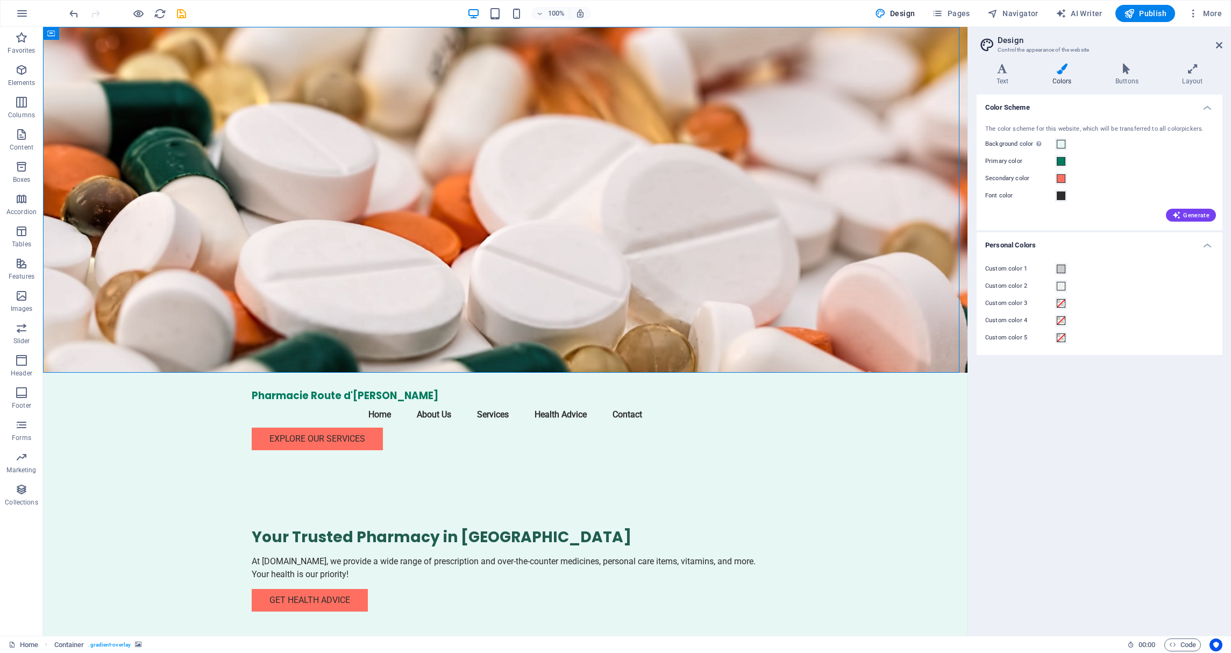
click at [1203, 244] on h4 "Personal Colors" at bounding box center [1099, 241] width 246 height 19
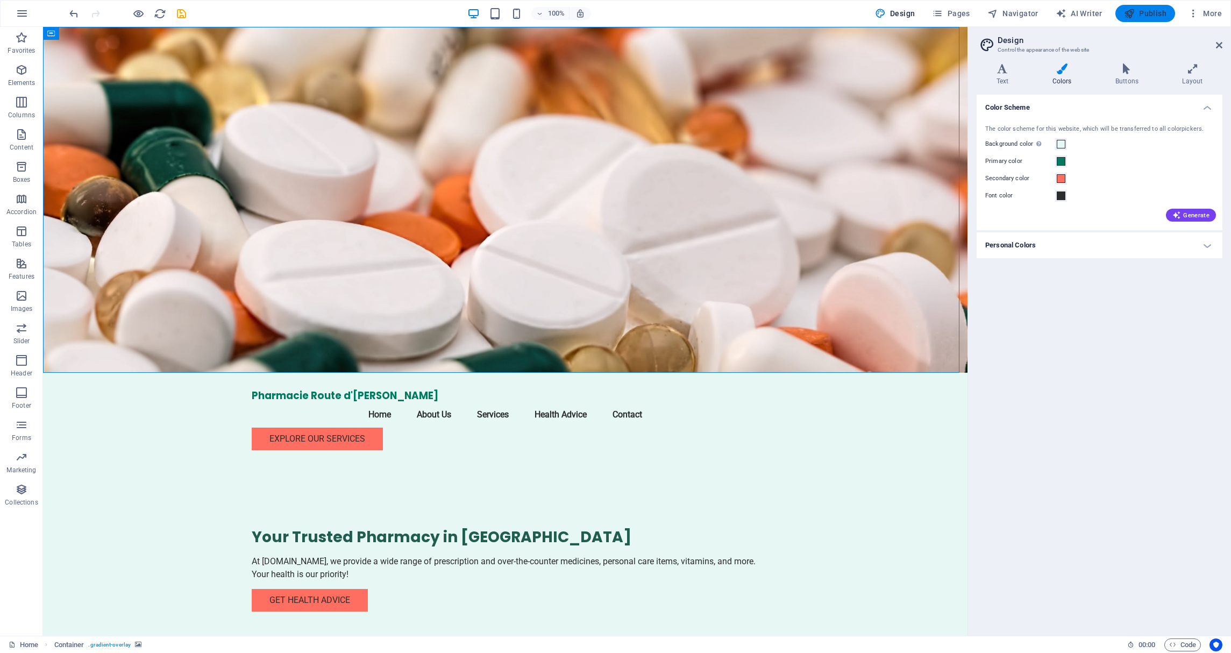
click at [1136, 10] on span "Publish" at bounding box center [1145, 13] width 42 height 11
checkbox input "false"
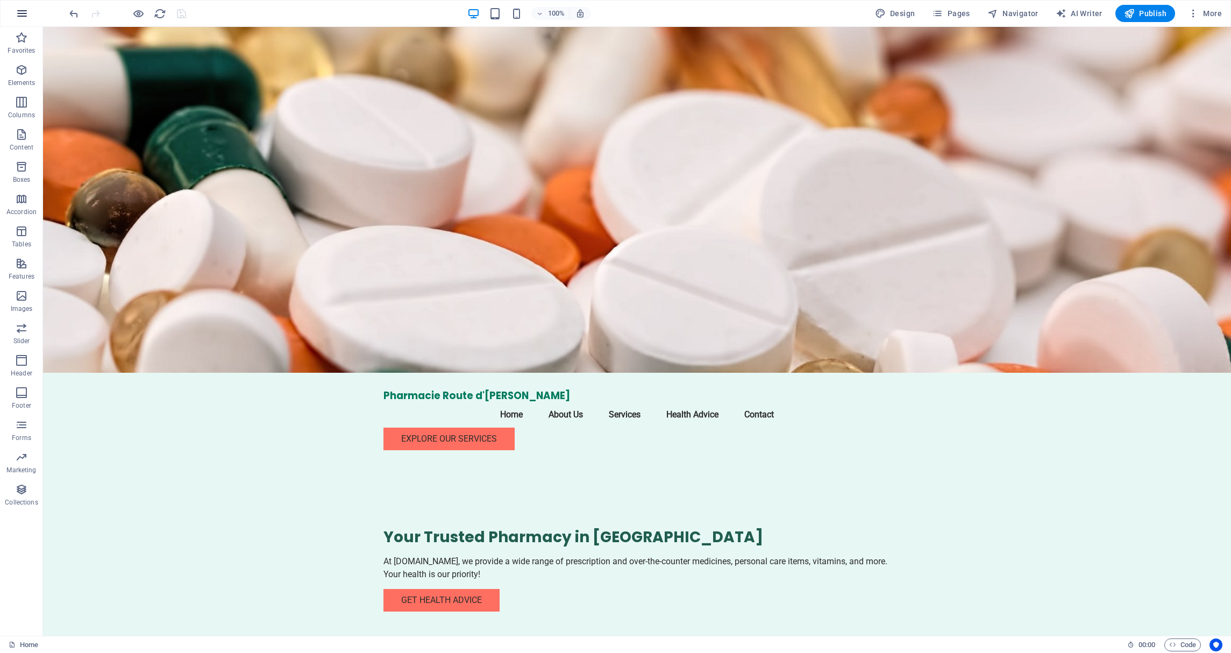
click at [30, 11] on button "button" at bounding box center [22, 14] width 26 height 26
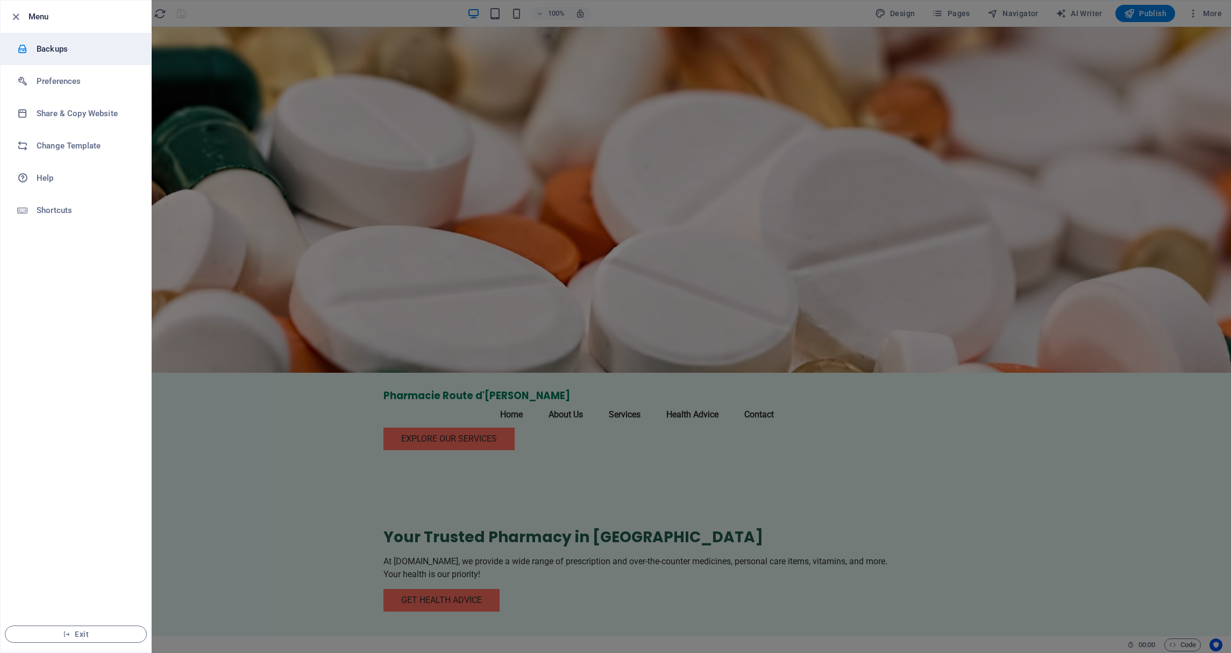
click at [50, 47] on h6 "Backups" at bounding box center [86, 48] width 99 height 13
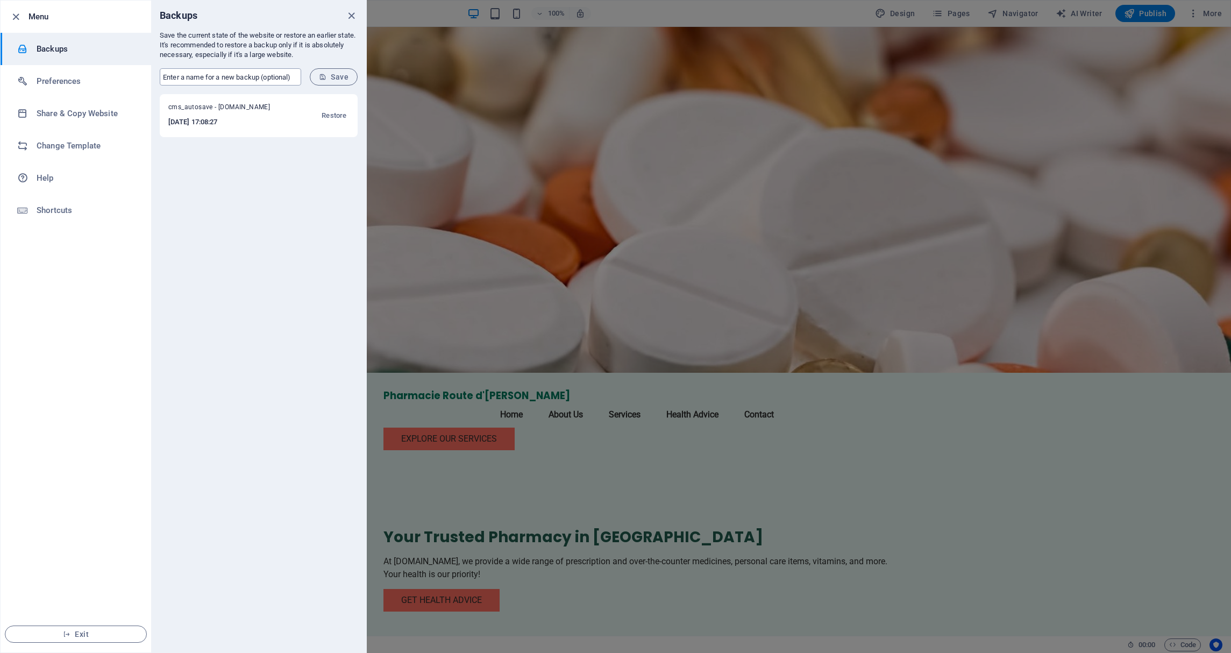
click at [281, 75] on input "text" at bounding box center [230, 76] width 141 height 17
click at [176, 123] on h6 "2025-10-05 17:08:27" at bounding box center [226, 122] width 116 height 13
click at [340, 73] on span "Save" at bounding box center [334, 77] width 30 height 9
click at [242, 112] on span "manual - pharmacieroutedarlon.lu" at bounding box center [220, 109] width 105 height 13
click at [232, 108] on span "manual - pharmacieroutedarlon.lu" at bounding box center [220, 109] width 105 height 13
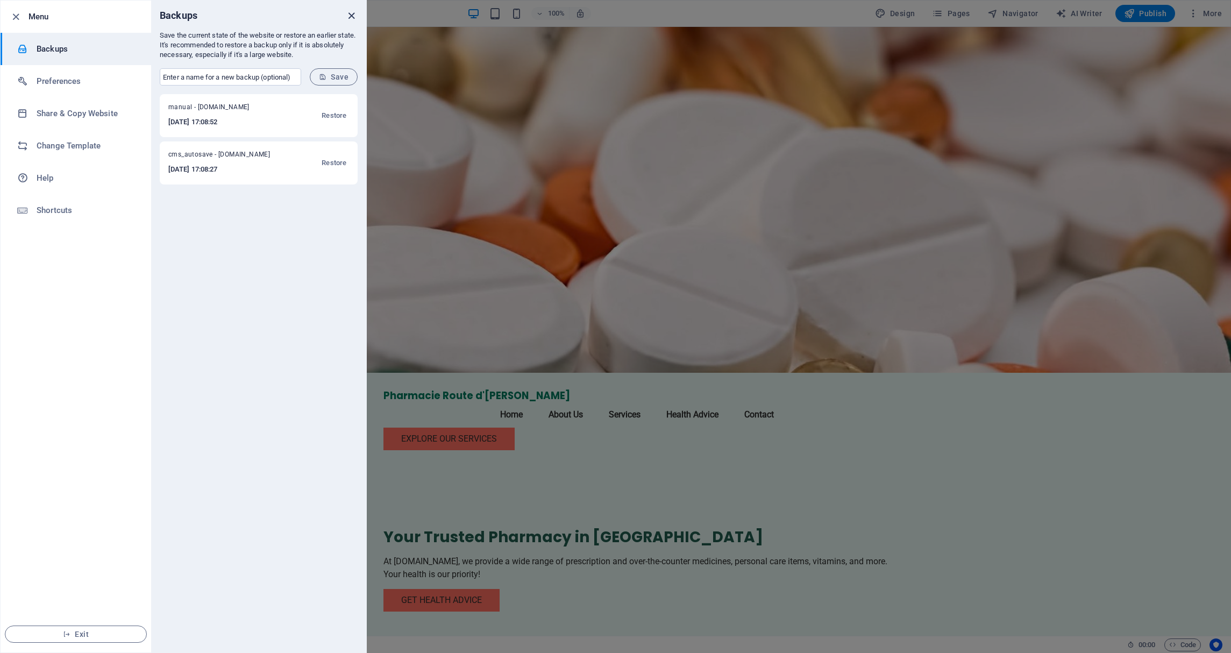
click at [350, 15] on icon "close" at bounding box center [351, 16] width 12 height 12
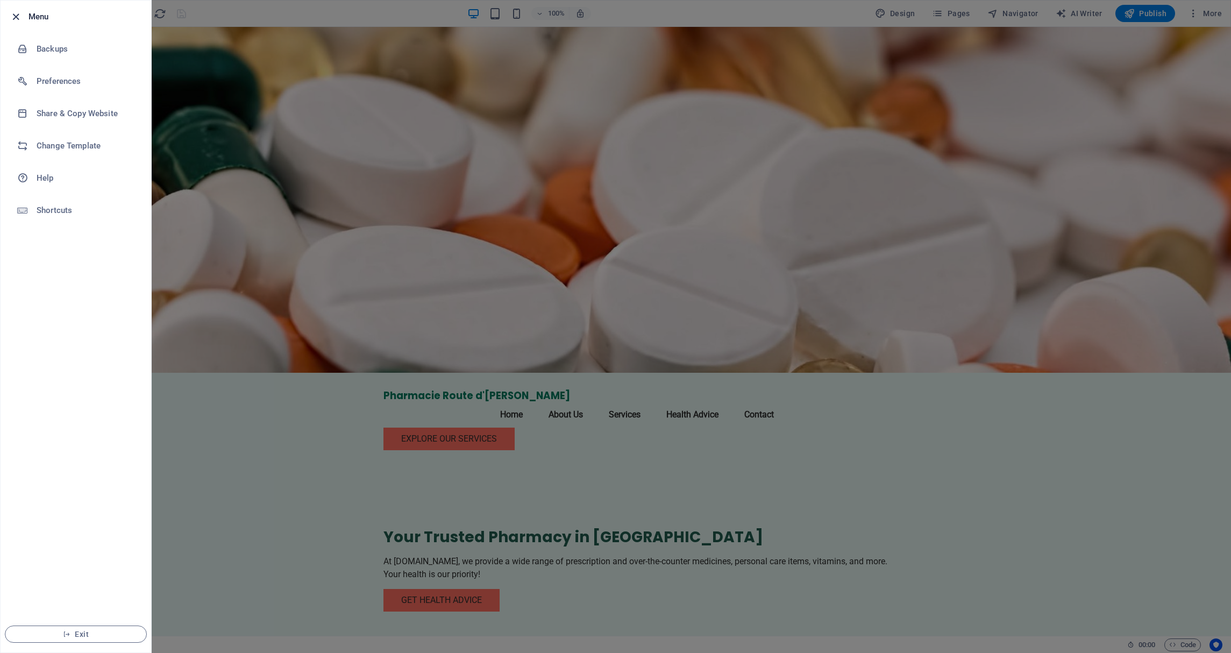
click at [18, 17] on icon "button" at bounding box center [16, 17] width 12 height 12
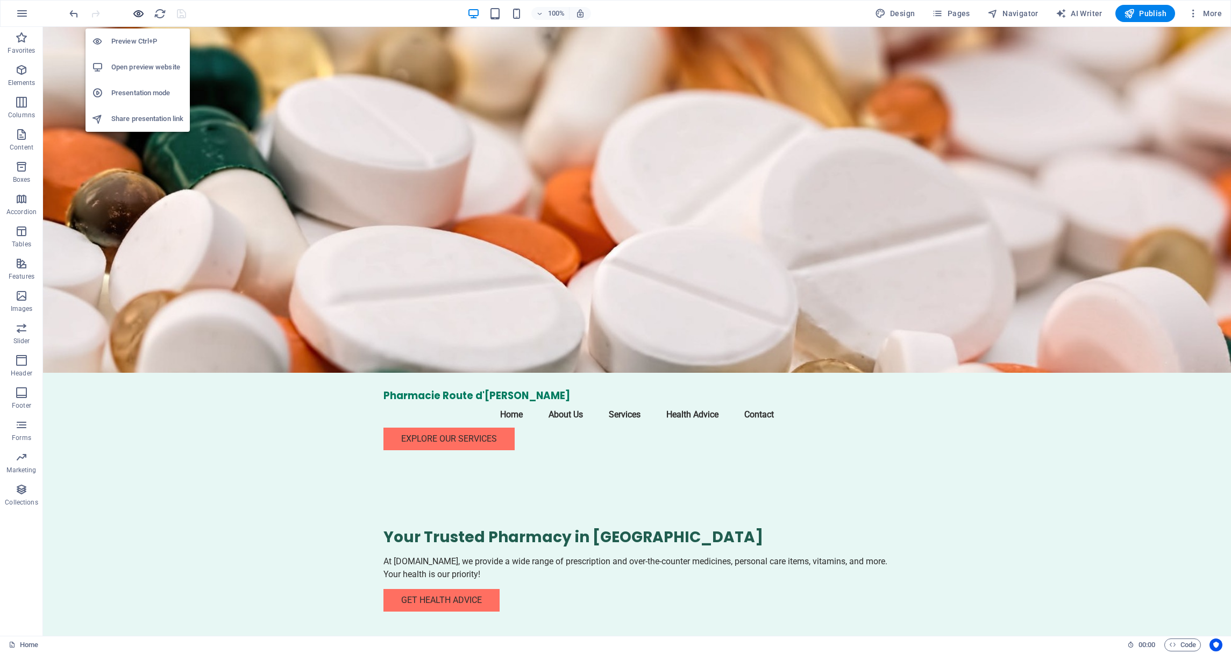
click at [144, 14] on icon "button" at bounding box center [138, 14] width 12 height 12
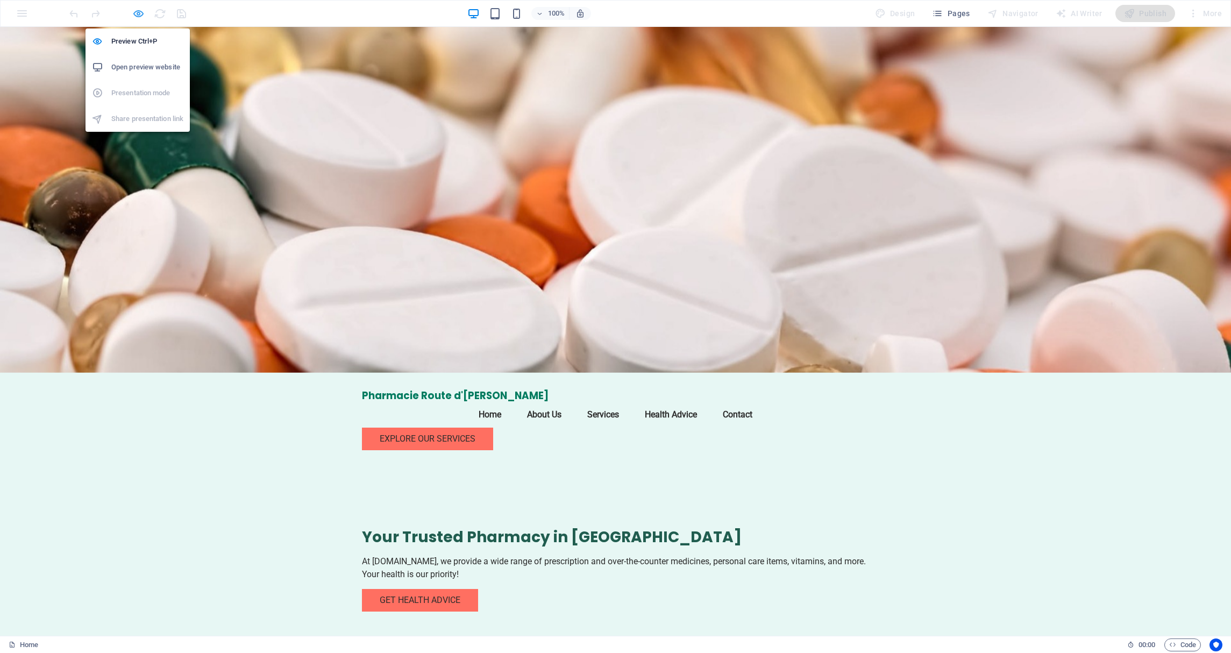
click at [136, 14] on icon "button" at bounding box center [138, 14] width 12 height 12
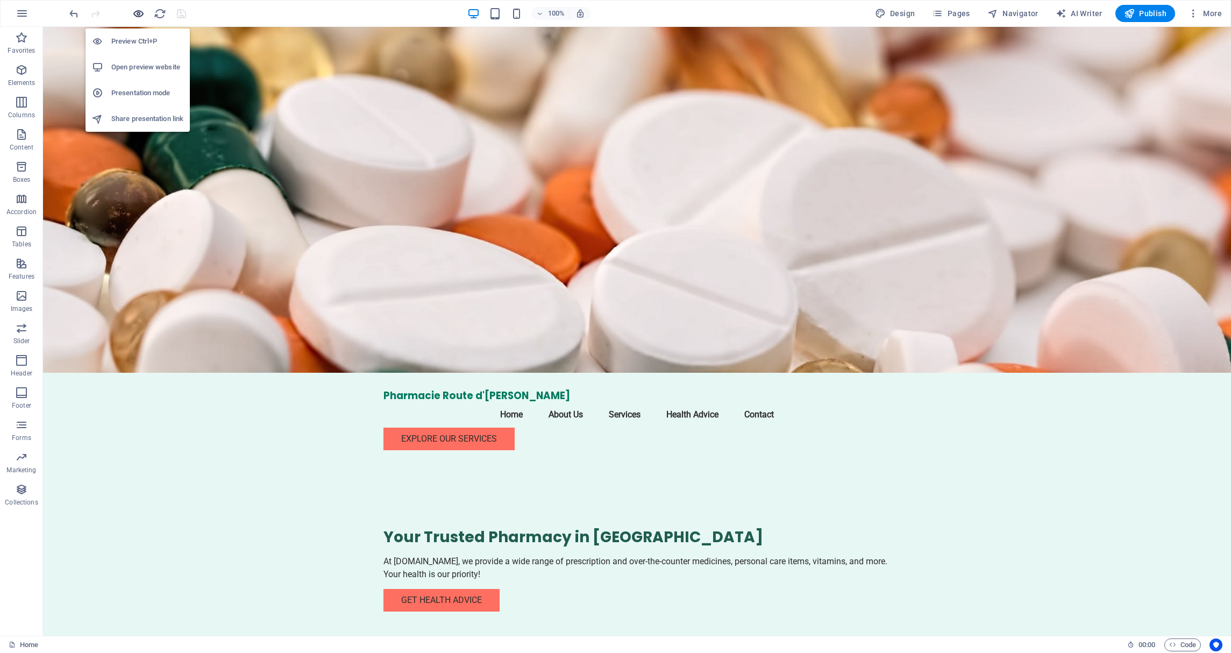
click at [137, 15] on icon "button" at bounding box center [138, 14] width 12 height 12
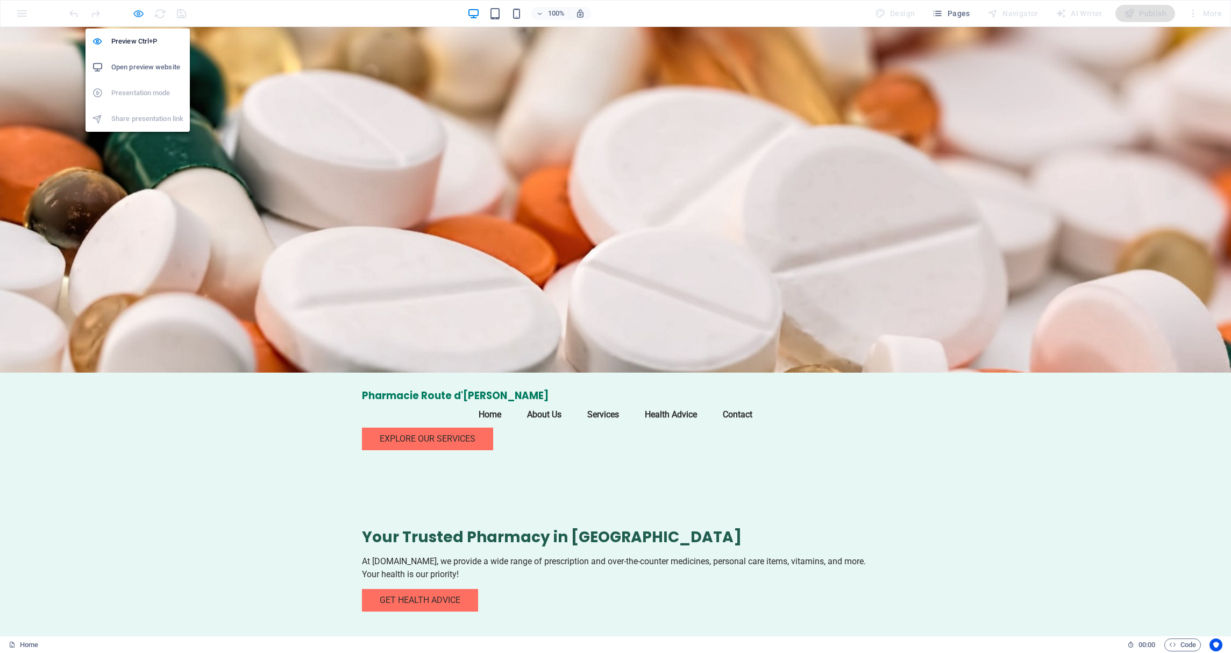
click at [137, 15] on icon "button" at bounding box center [138, 14] width 12 height 12
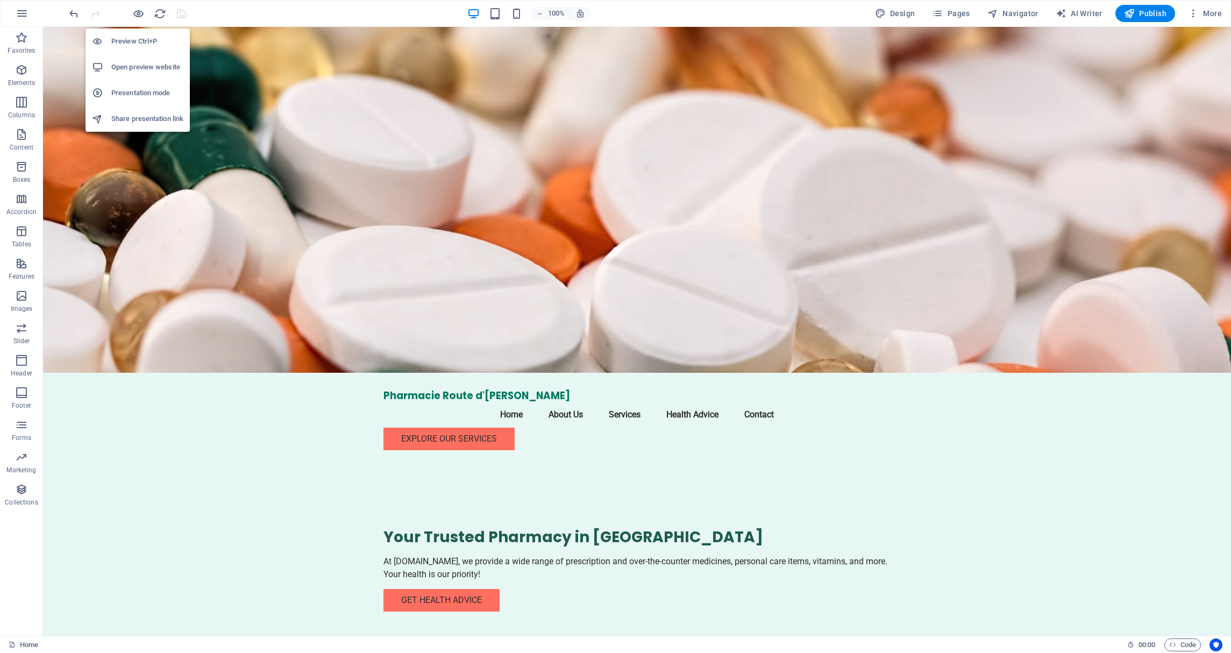
click at [139, 118] on h6 "Share presentation link" at bounding box center [147, 118] width 72 height 13
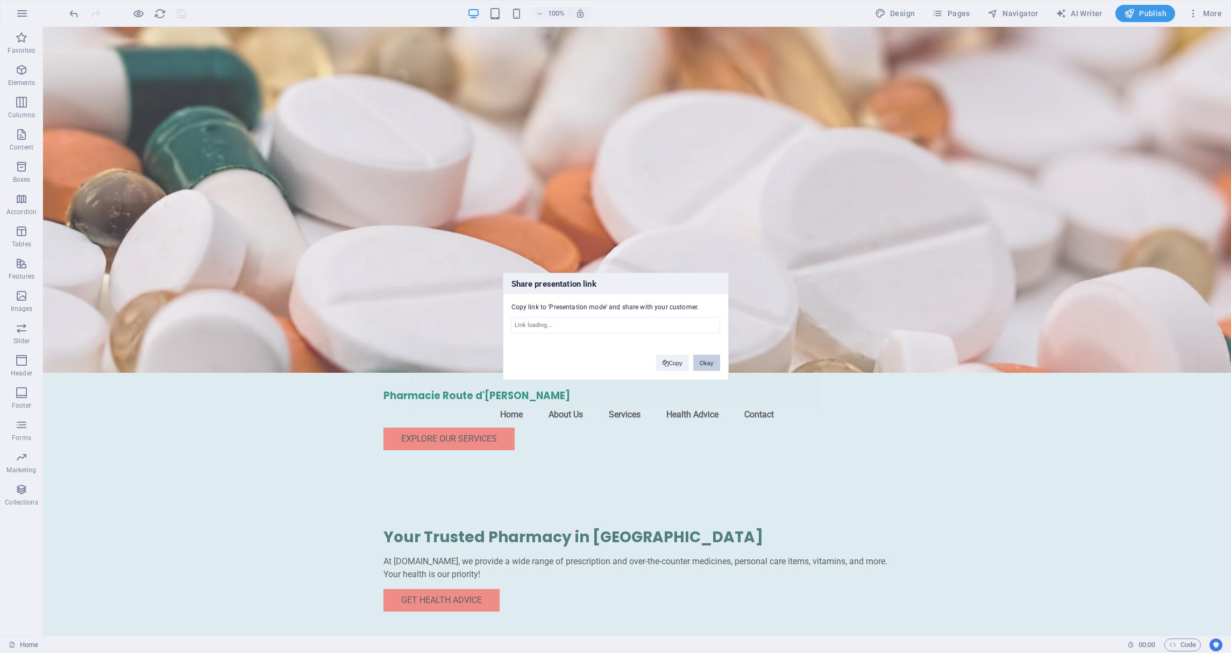
type input "https://cms.sitehub.io/presentation/2288973/3139eb075cd4147a8306a84b1aefff237fb…"
click at [677, 362] on button "Copy" at bounding box center [672, 363] width 33 height 16
click at [714, 360] on button "Okay" at bounding box center [706, 363] width 27 height 16
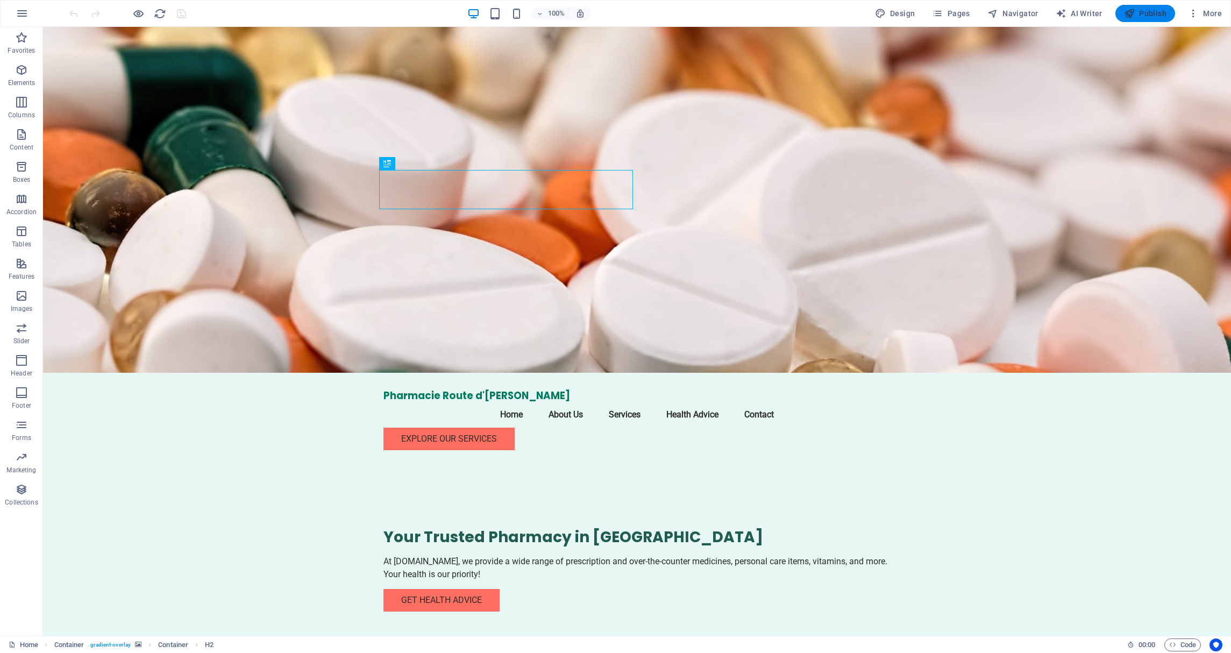
click at [1158, 11] on span "Publish" at bounding box center [1145, 13] width 42 height 11
click at [1130, 16] on icon "button" at bounding box center [1129, 13] width 11 height 11
click at [1140, 15] on span "Publish" at bounding box center [1145, 13] width 42 height 11
click at [1159, 10] on span "Publish" at bounding box center [1145, 13] width 42 height 11
click at [1147, 12] on span "Publish" at bounding box center [1145, 13] width 42 height 11
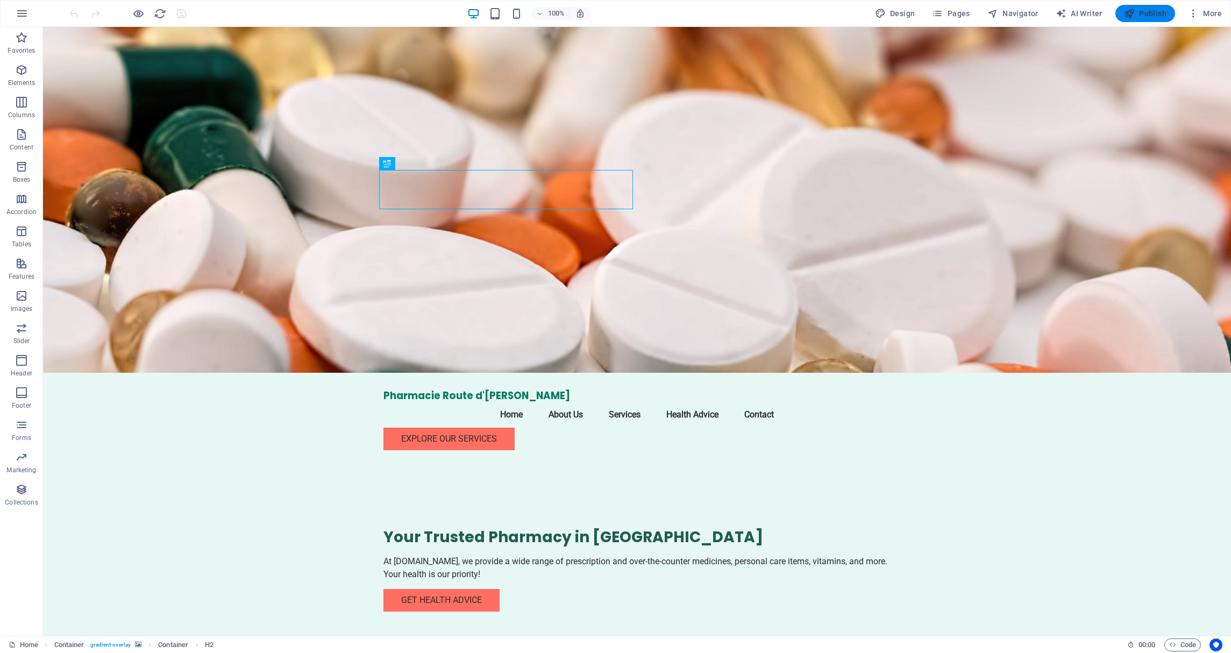
click at [1147, 11] on span "Publish" at bounding box center [1145, 13] width 42 height 11
click at [1082, 15] on span "AI Writer" at bounding box center [1078, 13] width 47 height 11
select select "English"
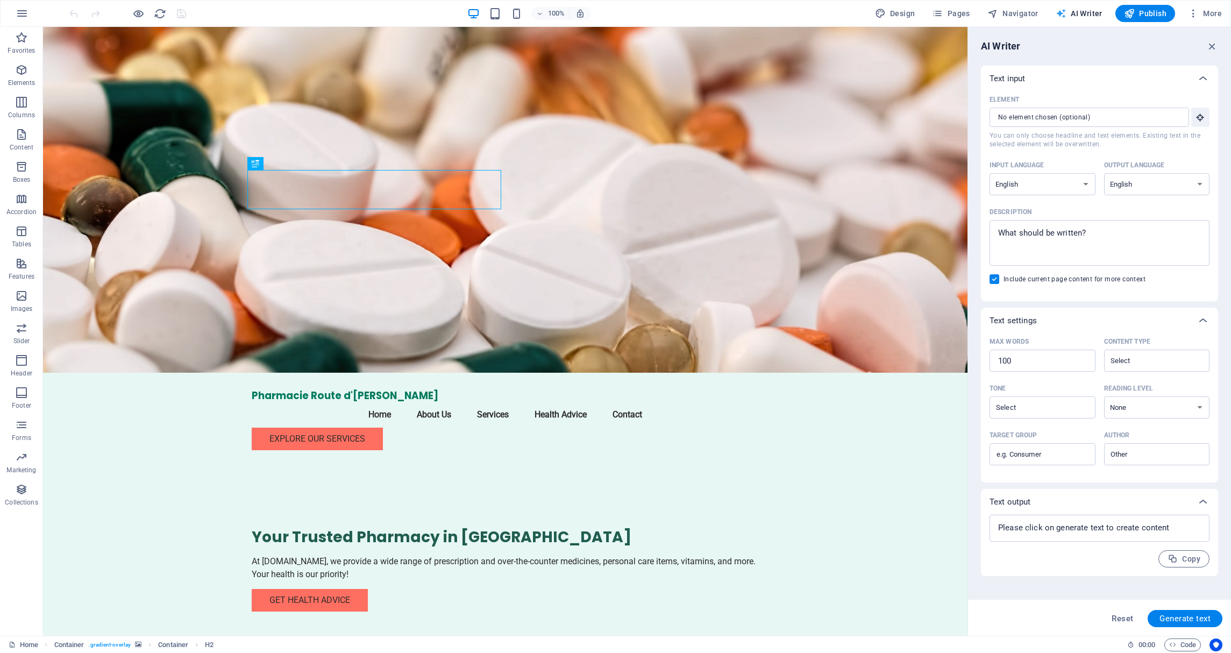
click at [1095, 12] on span "AI Writer" at bounding box center [1078, 13] width 47 height 11
click at [1198, 16] on span "More" at bounding box center [1205, 13] width 34 height 11
click at [178, 110] on div at bounding box center [615, 326] width 1231 height 653
click at [165, 116] on figure at bounding box center [505, 200] width 924 height 346
click at [794, 16] on div "100% Design Pages Navigator AI Writer Publish More" at bounding box center [646, 13] width 1159 height 17
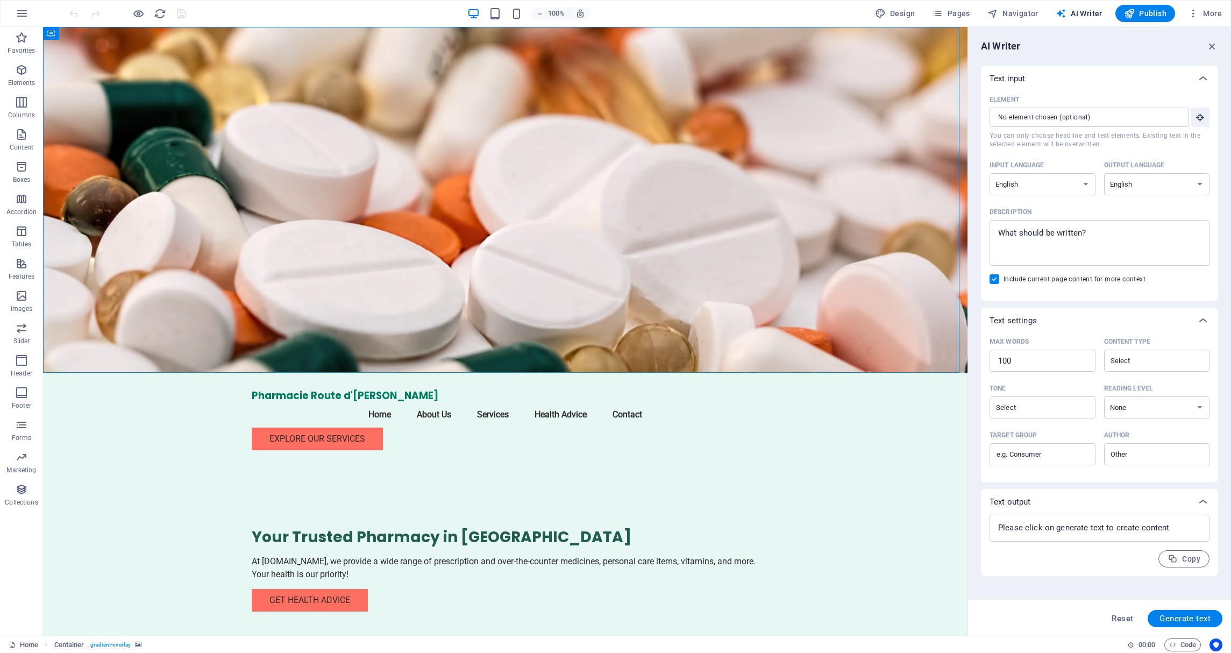
click at [267, 6] on div "100% Design Pages Navigator AI Writer Publish More" at bounding box center [646, 13] width 1159 height 17
click at [708, 11] on div "100% Design Pages Navigator AI Writer Publish More" at bounding box center [646, 13] width 1159 height 17
click at [1011, 14] on span "Navigator" at bounding box center [1012, 13] width 51 height 11
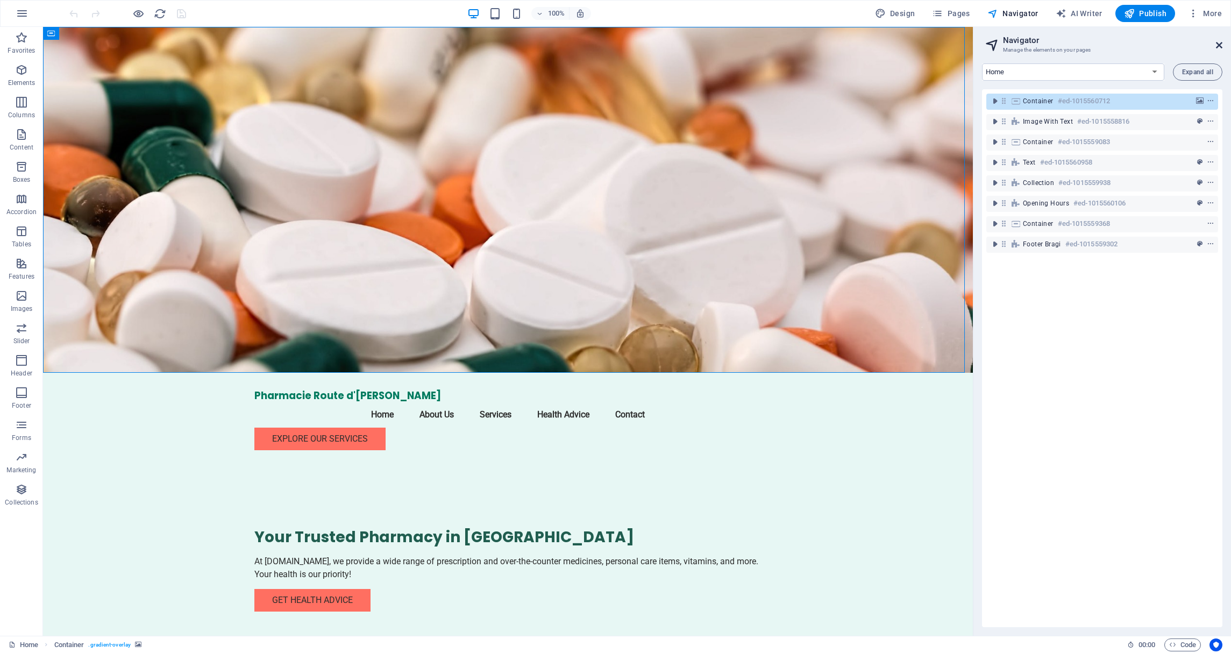
click at [1220, 45] on icon at bounding box center [1219, 45] width 6 height 9
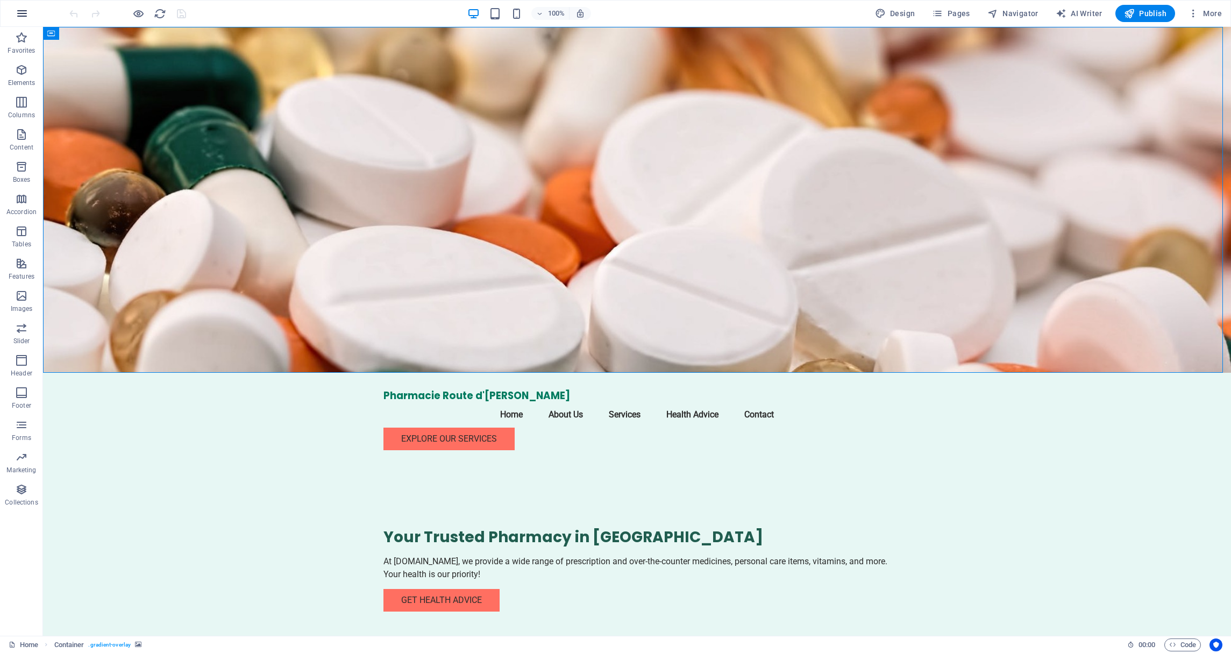
click at [17, 12] on icon "button" at bounding box center [22, 13] width 13 height 13
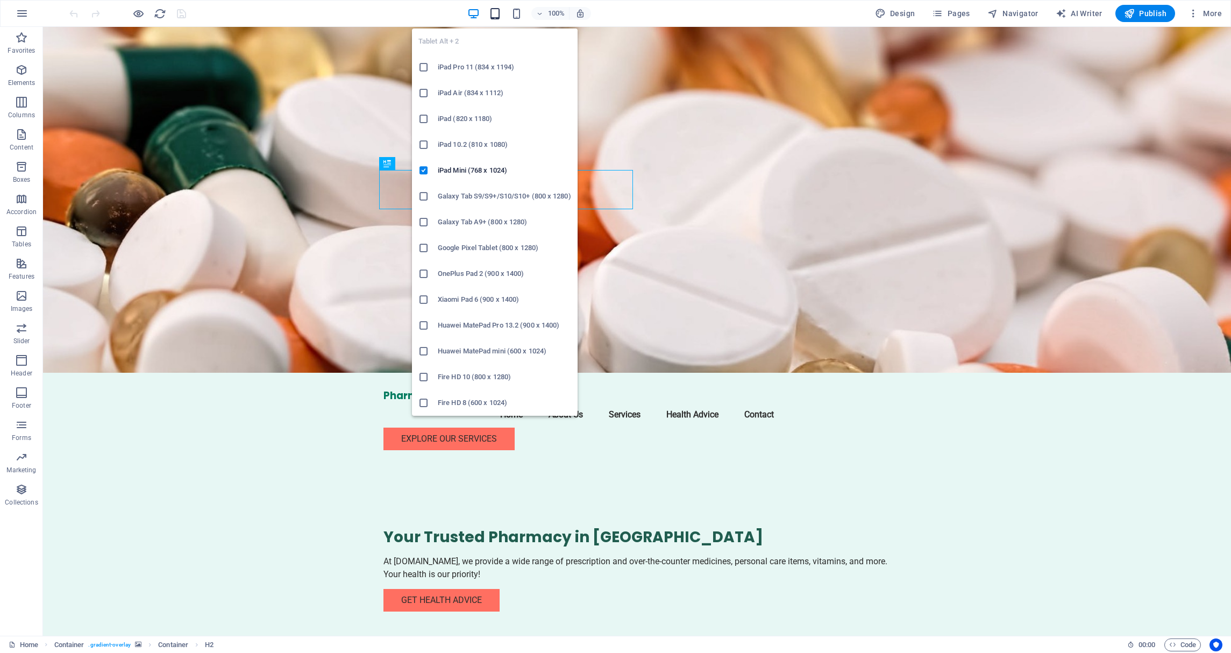
click at [499, 11] on icon "button" at bounding box center [495, 14] width 12 height 12
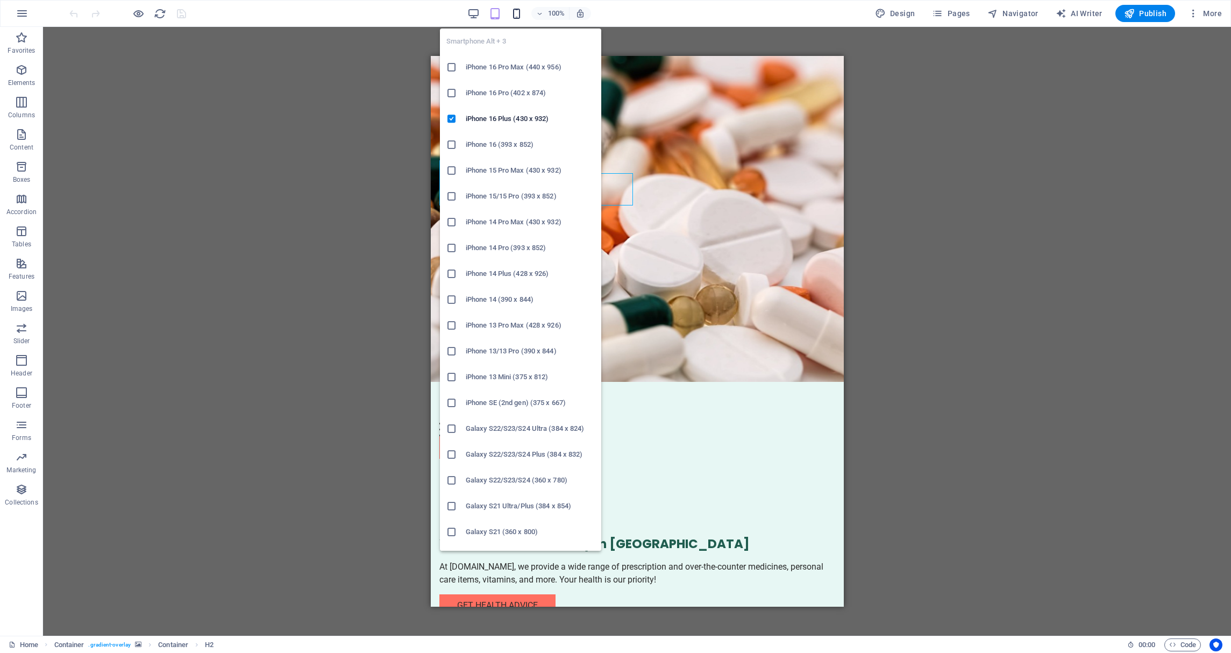
click at [522, 12] on icon "button" at bounding box center [516, 14] width 12 height 12
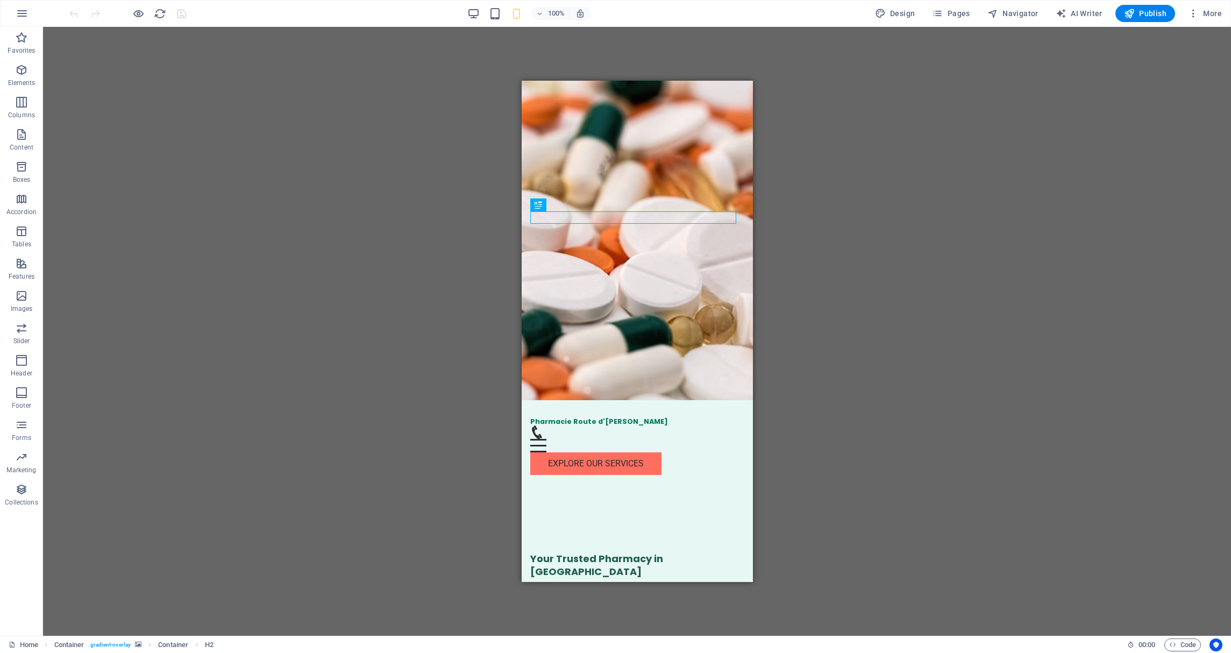
click at [315, 12] on div "100% Design Pages Navigator AI Writer Publish More" at bounding box center [646, 13] width 1159 height 17
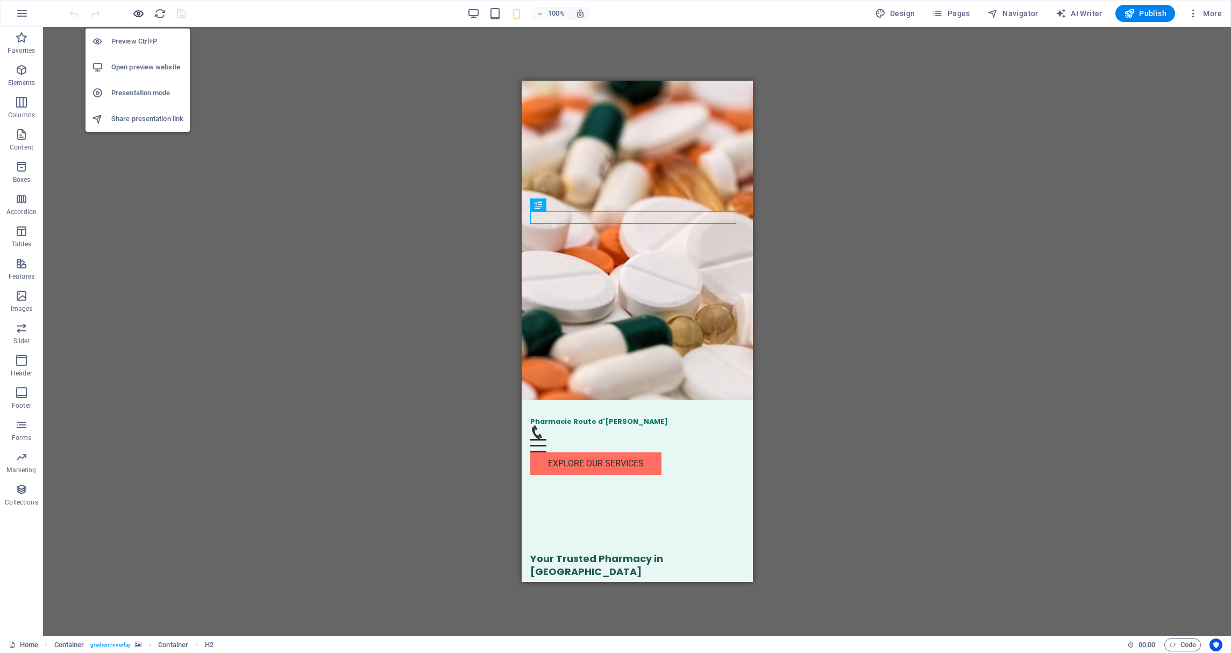
click at [139, 12] on icon "button" at bounding box center [138, 14] width 12 height 12
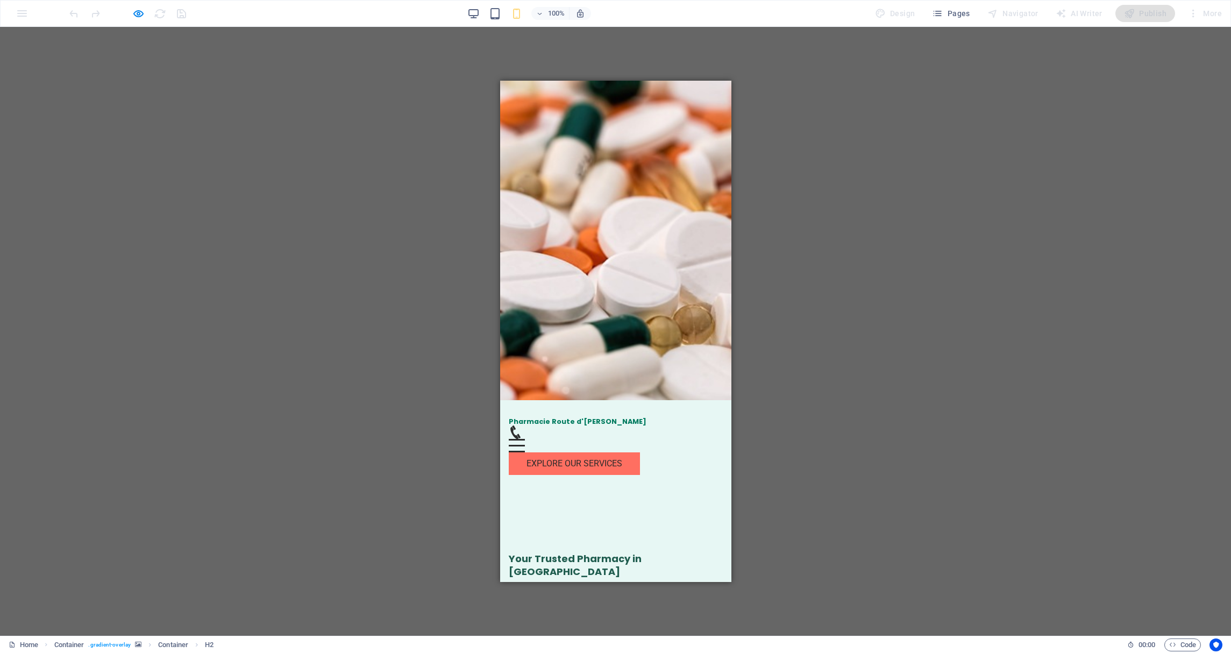
click at [315, 16] on div "100% Design Pages Navigator AI Writer Publish More" at bounding box center [646, 13] width 1159 height 17
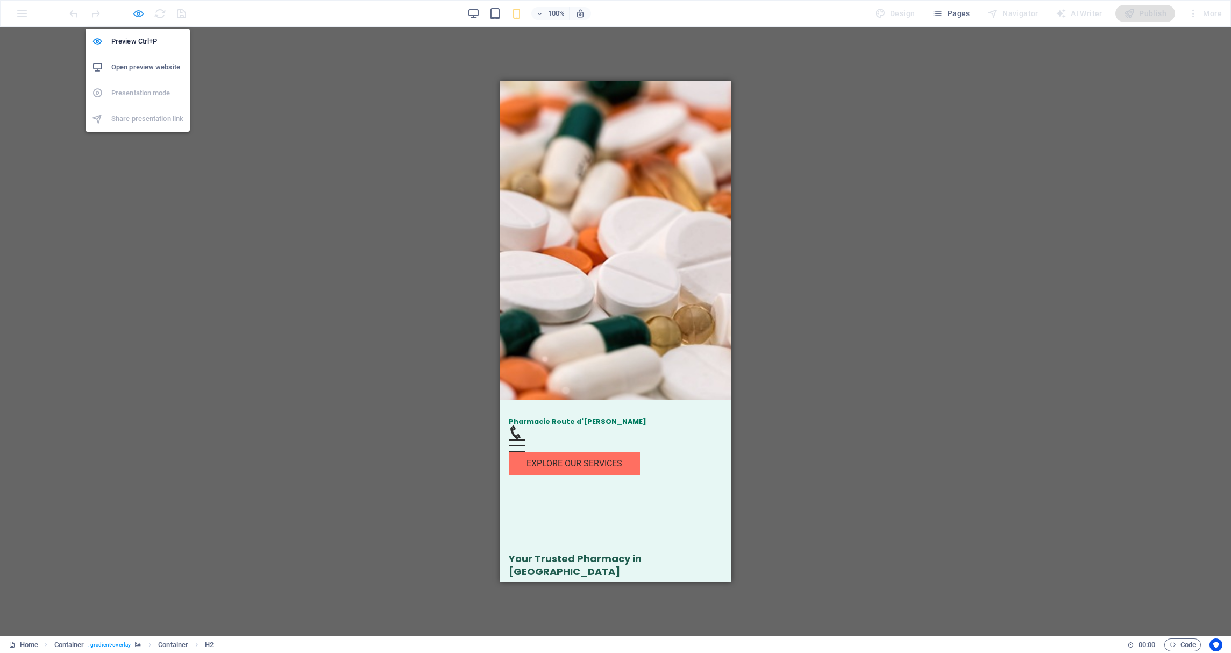
click at [134, 14] on icon "button" at bounding box center [138, 14] width 12 height 12
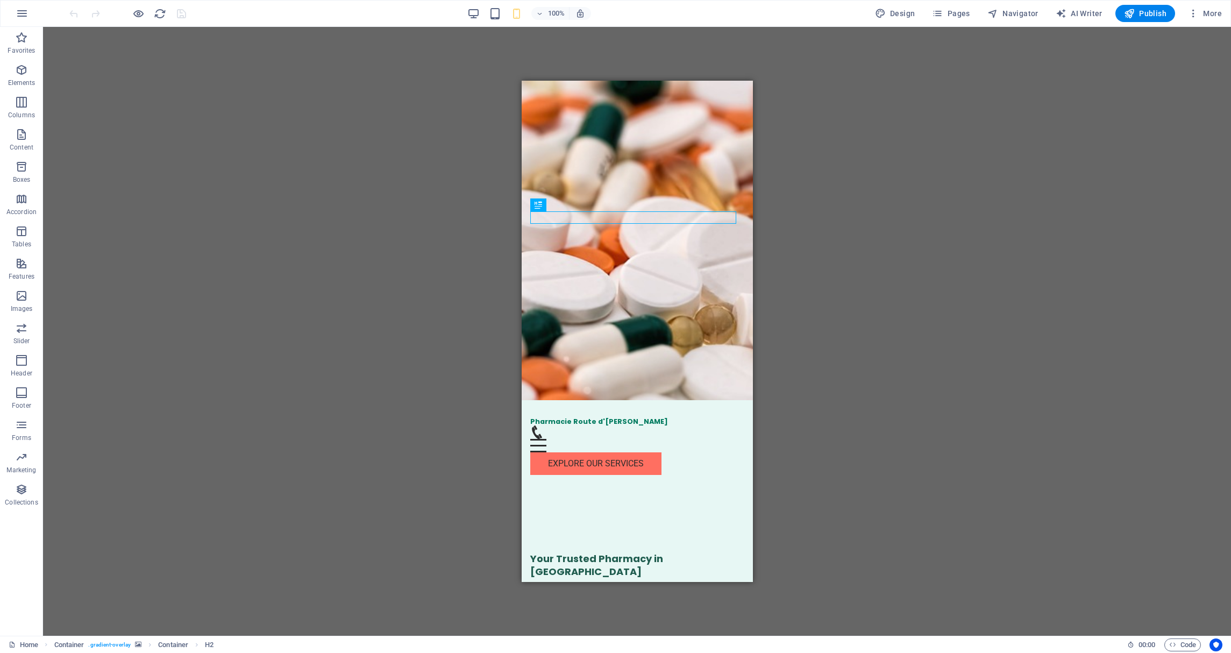
click at [776, 11] on div "100% Design Pages Navigator AI Writer Publish More" at bounding box center [646, 13] width 1159 height 17
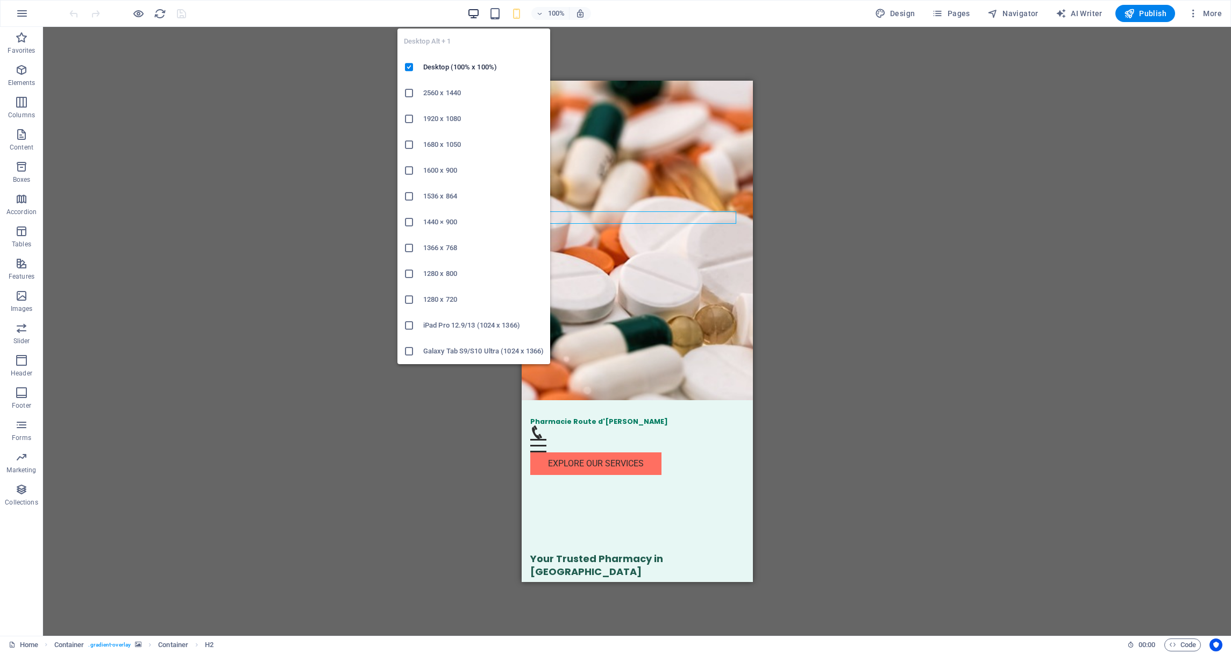
click at [476, 9] on icon "button" at bounding box center [473, 14] width 12 height 12
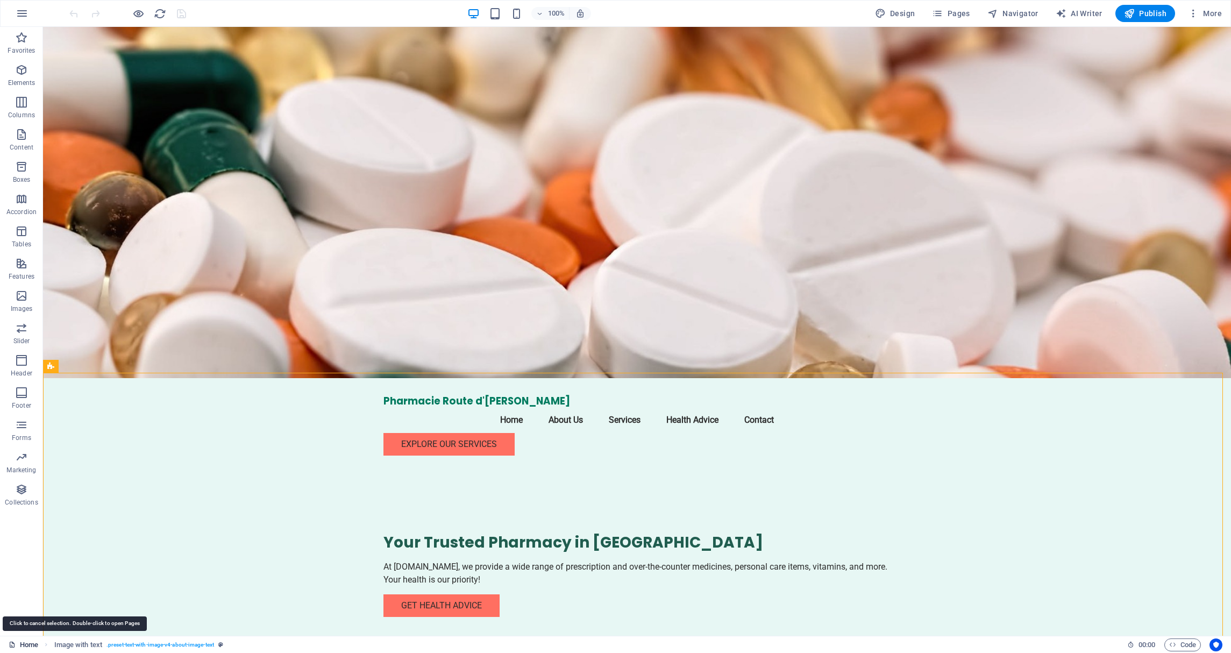
click at [15, 644] on icon at bounding box center [12, 644] width 7 height 7
click at [26, 642] on link "Home" at bounding box center [24, 644] width 30 height 13
click at [26, 329] on icon "button" at bounding box center [21, 328] width 13 height 13
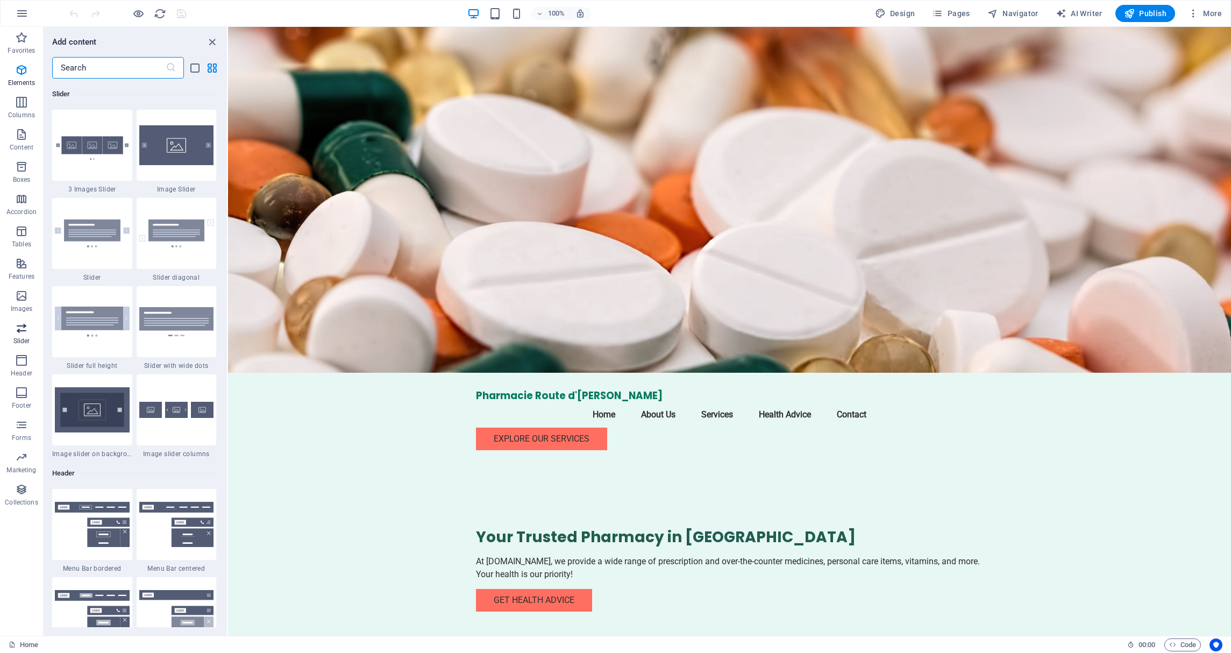
scroll to position [6095, 0]
click at [210, 43] on icon "close panel" at bounding box center [212, 42] width 12 height 12
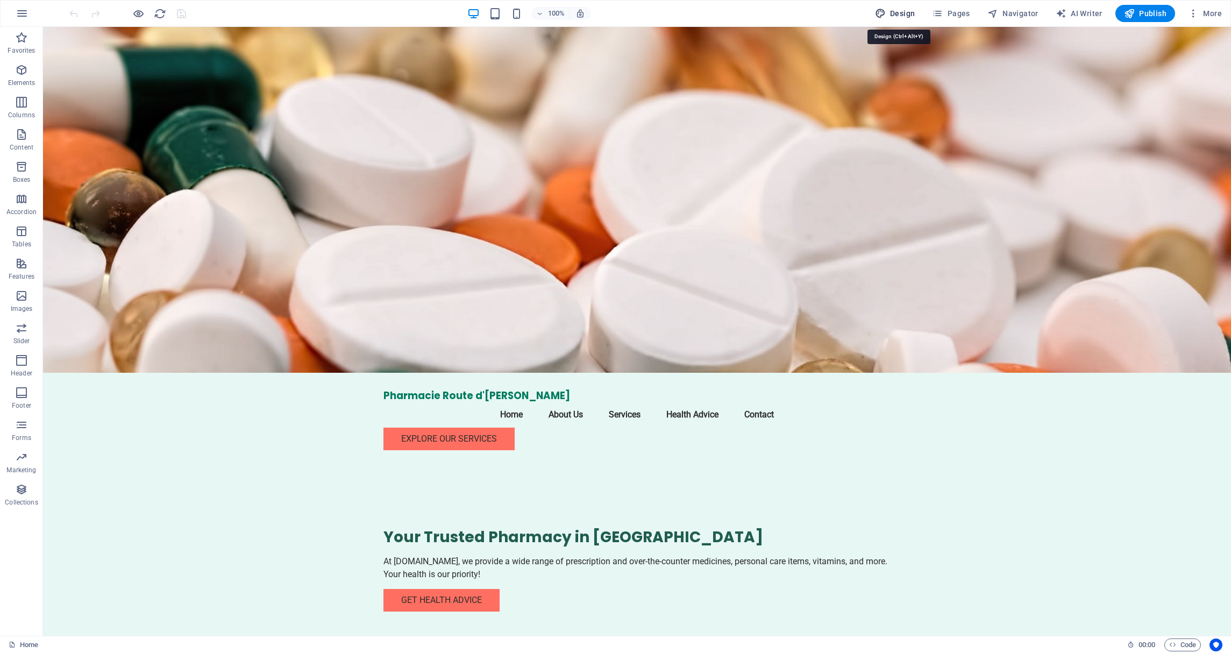
click at [897, 13] on span "Design" at bounding box center [895, 13] width 40 height 11
select select "ease-in-out"
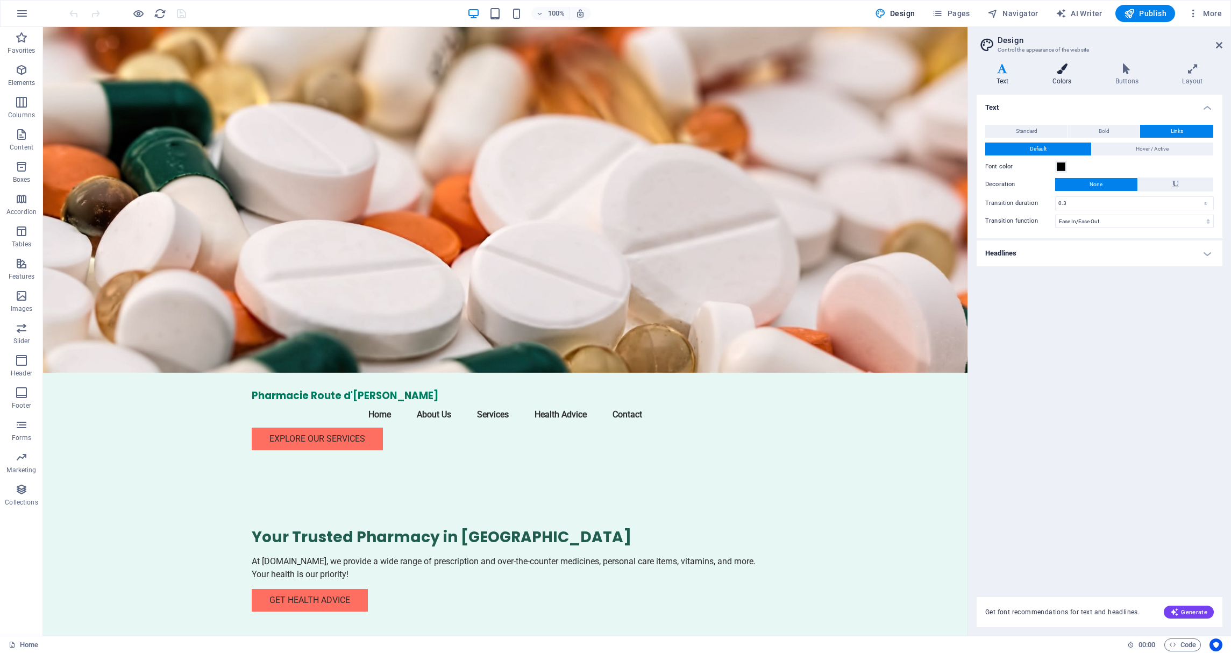
click at [1066, 69] on icon at bounding box center [1061, 68] width 59 height 11
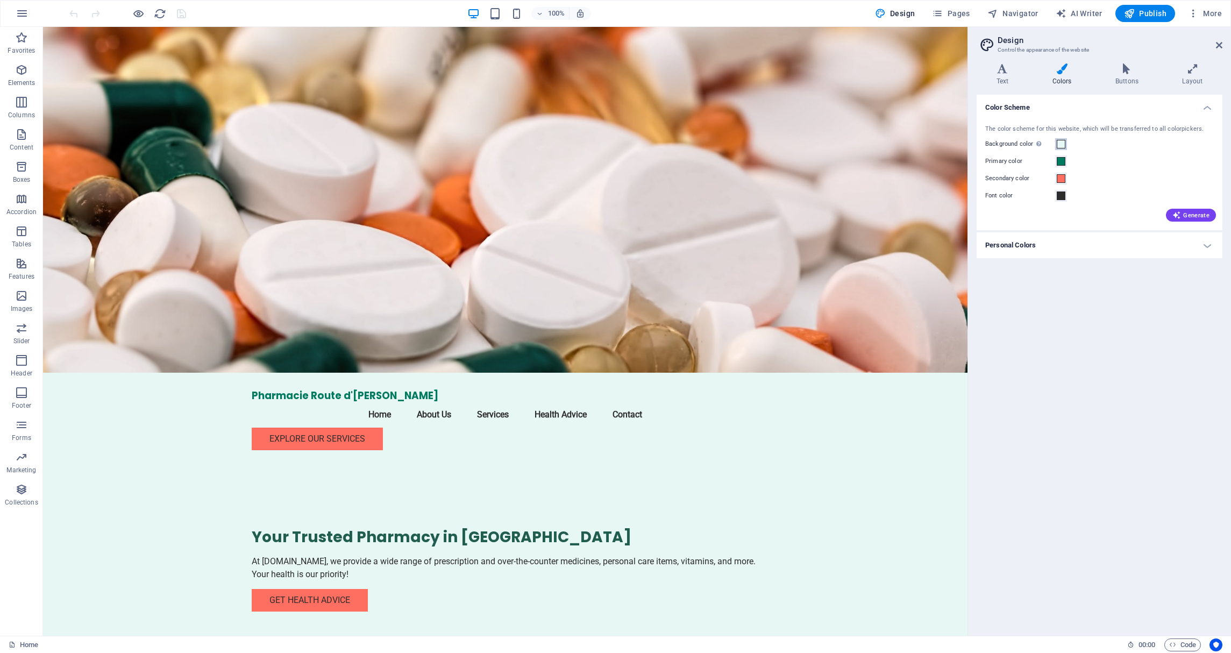
click at [1065, 142] on span at bounding box center [1061, 144] width 9 height 9
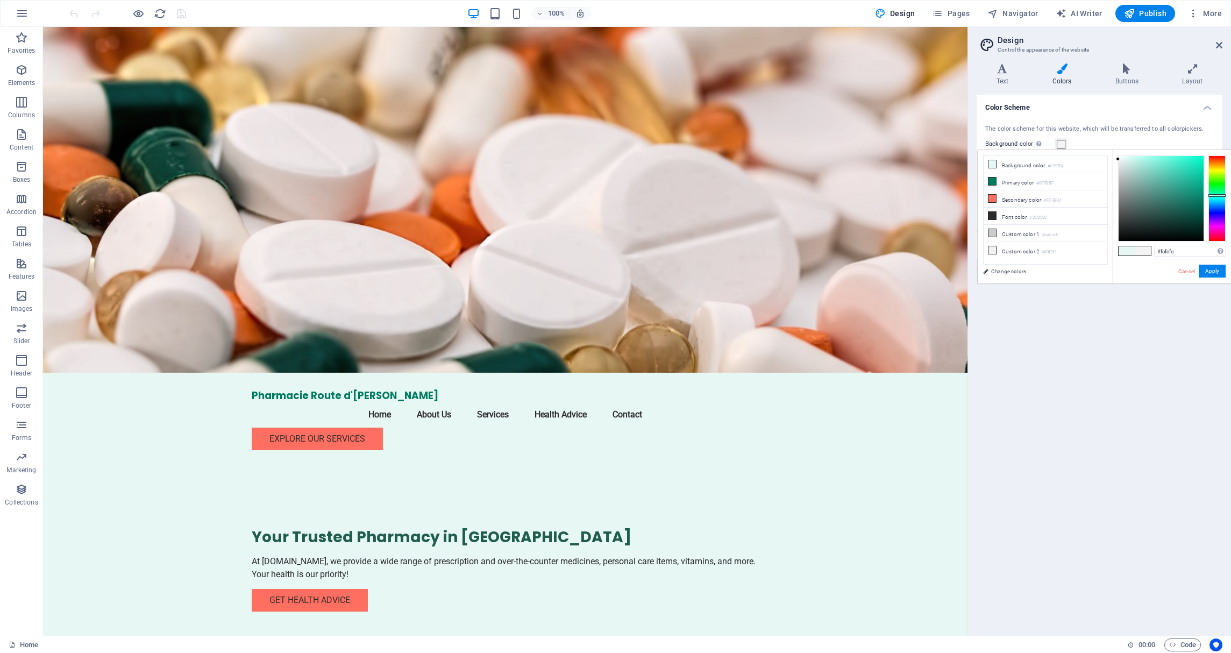
type input "#ffffff"
drag, startPoint x: 1132, startPoint y: 174, endPoint x: 1111, endPoint y: 145, distance: 35.8
click at [1111, 145] on body "Pharmacie Route d'[PERSON_NAME] Home Favorites Elements Columns Content Boxes A…" at bounding box center [615, 326] width 1231 height 653
click at [1218, 268] on button "Apply" at bounding box center [1211, 271] width 27 height 13
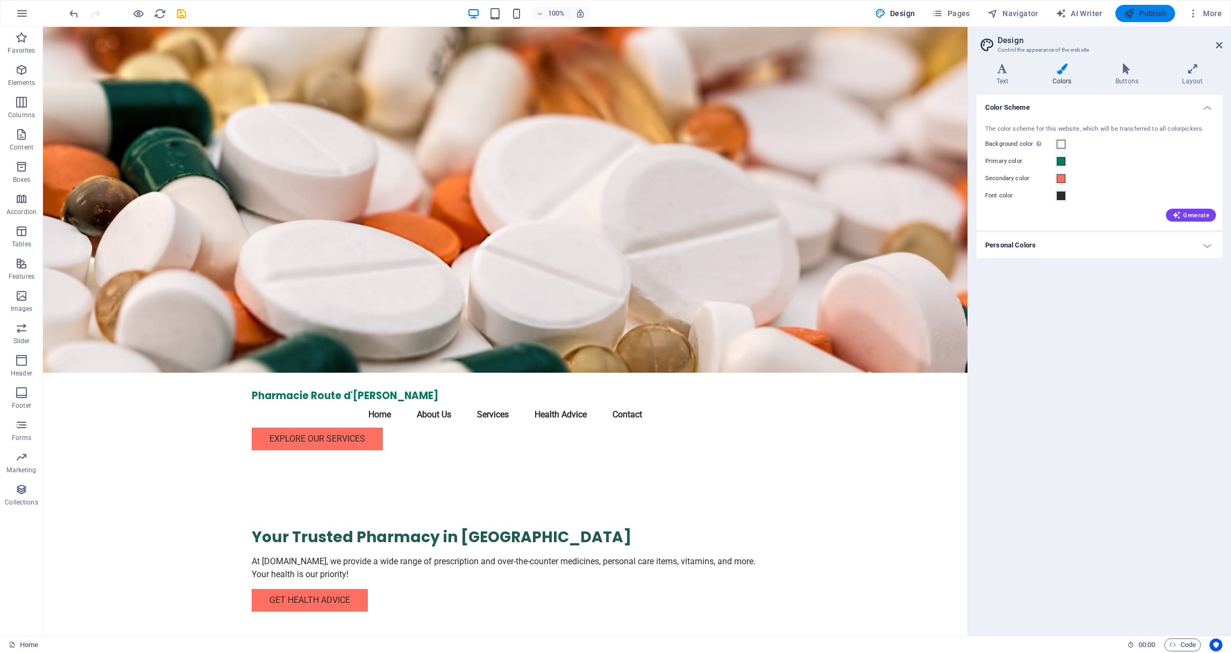
click at [1148, 15] on span "Publish" at bounding box center [1145, 13] width 42 height 11
checkbox input "false"
